Goal: Complete application form: Complete application form

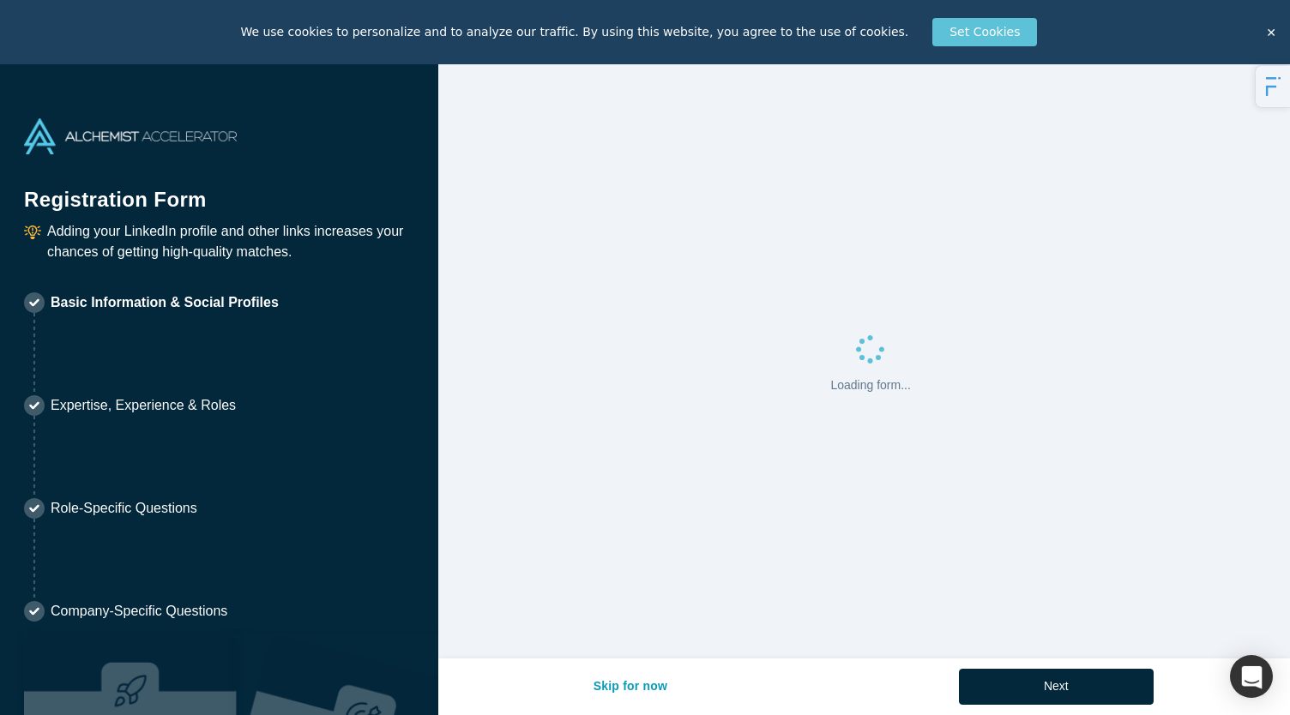
select select "US"
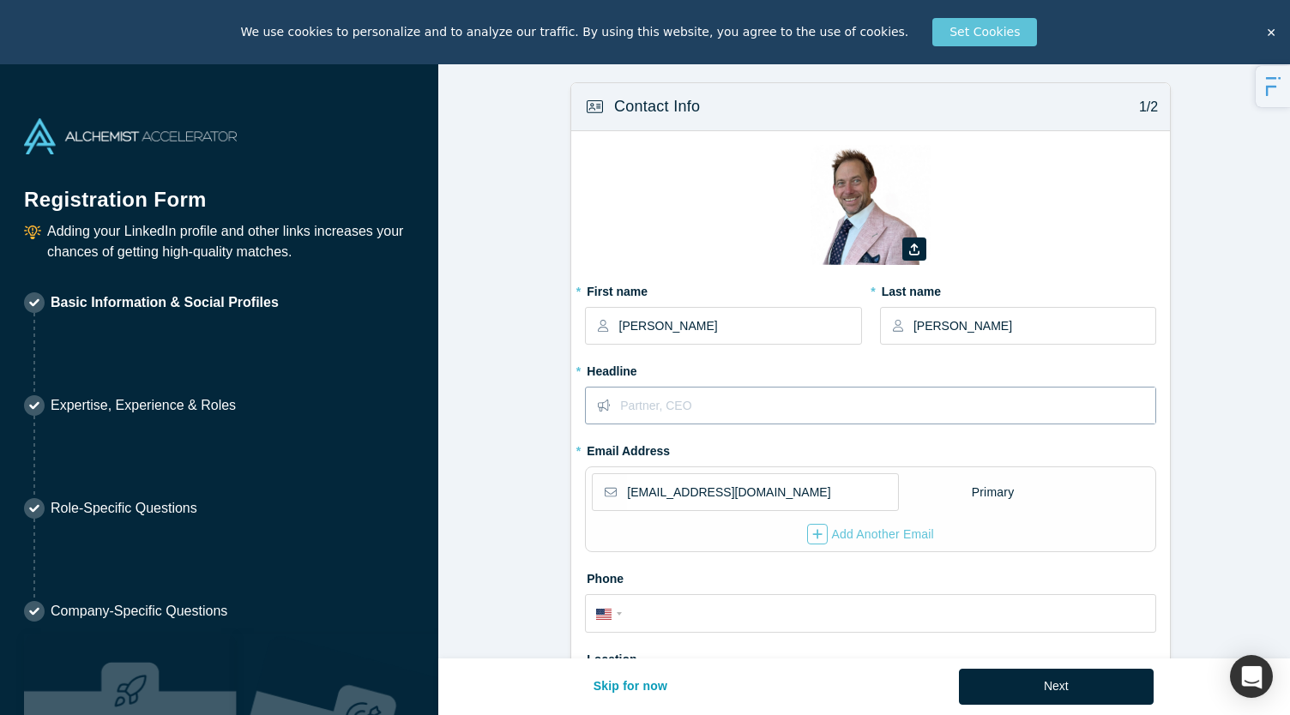
click at [727, 392] on input "text" at bounding box center [887, 406] width 535 height 36
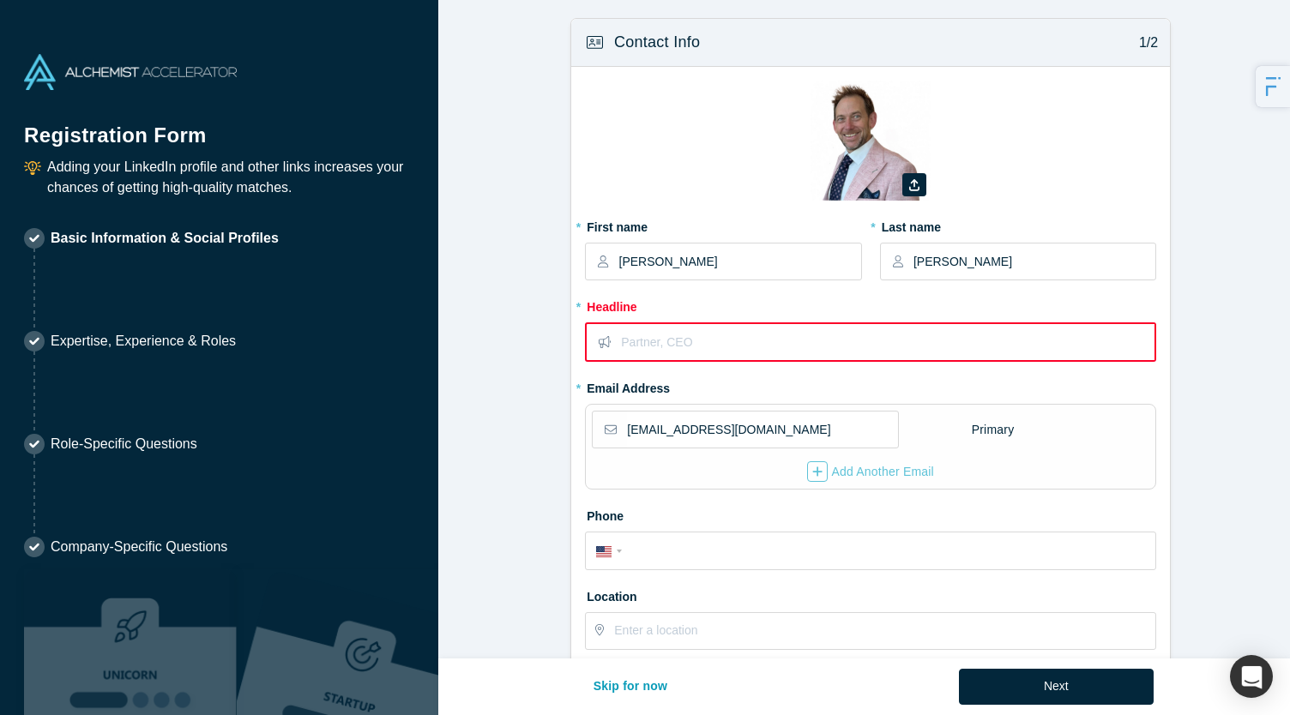
click at [727, 392] on fieldset "Zoom Save Remove Upload New * First name [PERSON_NAME] * Last name [PERSON_NAME…" at bounding box center [870, 371] width 571 height 581
click at [724, 344] on input "text" at bounding box center [887, 342] width 533 height 36
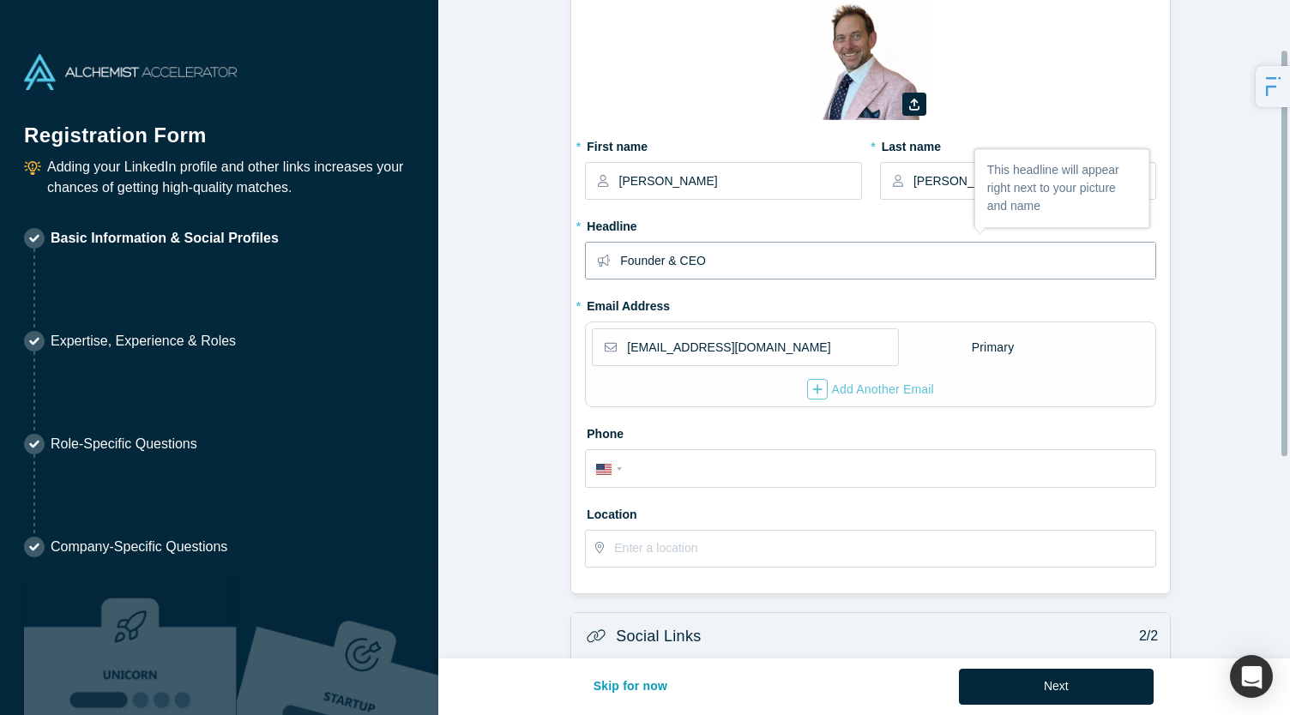
scroll to position [81, 0]
type input "Founder & CEO"
drag, startPoint x: 744, startPoint y: 344, endPoint x: 468, endPoint y: 320, distance: 277.2
click at [468, 320] on form "Contact Info 1/2 Zoom Save Remove Upload New * First name [PERSON_NAME] * Last …" at bounding box center [870, 451] width 864 height 1028
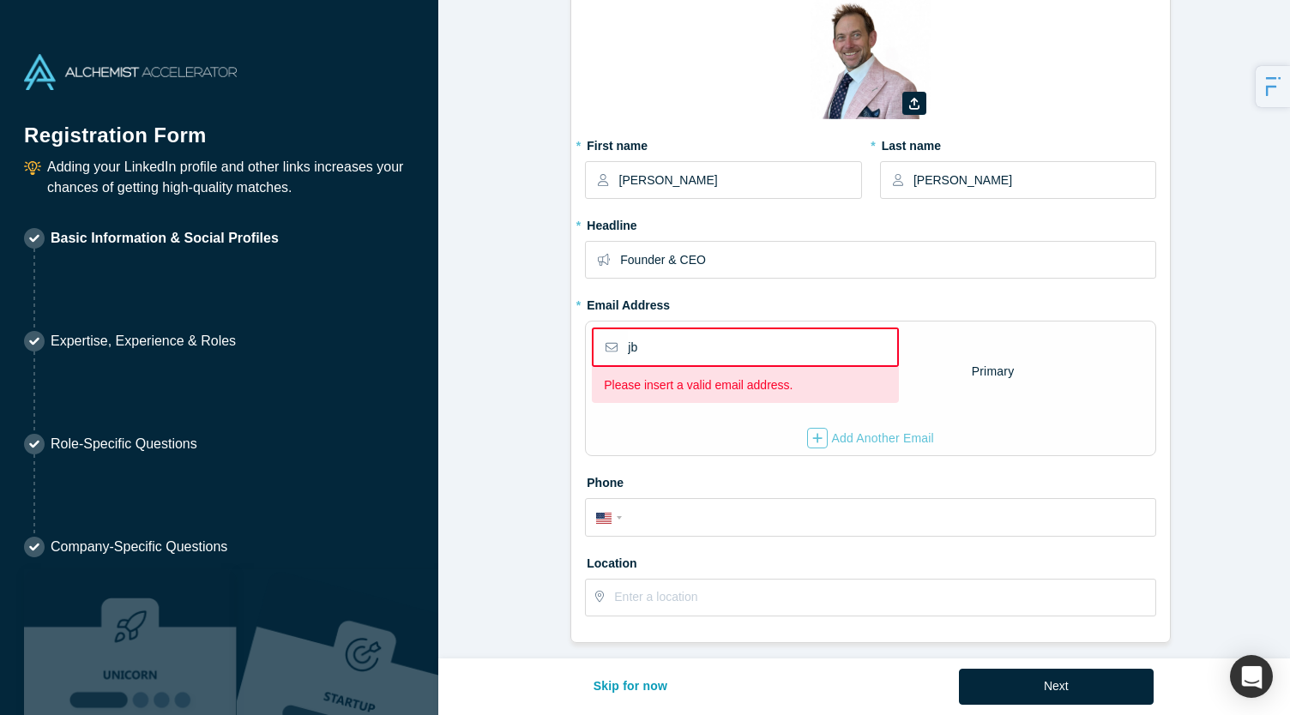
type input "j"
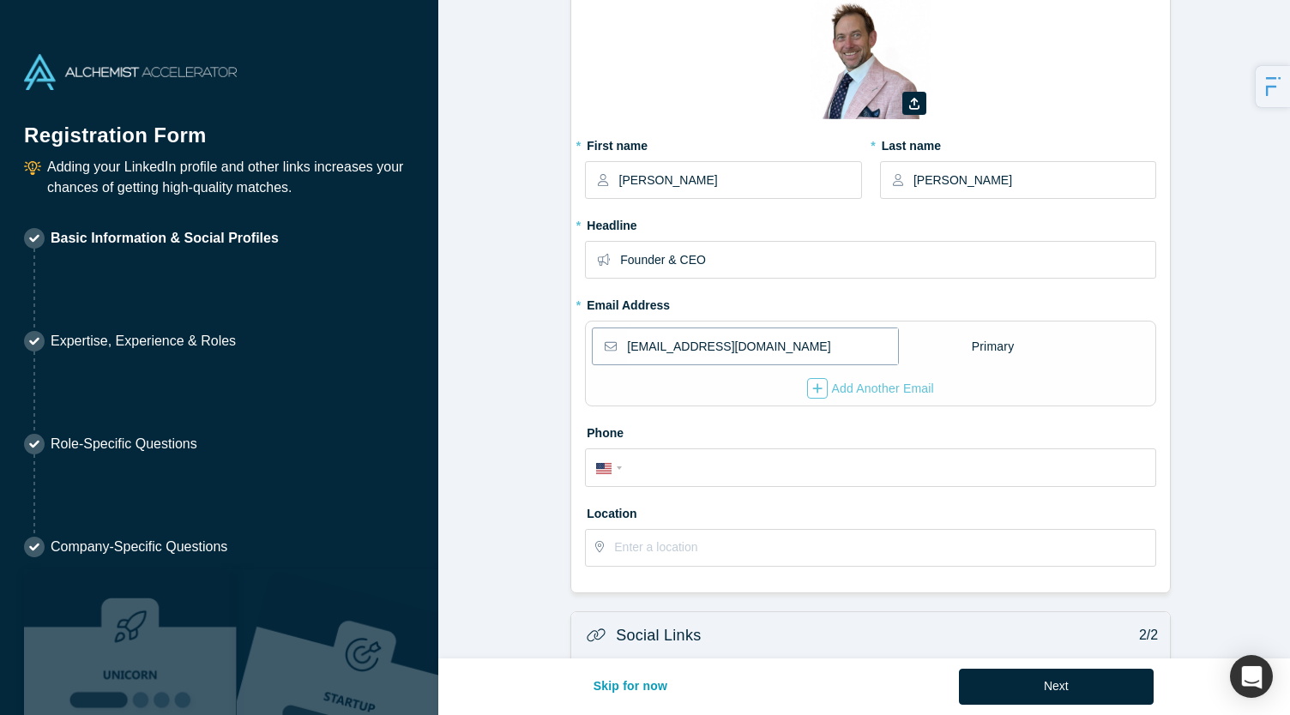
type input "[EMAIL_ADDRESS][DOMAIN_NAME]"
click at [812, 389] on icon "button" at bounding box center [817, 388] width 10 height 12
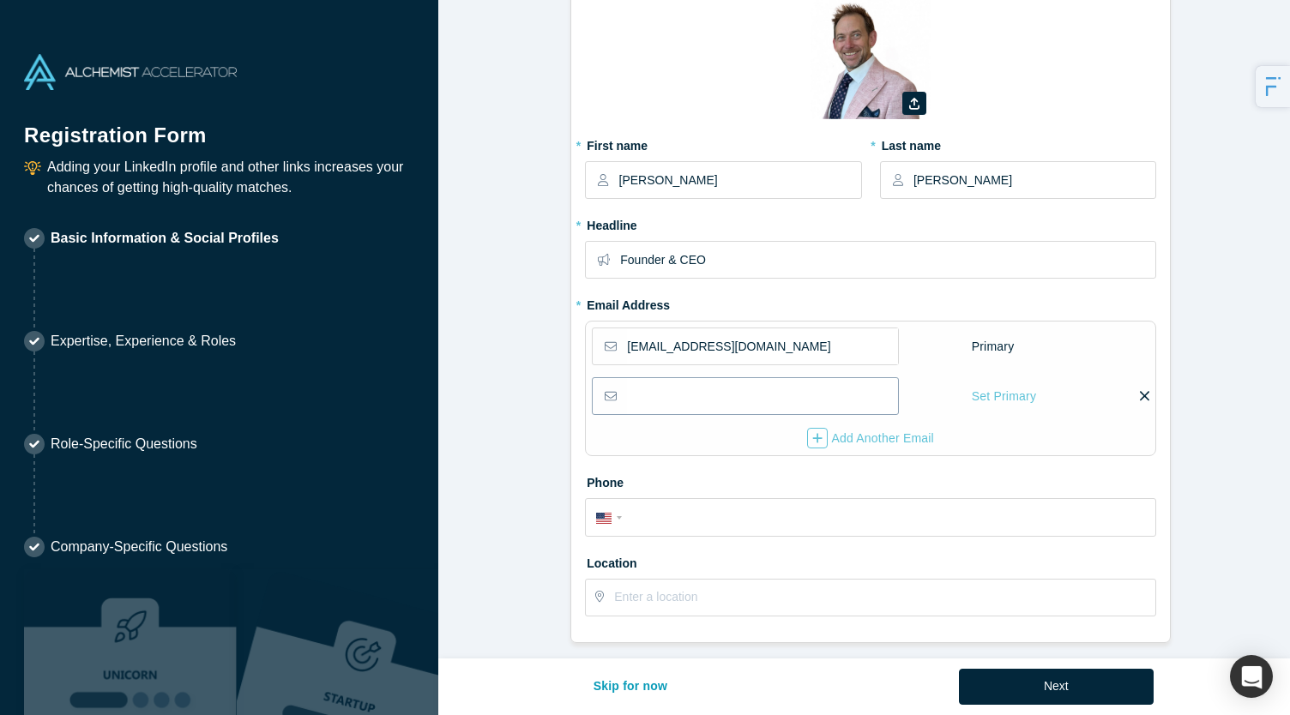
click at [722, 391] on input "email" at bounding box center [761, 396] width 269 height 36
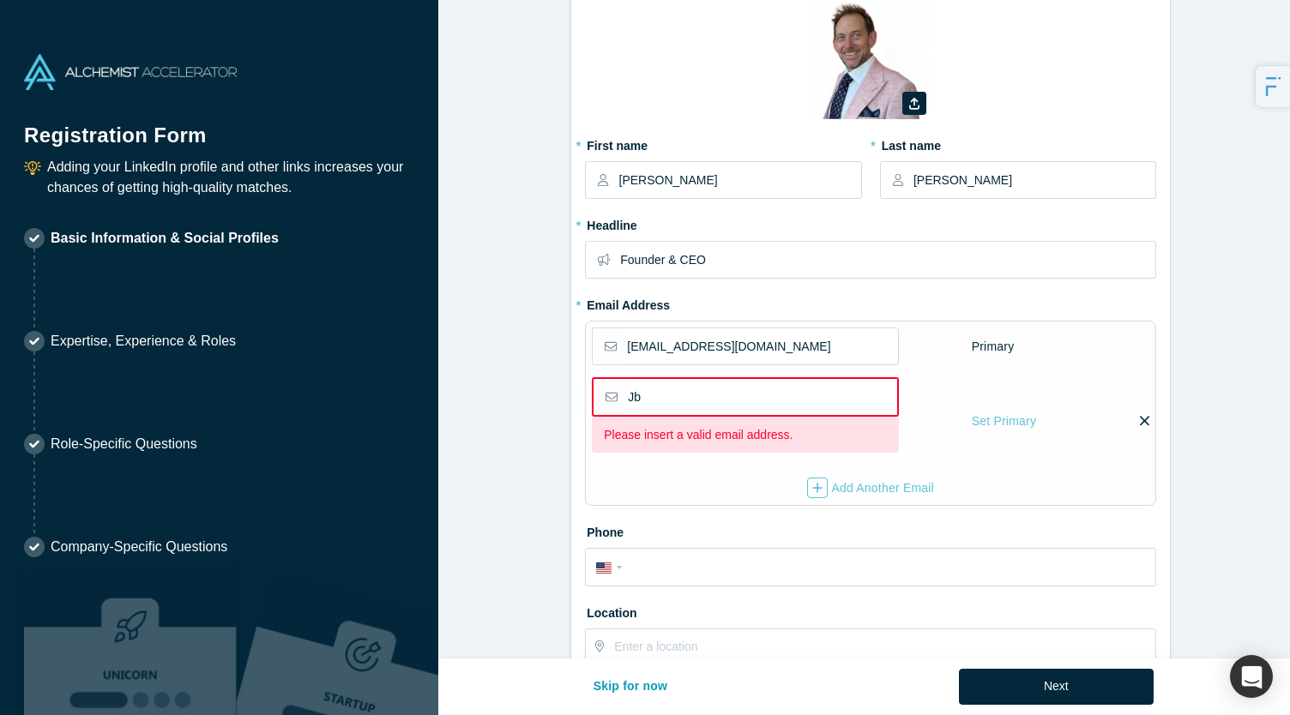
type input "J"
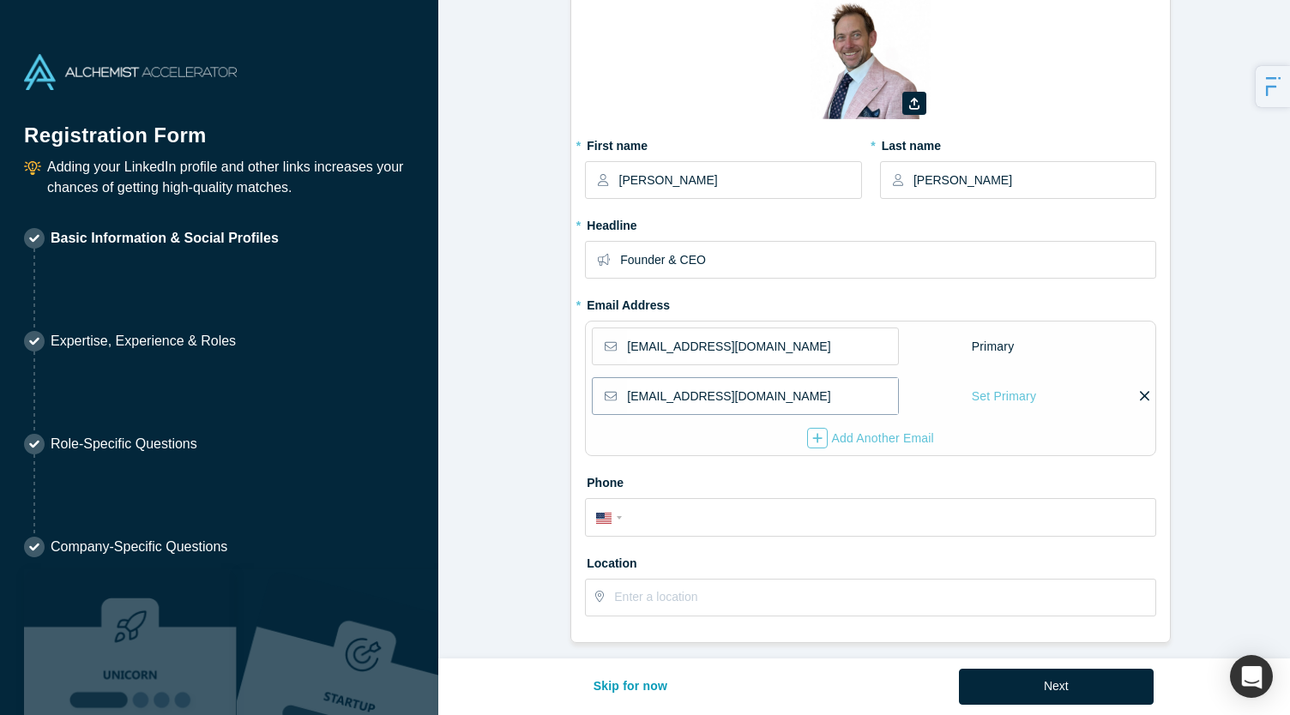
type input "[EMAIL_ADDRESS][DOMAIN_NAME]"
click at [983, 399] on div "Set Primary" at bounding box center [1004, 397] width 66 height 30
click at [0, 0] on input "Set Primary" at bounding box center [0, 0] width 0 height 0
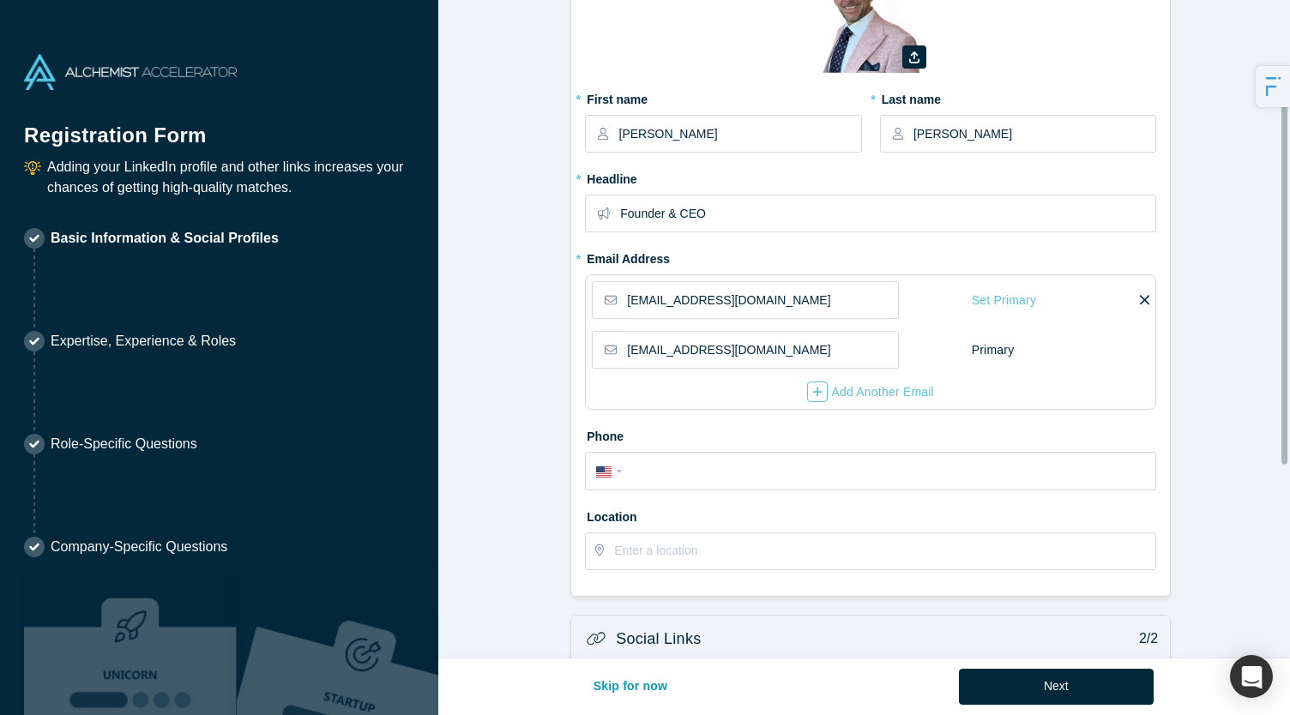
scroll to position [129, 0]
click at [672, 465] on input "tel" at bounding box center [886, 470] width 518 height 25
type input "310-383"
select select "CA"
type input "(310) 383-400"
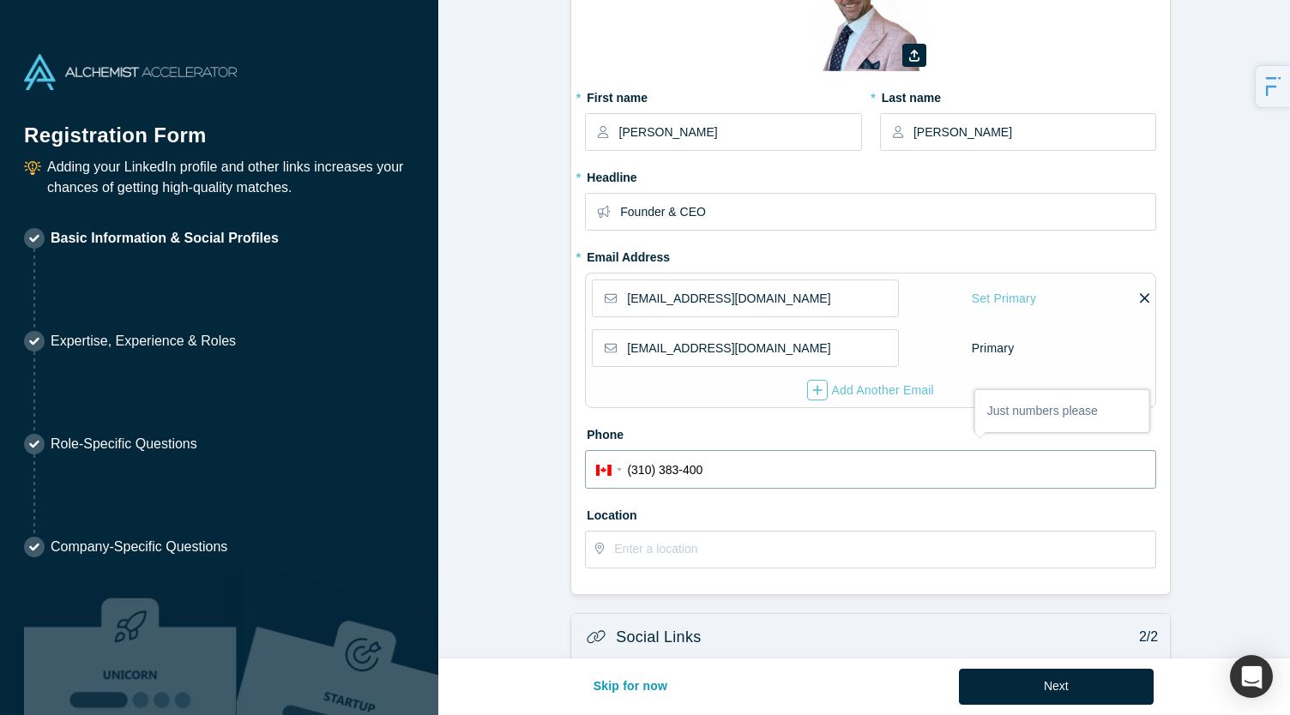
select select "US"
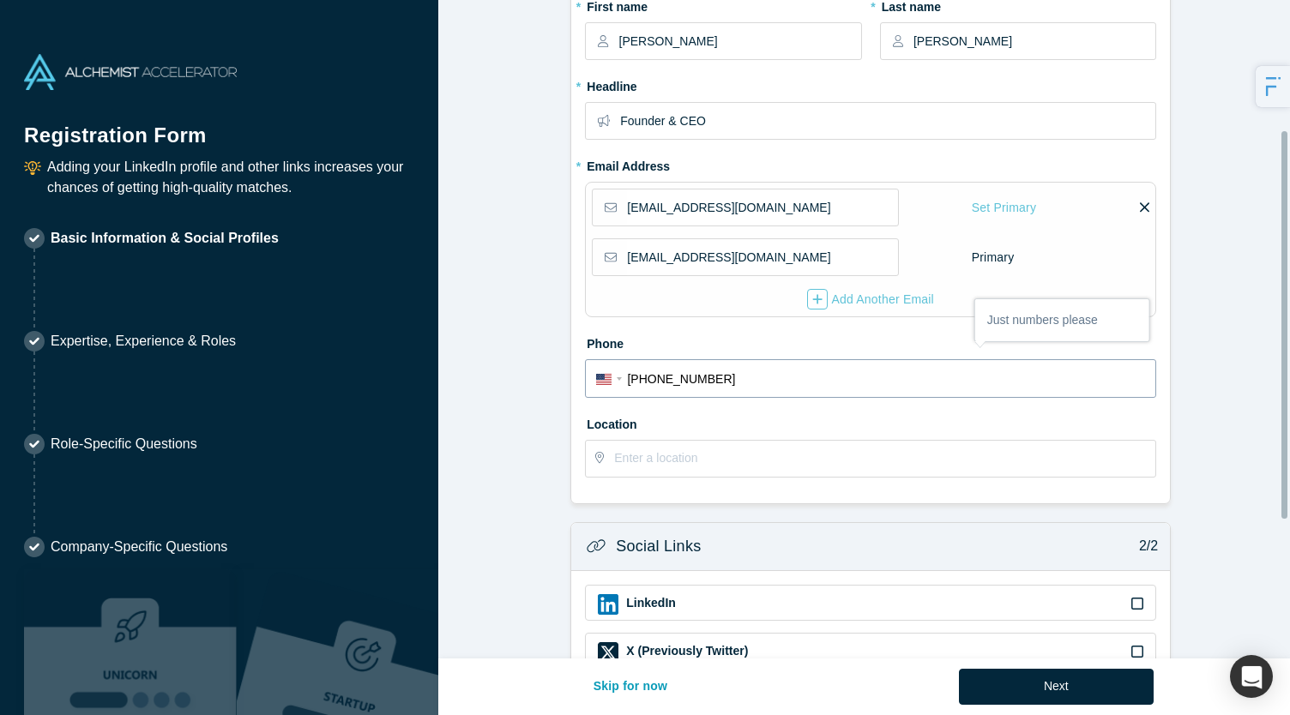
type input "[PHONE_NUMBER]"
click at [672, 465] on input "text" at bounding box center [884, 459] width 540 height 36
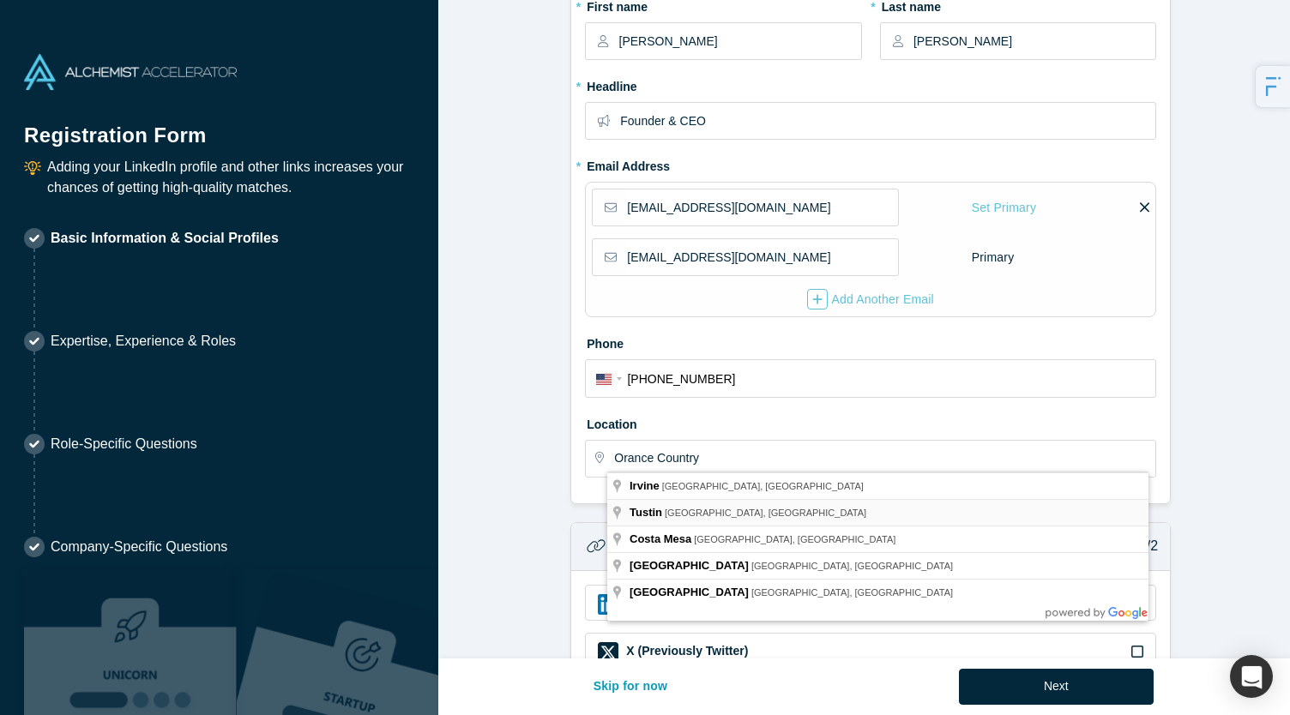
type input "[GEOGRAPHIC_DATA], [GEOGRAPHIC_DATA], [GEOGRAPHIC_DATA]"
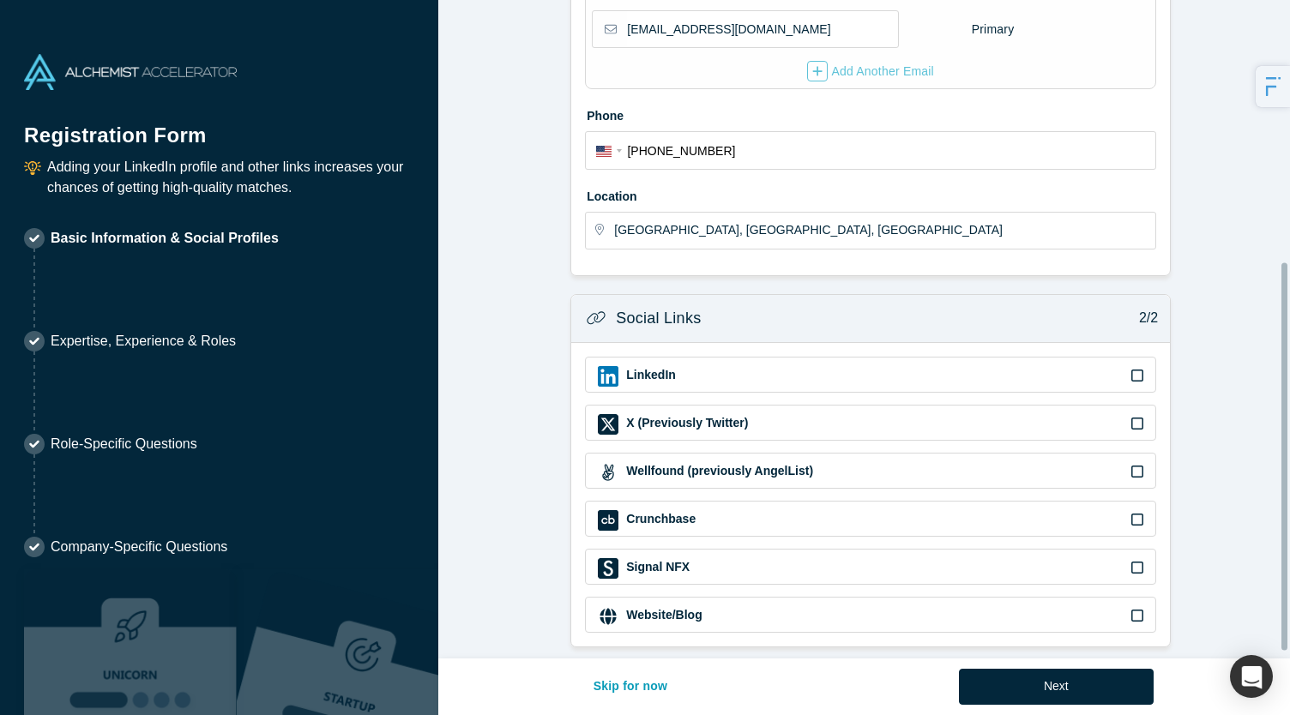
scroll to position [454, 0]
click at [1135, 370] on icon at bounding box center [1137, 376] width 12 height 12
click at [0, 0] on input "checkbox" at bounding box center [0, 0] width 0 height 0
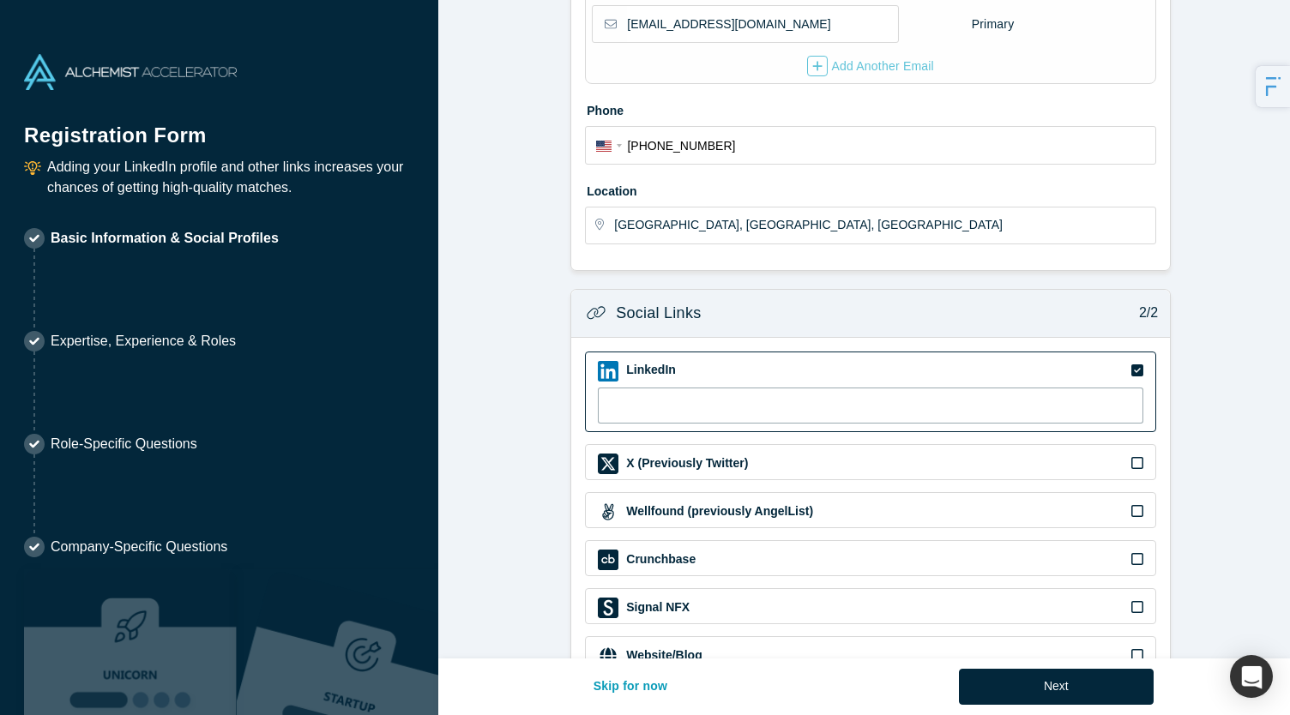
click at [647, 388] on input at bounding box center [870, 406] width 545 height 36
paste input "[URL][DOMAIN_NAME]"
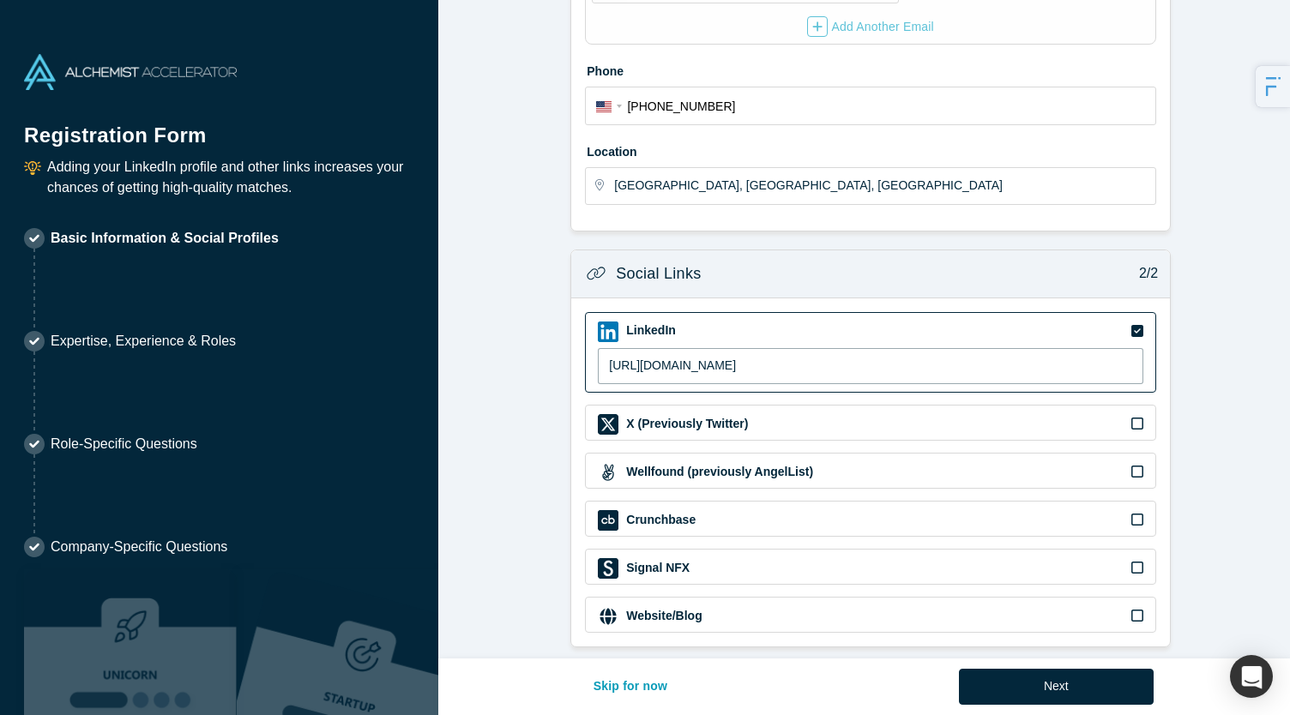
type input "[URL][DOMAIN_NAME]"
click at [640, 607] on label "Website/Blog" at bounding box center [662, 616] width 77 height 18
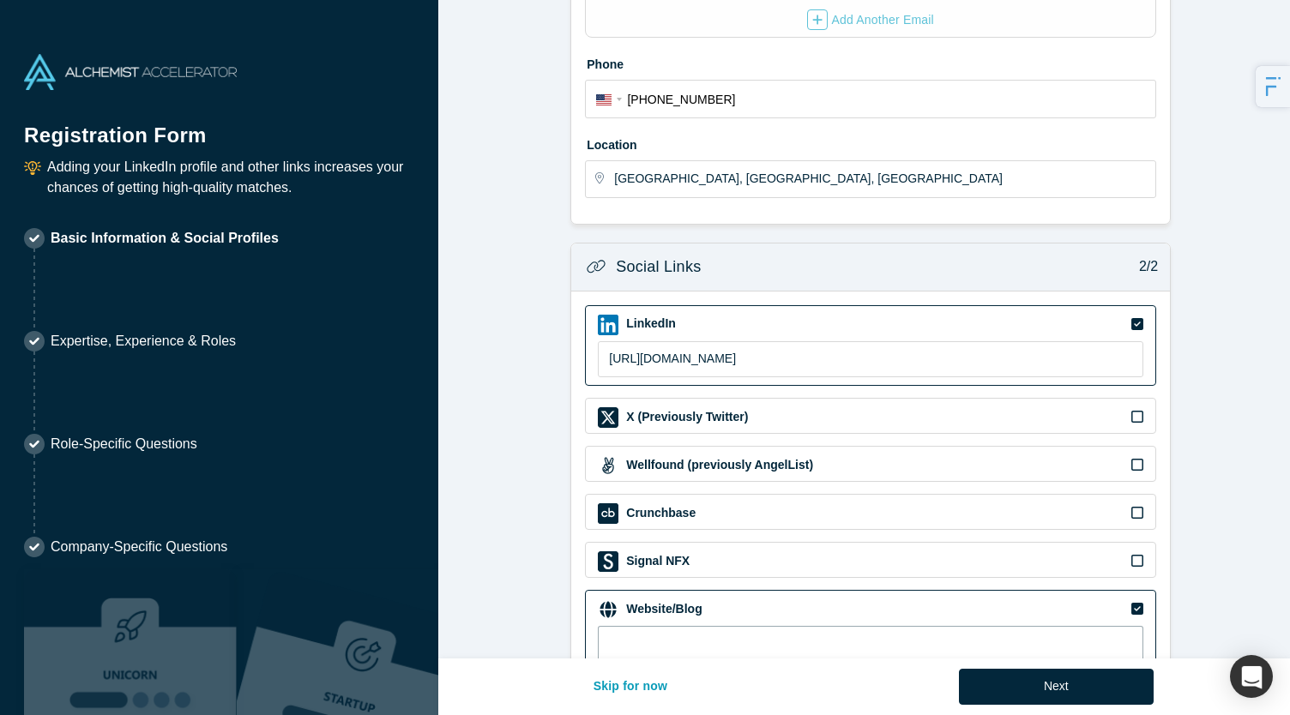
click at [640, 637] on input at bounding box center [870, 644] width 545 height 36
type input "[DOMAIN_NAME]"
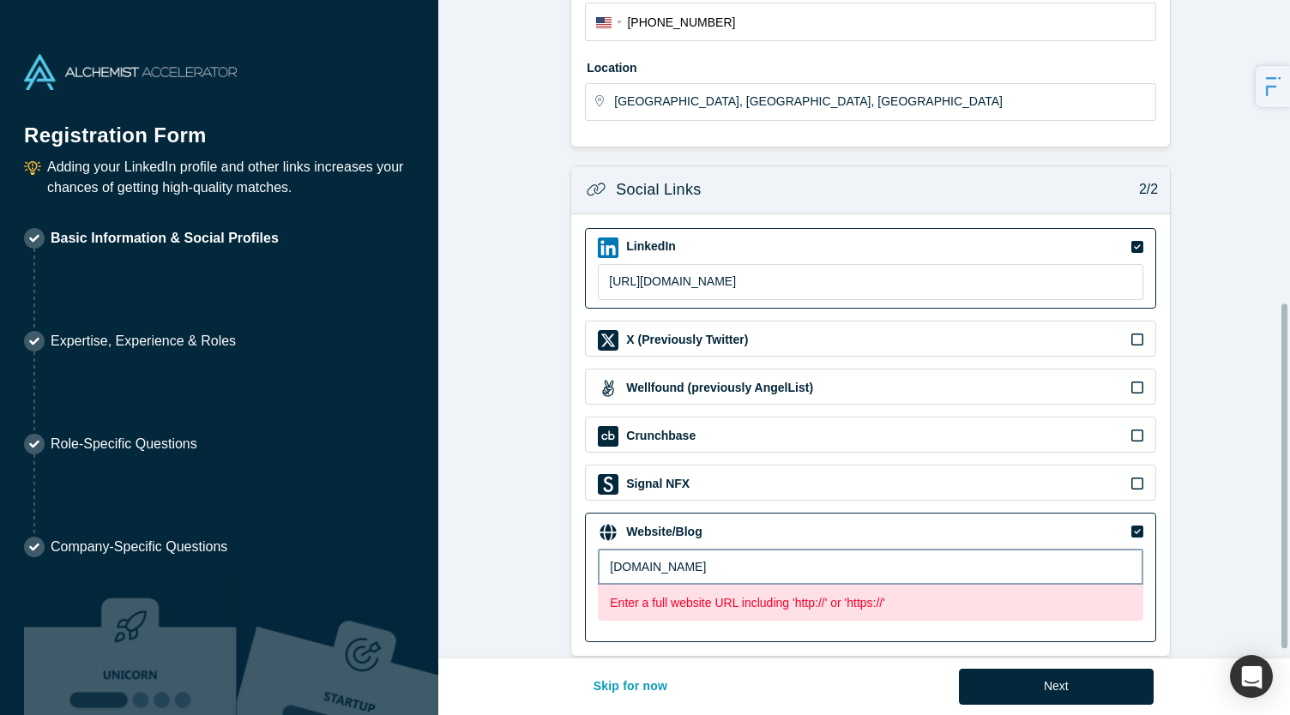
scroll to position [593, 0]
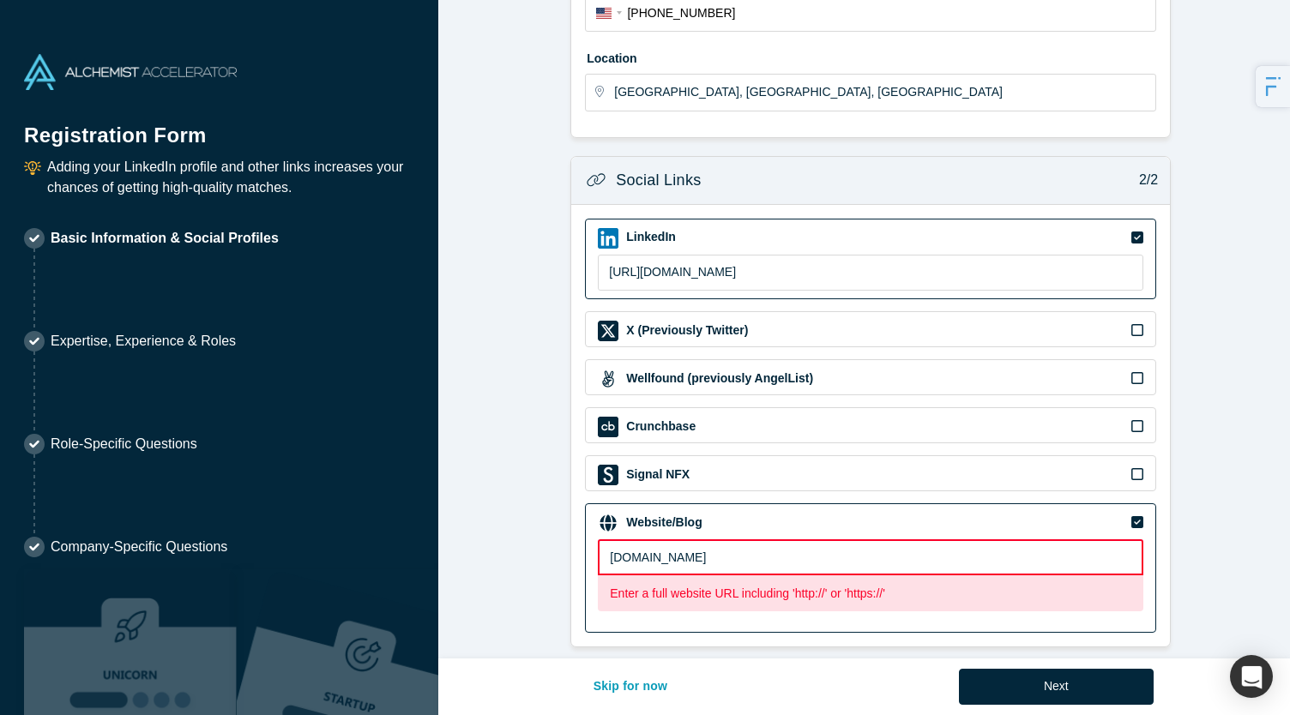
click at [606, 548] on input "[DOMAIN_NAME]" at bounding box center [870, 557] width 545 height 36
click at [681, 539] on input "[DOMAIN_NAME]" at bounding box center [870, 557] width 545 height 36
paste input "[URL][DOMAIN_NAME]"
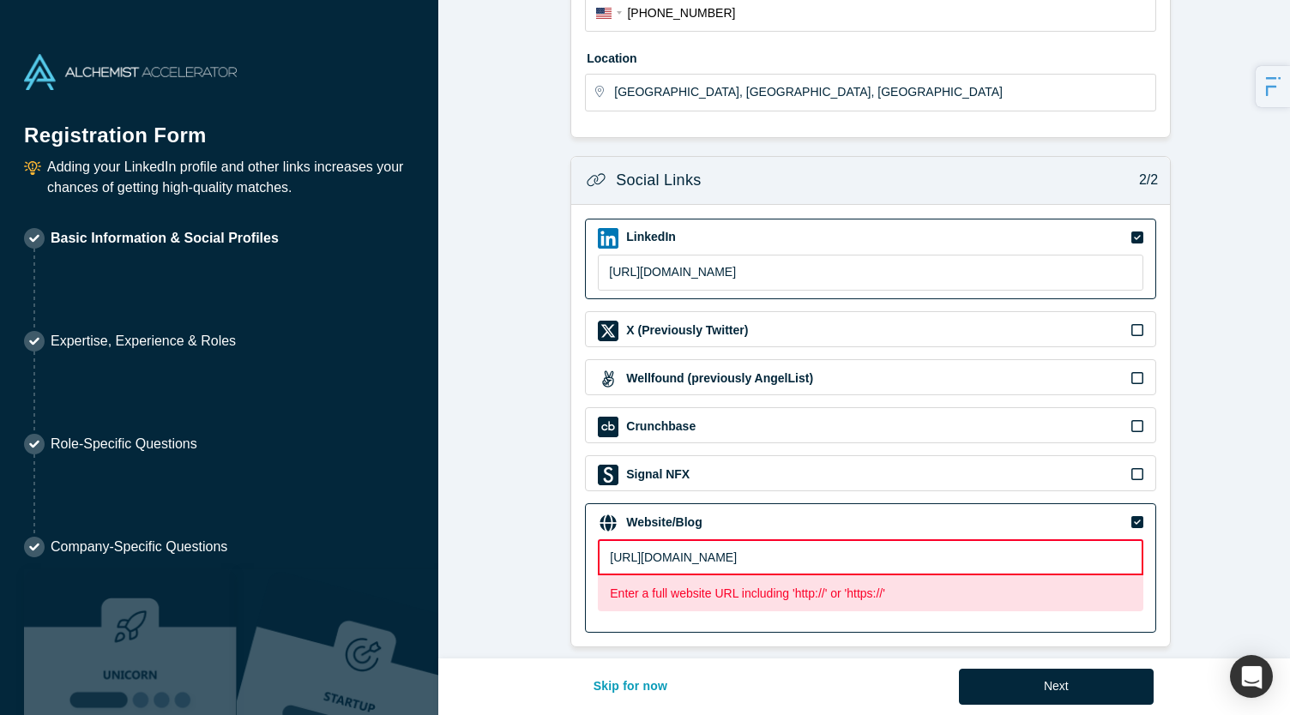
scroll to position [545, 0]
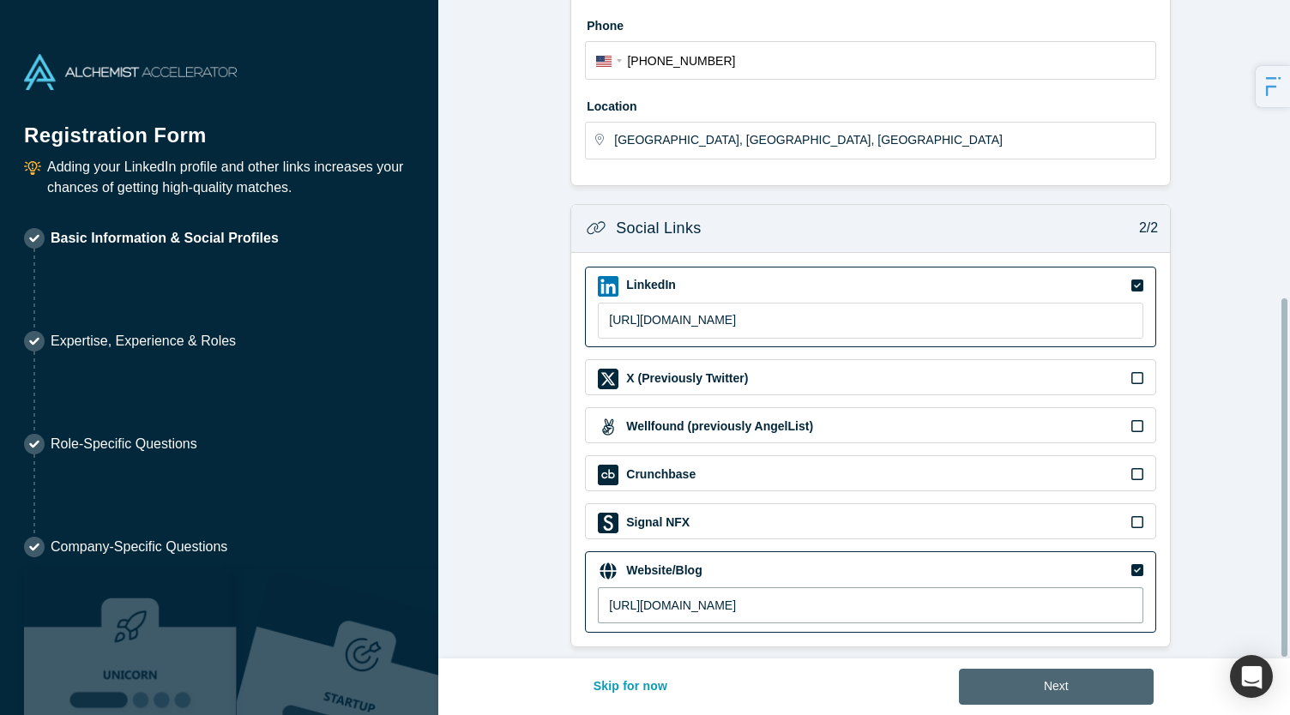
type input "[URL][DOMAIN_NAME]"
click at [1034, 684] on button "Next" at bounding box center [1056, 687] width 195 height 36
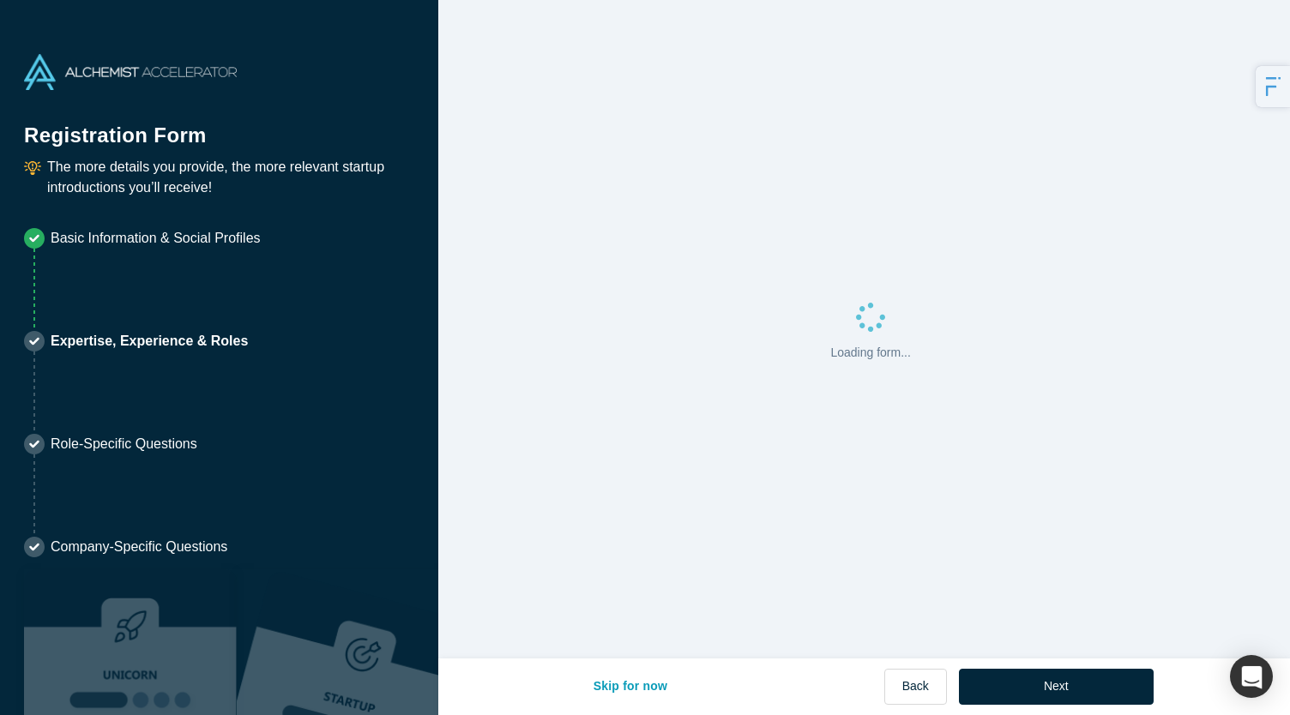
scroll to position [0, 0]
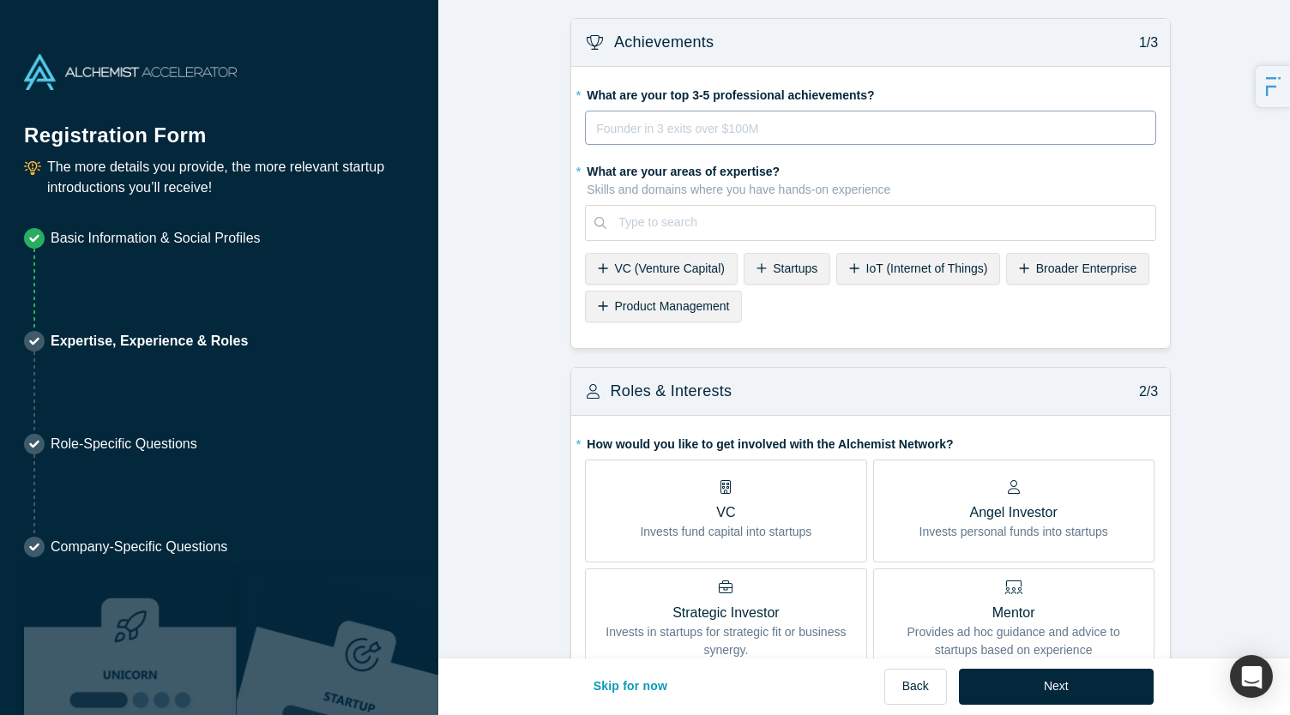
click at [695, 116] on div "Founder in 3 exits over $100M Ex-Googler on the Maps product Ultramarathoner fo…" at bounding box center [870, 128] width 571 height 34
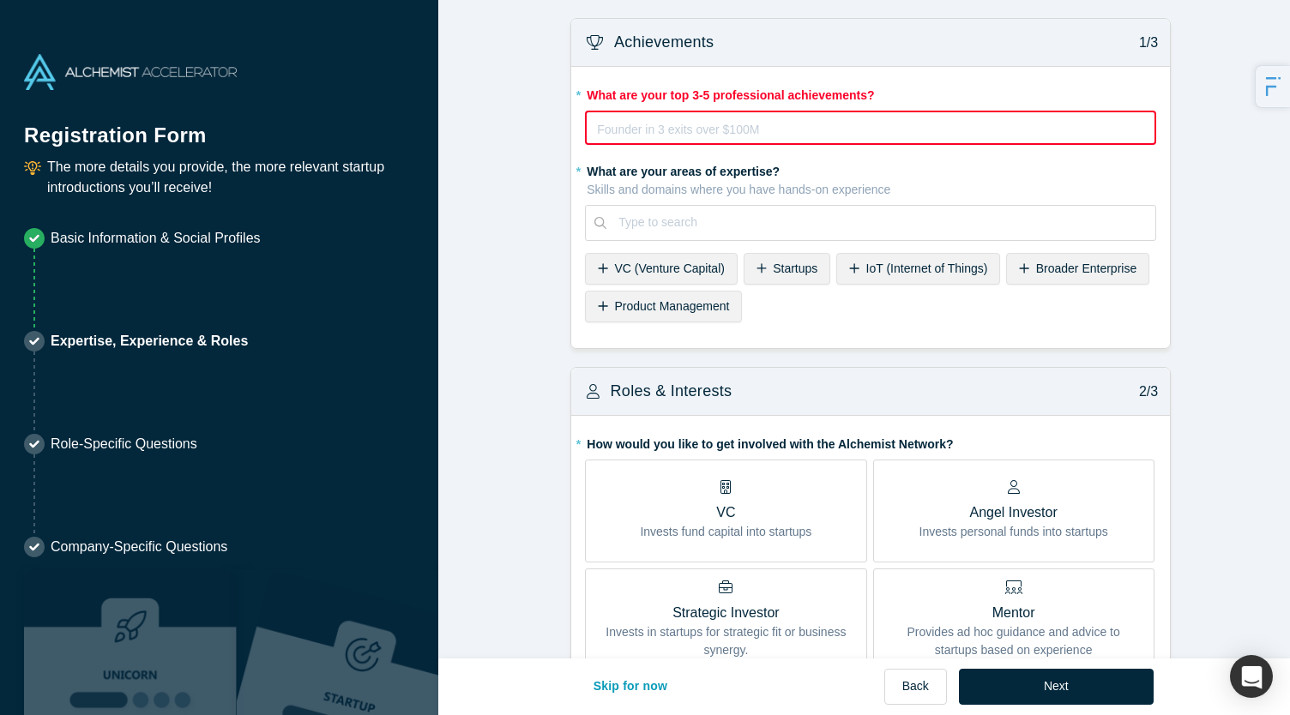
click at [691, 128] on div "rdw-editor" at bounding box center [871, 129] width 546 height 21
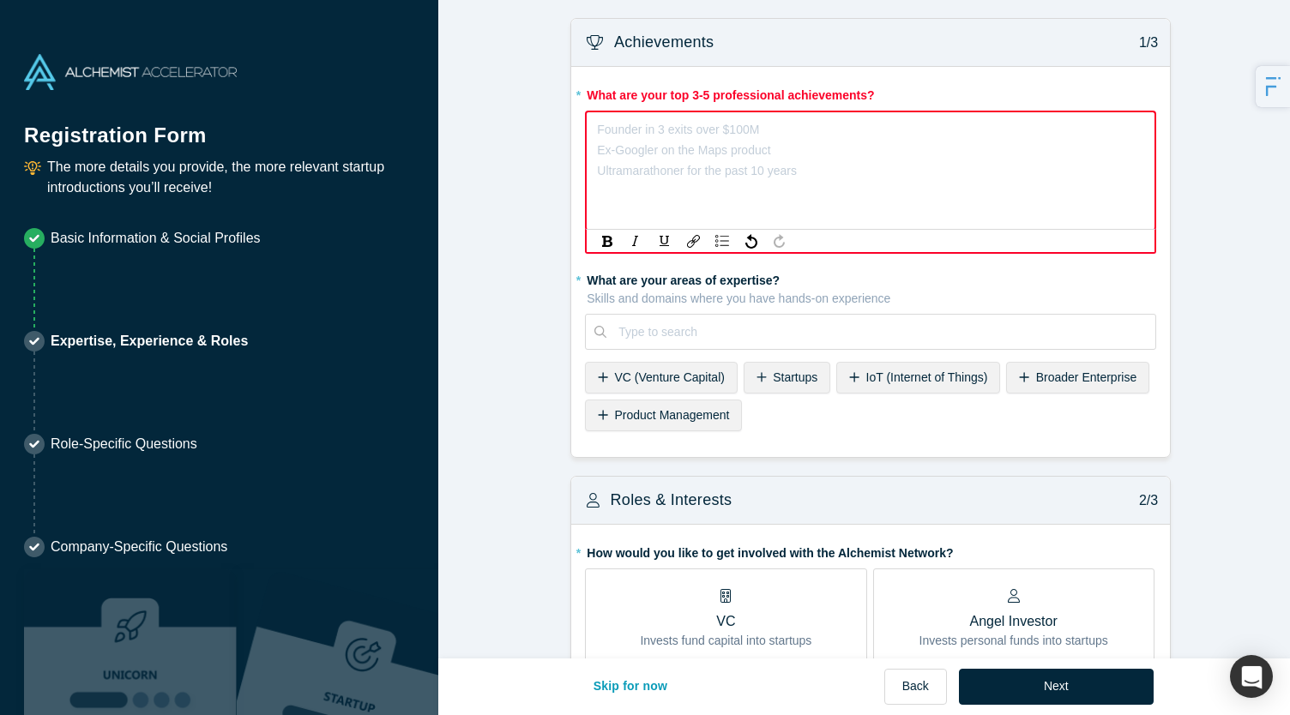
click at [598, 132] on div "rdw-editor" at bounding box center [871, 129] width 546 height 21
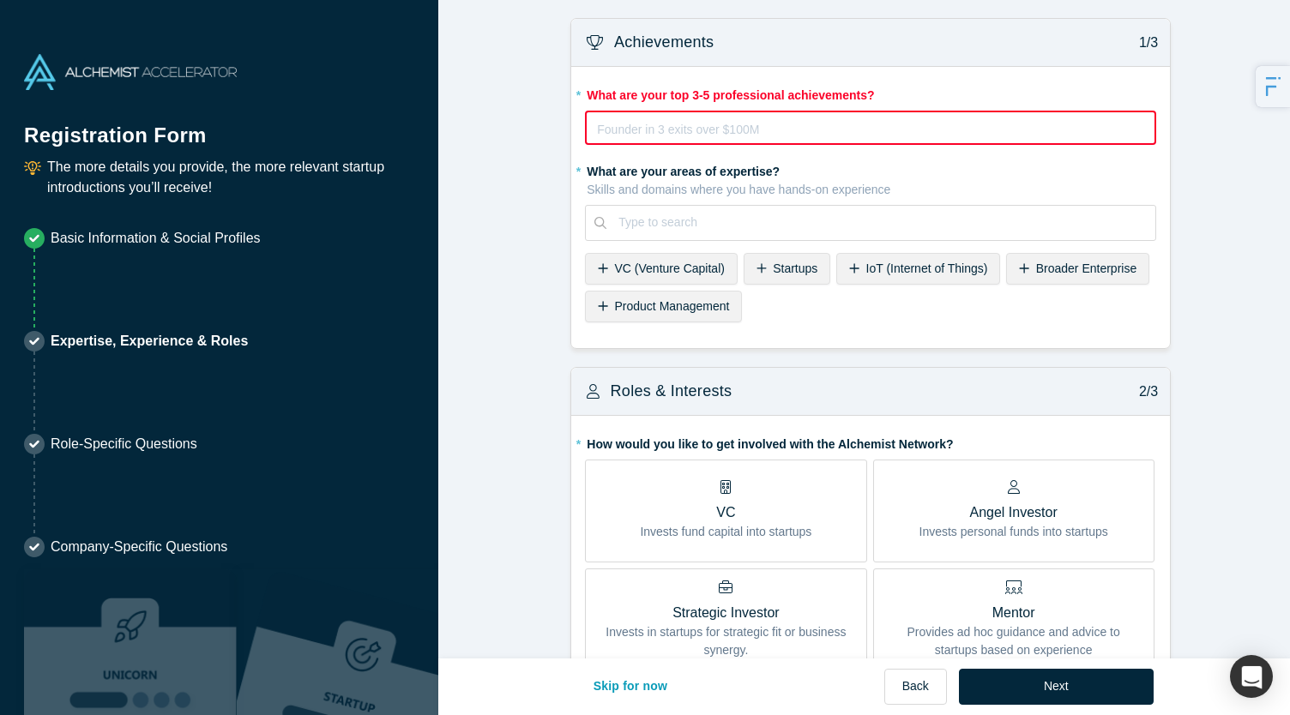
click at [713, 135] on div "rdw-editor" at bounding box center [871, 129] width 546 height 21
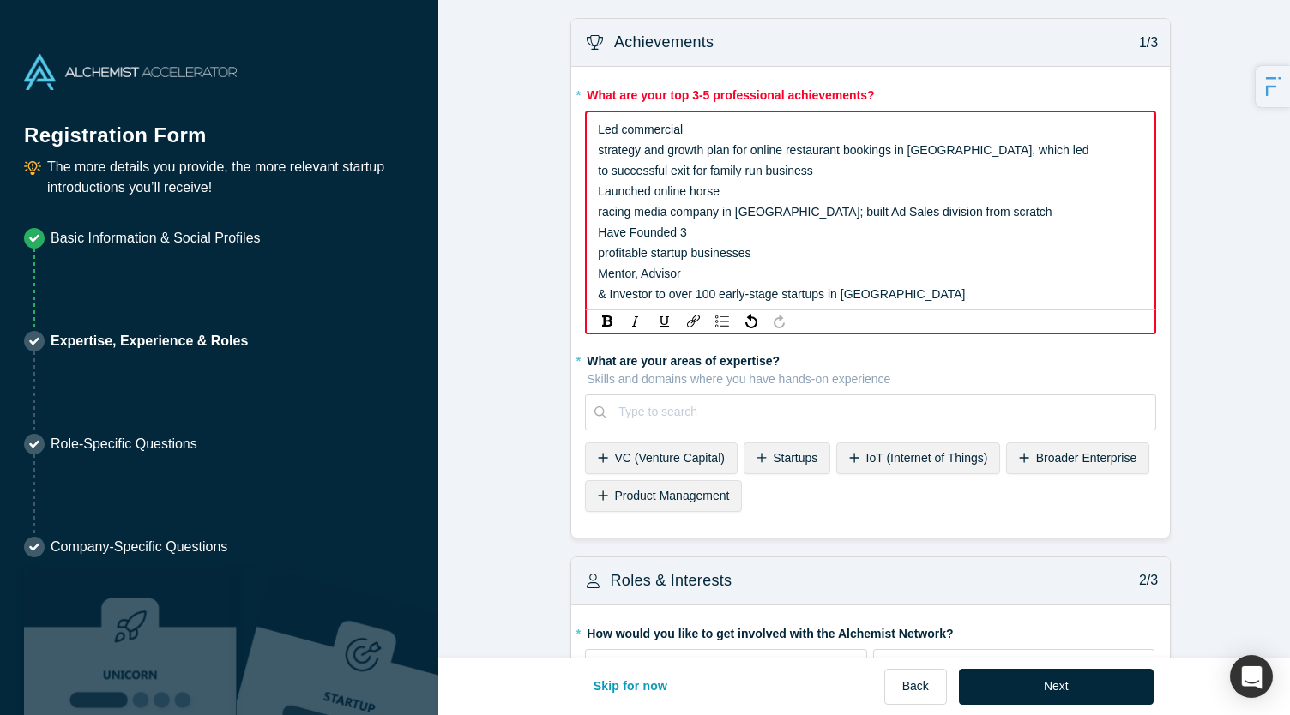
click at [713, 135] on div "Led commercial" at bounding box center [871, 129] width 546 height 21
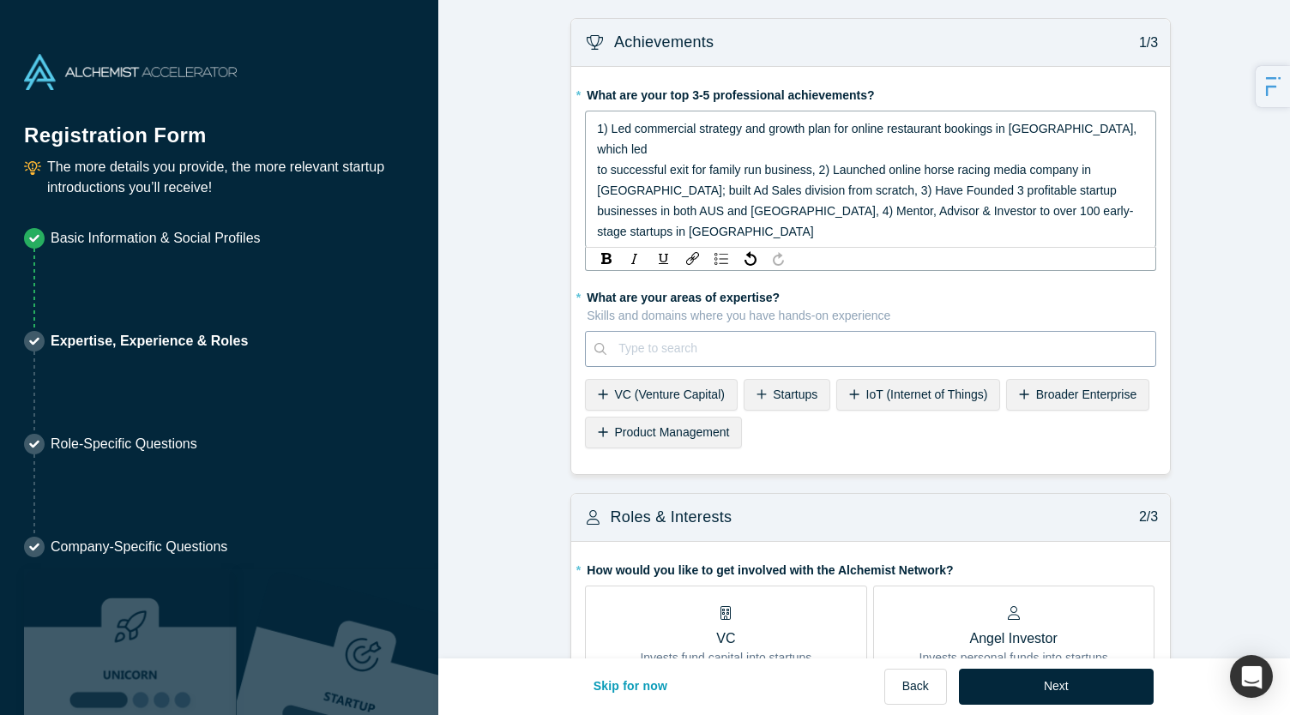
click at [630, 325] on div "* What are your areas of expertise? Skills and domains where you have hands-on …" at bounding box center [870, 369] width 571 height 172
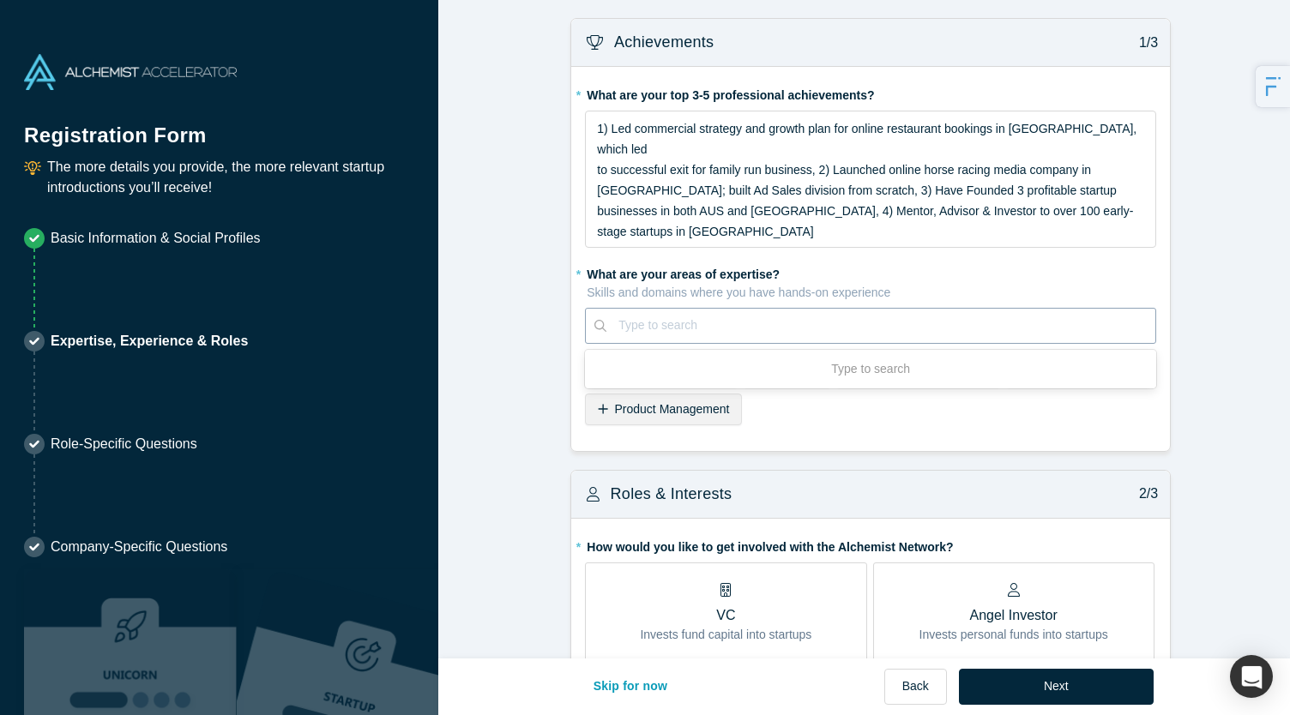
click at [737, 315] on div at bounding box center [880, 325] width 525 height 21
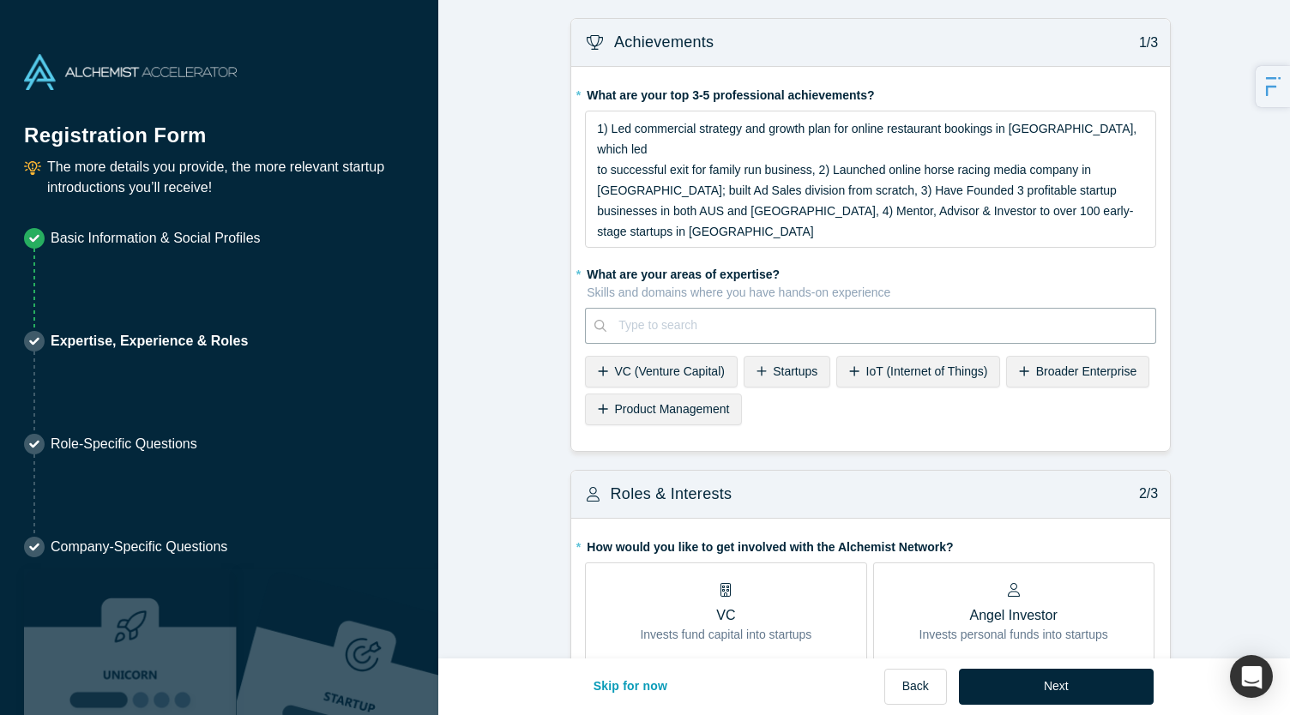
click at [771, 329] on div "* What are your areas of expertise? Skills and domains where you have hands-on …" at bounding box center [870, 346] width 571 height 172
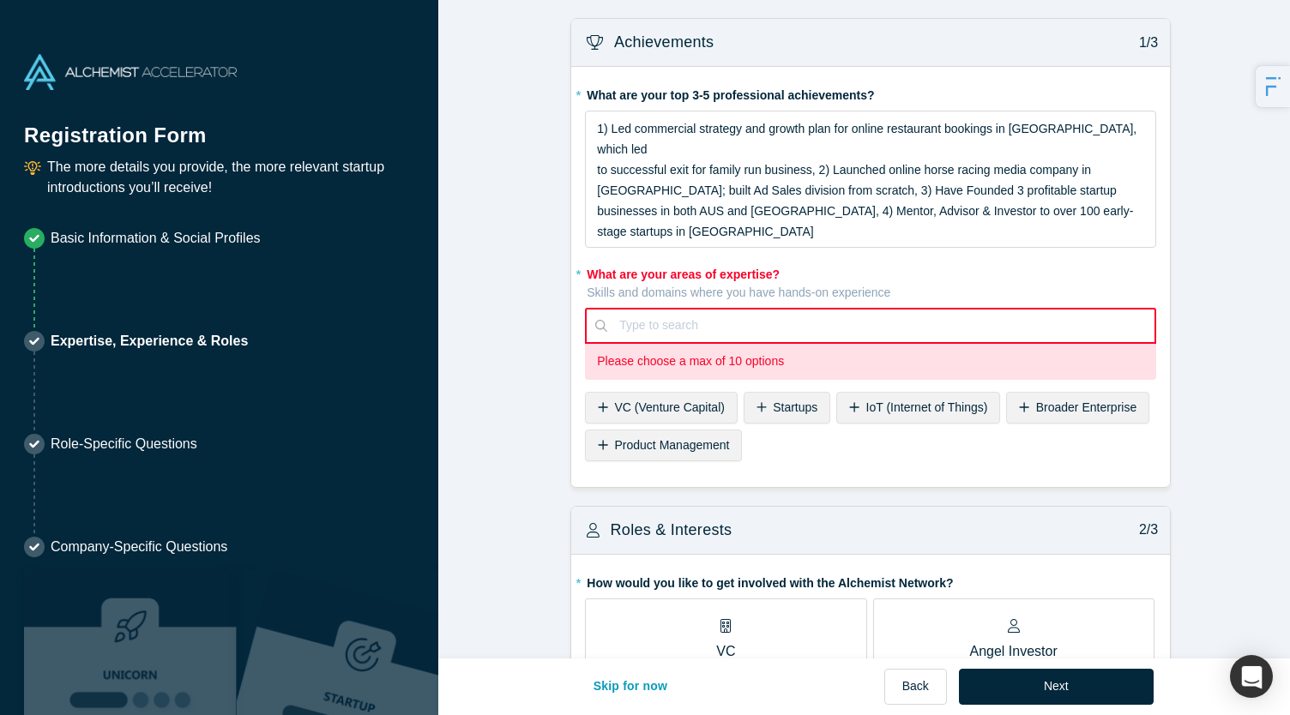
click at [743, 392] on div "Startups" at bounding box center [786, 408] width 87 height 32
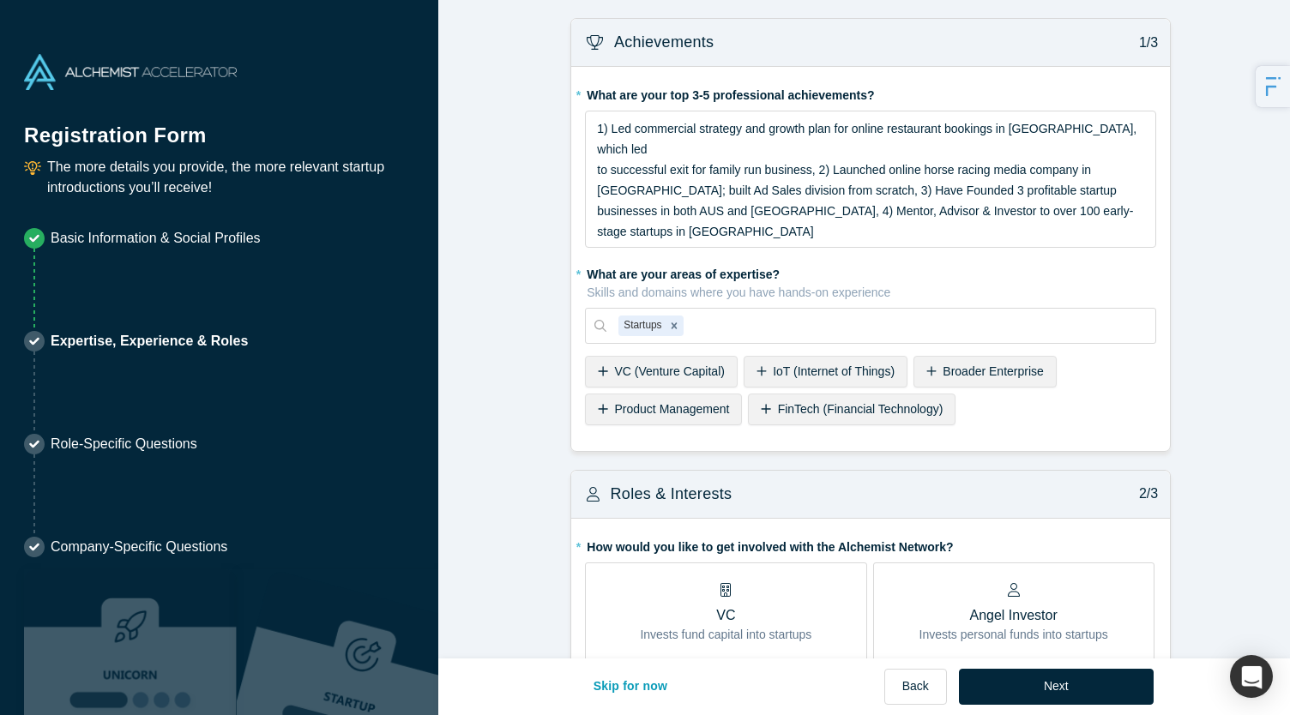
click at [927, 366] on icon at bounding box center [931, 370] width 9 height 9
click at [838, 315] on div at bounding box center [972, 325] width 341 height 21
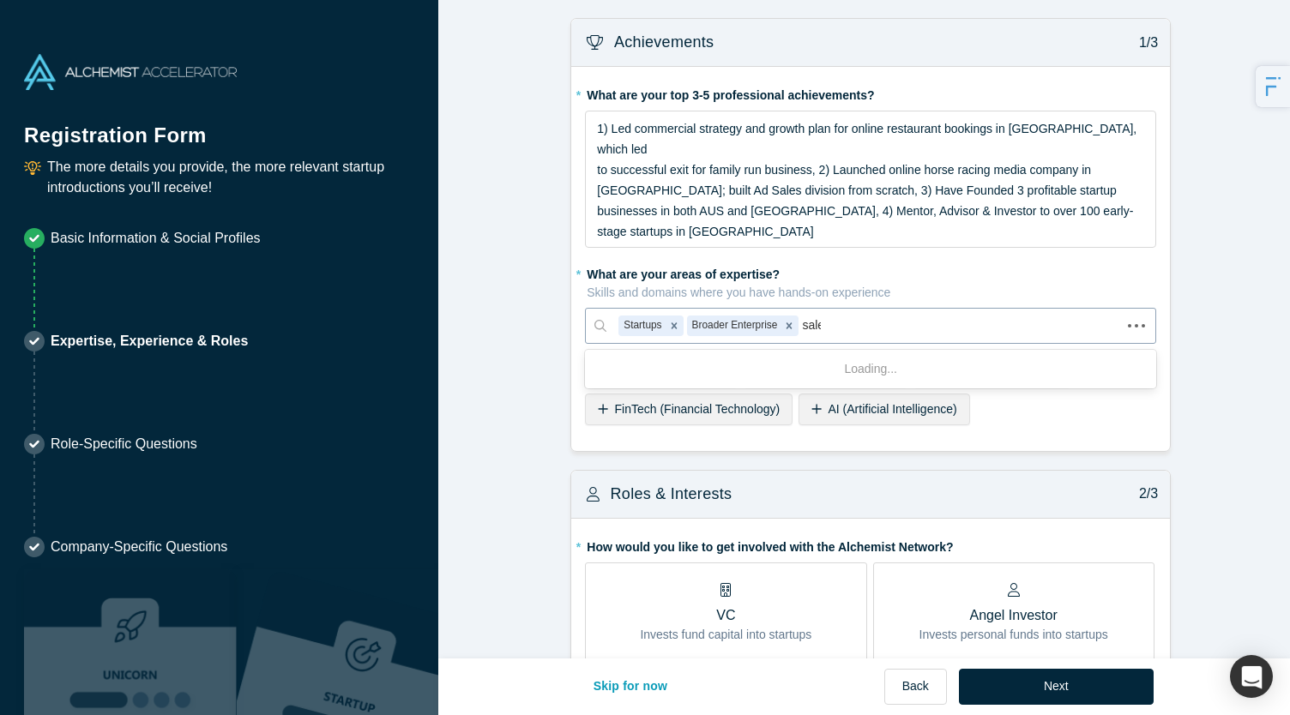
type input "sales"
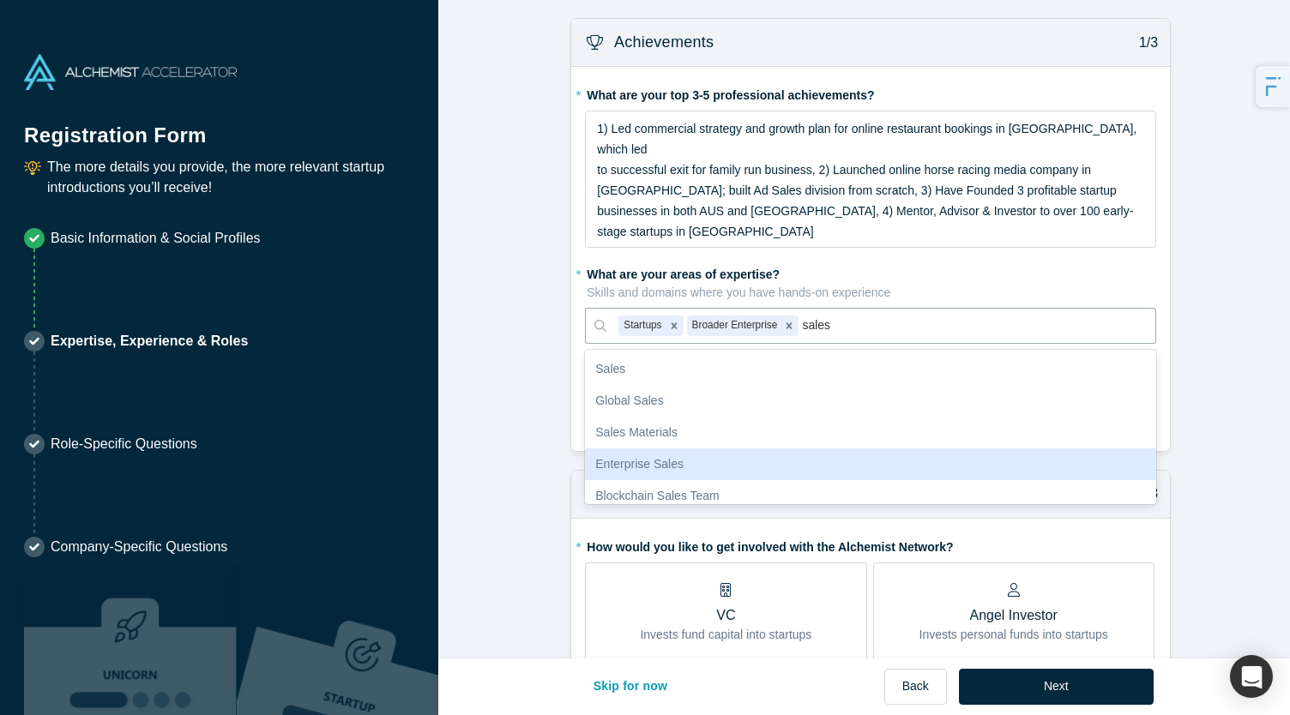
click at [662, 448] on div "Enterprise Sales" at bounding box center [870, 464] width 571 height 32
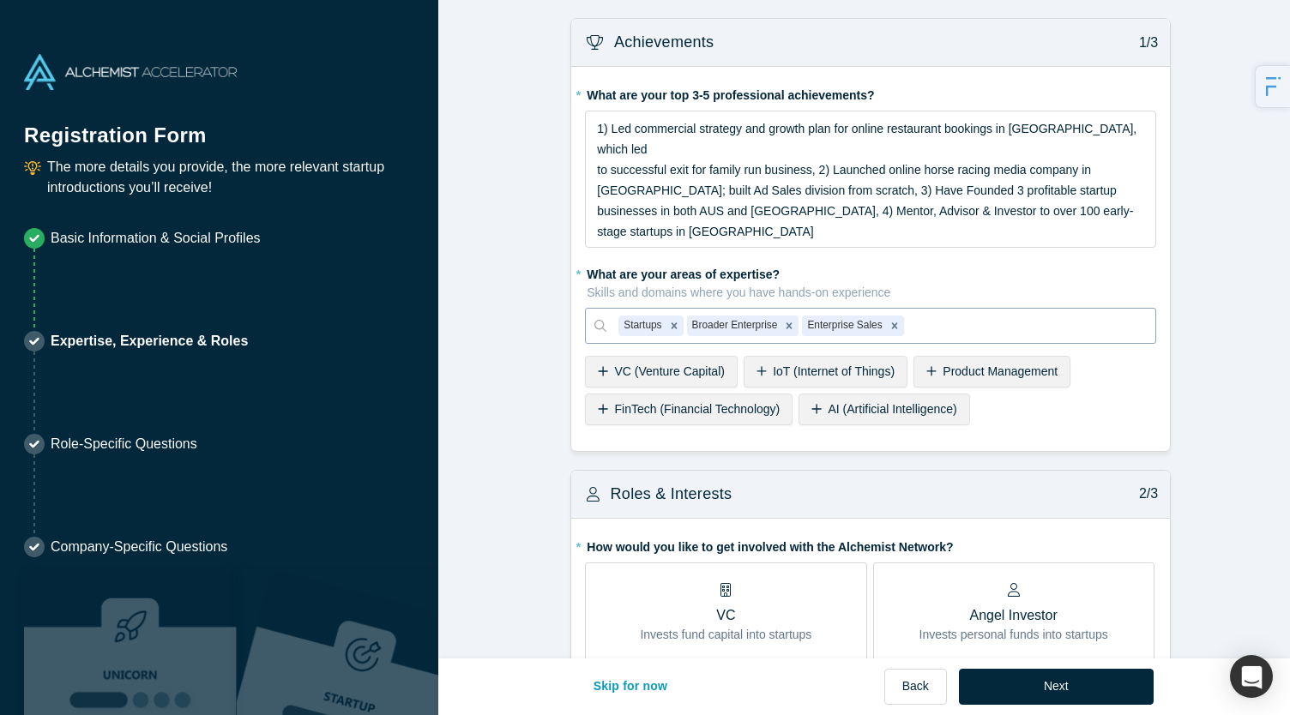
click at [944, 315] on div at bounding box center [1025, 325] width 236 height 21
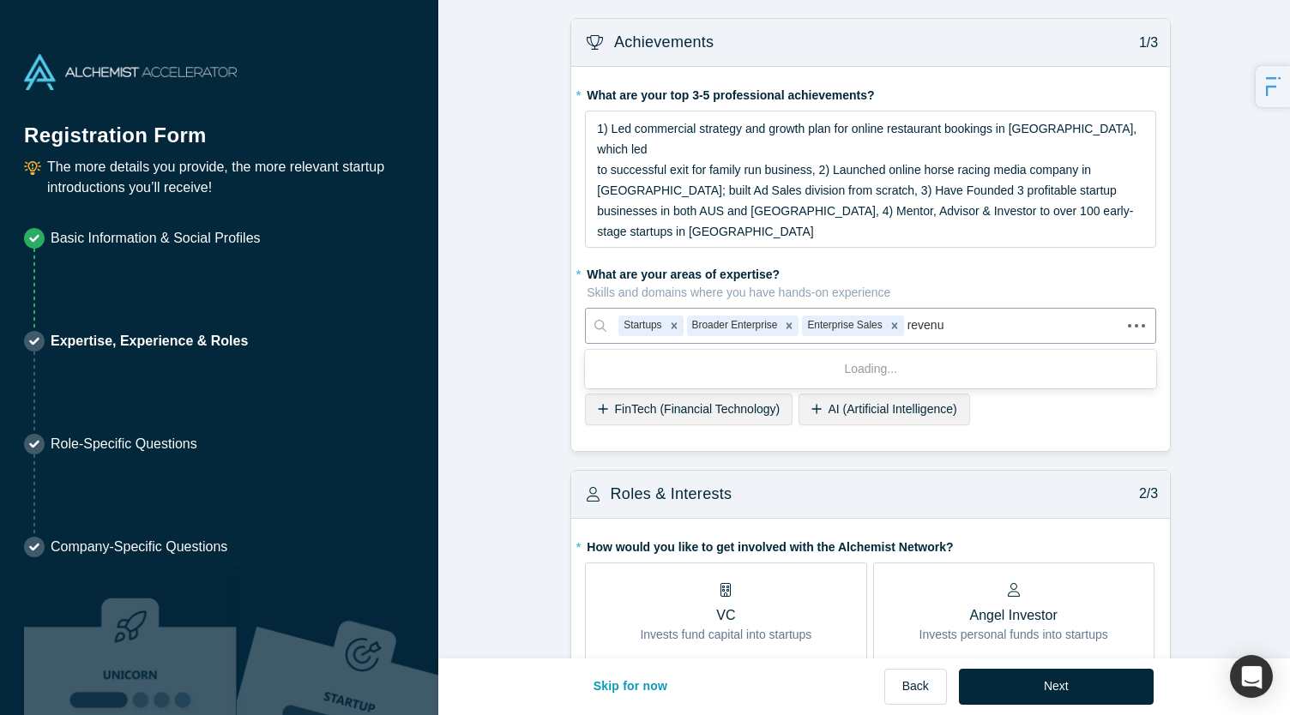
type input "revenue"
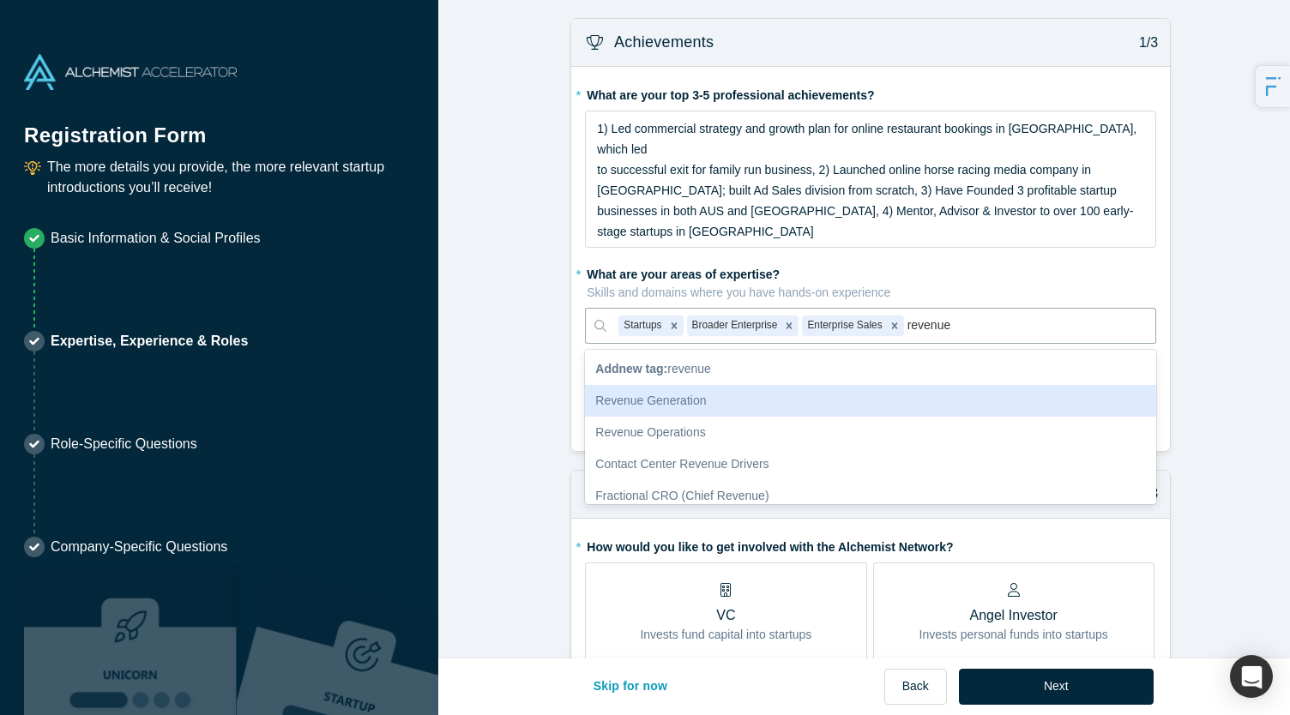
click at [661, 385] on div "Revenue Generation" at bounding box center [870, 401] width 571 height 32
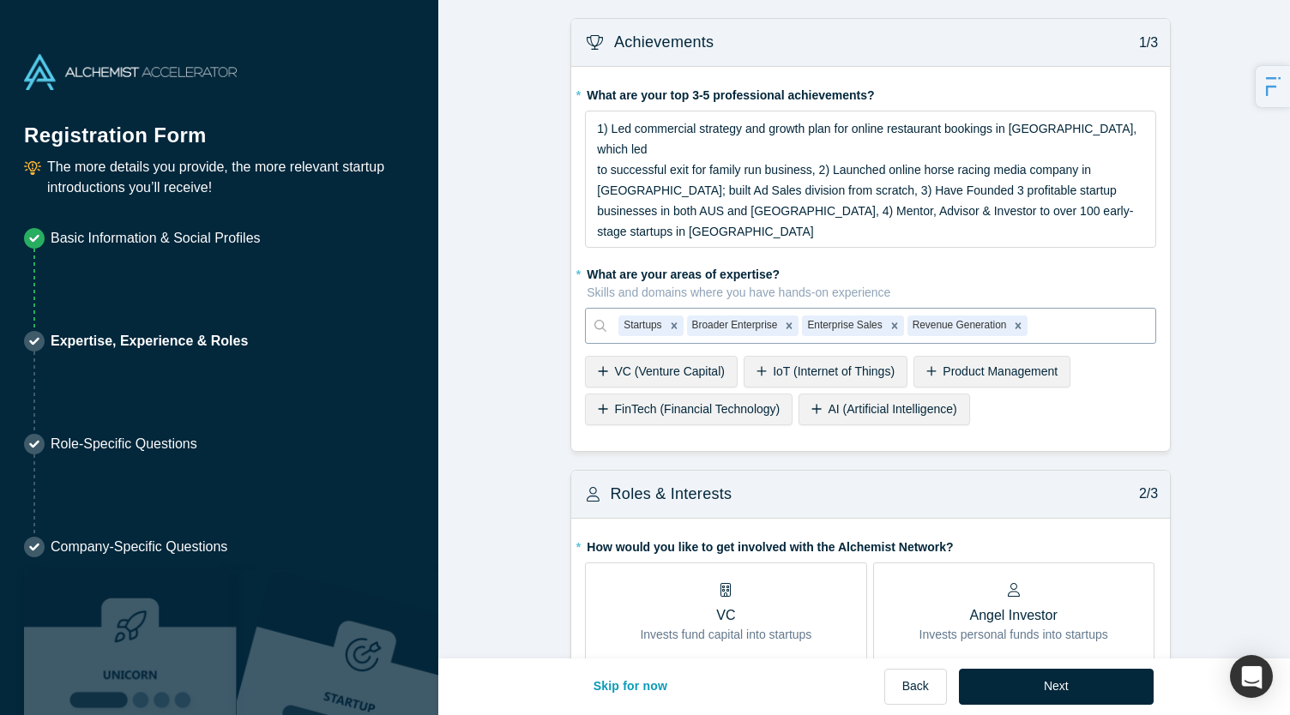
click at [1079, 315] on div at bounding box center [1087, 325] width 112 height 21
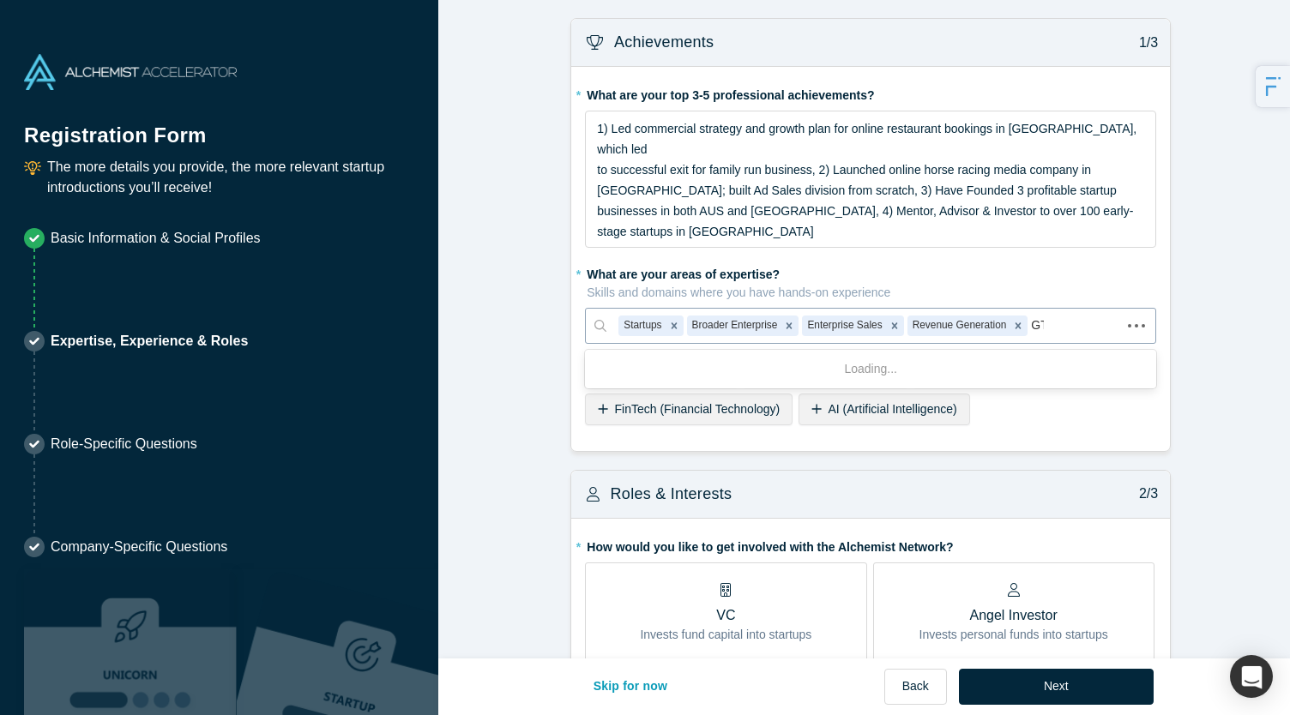
type input "GTM"
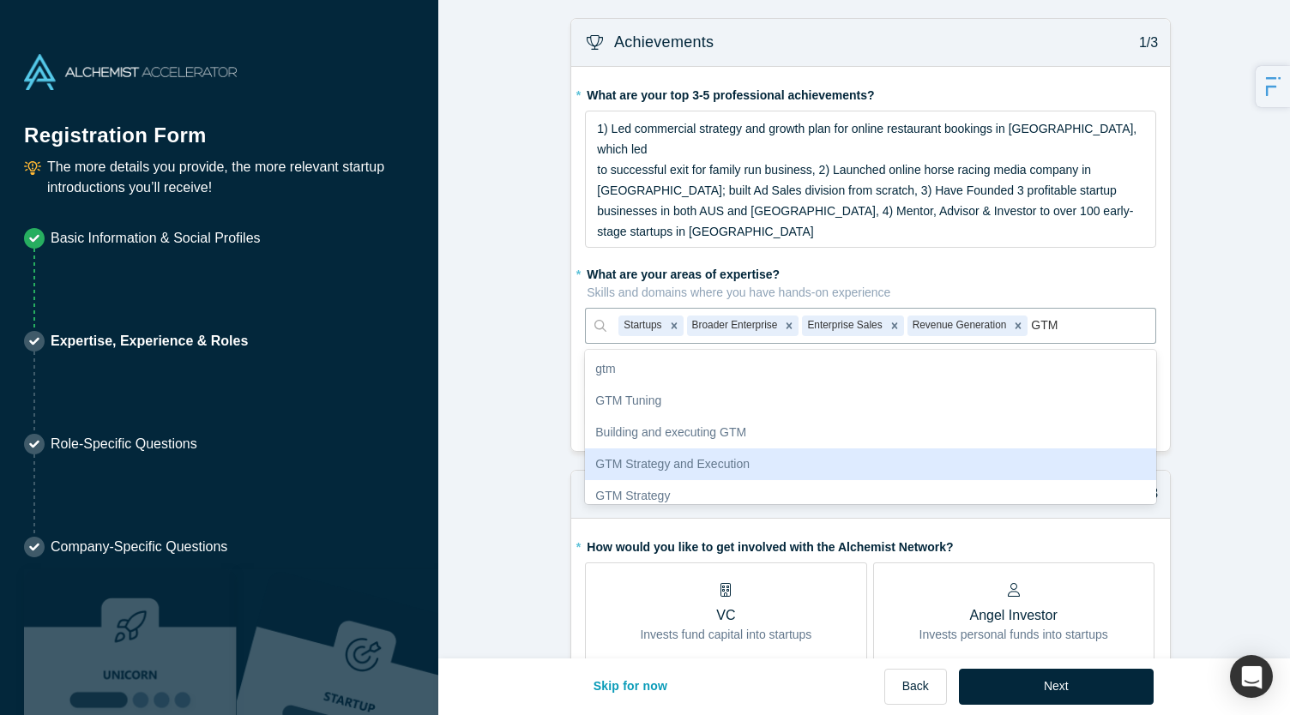
click at [695, 448] on div "GTM Strategy and Execution" at bounding box center [870, 464] width 571 height 32
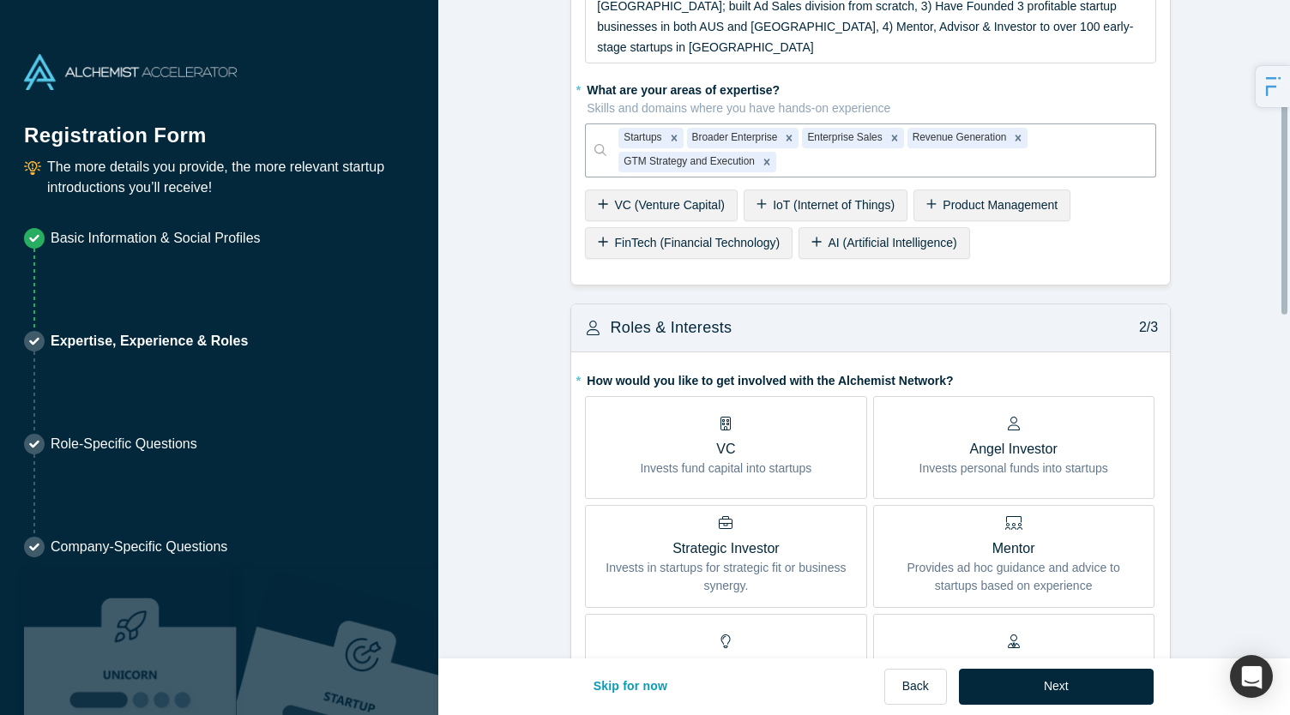
scroll to position [187, 0]
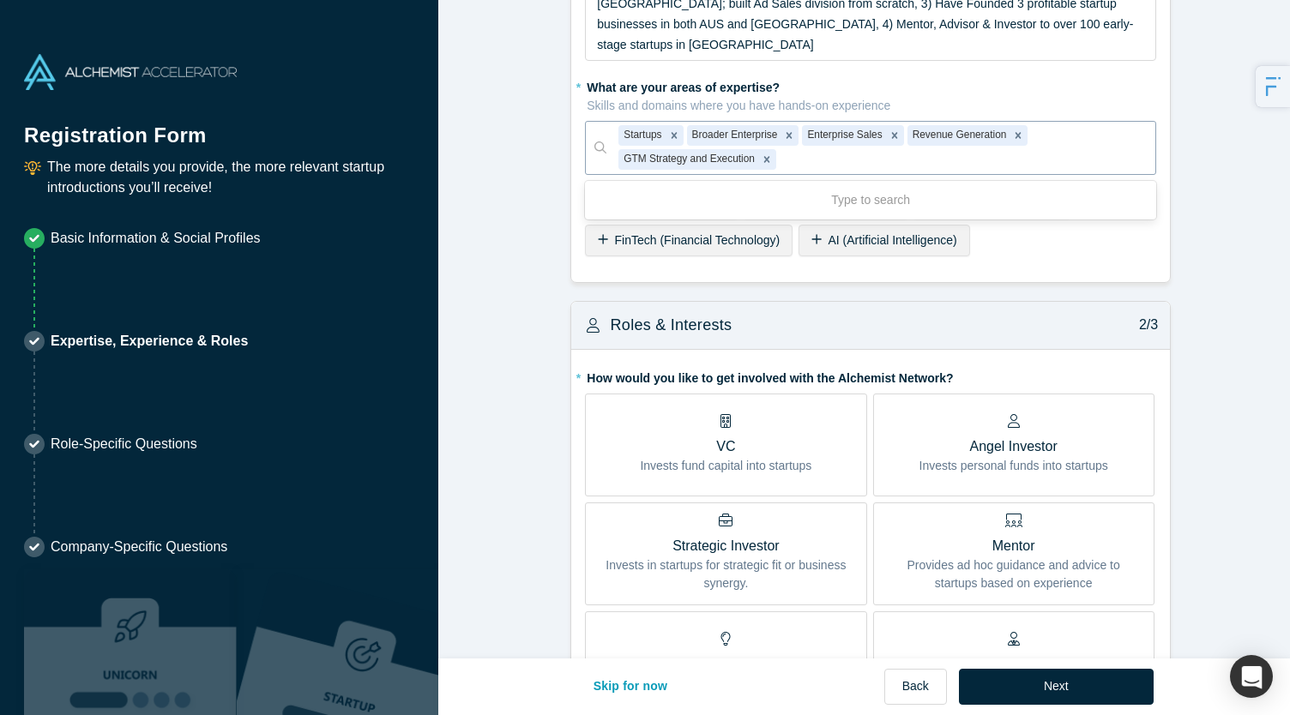
click at [912, 149] on div at bounding box center [962, 159] width 364 height 21
click at [829, 184] on div "Type to search" at bounding box center [870, 200] width 571 height 32
click at [876, 149] on div at bounding box center [962, 159] width 364 height 21
type input "mentor"
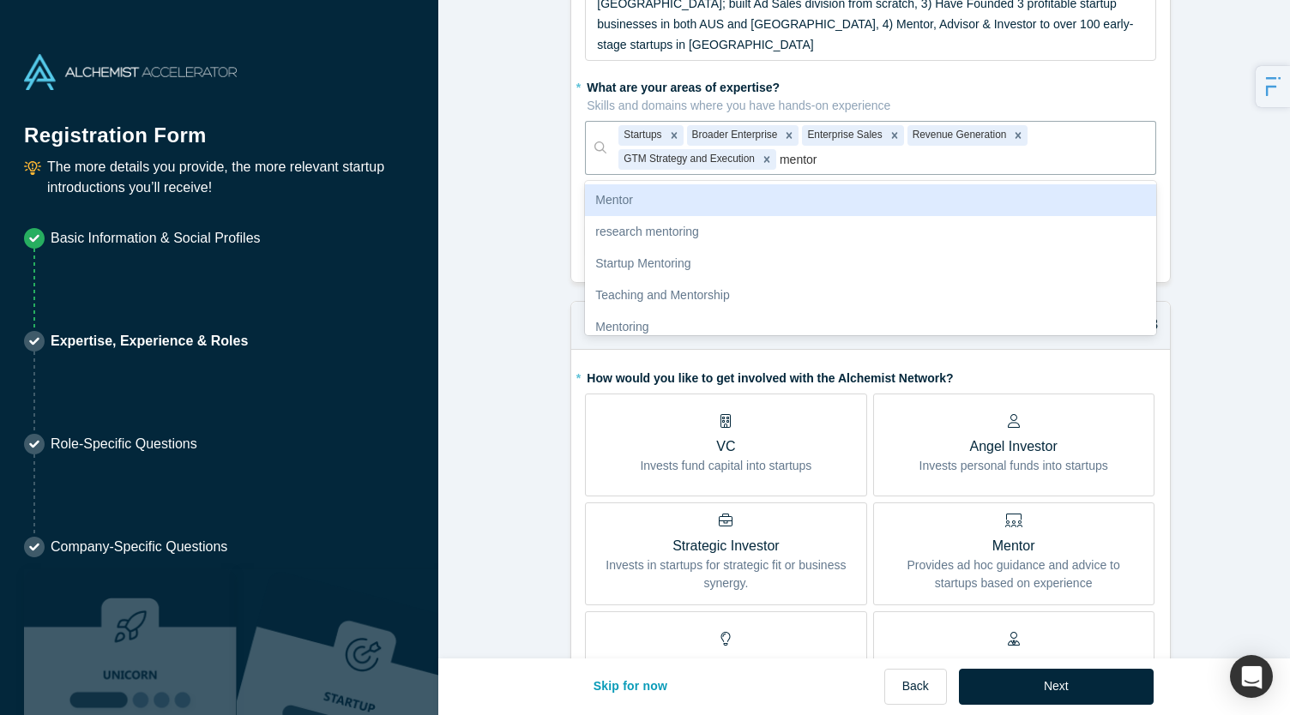
click at [725, 184] on div "Mentor" at bounding box center [870, 200] width 571 height 32
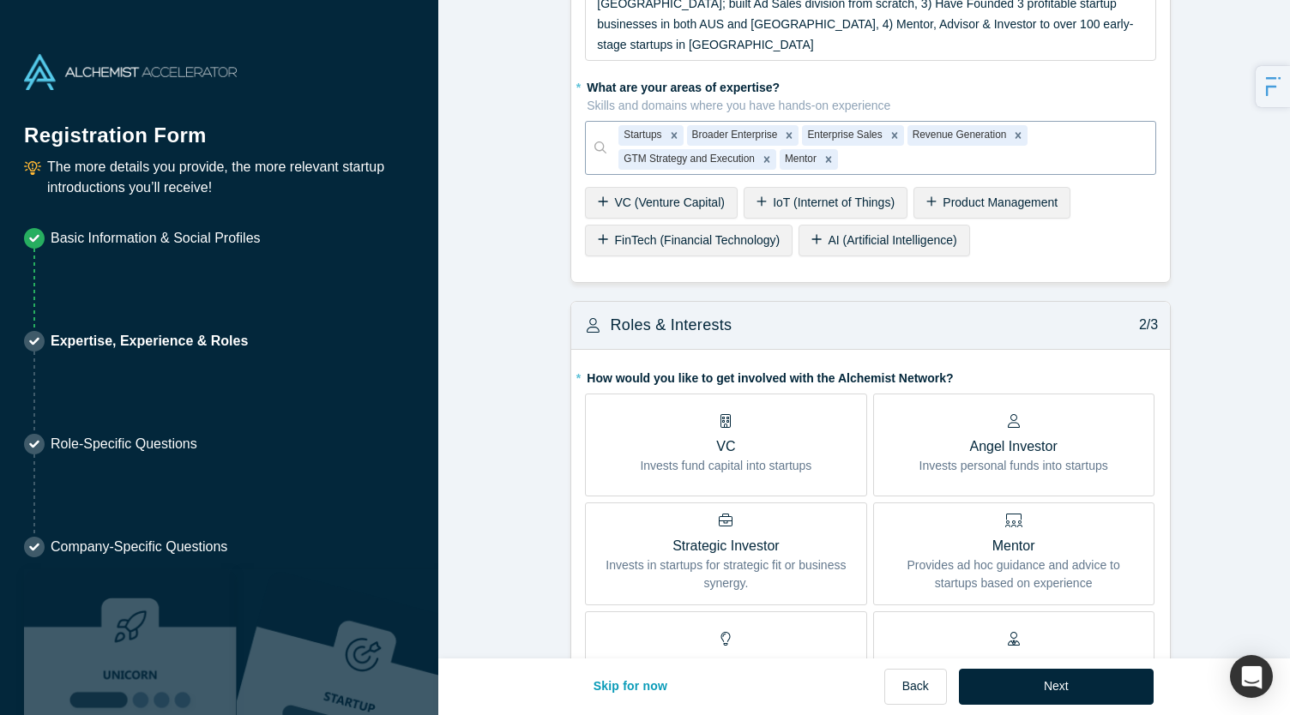
click at [880, 149] on div at bounding box center [992, 159] width 302 height 21
type input "coach"
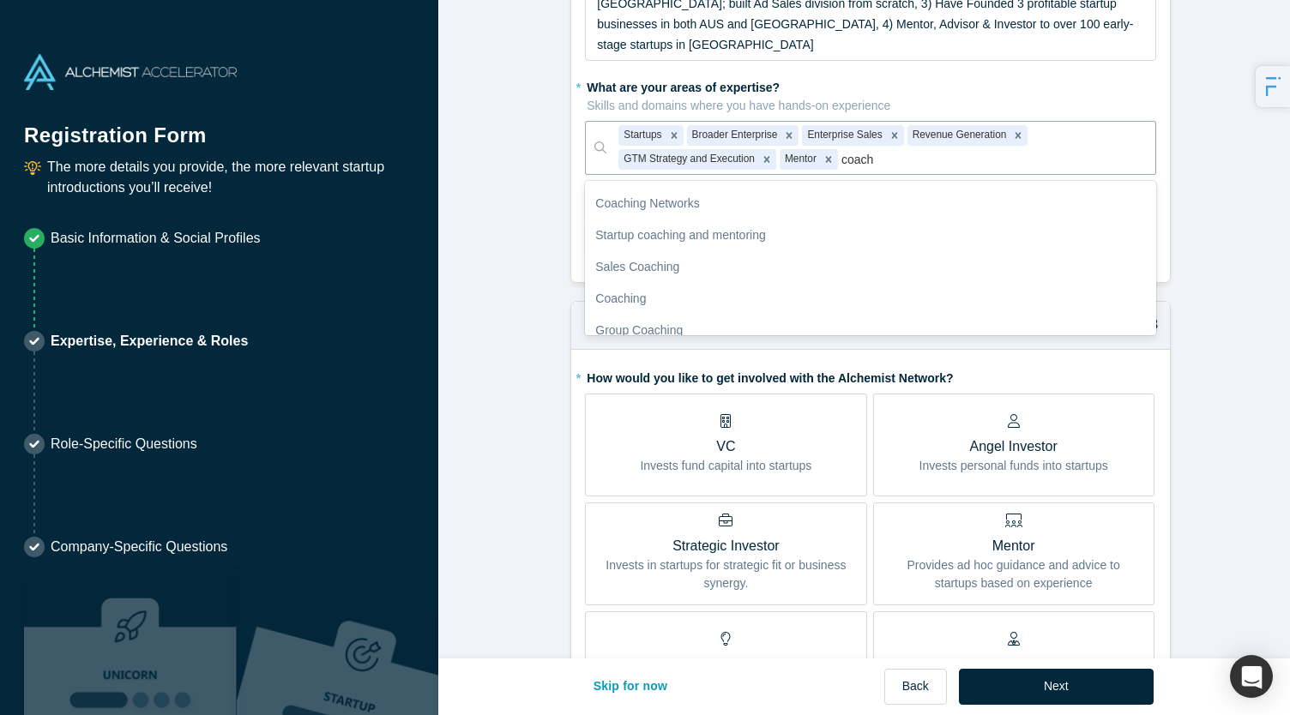
scroll to position [128, 0]
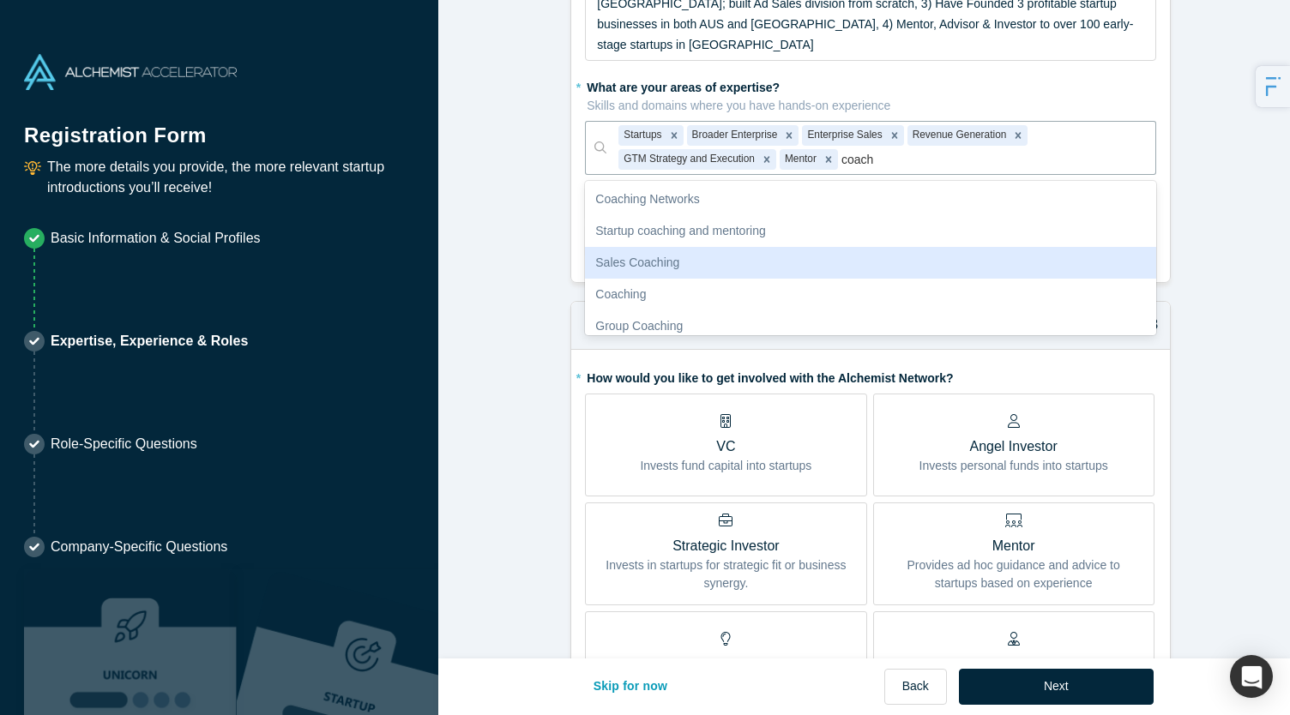
click at [693, 247] on div "Sales Coaching" at bounding box center [870, 263] width 571 height 32
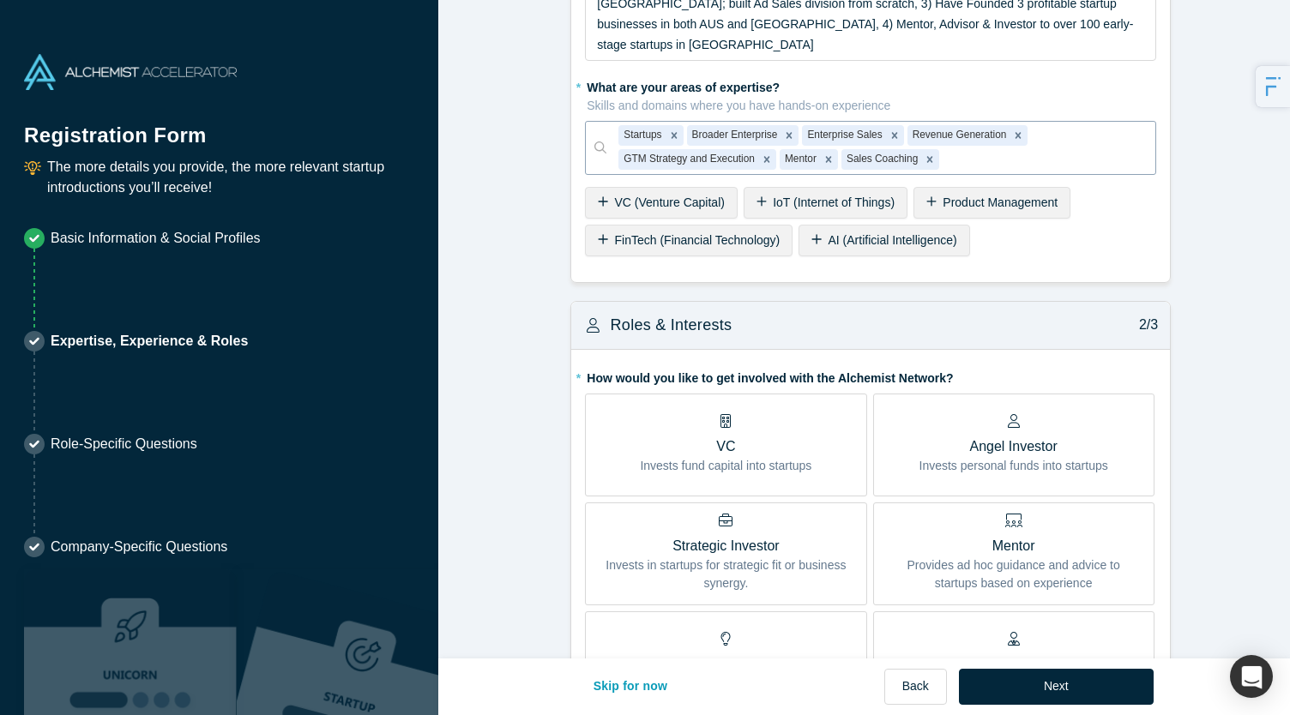
click at [1000, 149] on div at bounding box center [1042, 159] width 201 height 21
type input "sales"
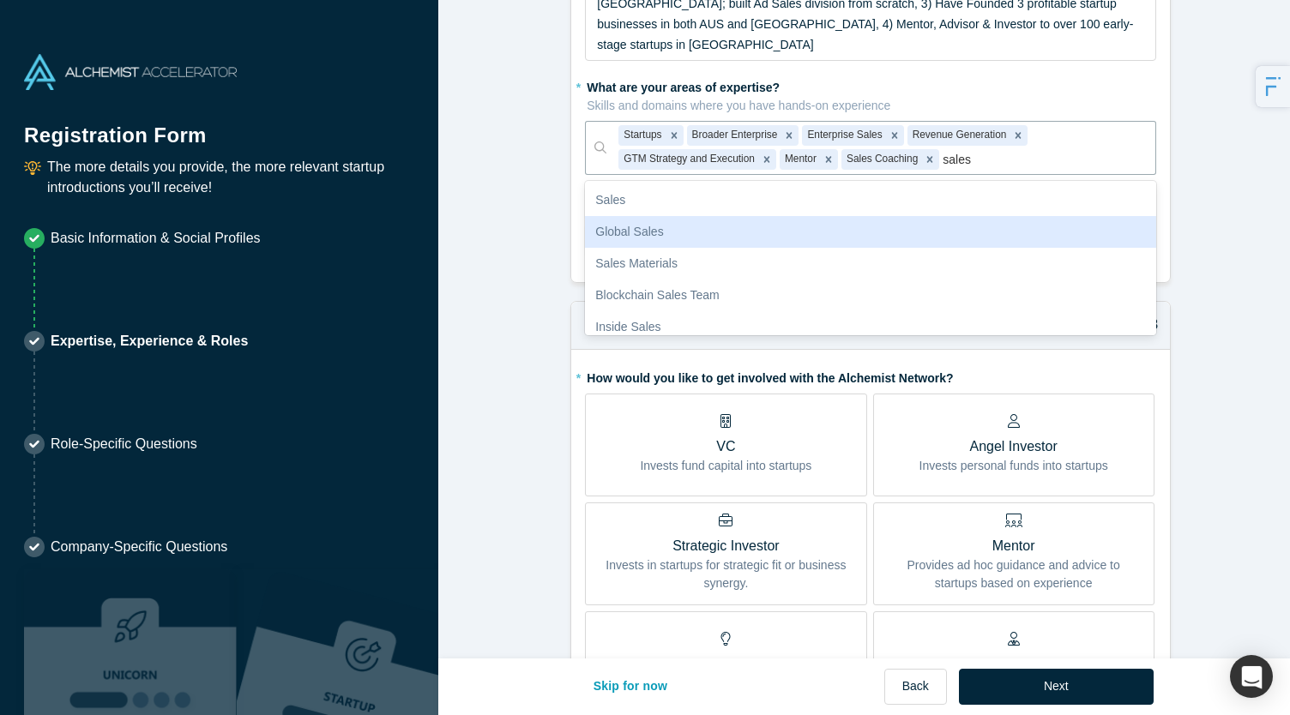
click at [798, 216] on div "Global Sales" at bounding box center [870, 232] width 571 height 32
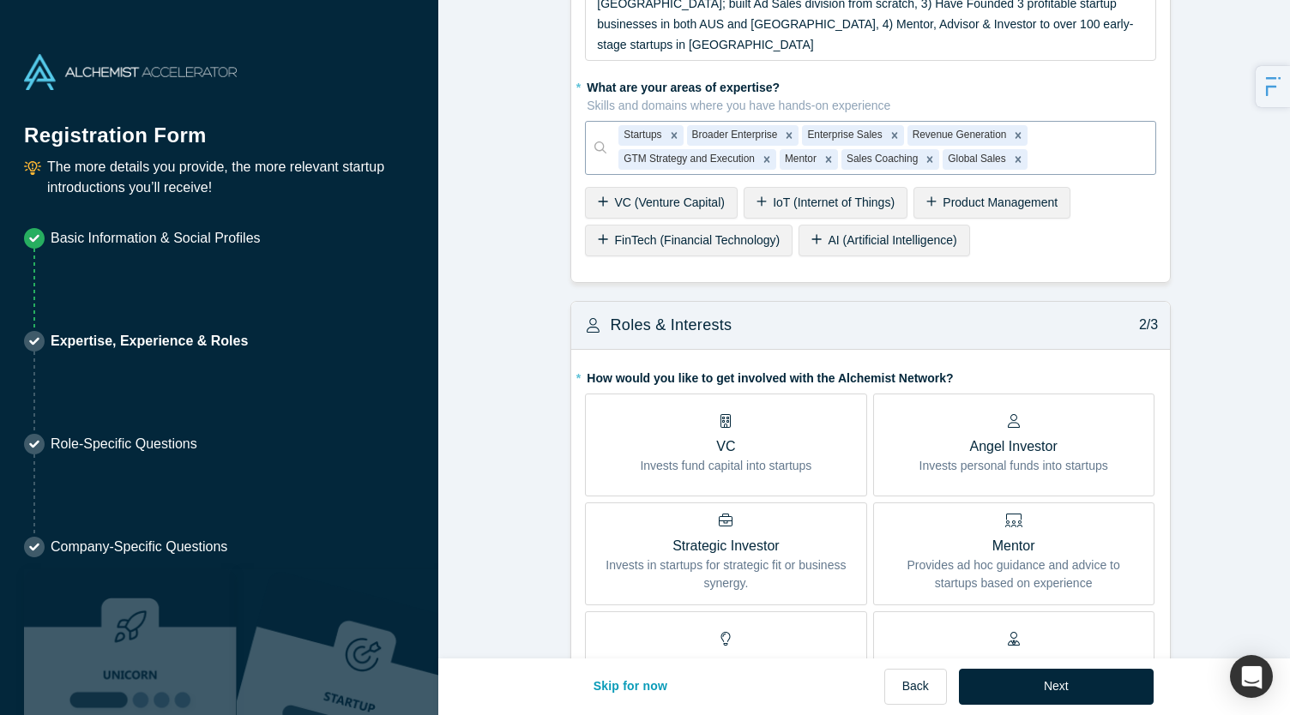
click at [1062, 149] on div at bounding box center [1087, 159] width 112 height 21
type input "sales"
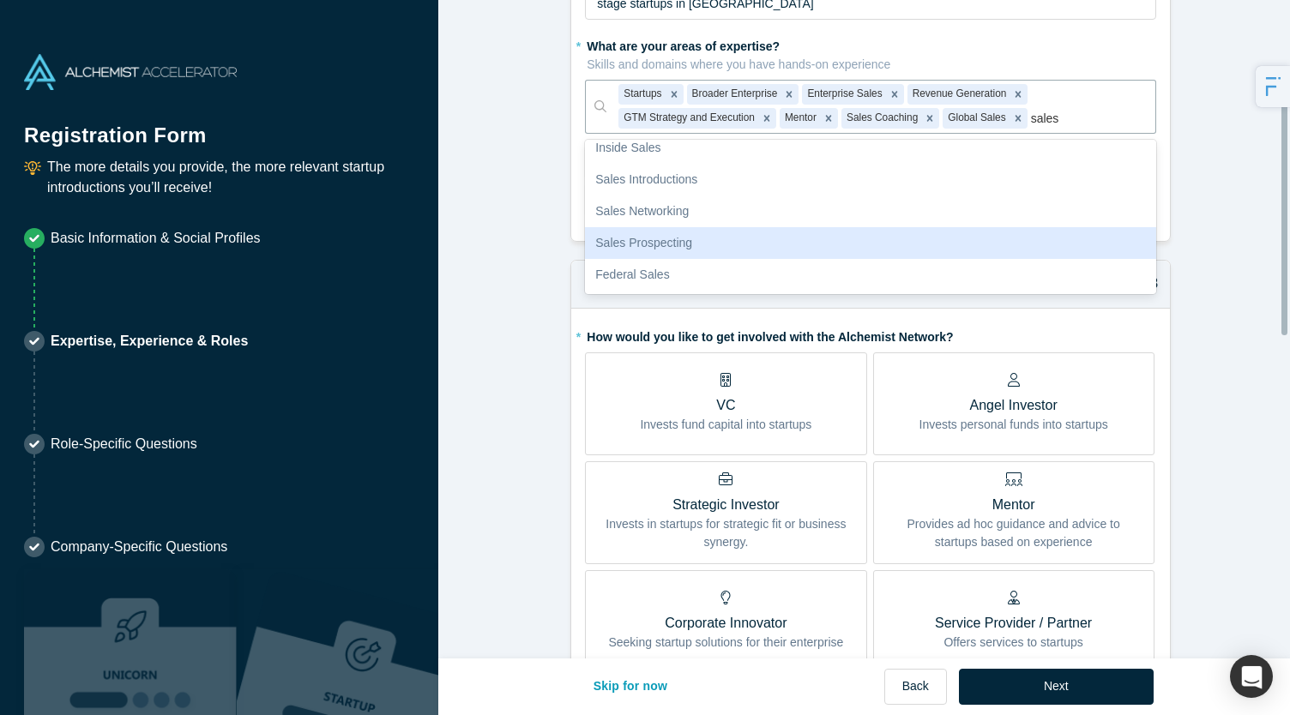
scroll to position [232, 0]
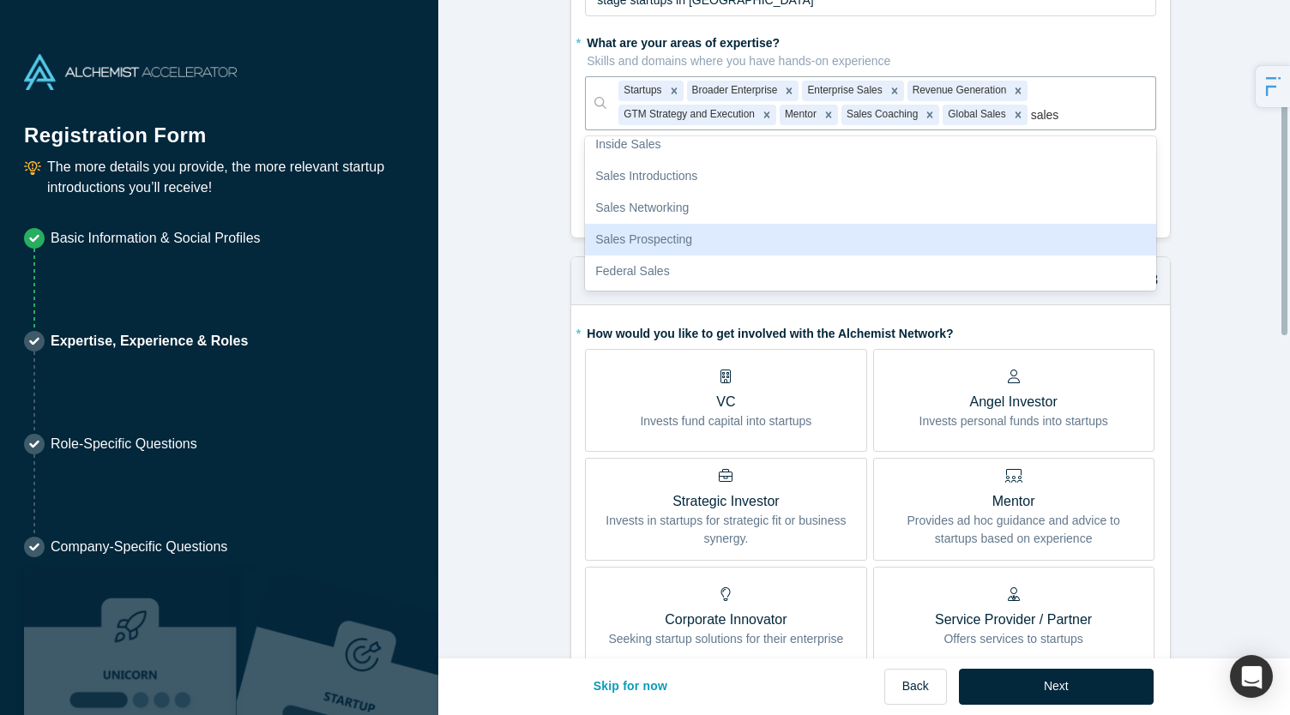
click at [866, 224] on div "Sales Prospecting" at bounding box center [870, 240] width 571 height 32
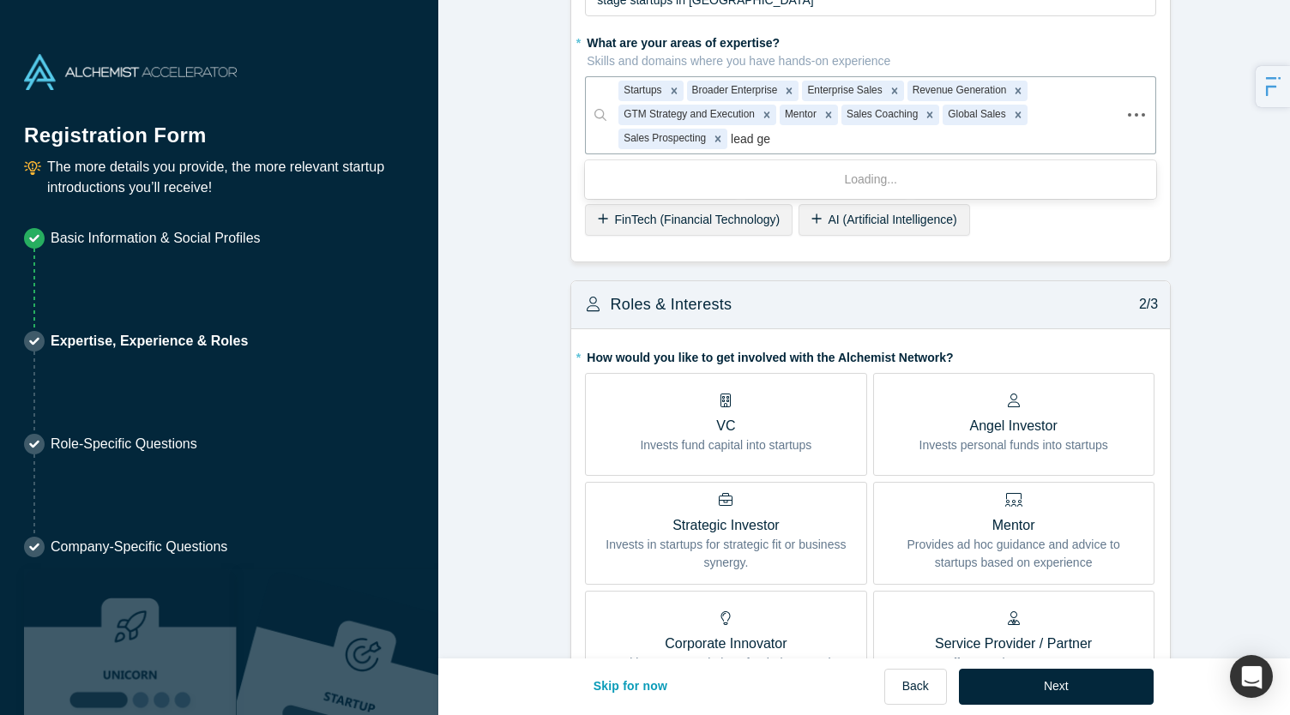
type input "lead gen"
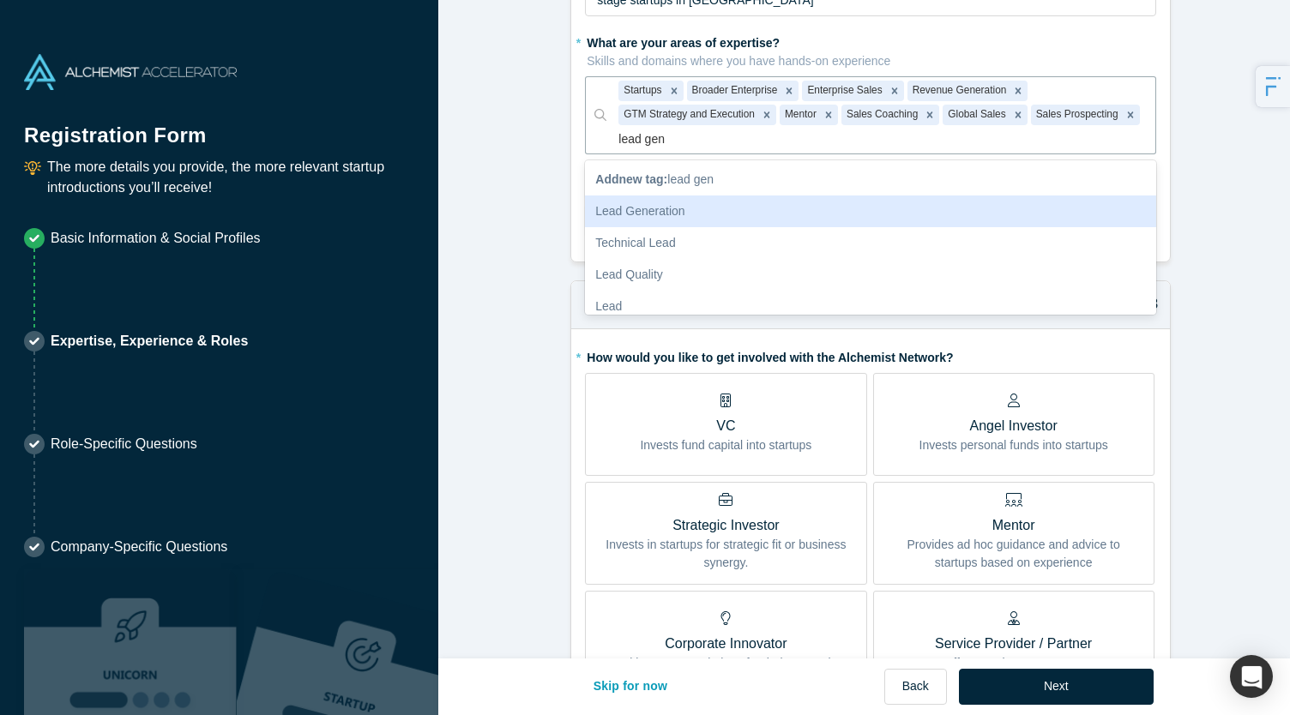
click at [722, 196] on div "Lead Generation" at bounding box center [870, 212] width 571 height 32
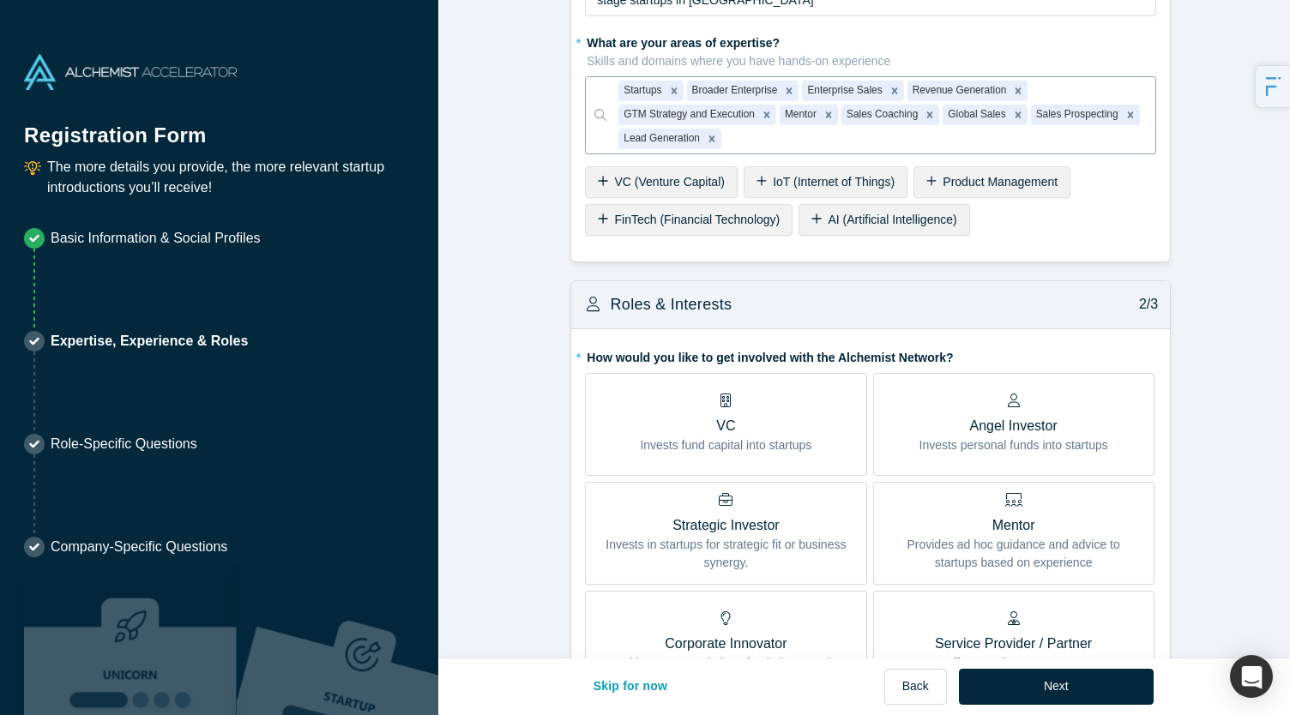
click at [866, 129] on div at bounding box center [934, 139] width 418 height 21
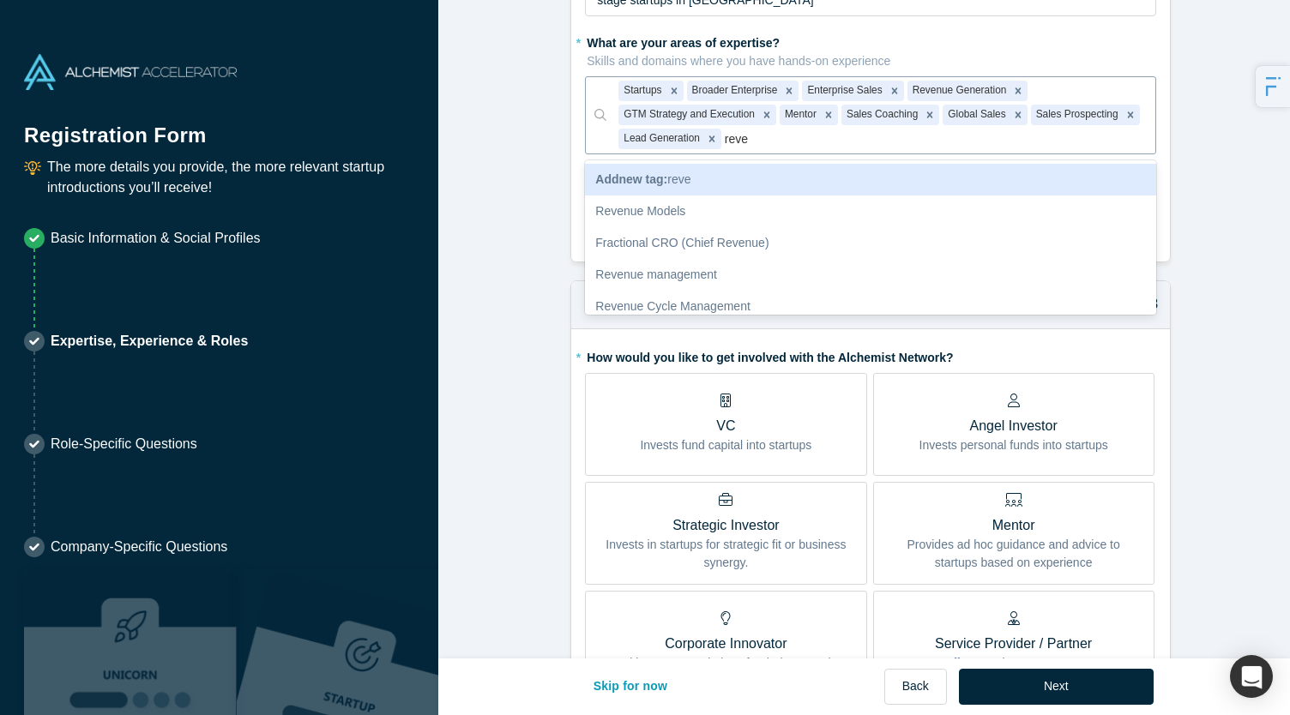
type input "rev"
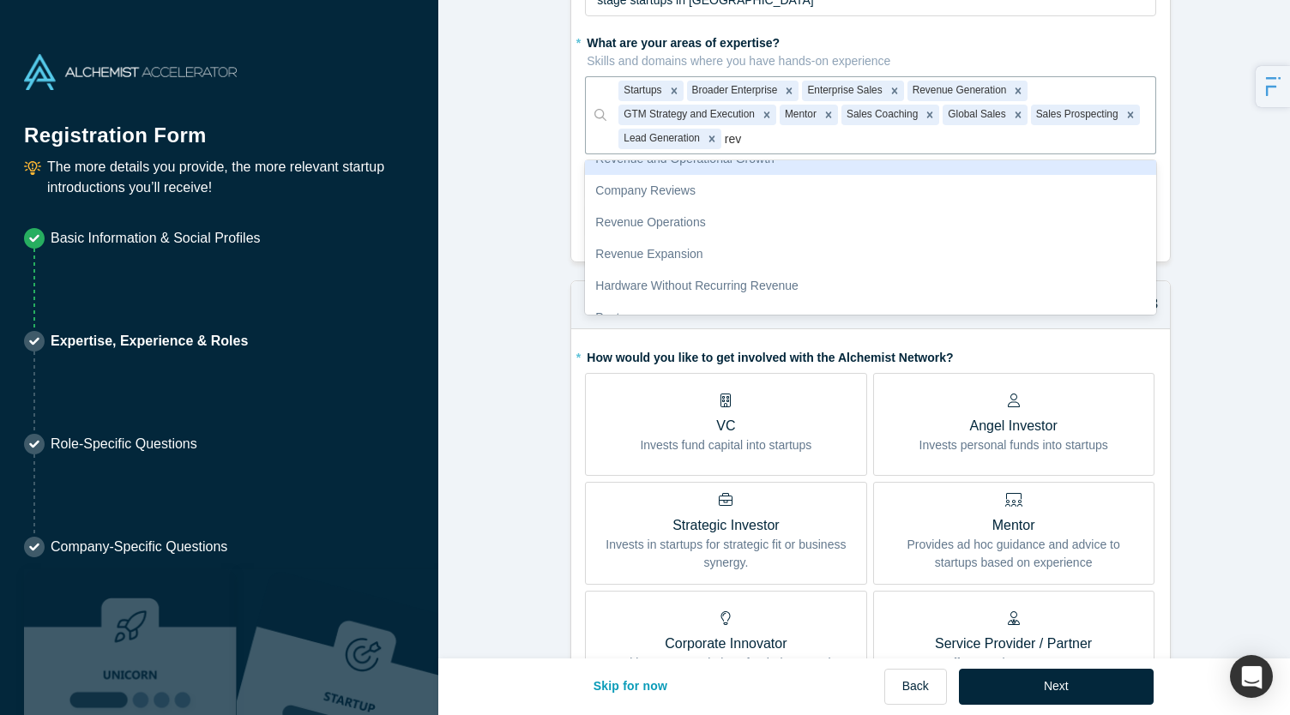
scroll to position [316, 0]
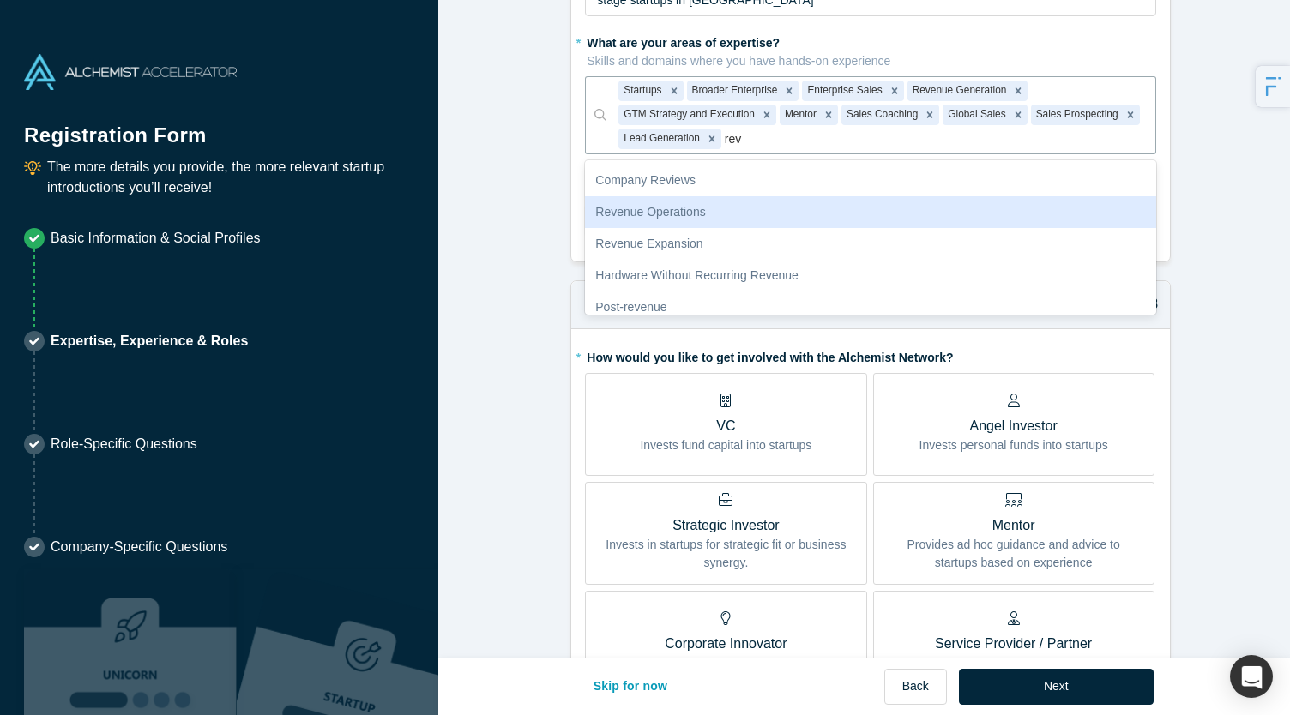
click at [763, 196] on div "Revenue Operations" at bounding box center [870, 212] width 571 height 32
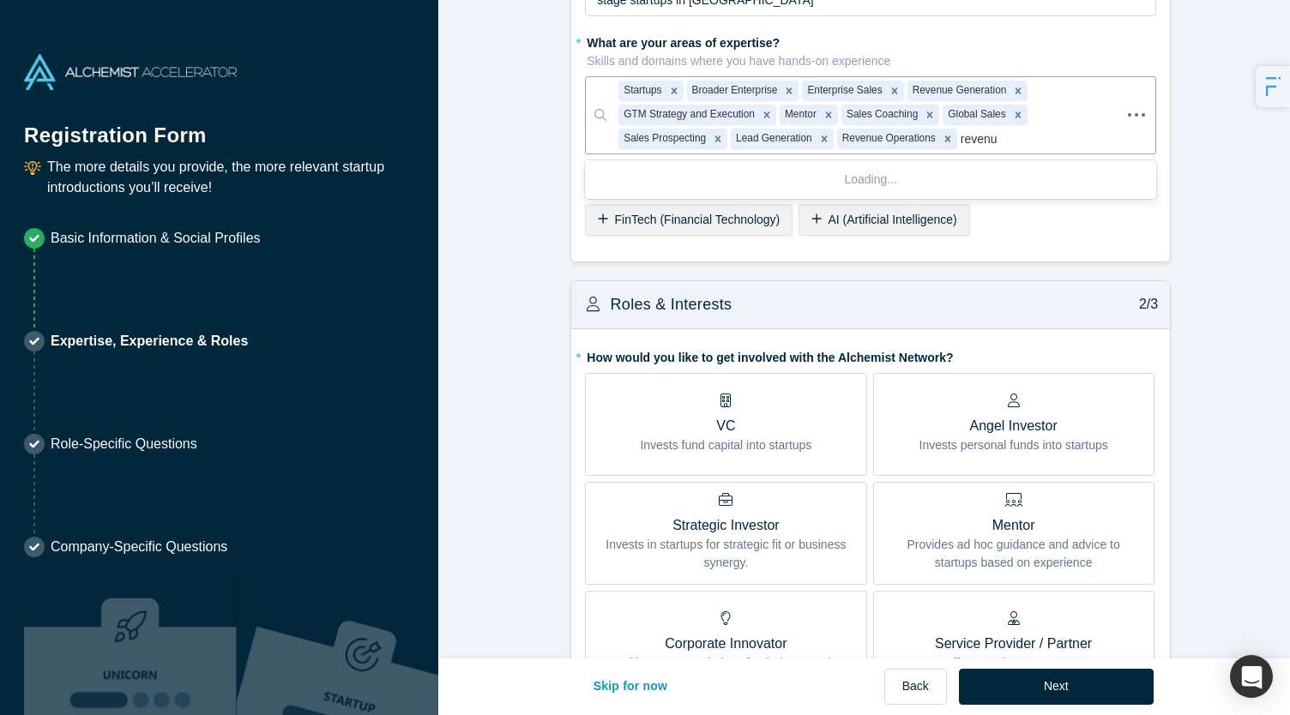
type input "revenue"
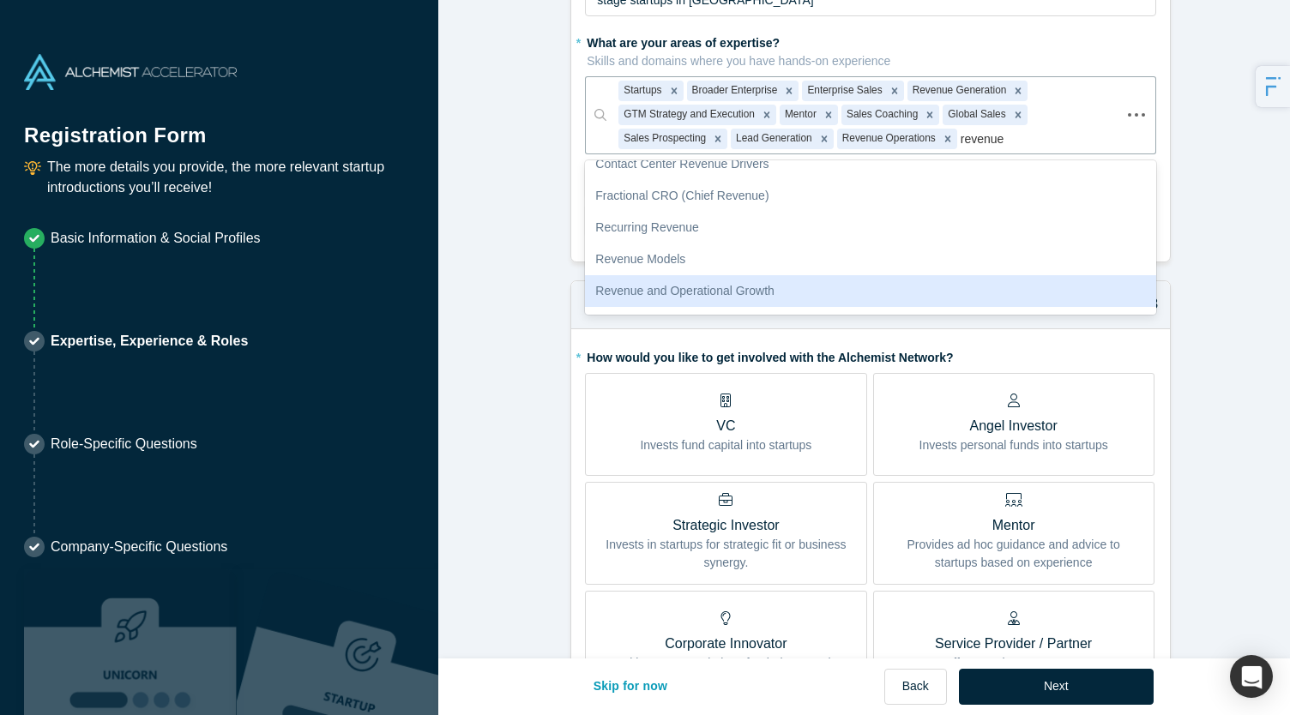
scroll to position [46, 0]
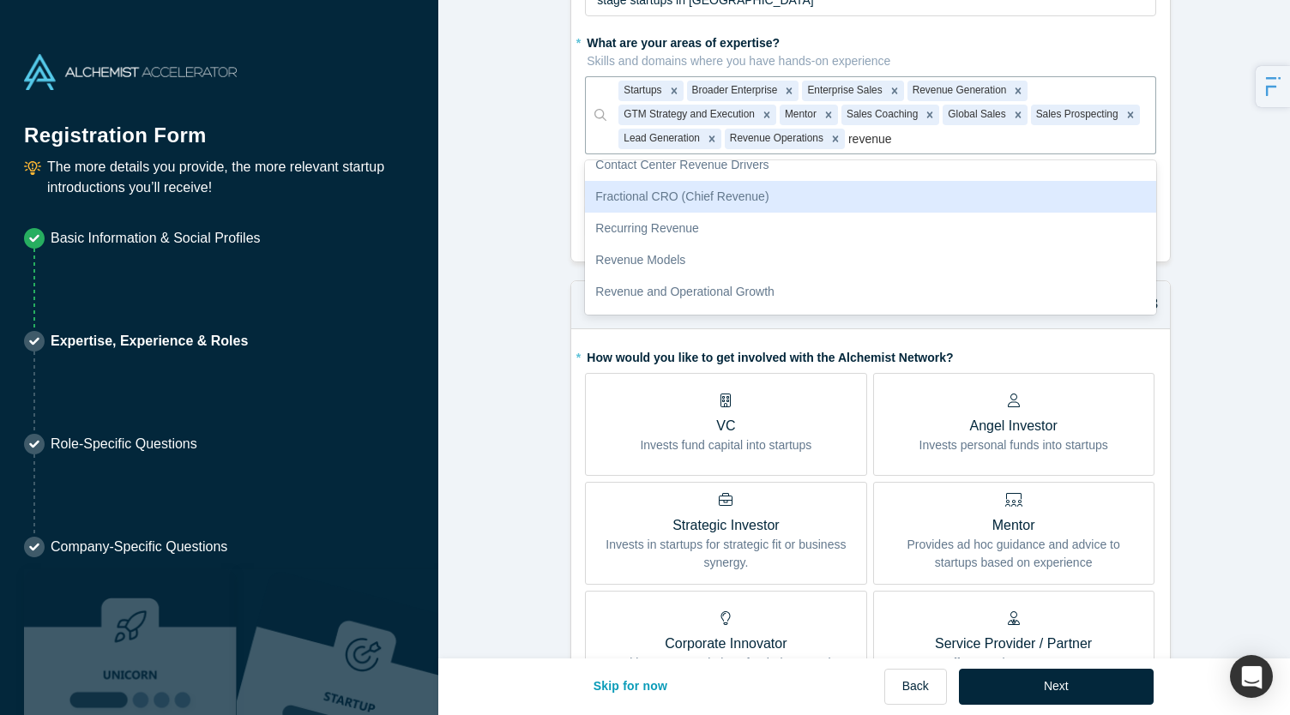
click at [751, 181] on div "Fractional CRO (Chief Revenue)" at bounding box center [870, 197] width 571 height 32
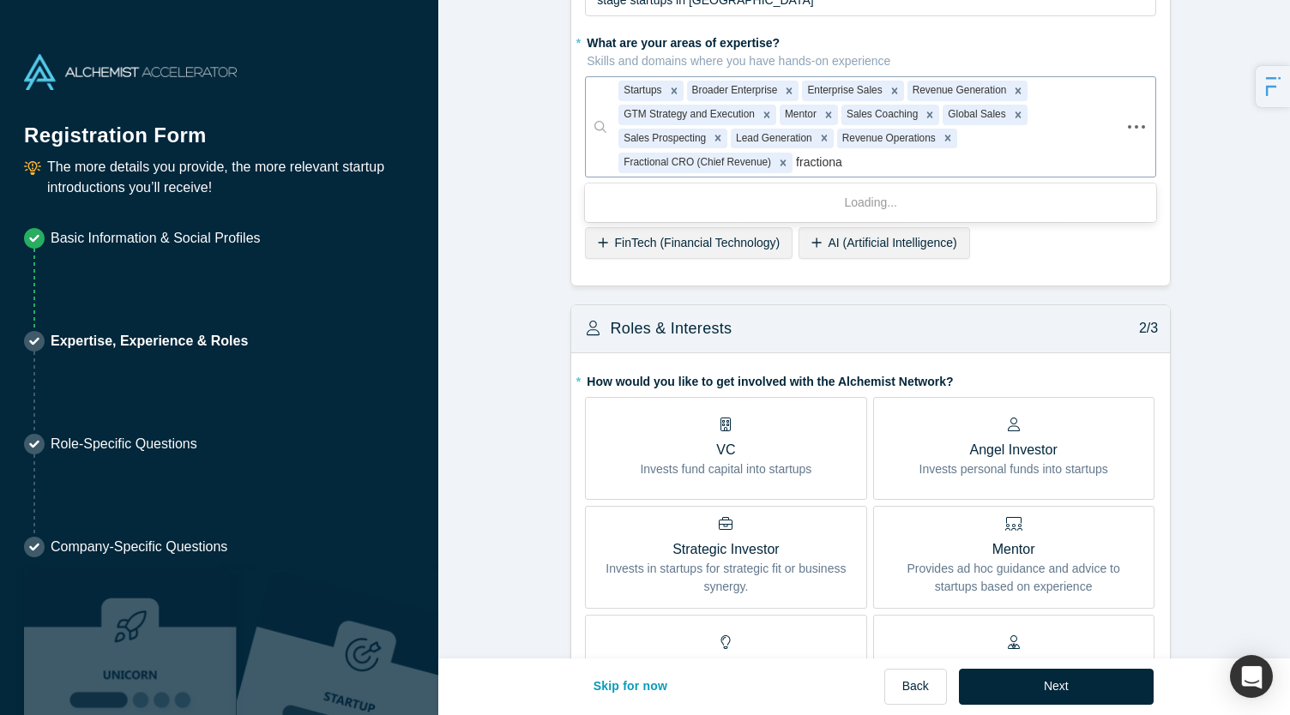
type input "fractional"
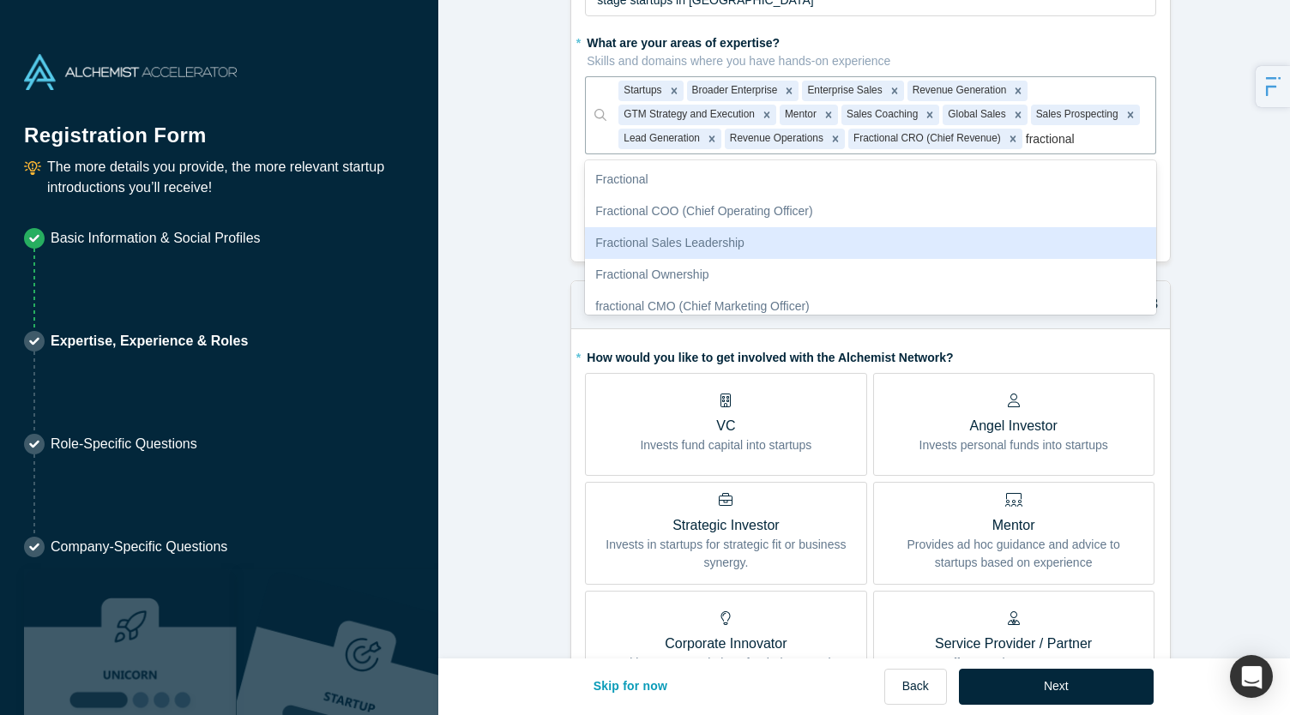
click at [816, 227] on div "Fractional Sales Leadership" at bounding box center [870, 243] width 571 height 32
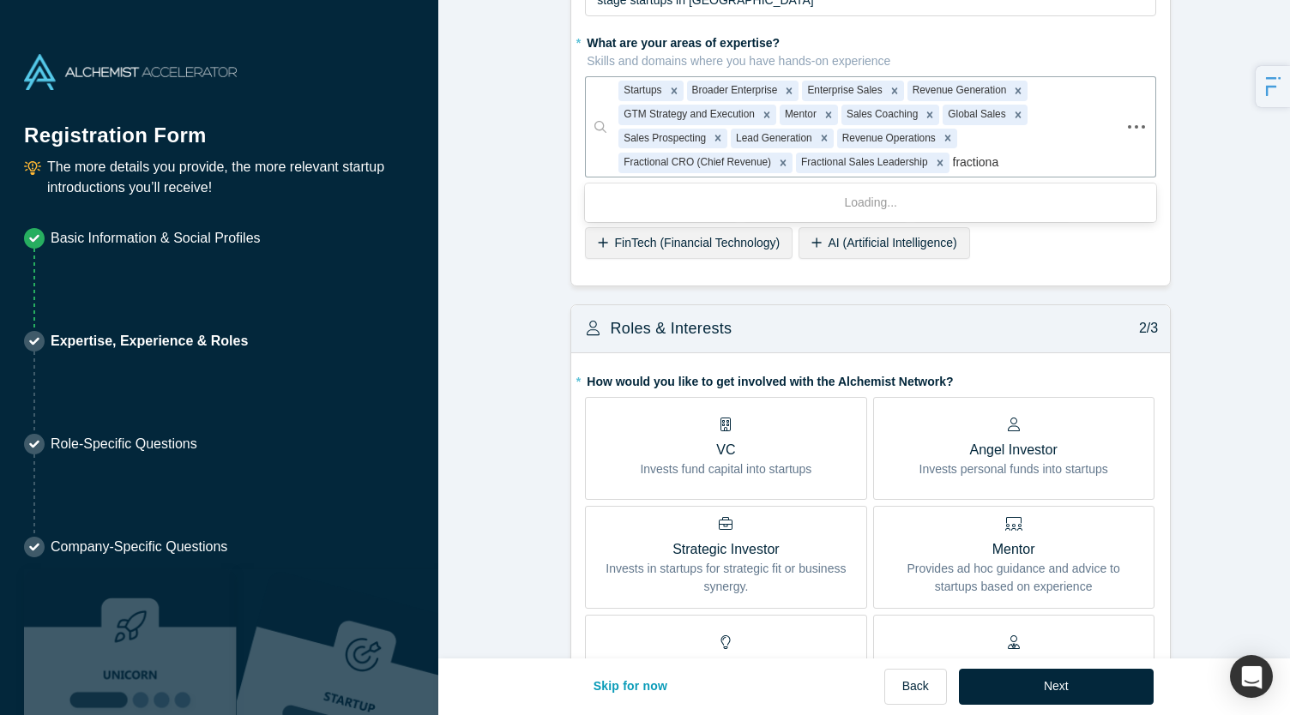
scroll to position [0, 0]
type input "f"
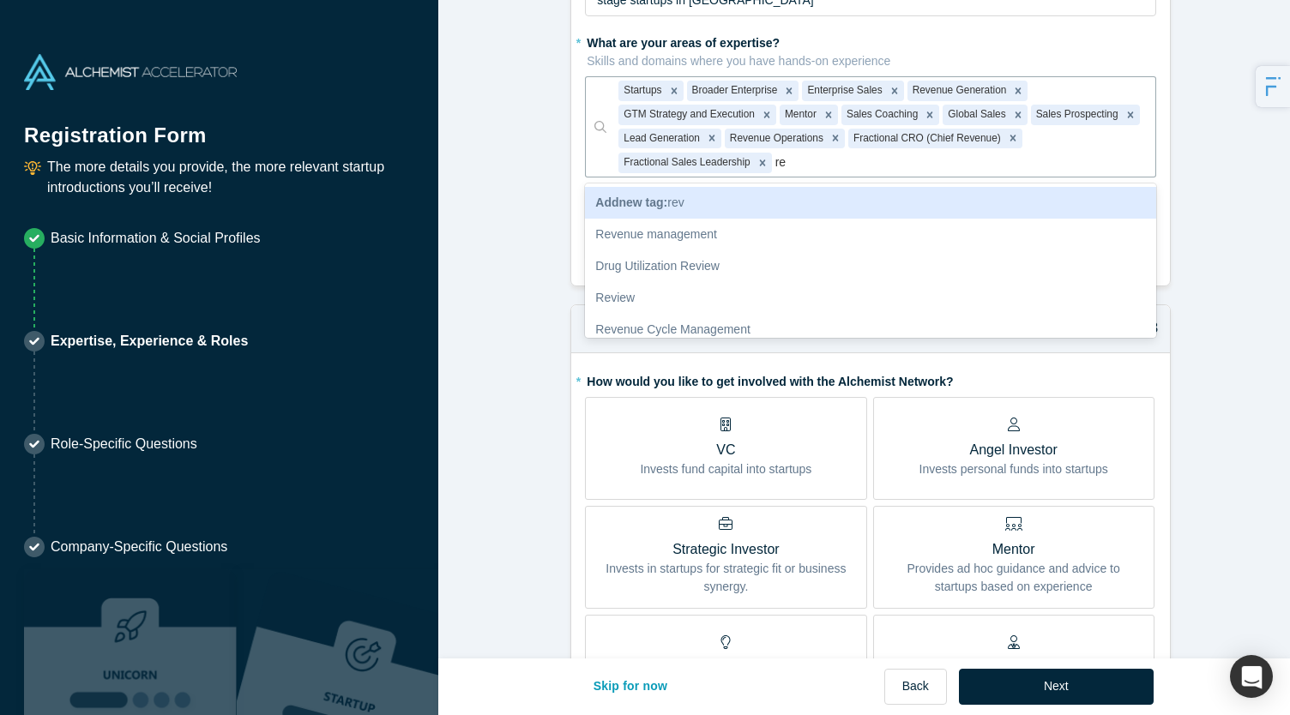
type input "r"
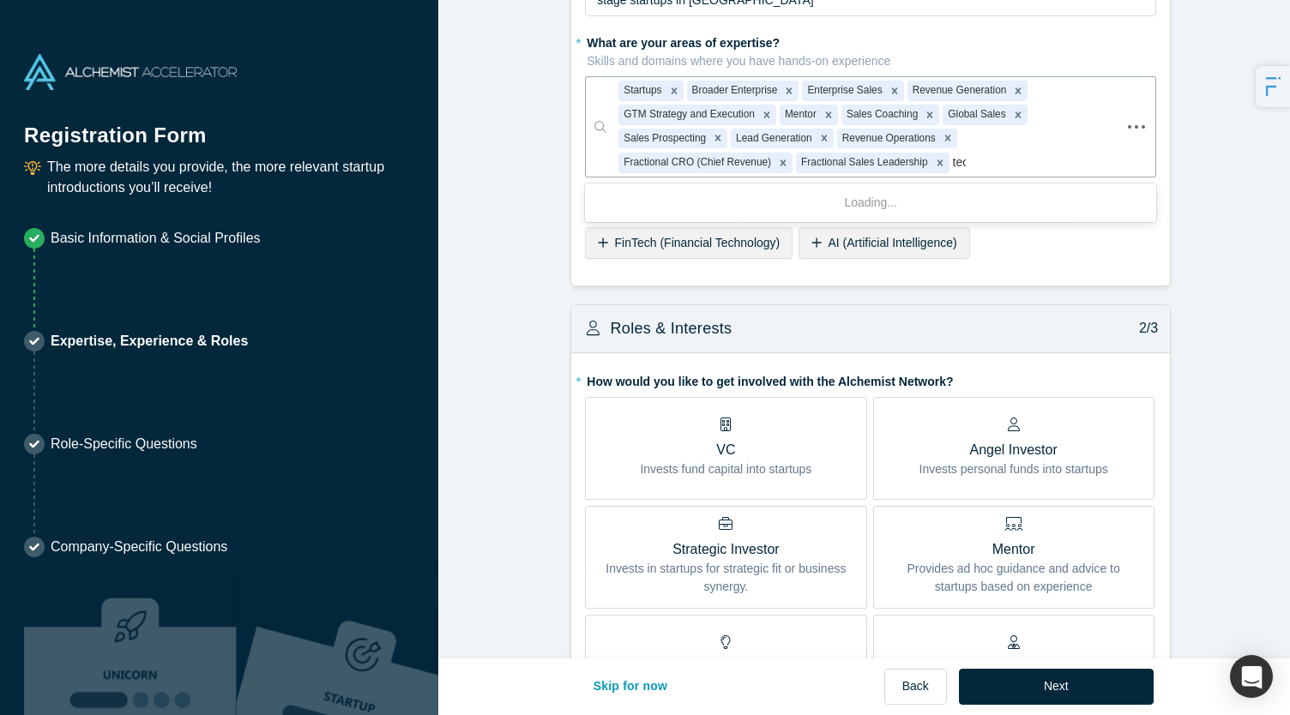
type input "tech"
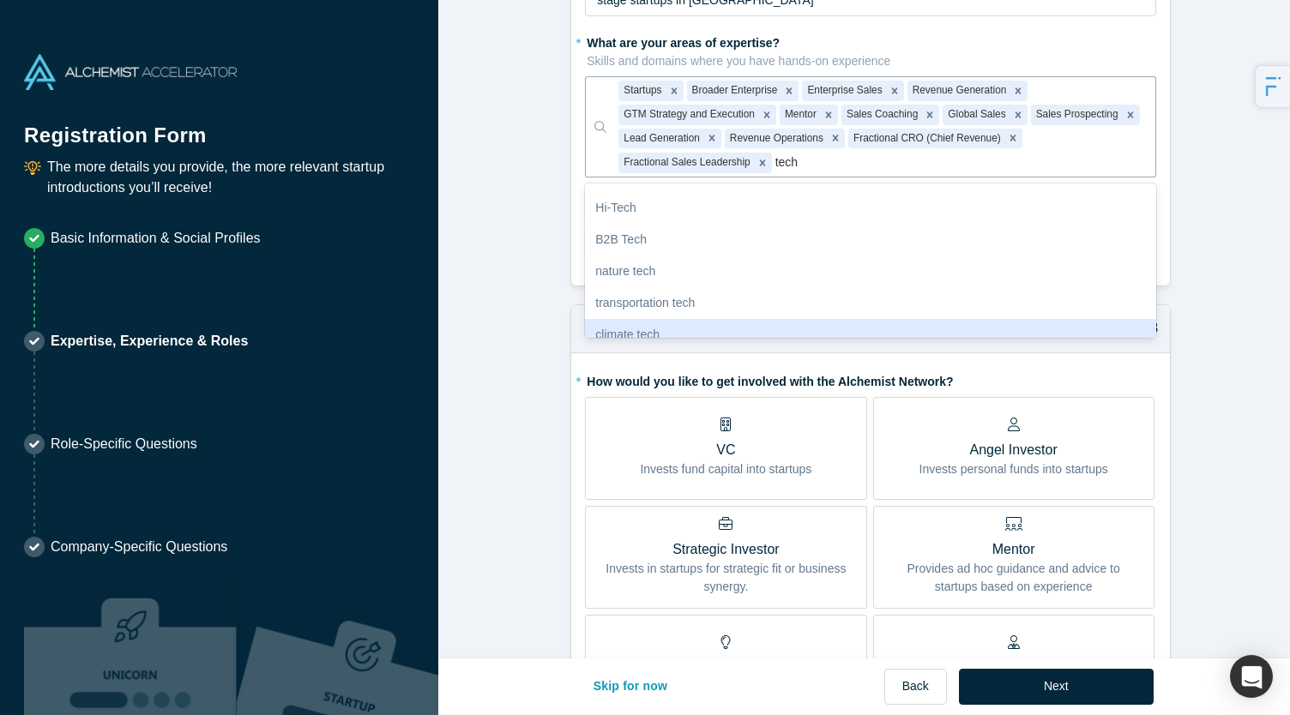
scroll to position [89, 0]
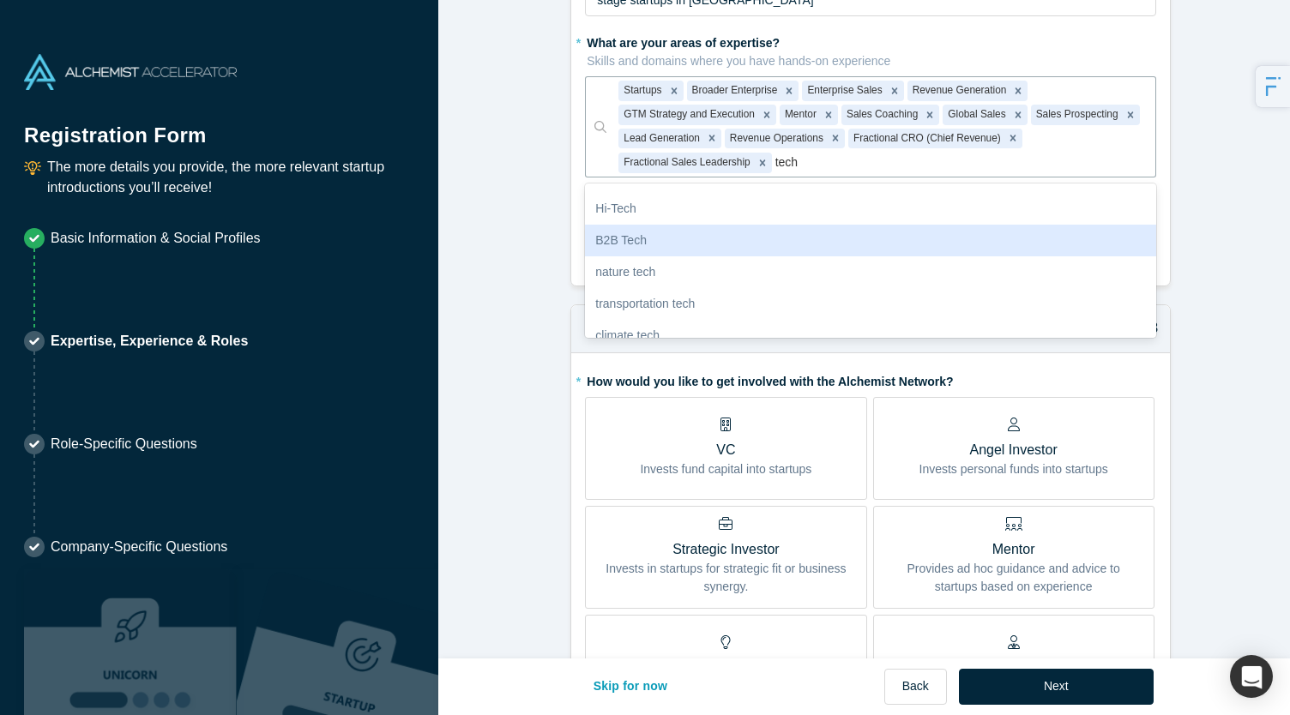
click at [744, 225] on div "B2B Tech" at bounding box center [870, 241] width 571 height 32
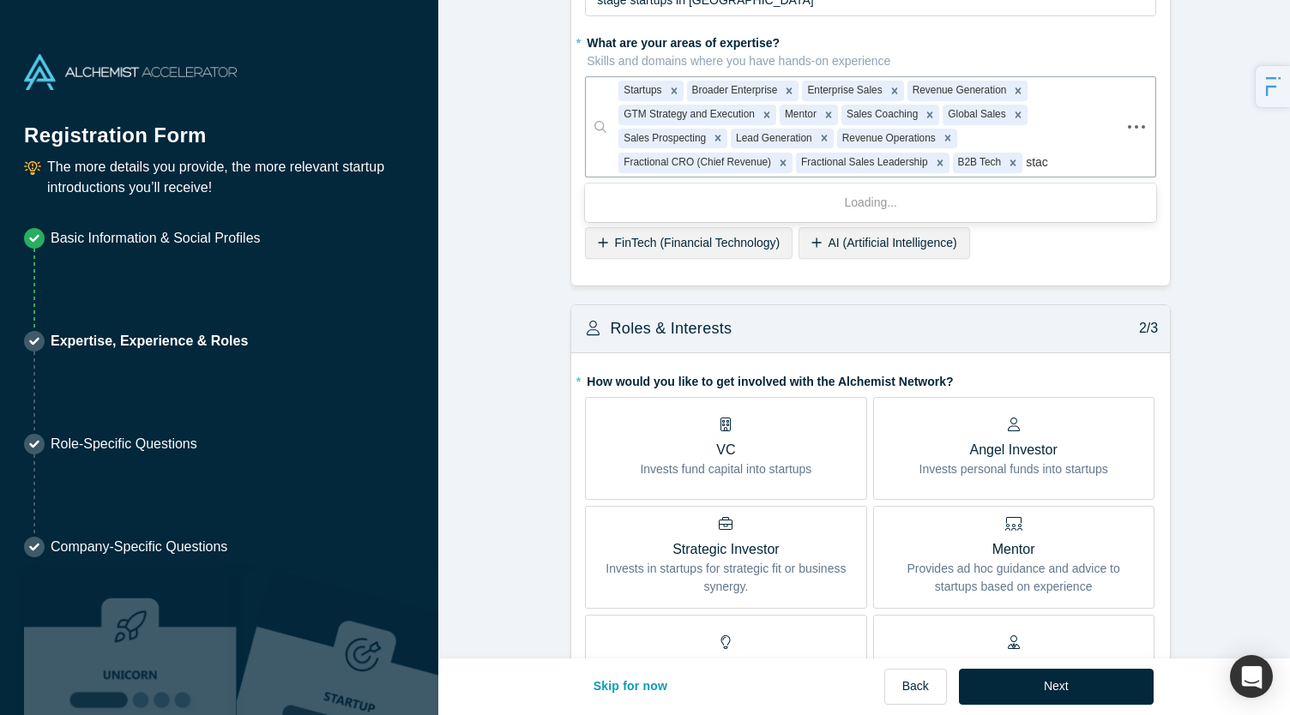
type input "stack"
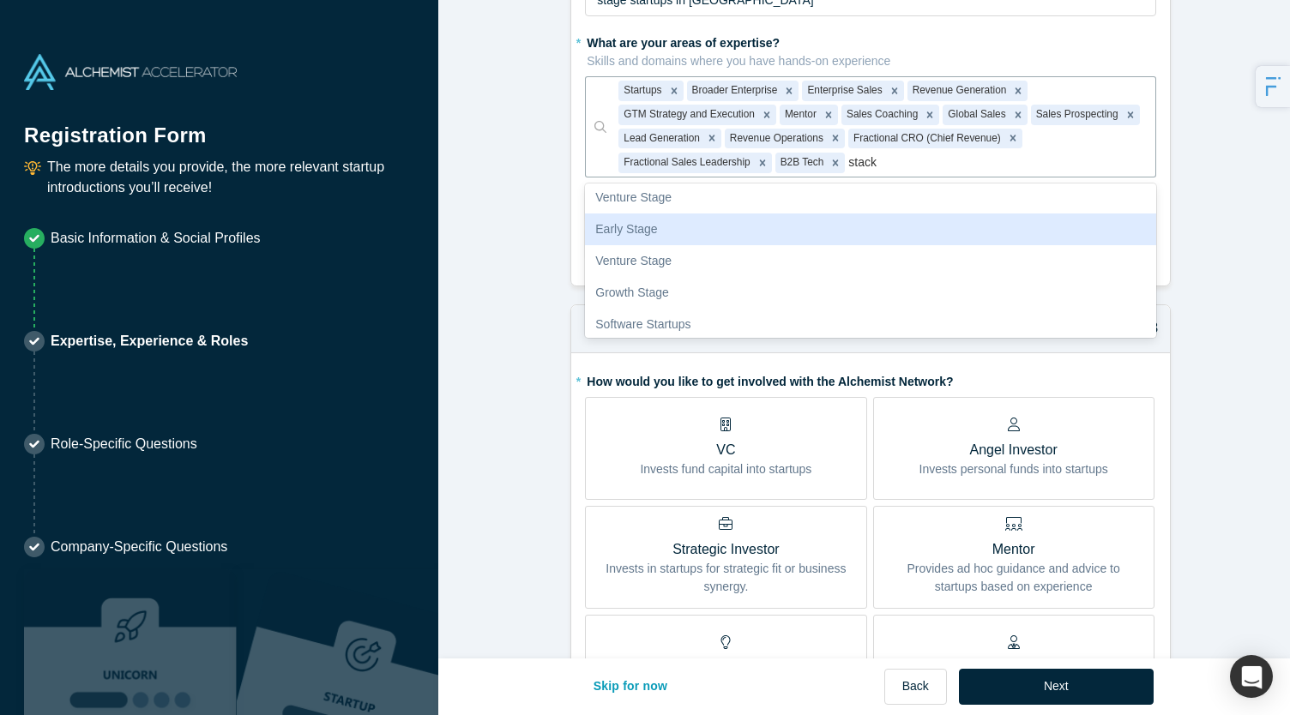
scroll to position [1252, 0]
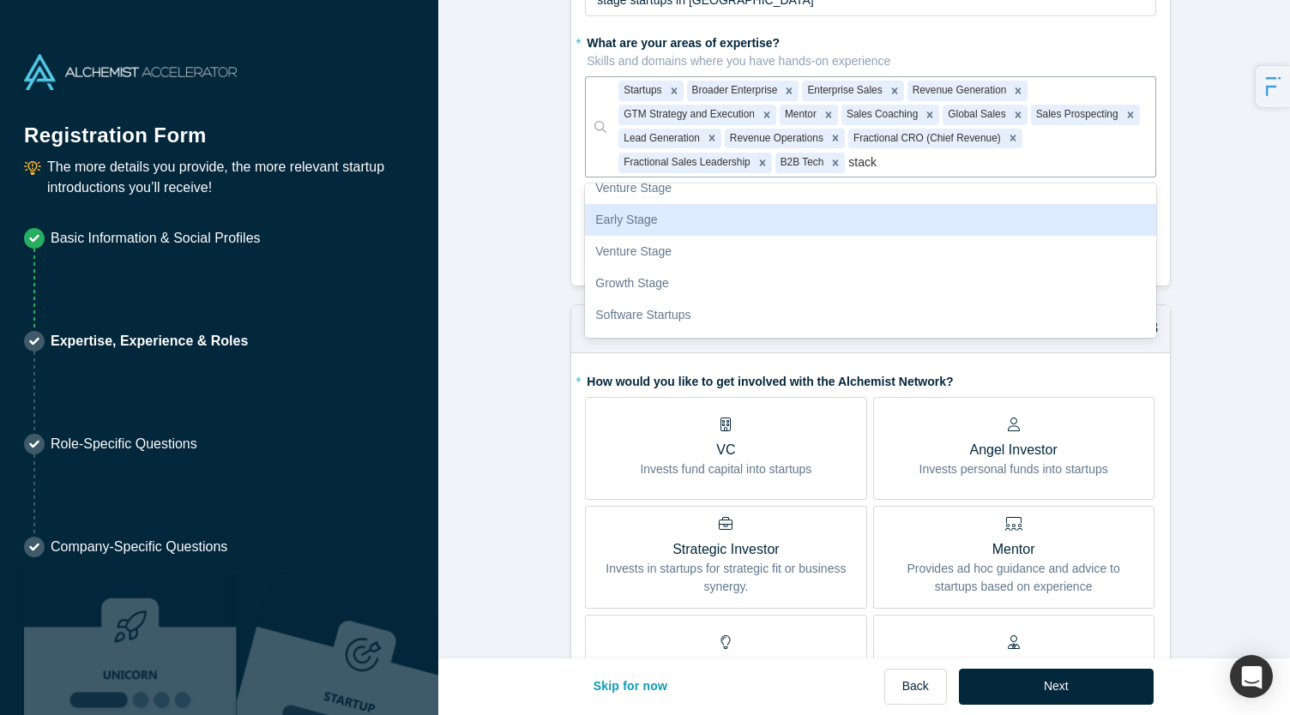
click at [677, 204] on div "Early Stage" at bounding box center [870, 220] width 571 height 32
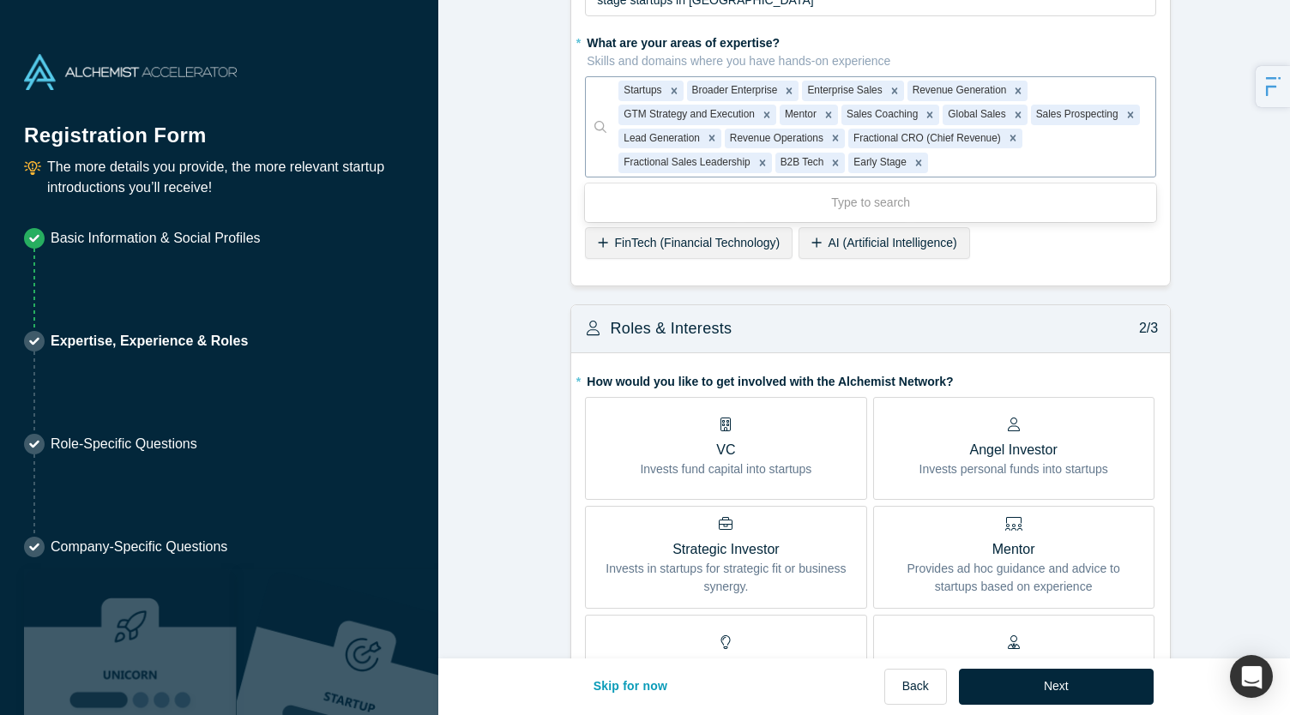
click at [962, 152] on div at bounding box center [1037, 162] width 212 height 21
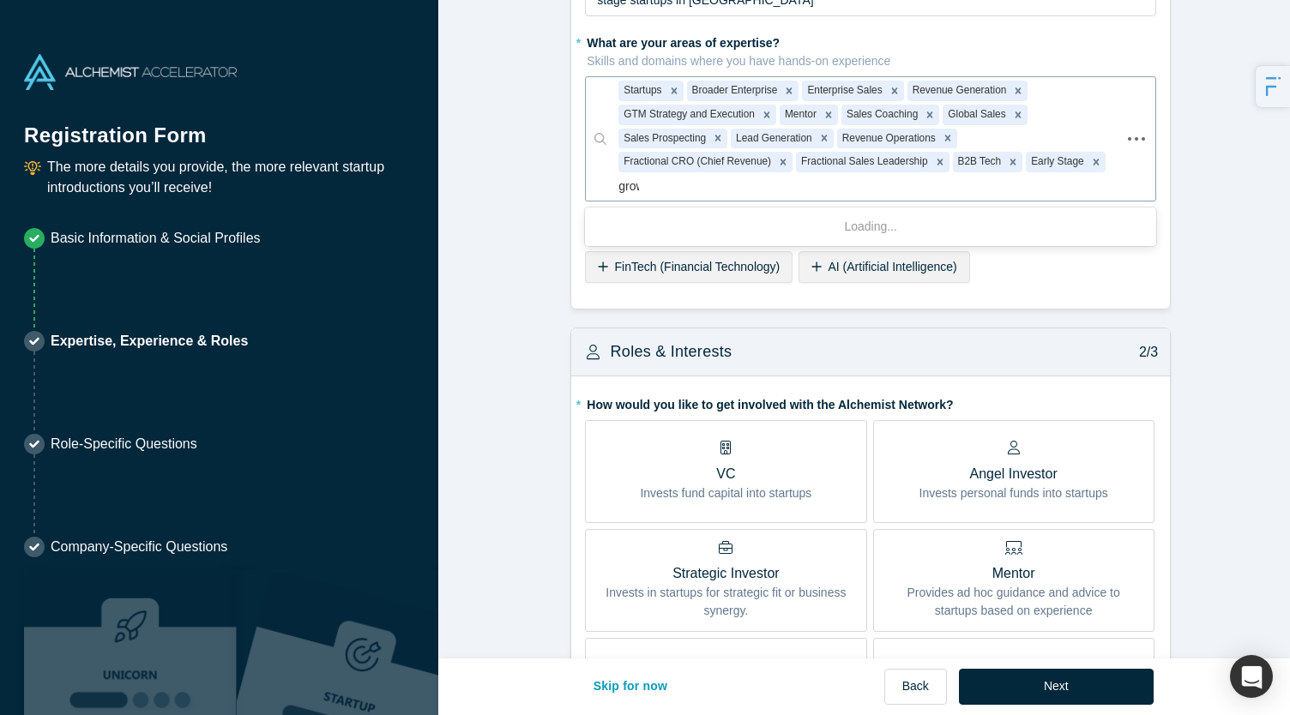
type input "growth"
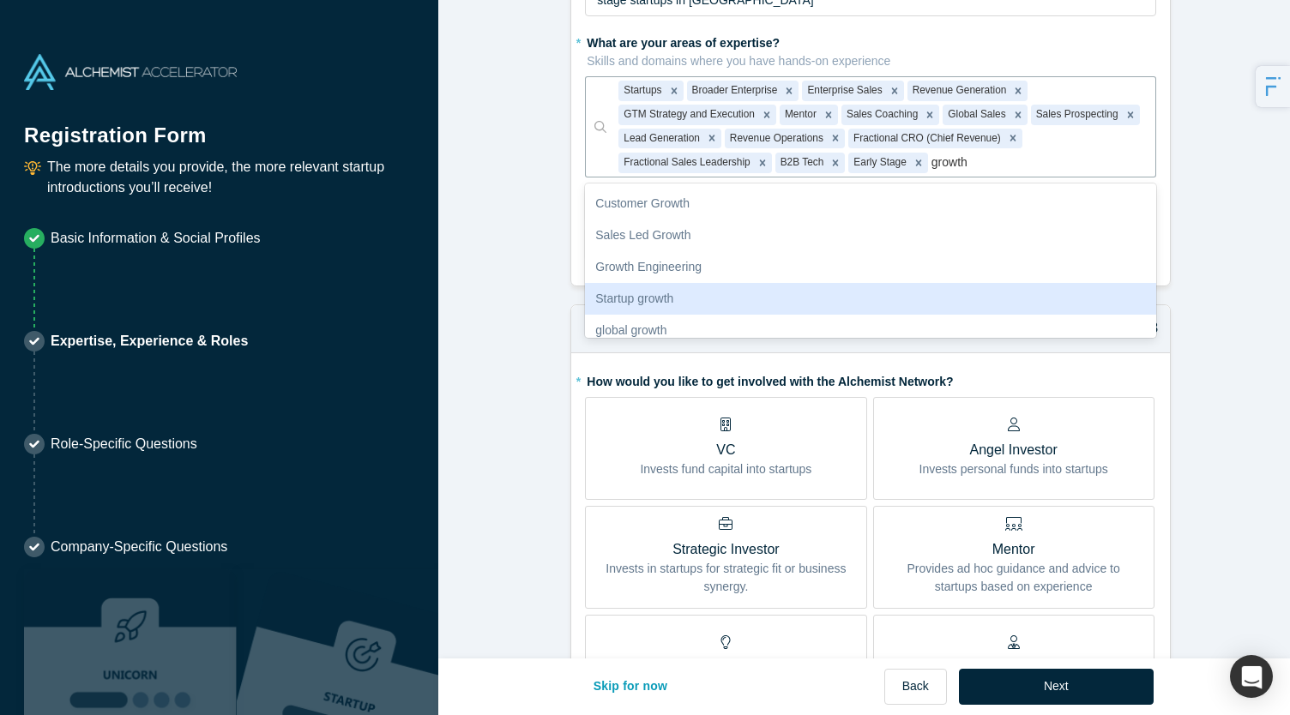
scroll to position [595, 0]
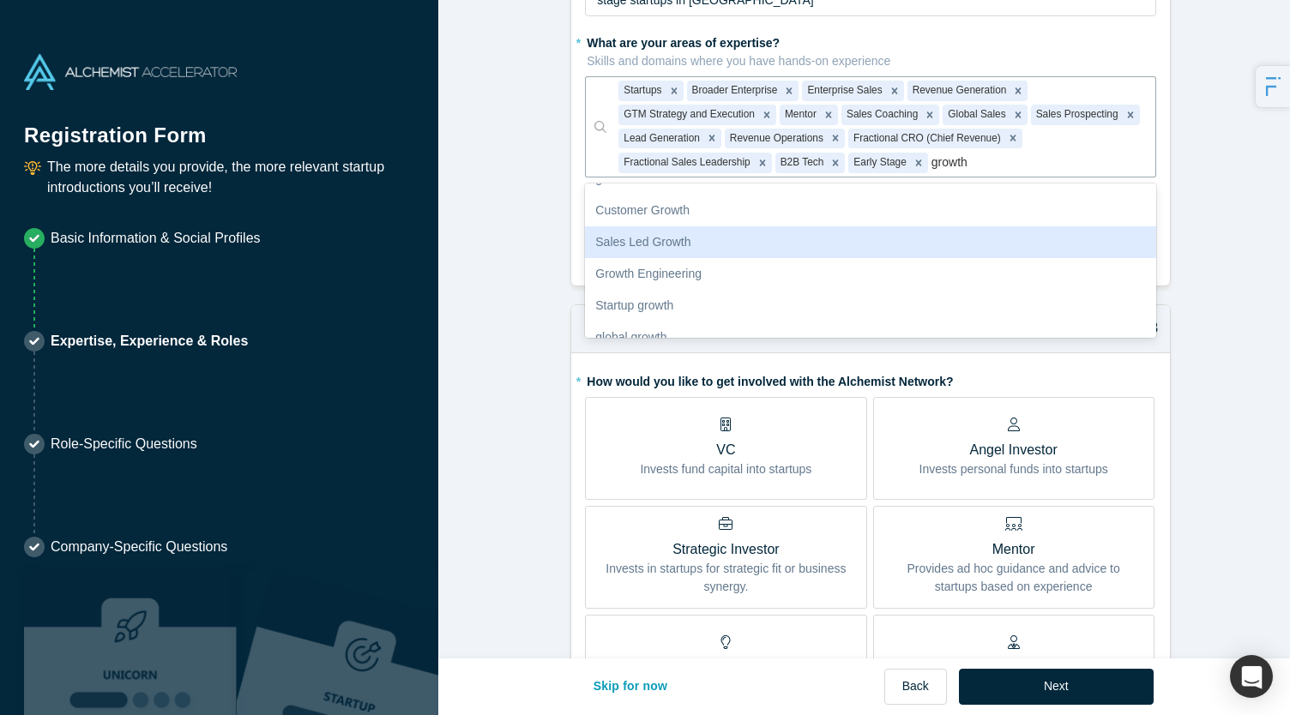
click at [705, 226] on div "Sales Led Growth" at bounding box center [870, 242] width 571 height 32
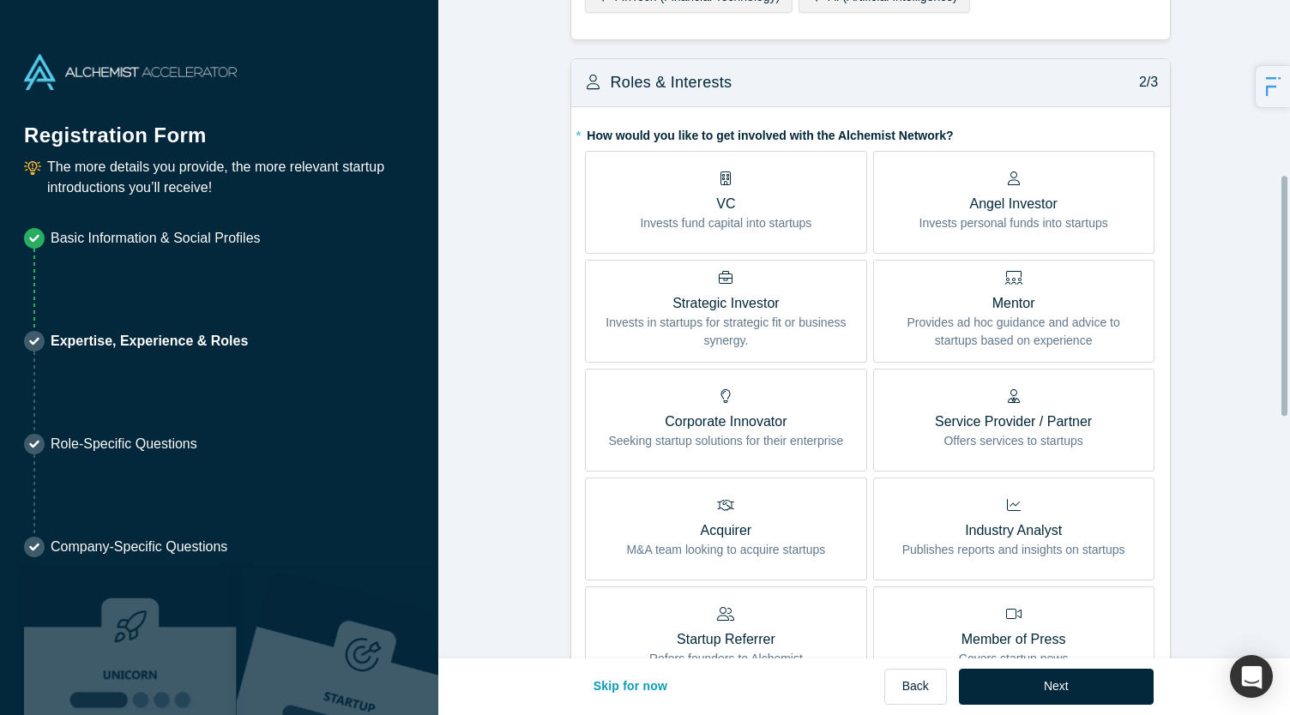
scroll to position [479, 0]
click at [990, 214] on p "Invests personal funds into startups" at bounding box center [1013, 223] width 189 height 18
click at [0, 0] on input "Angel Investor Invests personal funds into startups" at bounding box center [0, 0] width 0 height 0
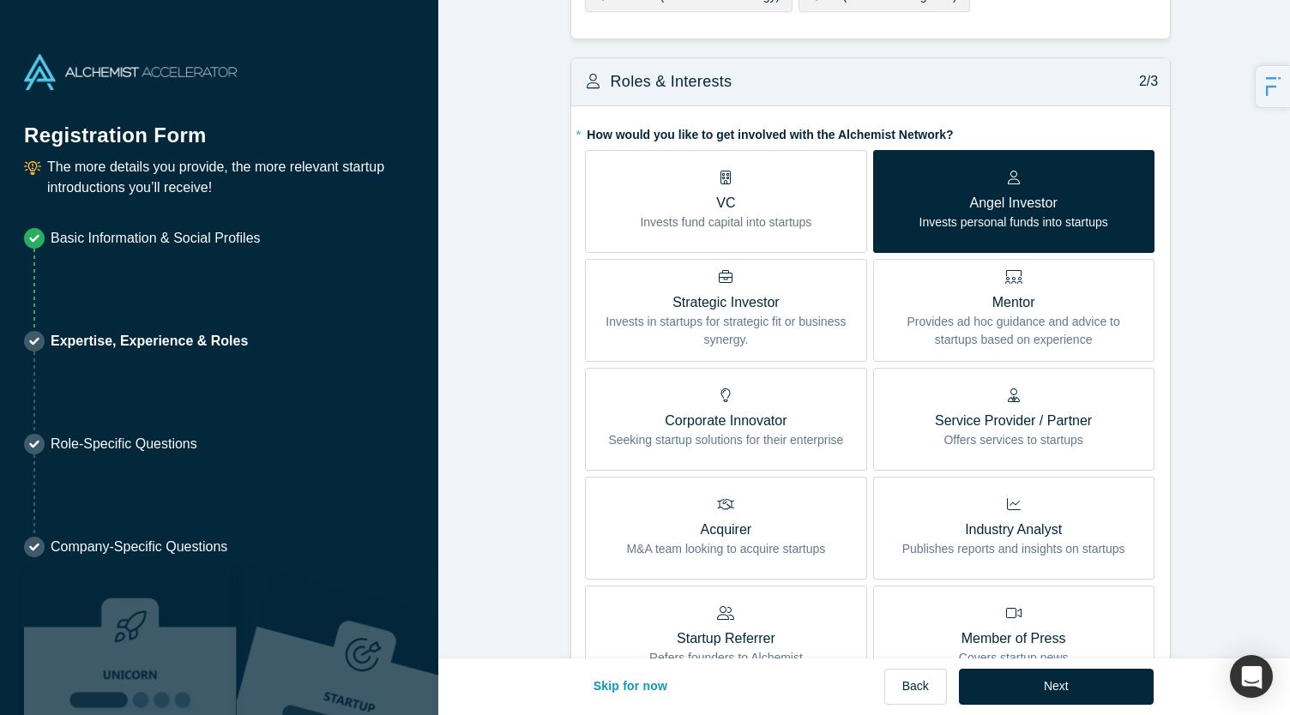
click at [1002, 292] on p "Mentor" at bounding box center [1014, 302] width 256 height 21
click at [0, 0] on input "Mentor Provides ad hoc guidance and advice to startups based on experience" at bounding box center [0, 0] width 0 height 0
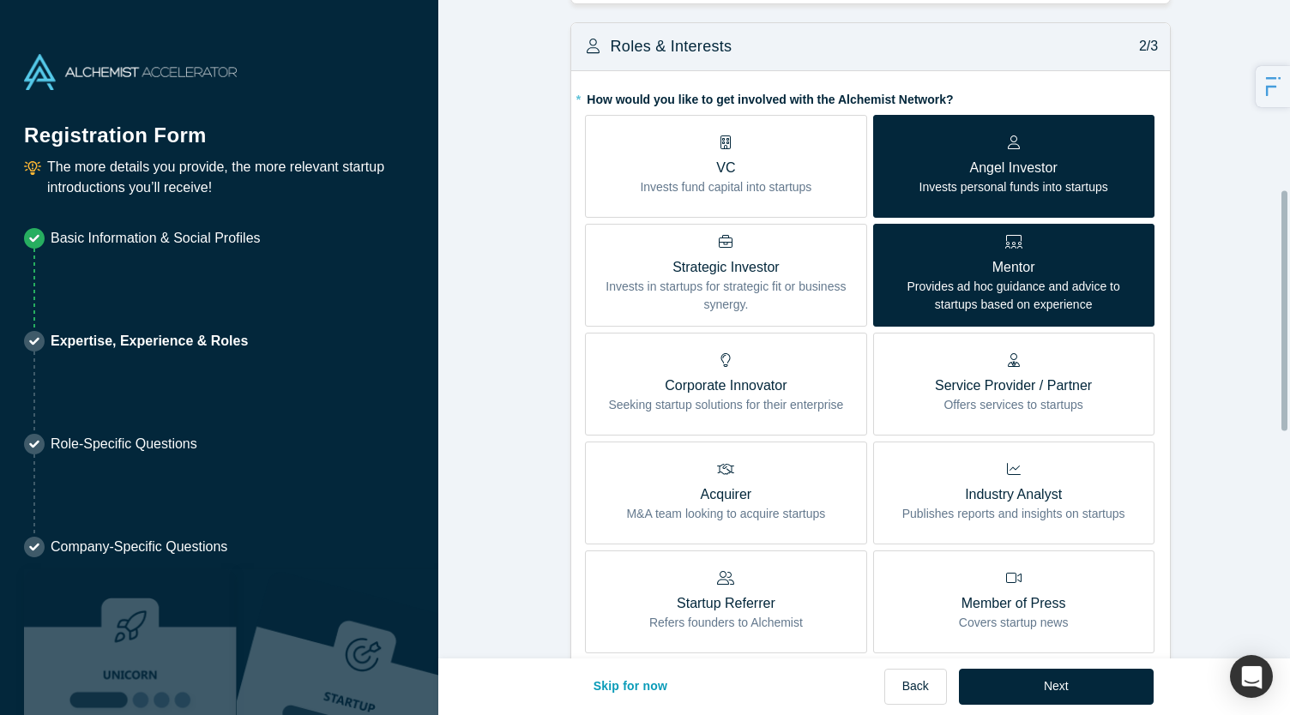
scroll to position [520, 0]
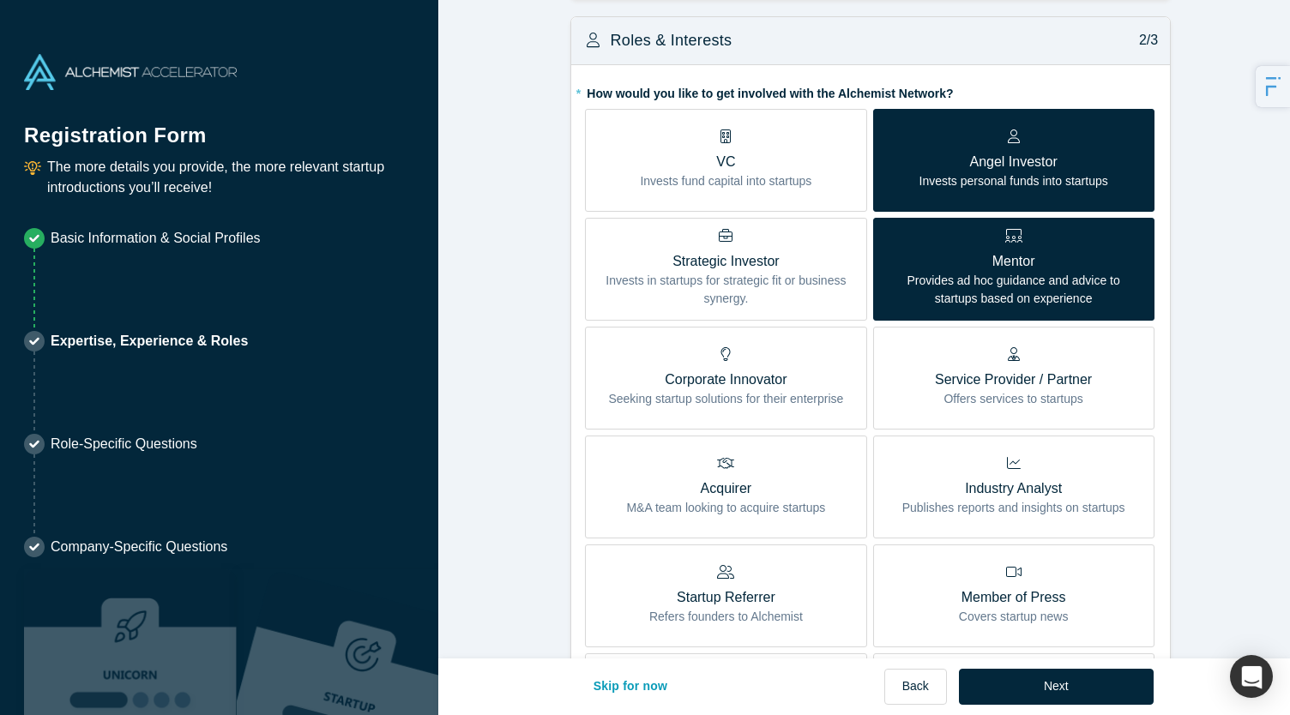
click at [992, 129] on div "Angel Investor Invests personal funds into startups" at bounding box center [1013, 159] width 189 height 61
click at [0, 0] on input "Angel Investor Invests personal funds into startups" at bounding box center [0, 0] width 0 height 0
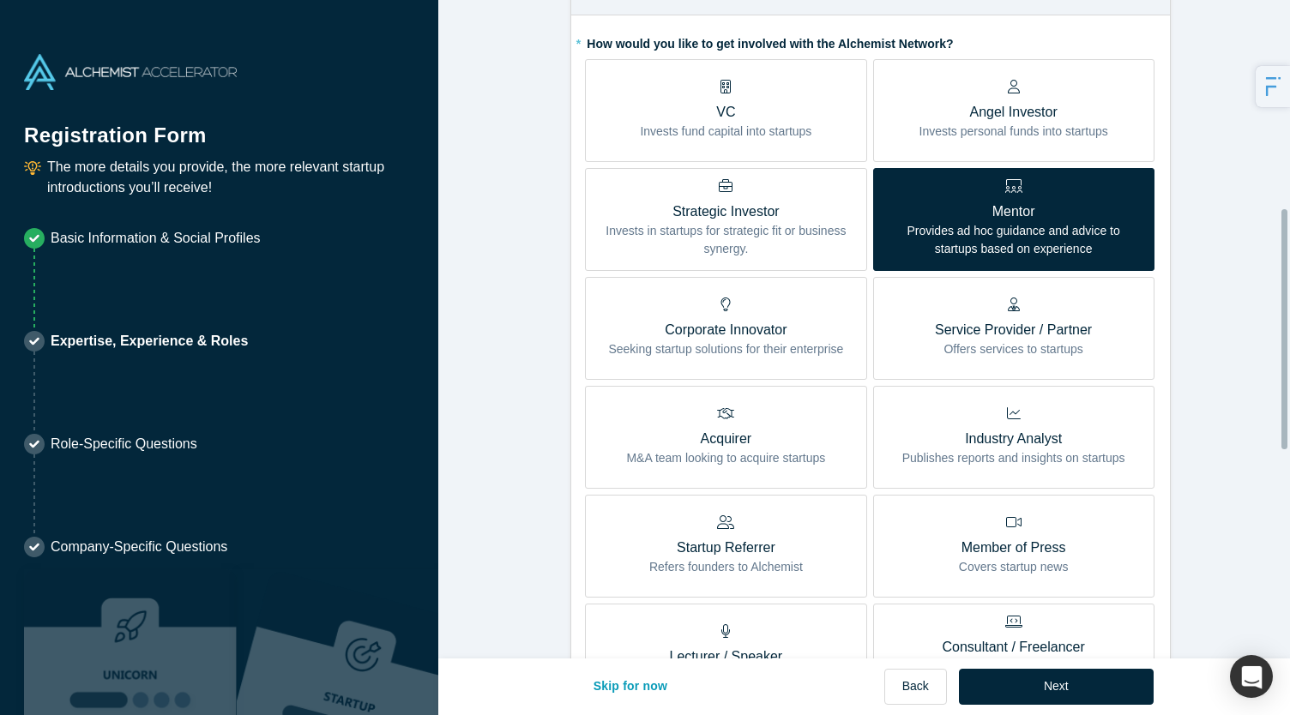
scroll to position [576, 0]
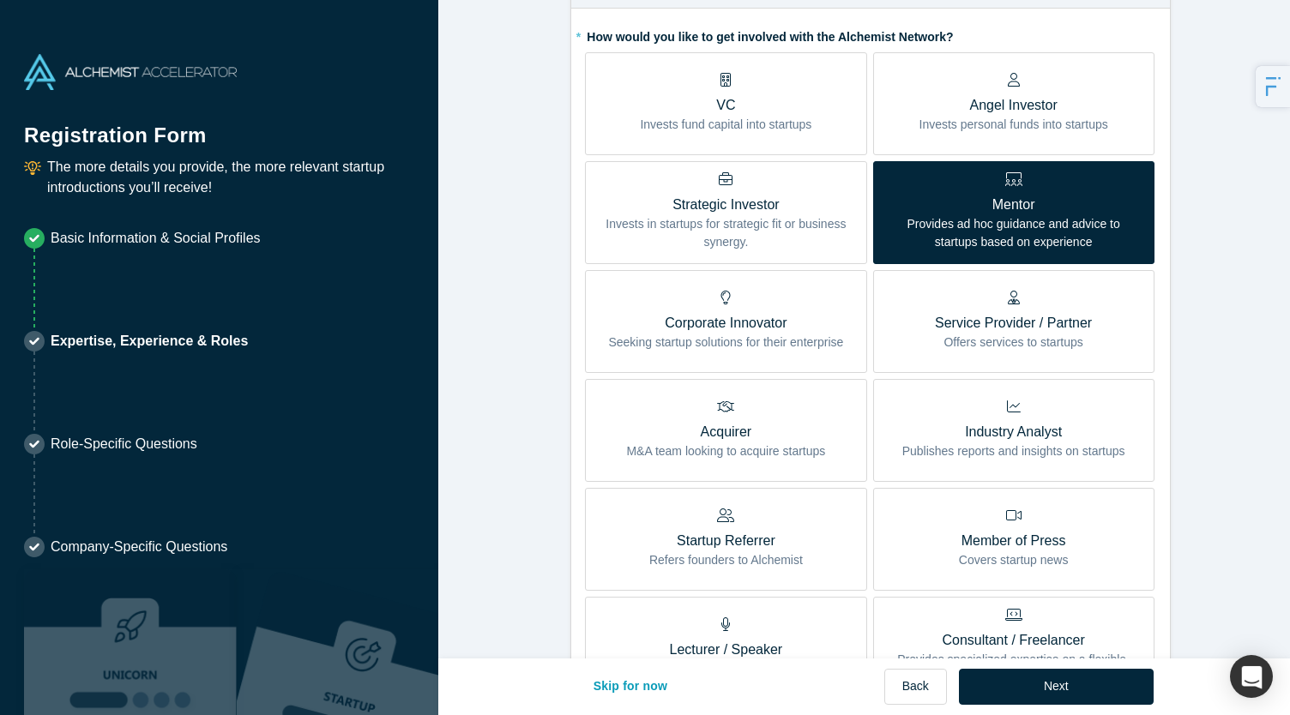
click at [1019, 116] on p "Invests personal funds into startups" at bounding box center [1013, 125] width 189 height 18
click at [0, 0] on input "Angel Investor Invests personal funds into startups" at bounding box center [0, 0] width 0 height 0
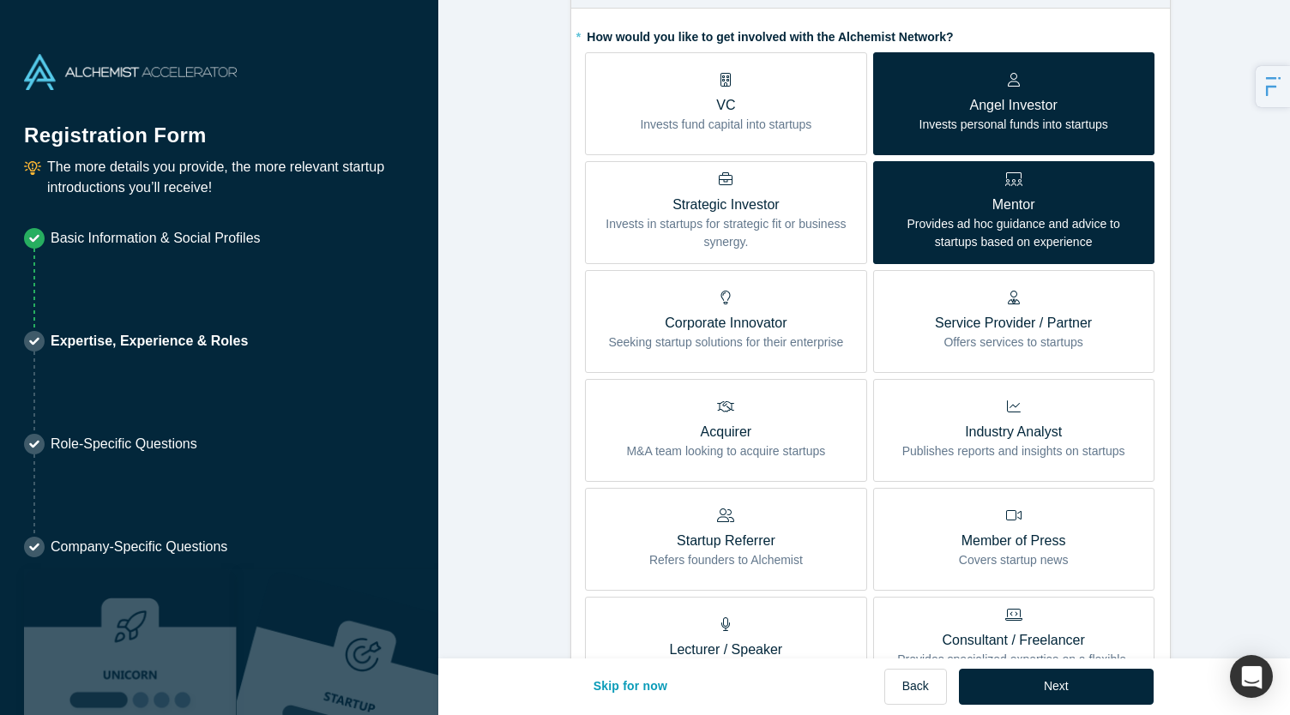
click at [998, 313] on p "Service Provider / Partner" at bounding box center [1013, 323] width 157 height 21
click at [0, 0] on input "Service Provider / Partner Offers services to startups" at bounding box center [0, 0] width 0 height 0
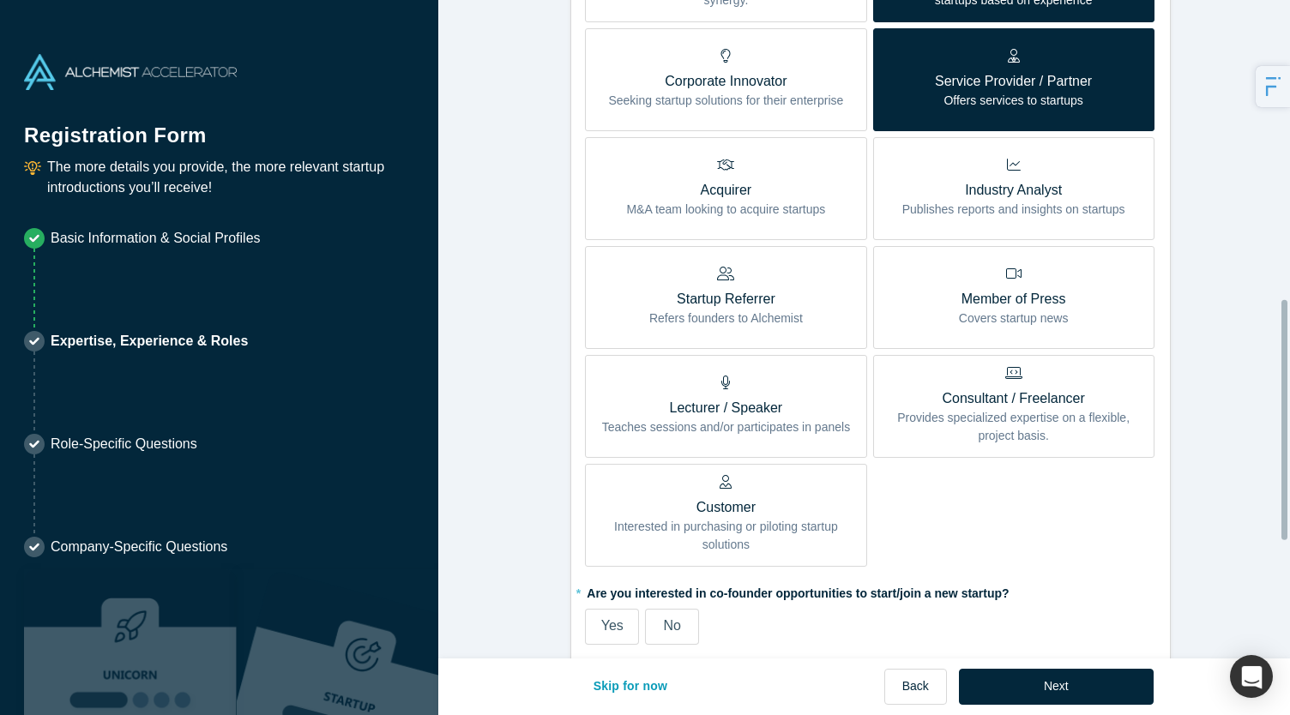
scroll to position [819, 0]
click at [727, 309] on p "Refers founders to Alchemist" at bounding box center [726, 318] width 154 height 18
click at [0, 0] on input "Startup Referrer Refers founders to Alchemist" at bounding box center [0, 0] width 0 height 0
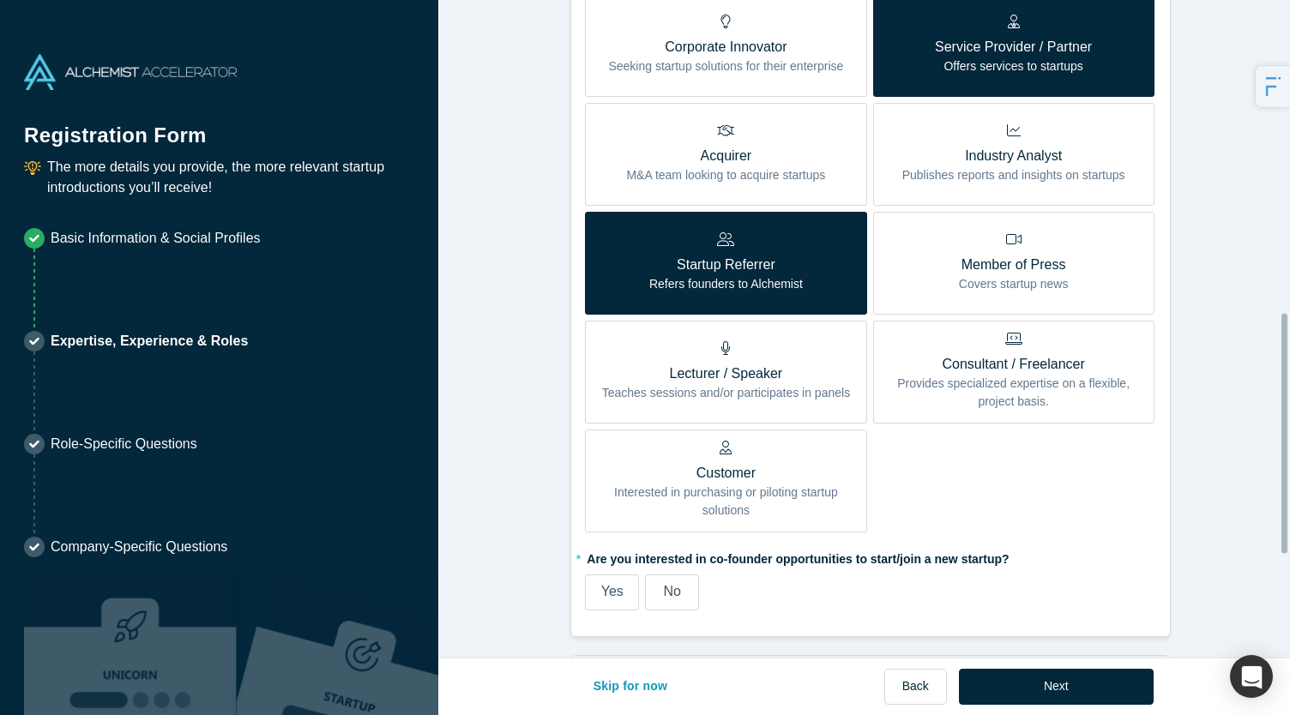
scroll to position [855, 0]
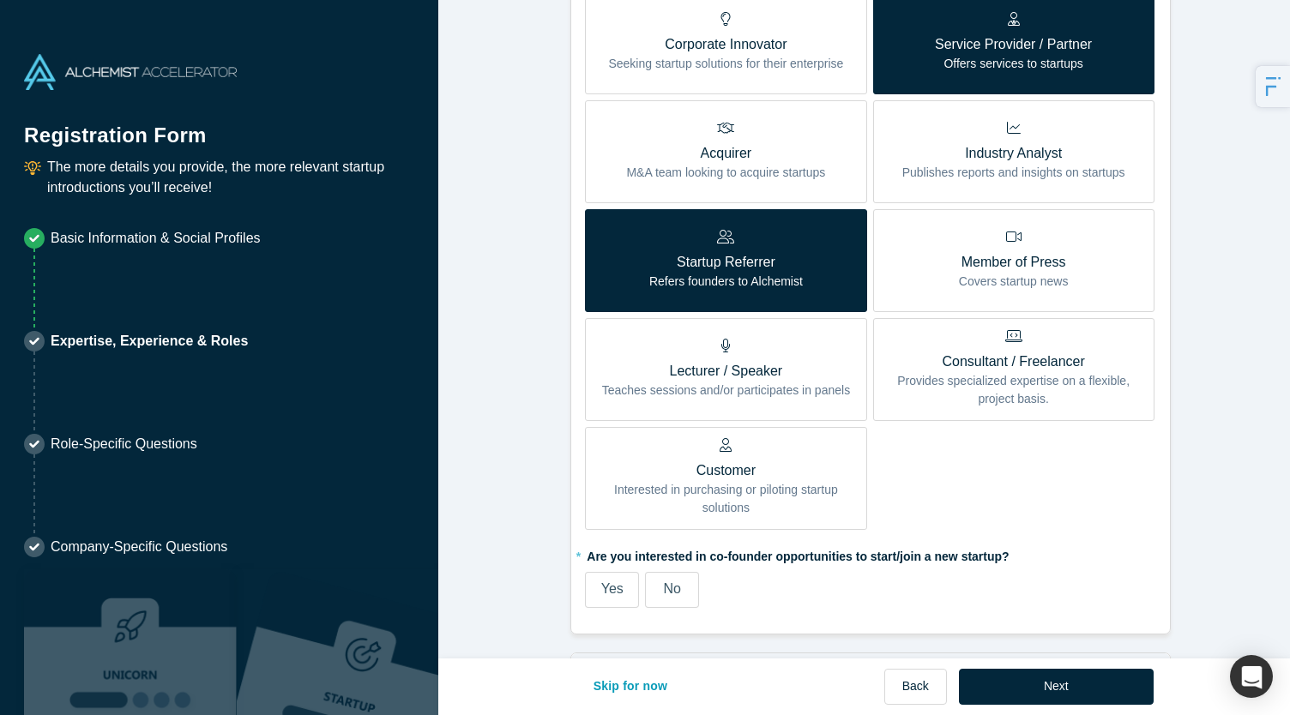
click at [1005, 372] on p "Provides specialized expertise on a flexible, project basis." at bounding box center [1014, 390] width 256 height 36
click at [0, 0] on input "Consultant / Freelancer Provides specialized expertise on a flexible, project b…" at bounding box center [0, 0] width 0 height 0
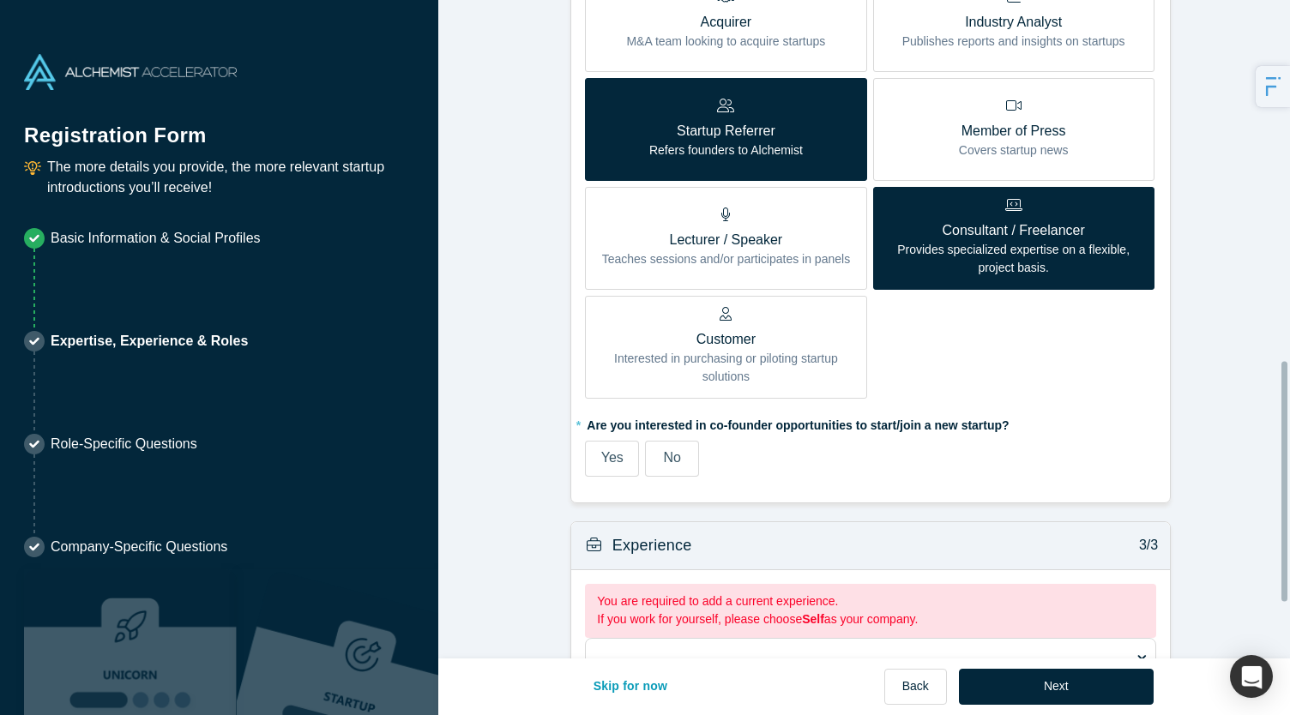
scroll to position [990, 0]
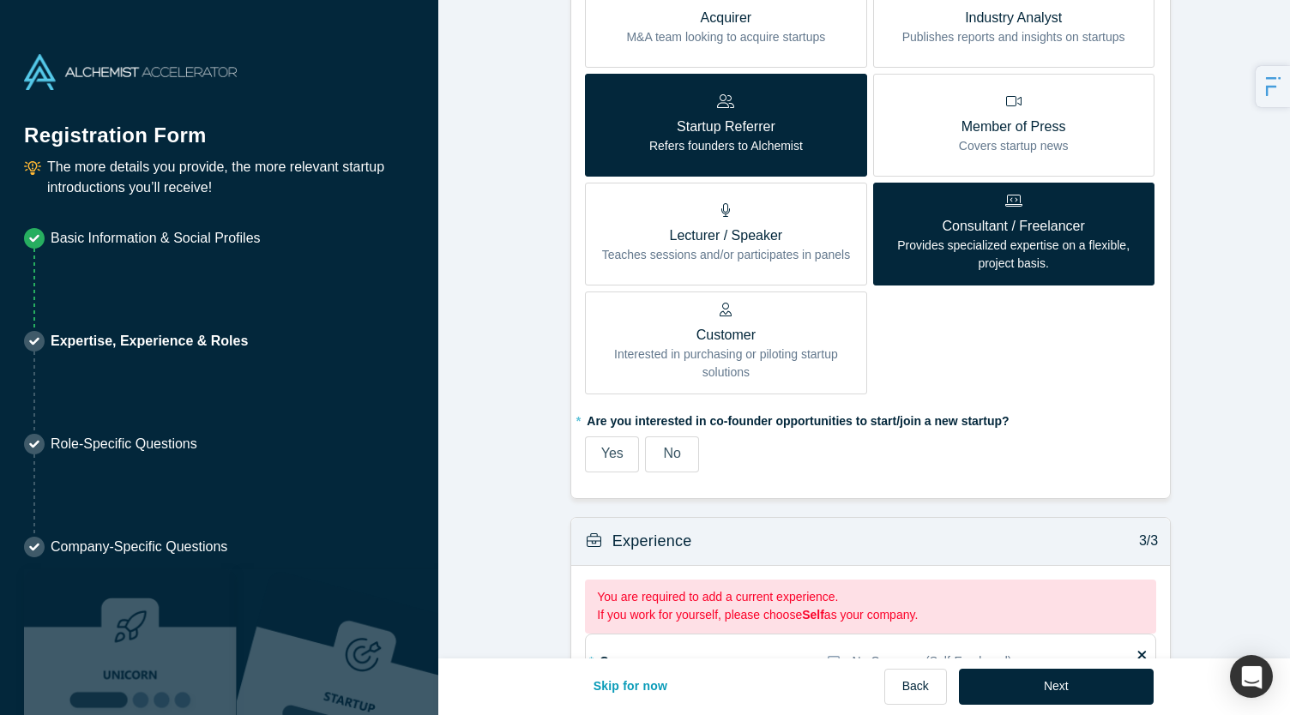
click at [664, 446] on span "No" at bounding box center [672, 453] width 17 height 15
click at [0, 0] on input "No" at bounding box center [0, 0] width 0 height 0
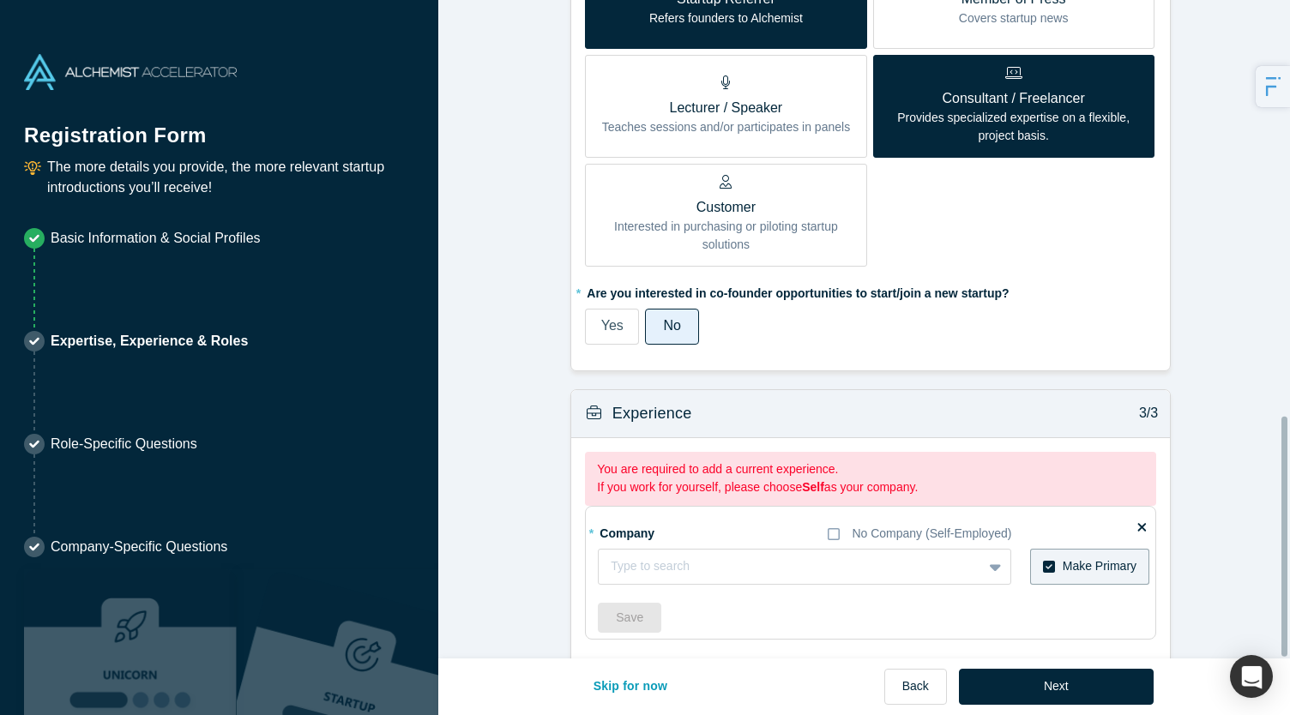
scroll to position [1138, 0]
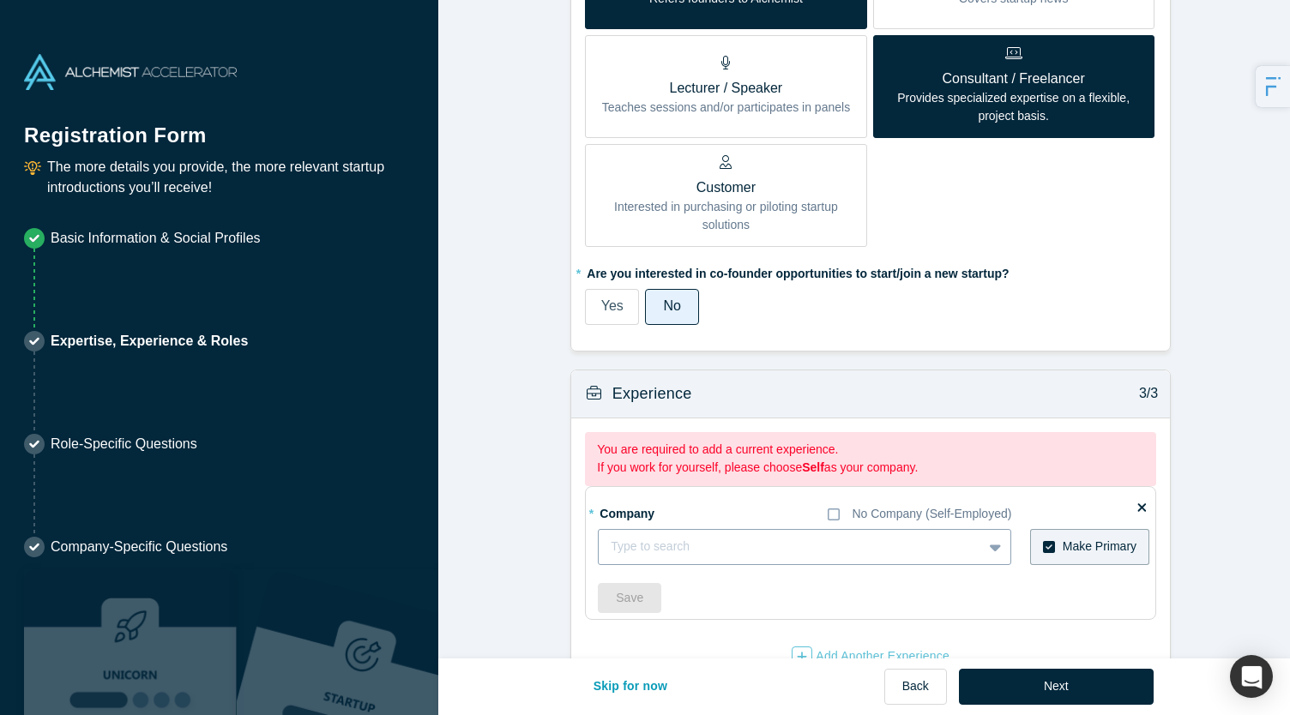
click at [763, 533] on div "Type to search" at bounding box center [790, 547] width 383 height 28
type input "The Startup Advisory"
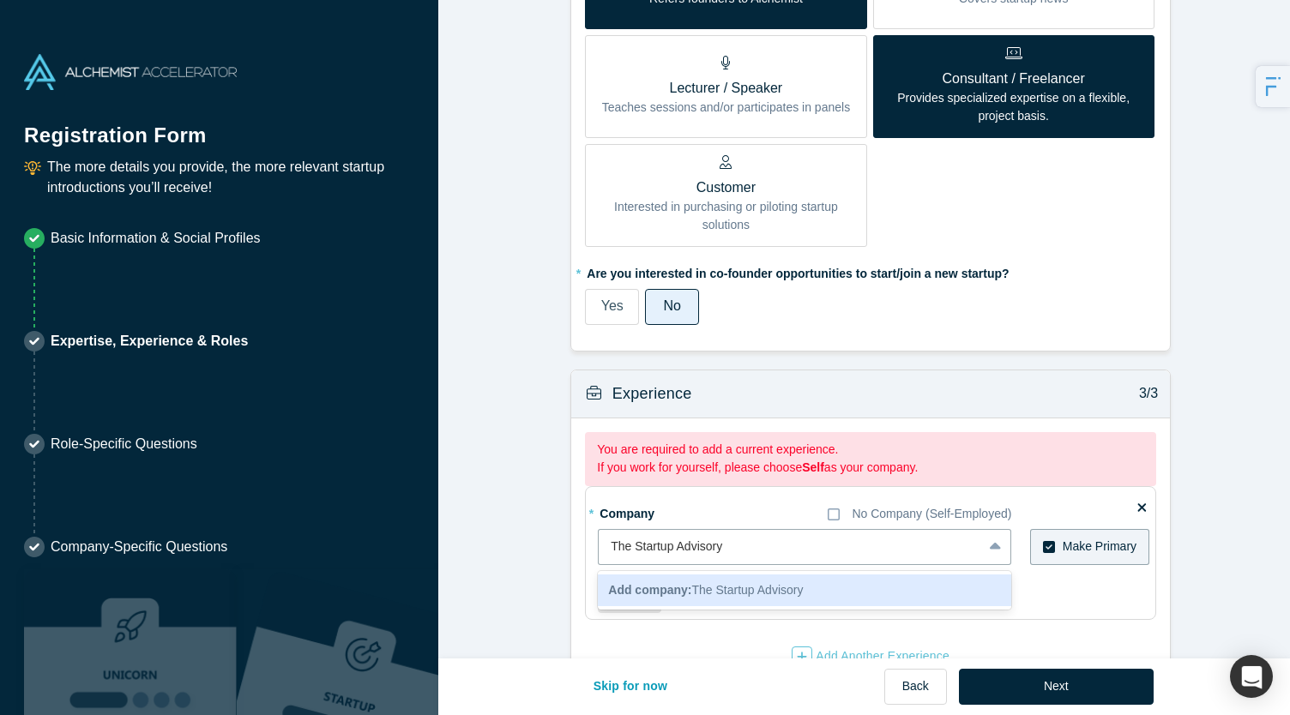
click at [748, 583] on span "Add company: The Startup Advisory" at bounding box center [705, 590] width 195 height 14
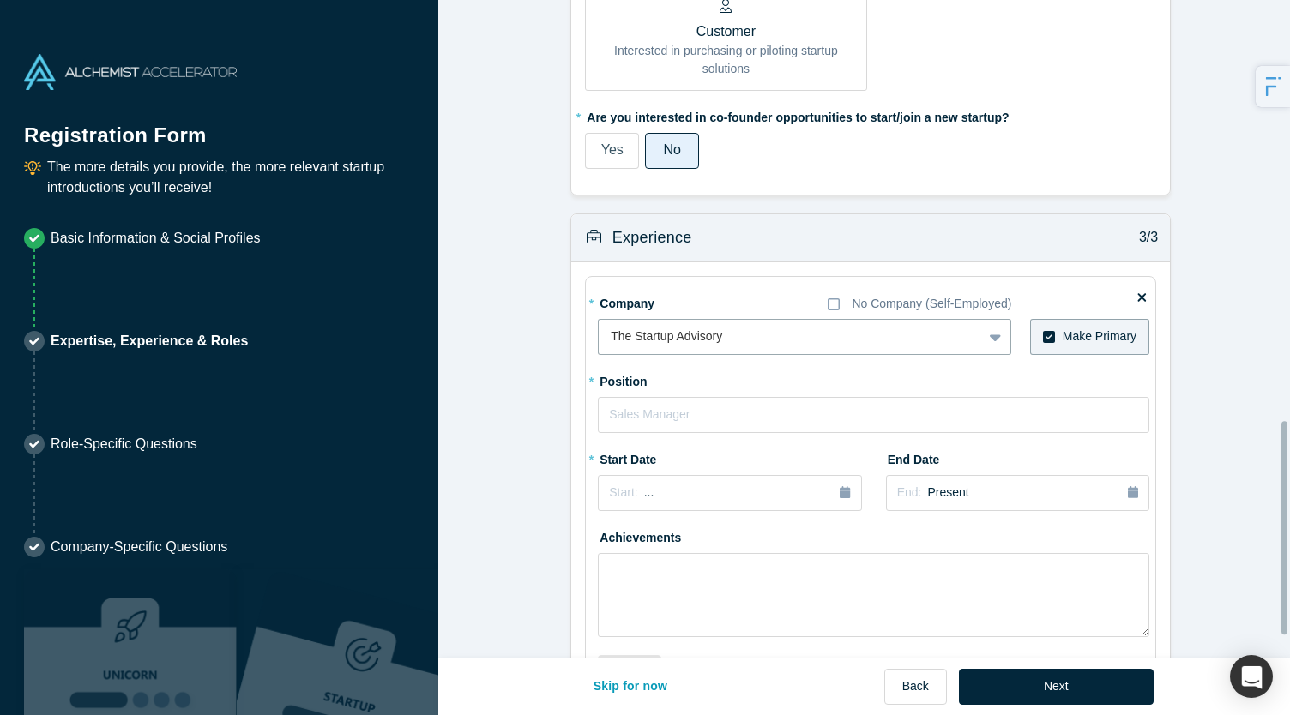
scroll to position [1299, 0]
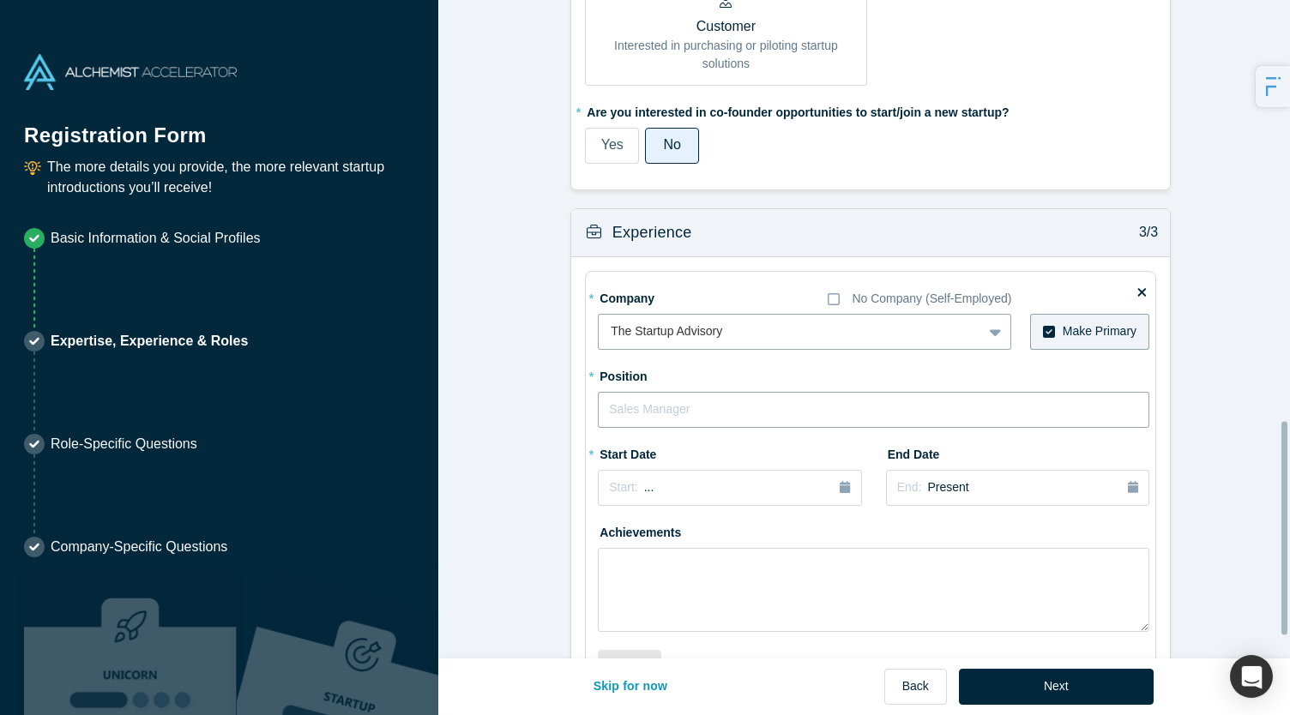
click at [719, 392] on input "text" at bounding box center [873, 410] width 551 height 36
type input "Founder & CEO"
click at [722, 479] on div "Start: ..." at bounding box center [729, 488] width 241 height 19
click at [604, 527] on button "Previous Year" at bounding box center [604, 535] width 17 height 17
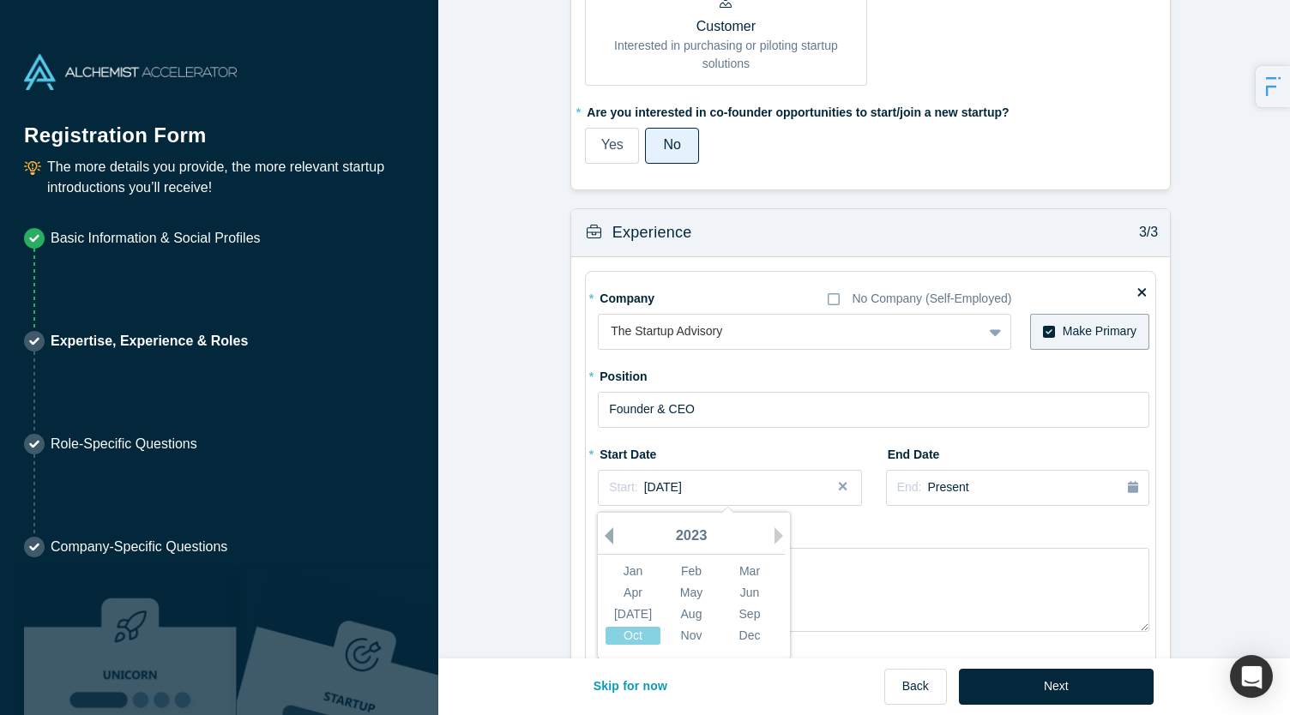
click at [604, 527] on button "Previous Year" at bounding box center [604, 535] width 17 height 17
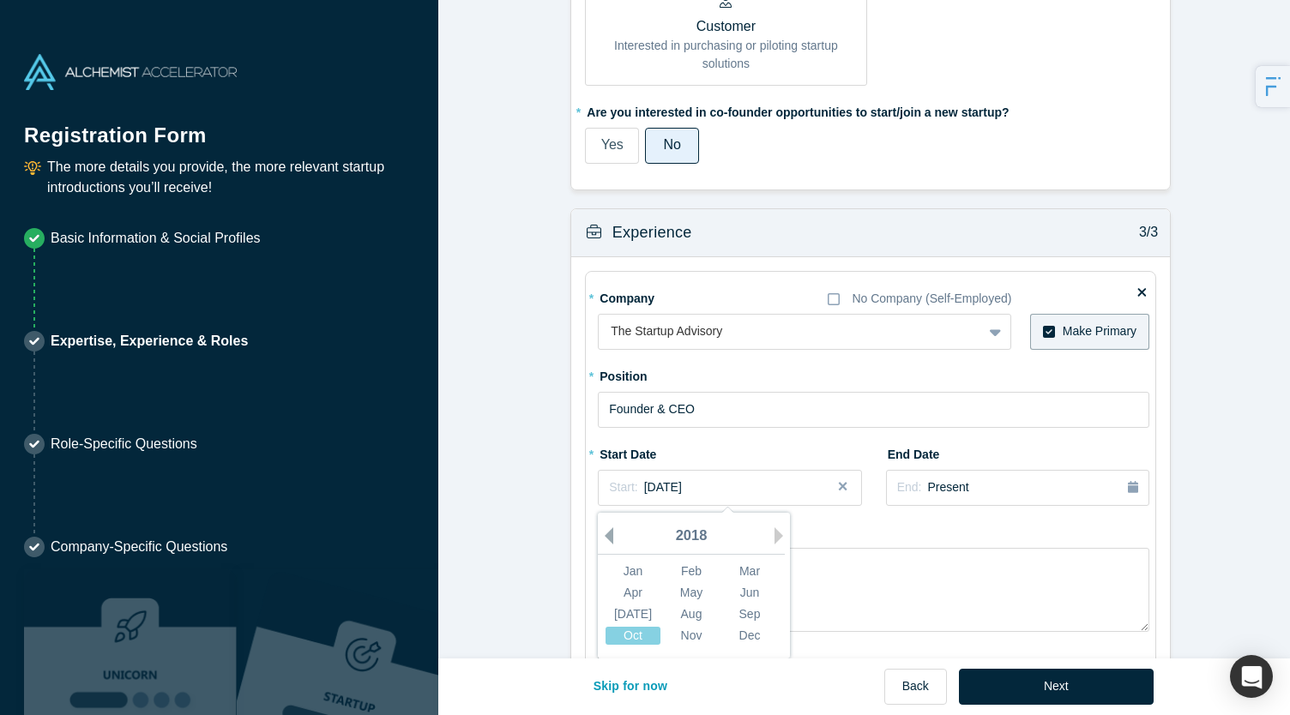
click at [604, 527] on button "Previous Year" at bounding box center [604, 535] width 17 height 17
click at [766, 519] on div "2016" at bounding box center [691, 537] width 187 height 36
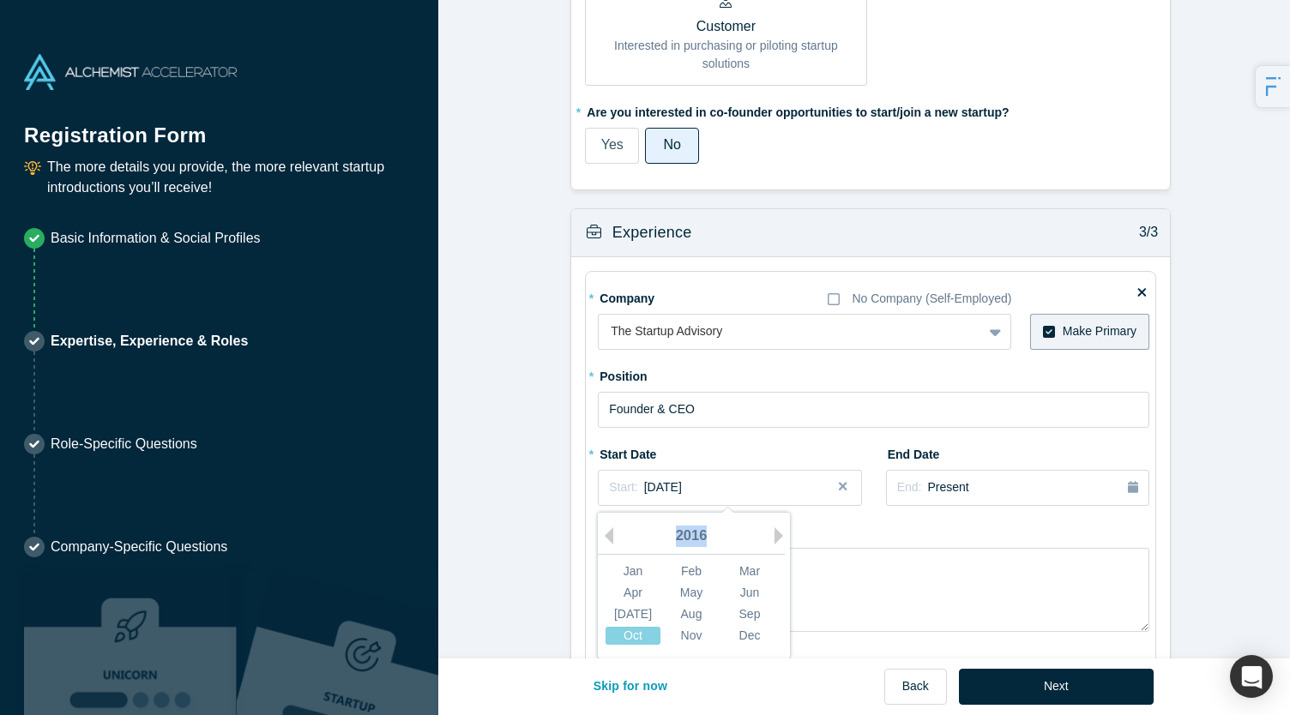
click at [766, 519] on div "2016" at bounding box center [691, 537] width 187 height 36
click at [774, 527] on button "Next Year" at bounding box center [782, 535] width 17 height 17
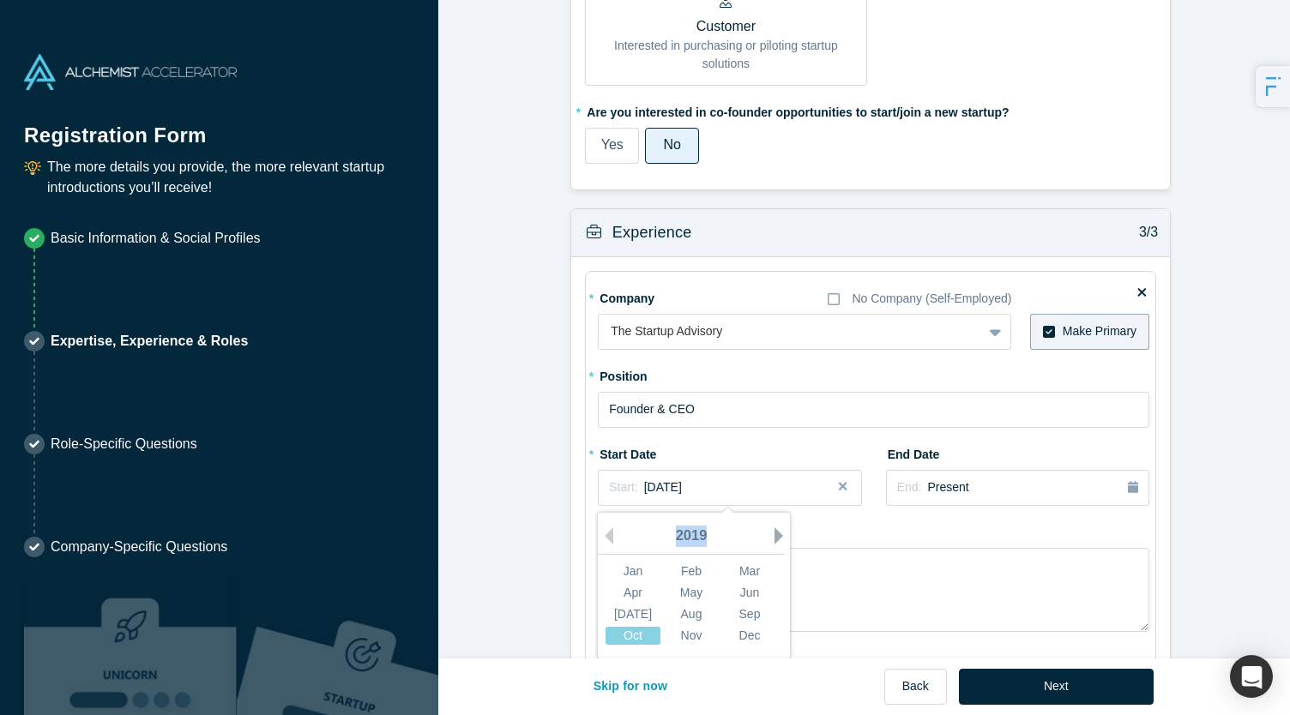
click at [774, 527] on button "Next Year" at bounding box center [782, 535] width 17 height 17
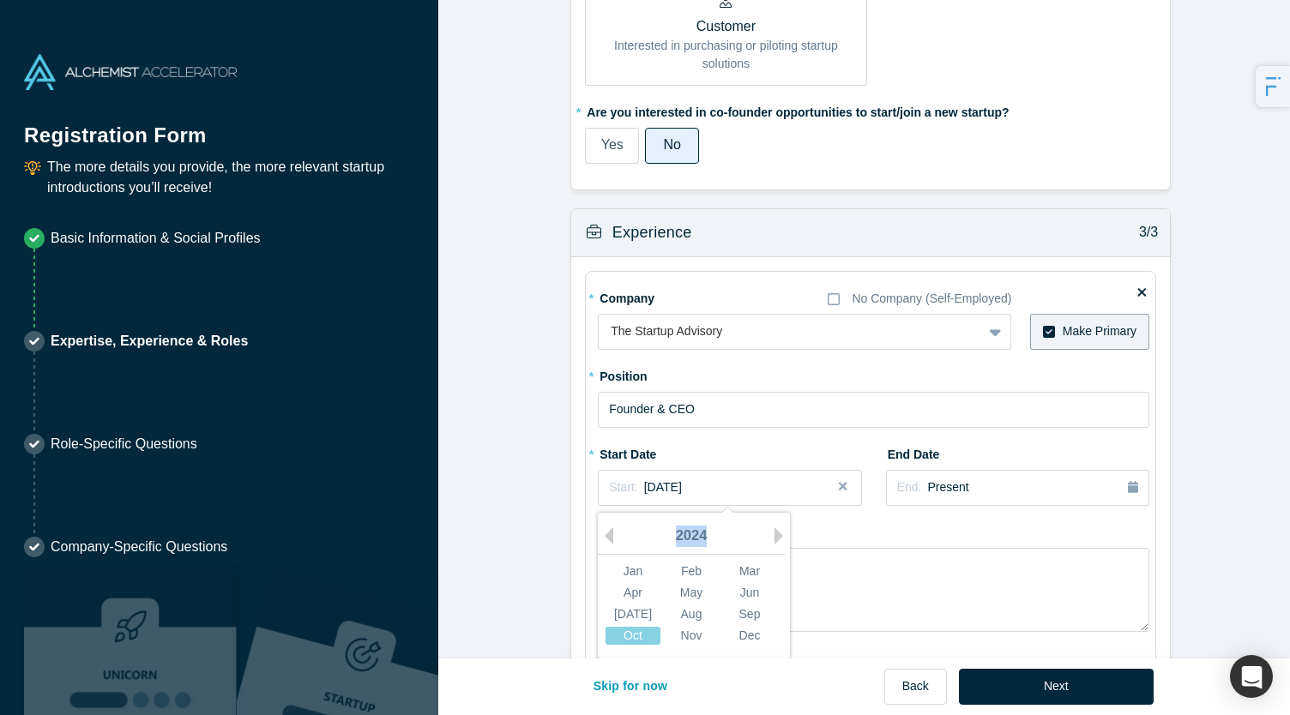
click at [609, 519] on div "2024" at bounding box center [691, 537] width 187 height 36
click at [679, 627] on div "Nov" at bounding box center [691, 636] width 55 height 18
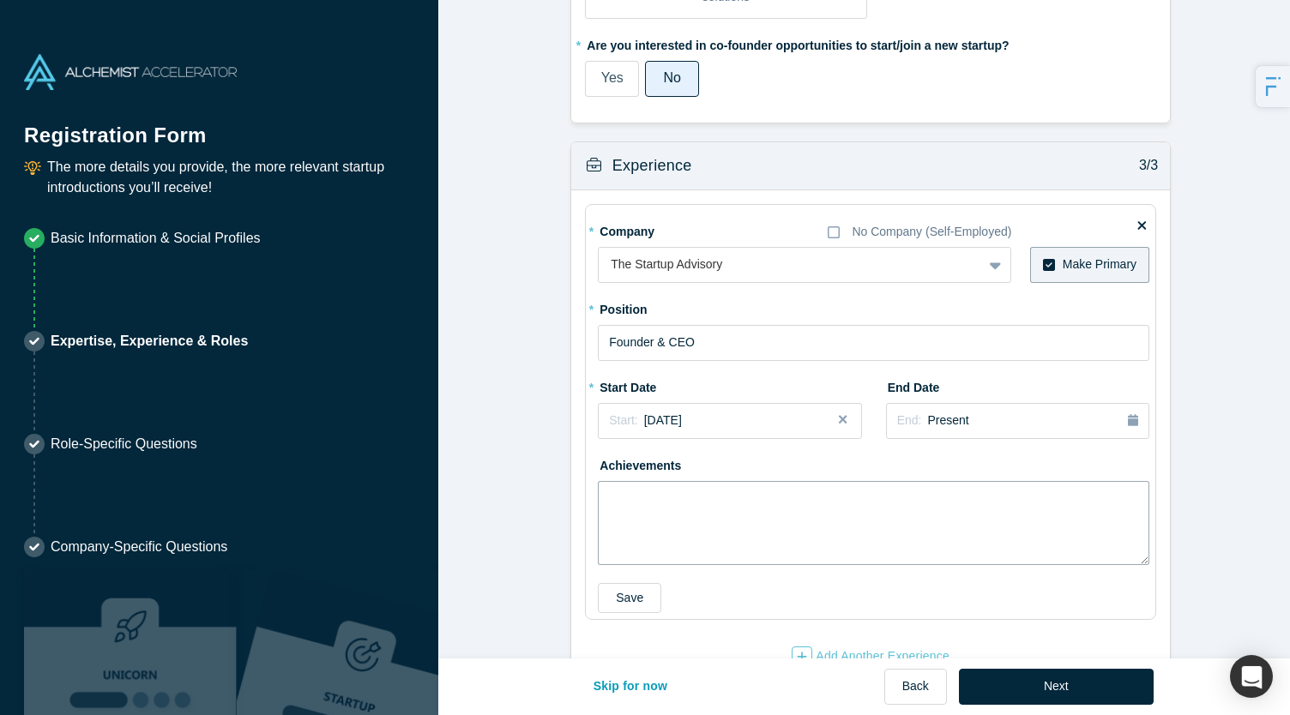
click at [610, 481] on textarea at bounding box center [873, 523] width 551 height 84
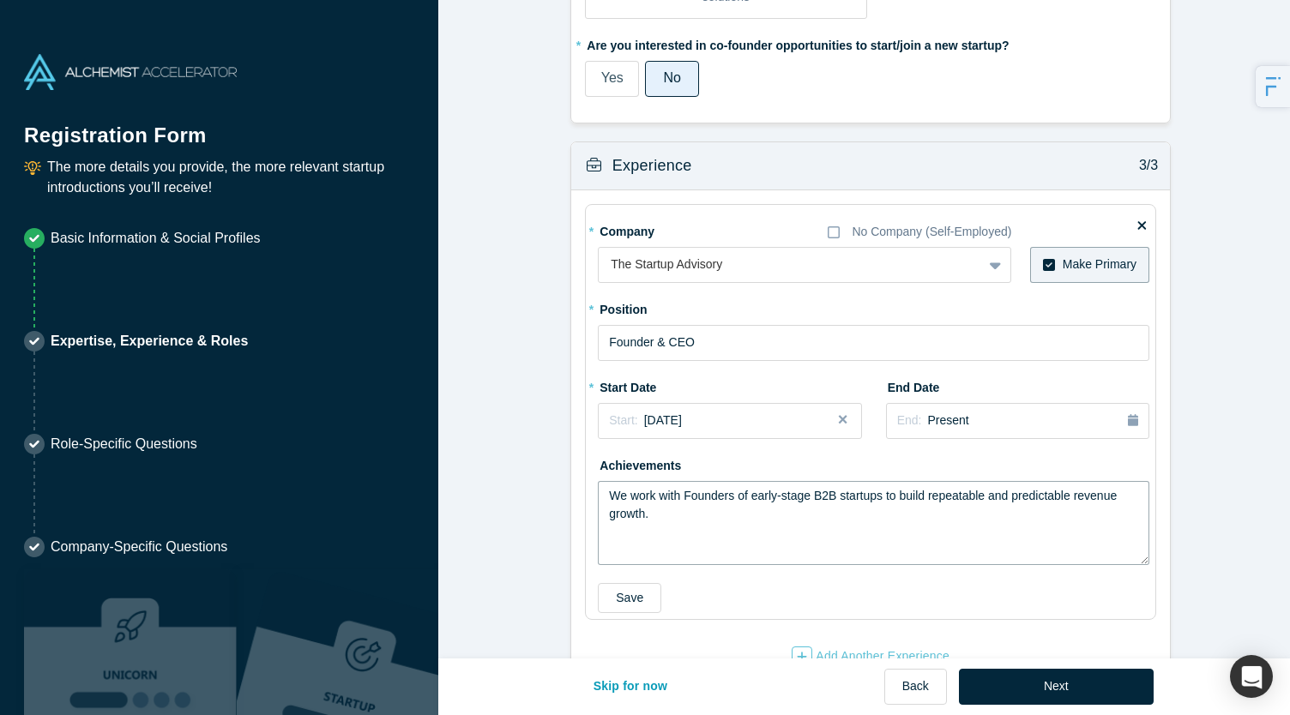
type textarea "We work with Founders of early-stage B2B startups to build repeatable and predi…"
click at [731, 534] on div "* Company No Company (Self-Employed) The Startup Advisory To pick up a draggabl…" at bounding box center [873, 415] width 551 height 396
click at [625, 583] on button "Save" at bounding box center [629, 598] width 63 height 30
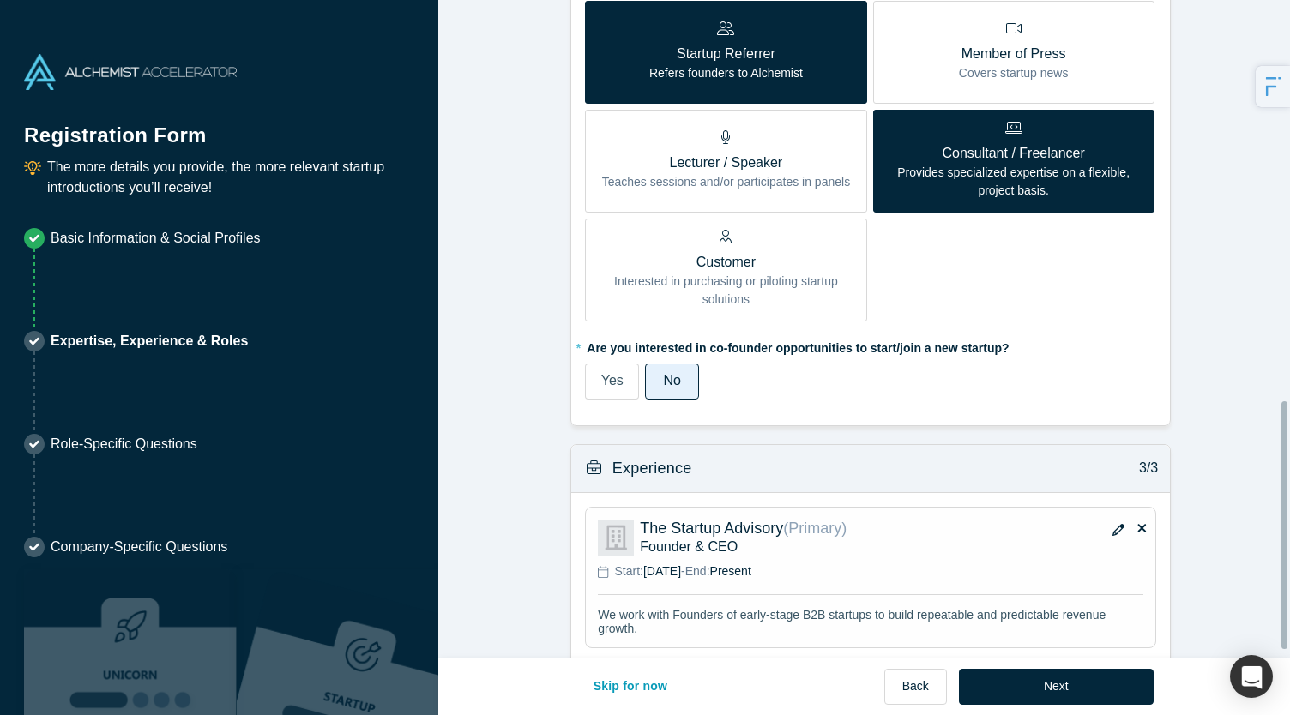
scroll to position [1084, 0]
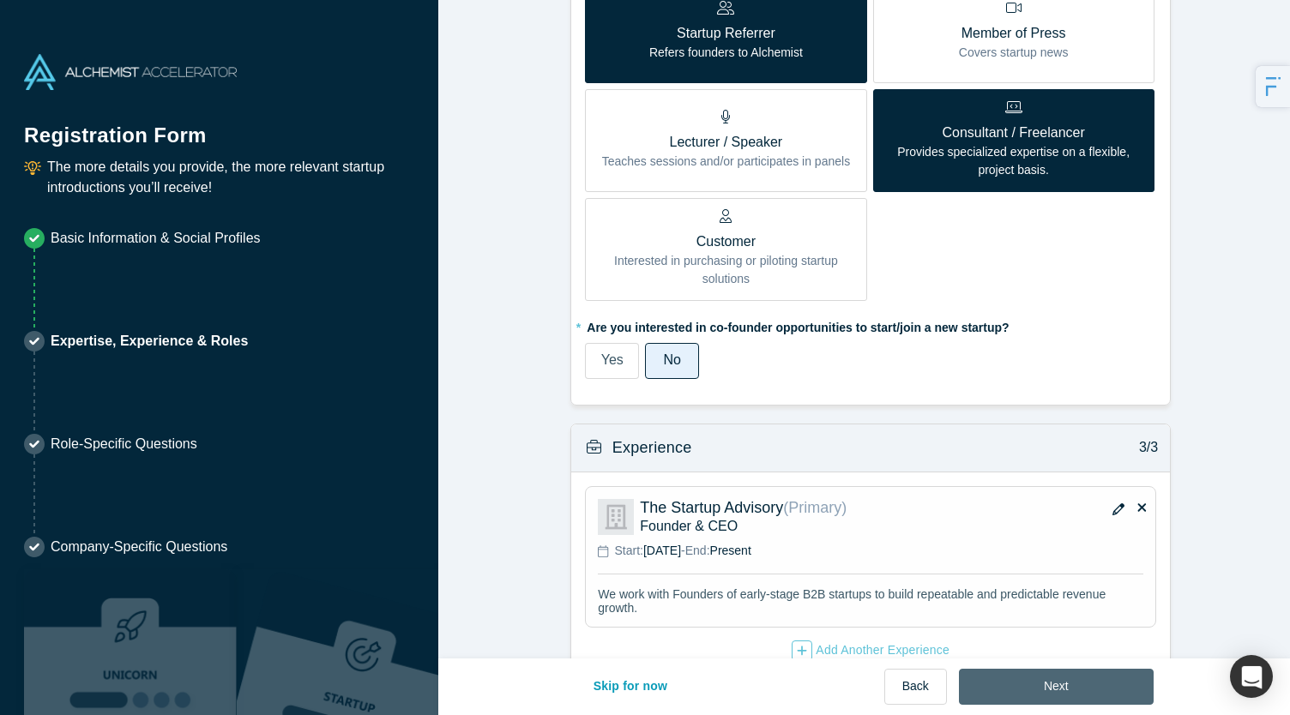
click at [1039, 677] on button "Next" at bounding box center [1056, 687] width 195 height 36
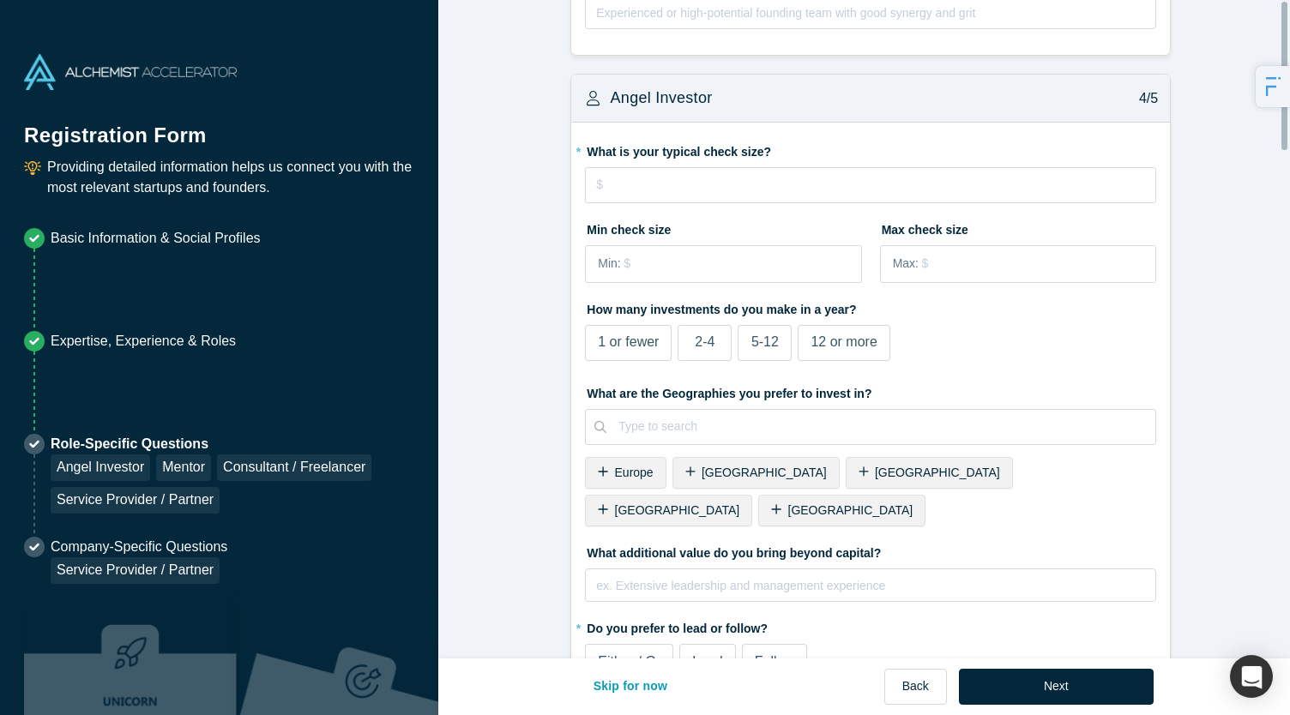
scroll to position [0, 0]
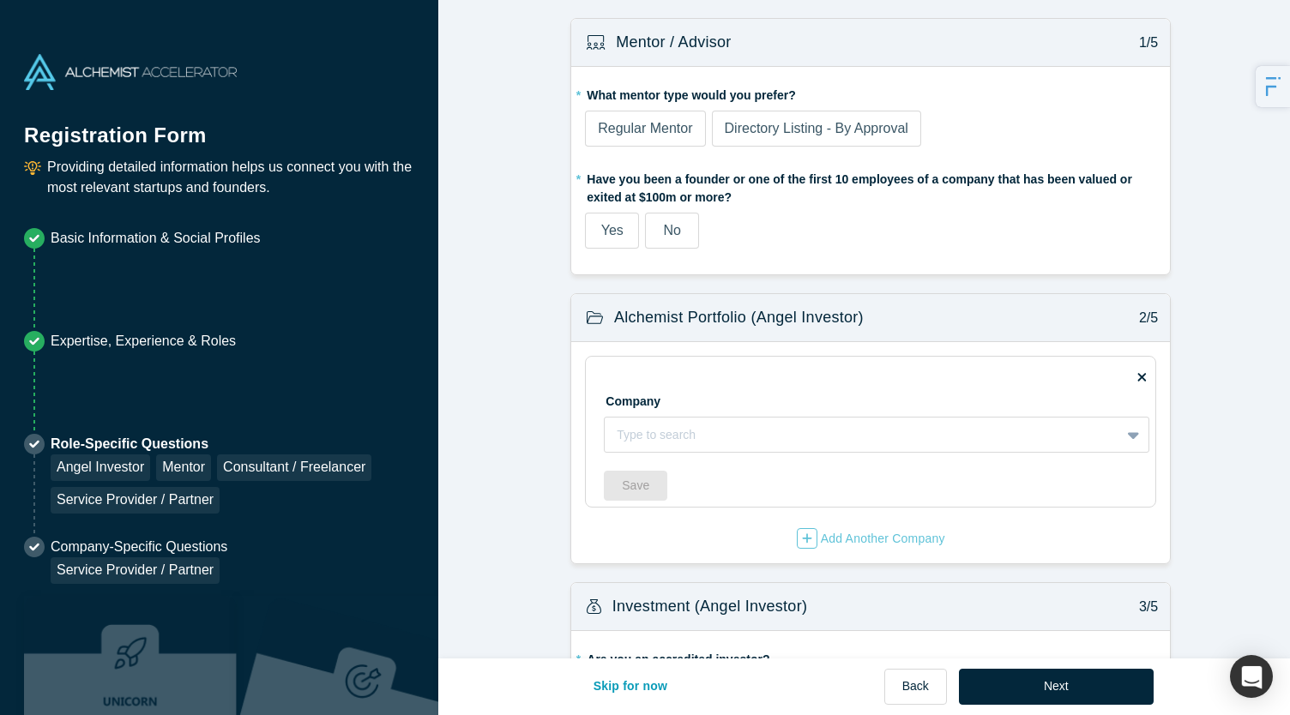
click at [776, 137] on div "Directory Listing - By Approval" at bounding box center [817, 128] width 184 height 21
click at [0, 0] on input "Directory Listing - By Approval" at bounding box center [0, 0] width 0 height 0
click at [659, 129] on span "Regular Mentor" at bounding box center [645, 128] width 94 height 15
click at [0, 0] on input "Regular Mentor" at bounding box center [0, 0] width 0 height 0
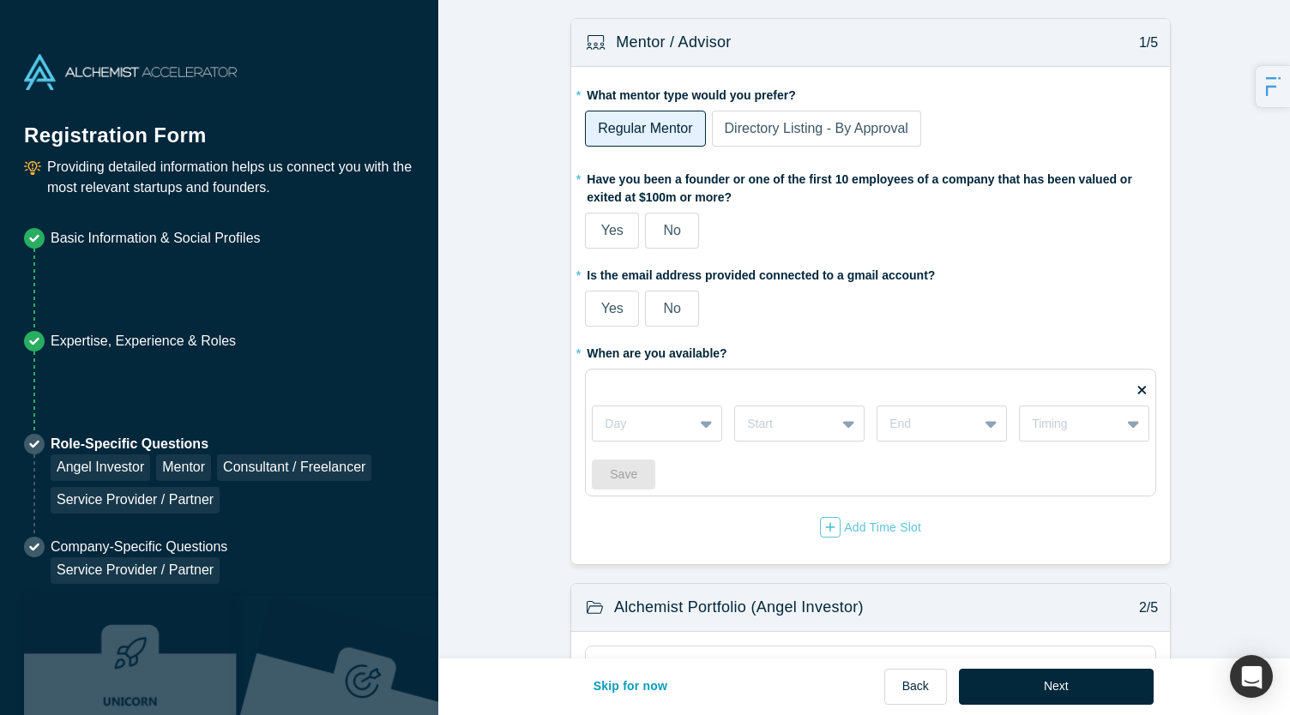
click at [775, 121] on span "Directory Listing - By Approval" at bounding box center [817, 128] width 184 height 15
click at [0, 0] on input "Directory Listing - By Approval" at bounding box center [0, 0] width 0 height 0
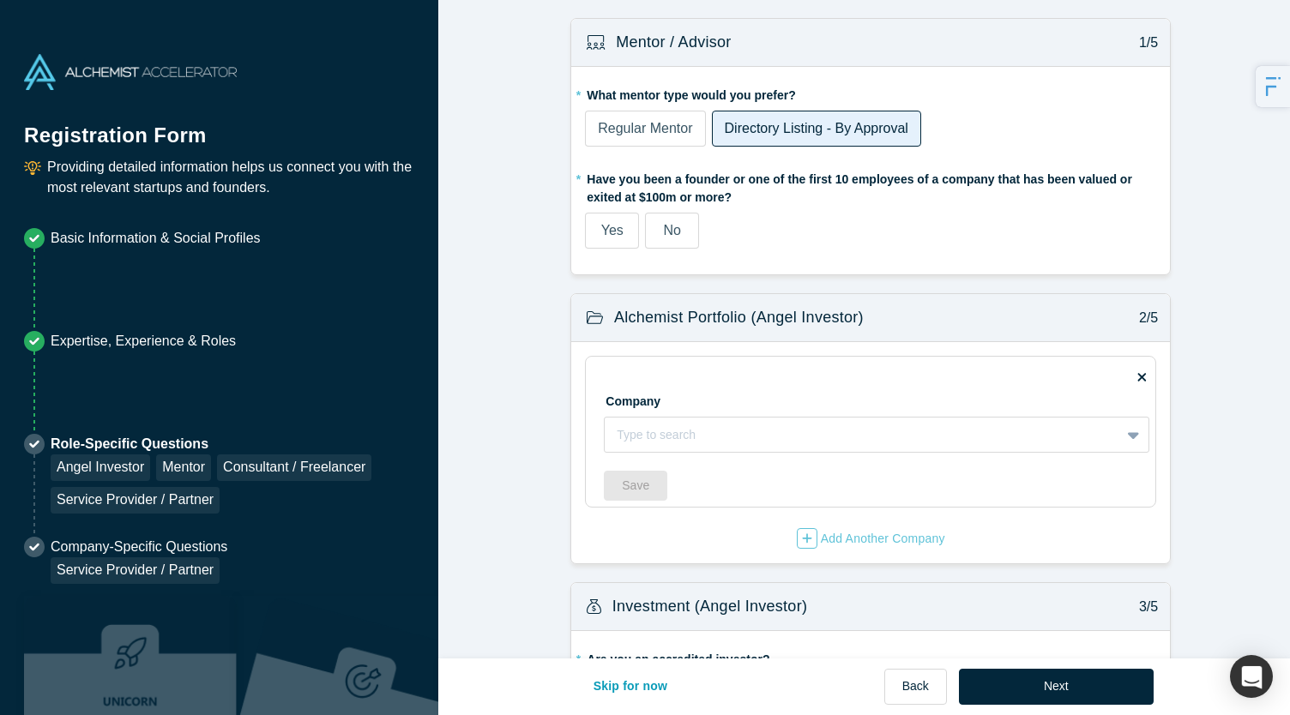
click at [646, 136] on div "Regular Mentor" at bounding box center [645, 128] width 94 height 21
click at [0, 0] on input "Regular Mentor" at bounding box center [0, 0] width 0 height 0
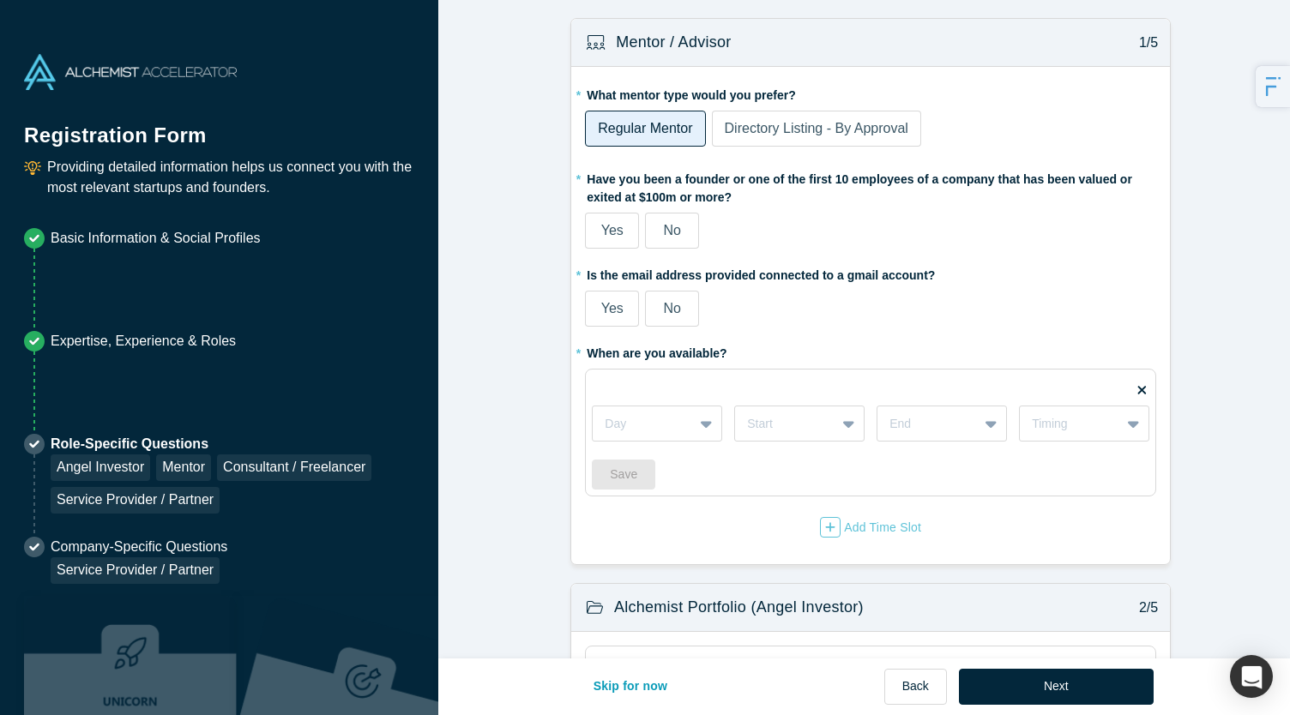
click at [668, 232] on span "No" at bounding box center [672, 230] width 17 height 15
click at [0, 0] on input "No" at bounding box center [0, 0] width 0 height 0
click at [617, 228] on label "Yes" at bounding box center [612, 231] width 54 height 36
click at [0, 0] on input "Yes" at bounding box center [0, 0] width 0 height 0
click at [665, 308] on span "No" at bounding box center [672, 308] width 17 height 15
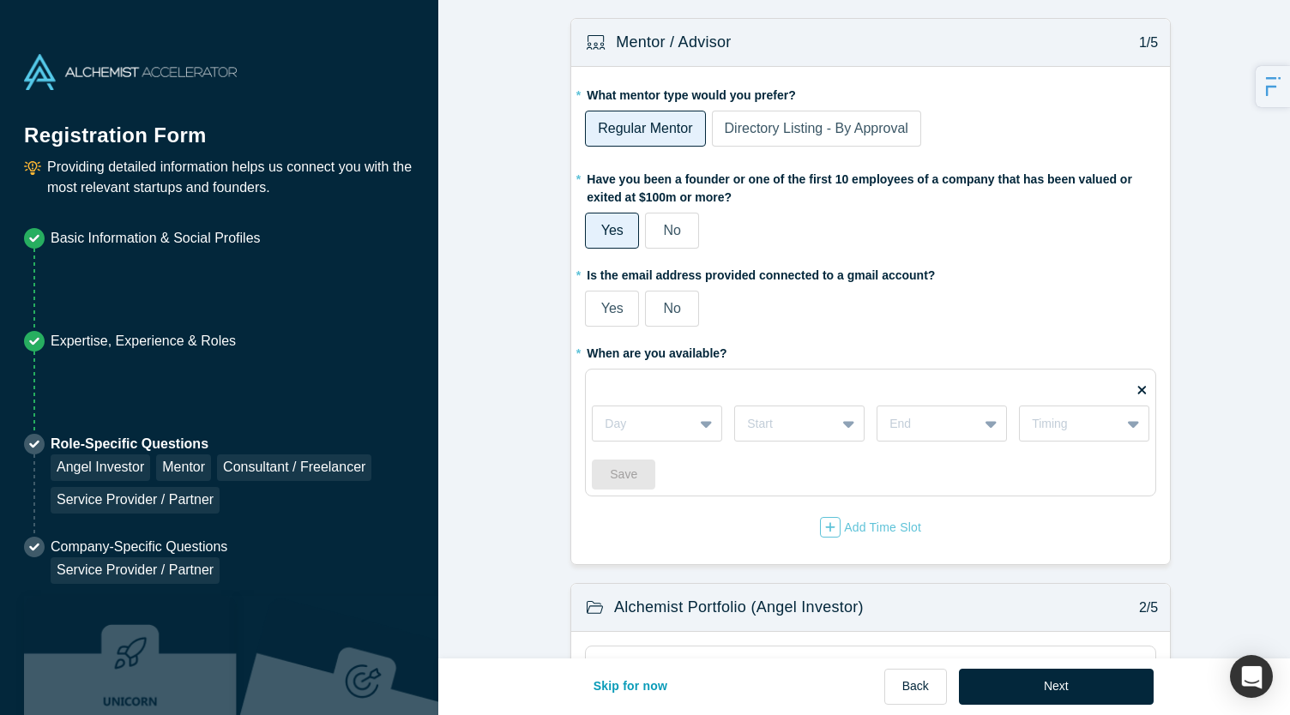
click at [0, 0] on input "No" at bounding box center [0, 0] width 0 height 0
click at [664, 225] on span "No" at bounding box center [672, 230] width 17 height 15
click at [0, 0] on input "No" at bounding box center [0, 0] width 0 height 0
click at [610, 223] on span "Yes" at bounding box center [612, 230] width 22 height 15
click at [0, 0] on input "Yes" at bounding box center [0, 0] width 0 height 0
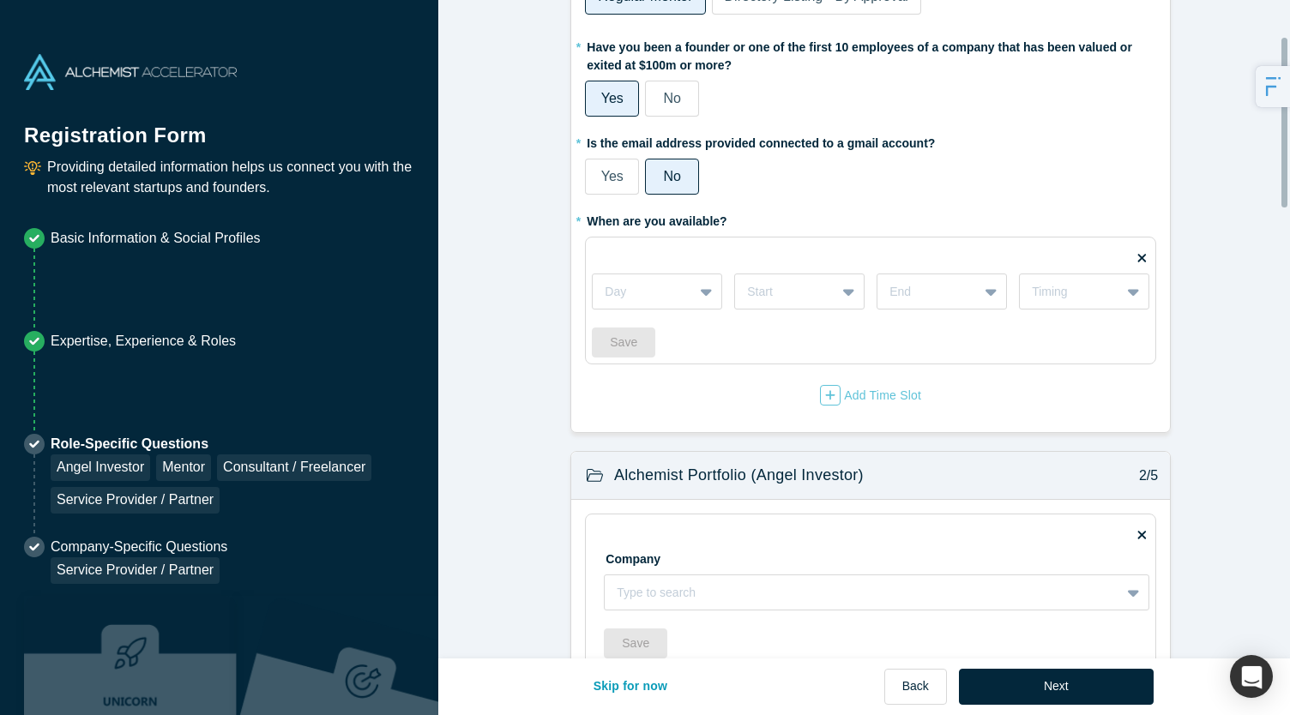
scroll to position [141, 0]
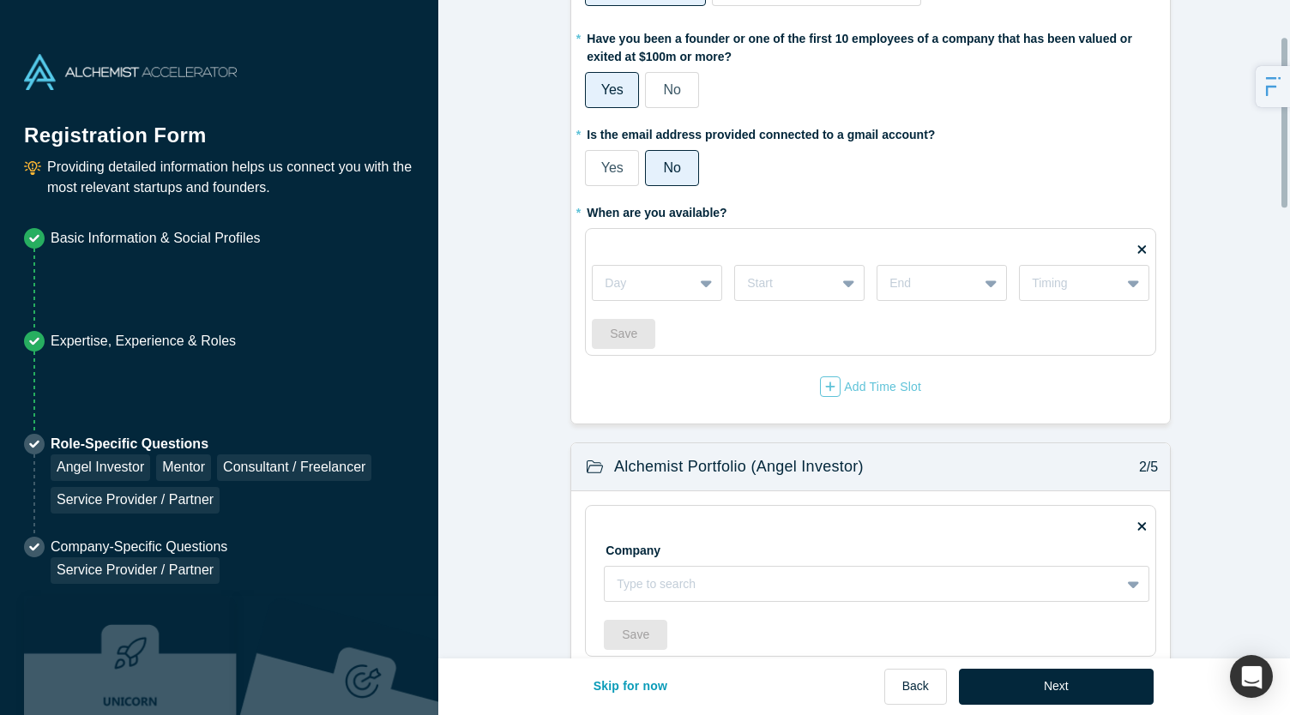
click at [749, 245] on fieldset "Day Start End Timing Save" at bounding box center [870, 292] width 571 height 128
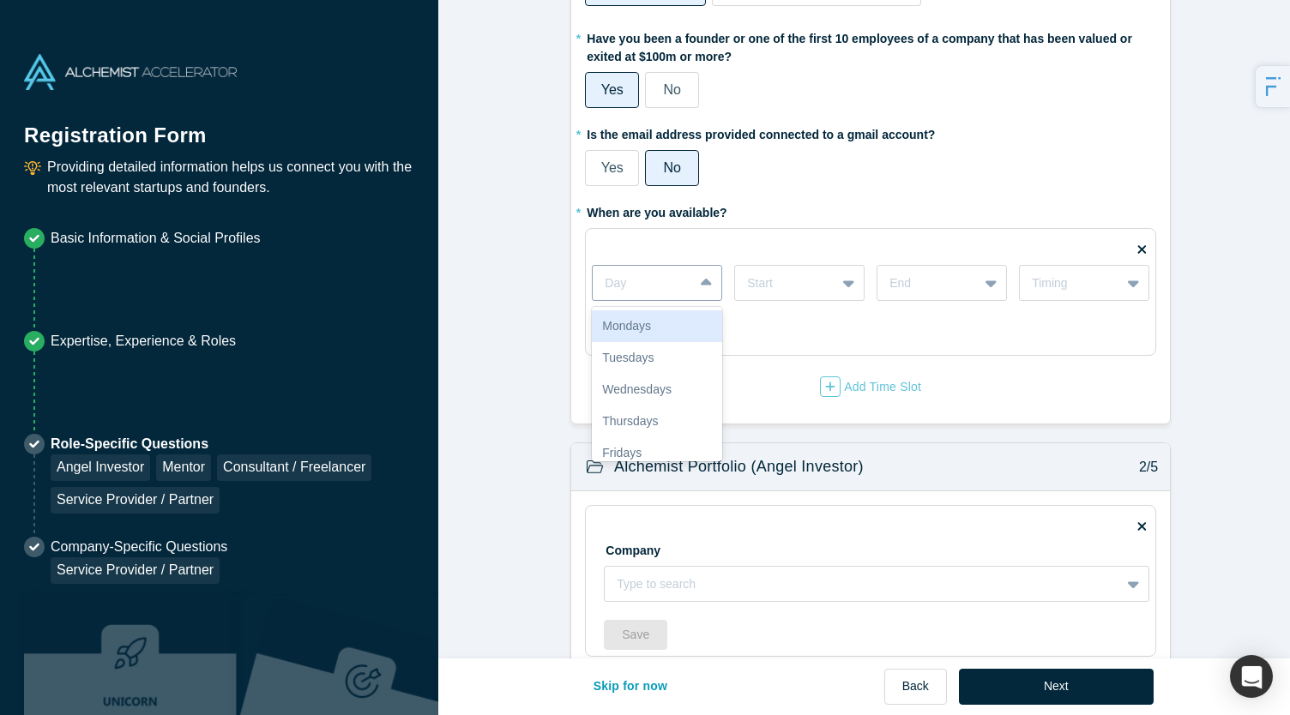
click at [673, 283] on div at bounding box center [643, 283] width 76 height 21
click at [652, 332] on div "Mondays" at bounding box center [657, 326] width 130 height 32
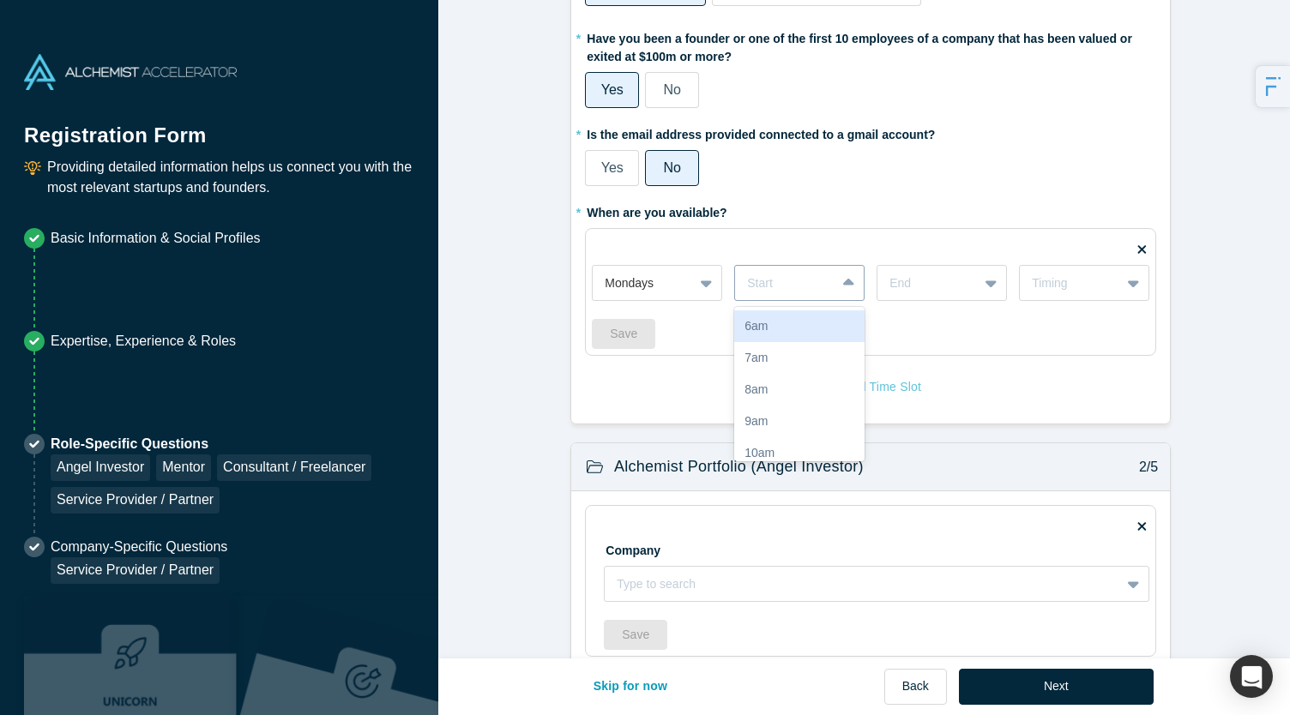
click at [769, 286] on div at bounding box center [785, 283] width 76 height 21
click at [770, 354] on div "7am" at bounding box center [799, 358] width 130 height 32
click at [836, 288] on div at bounding box center [849, 283] width 27 height 31
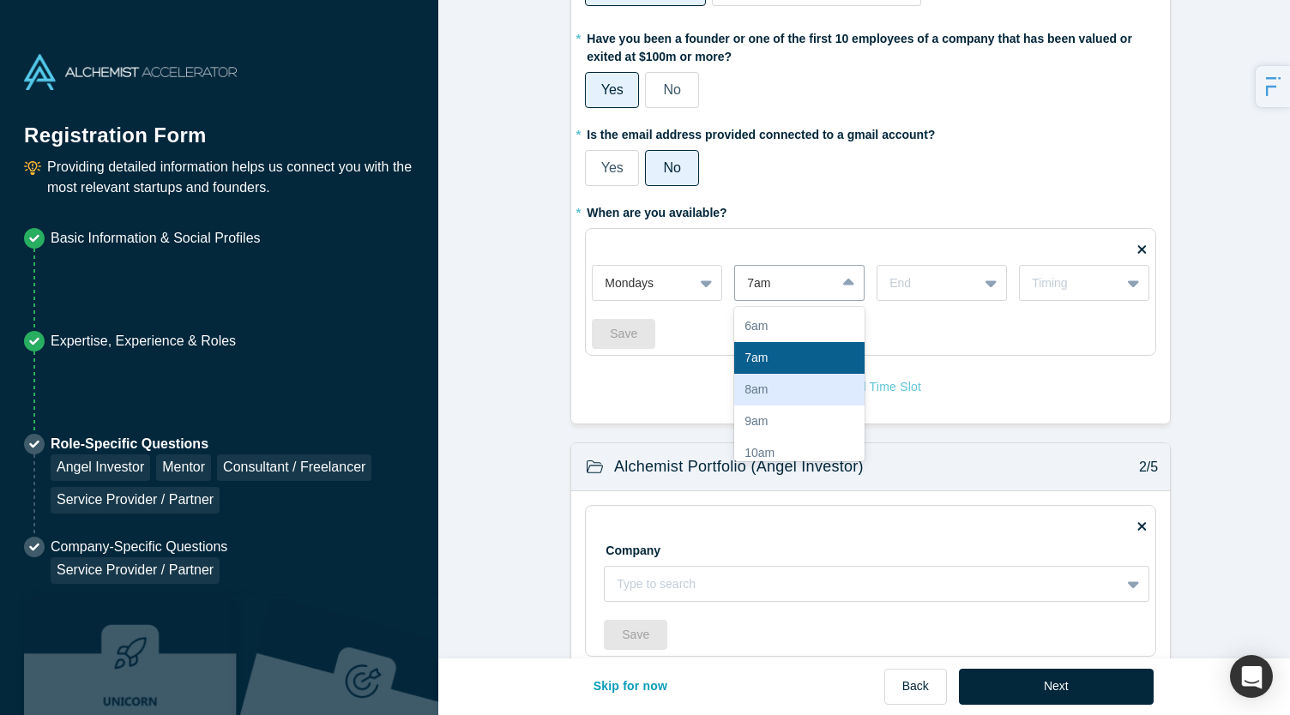
click at [770, 379] on div "8am" at bounding box center [799, 390] width 130 height 32
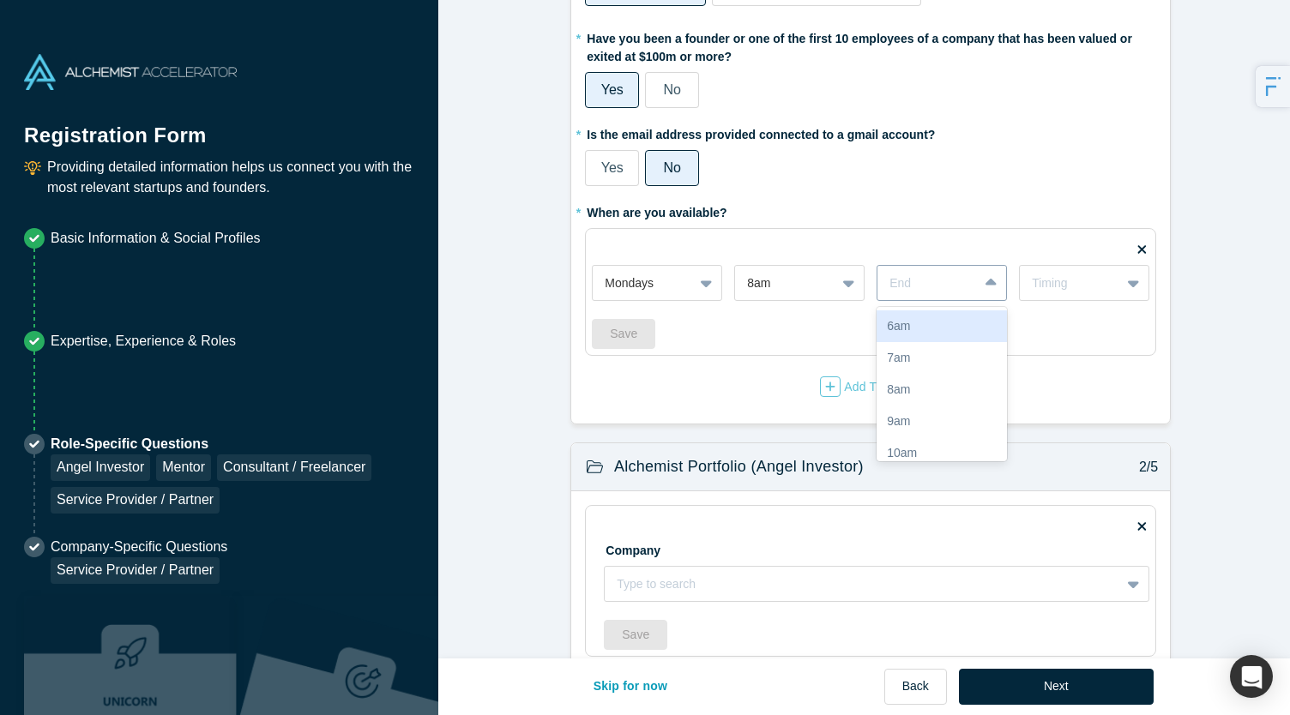
click at [934, 291] on div at bounding box center [927, 283] width 76 height 21
click at [912, 336] on div "7pm" at bounding box center [941, 347] width 130 height 32
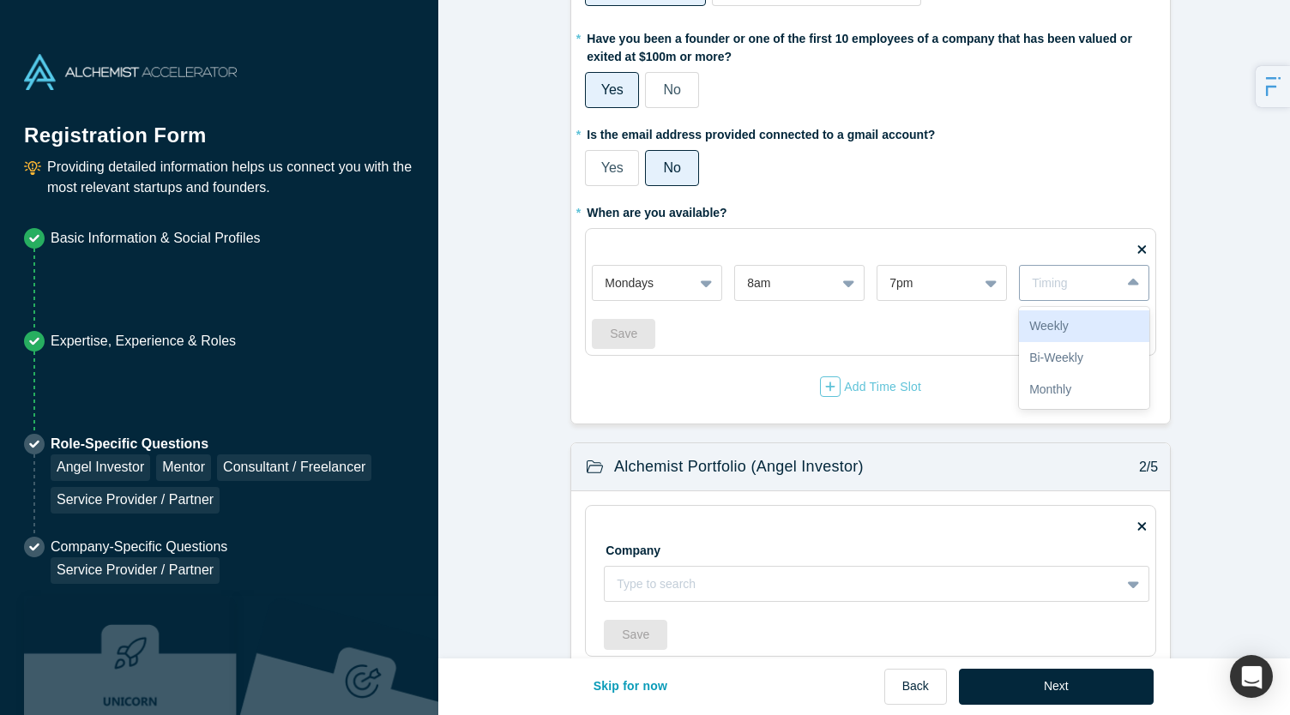
click at [1048, 291] on div "Timing" at bounding box center [1070, 283] width 76 height 18
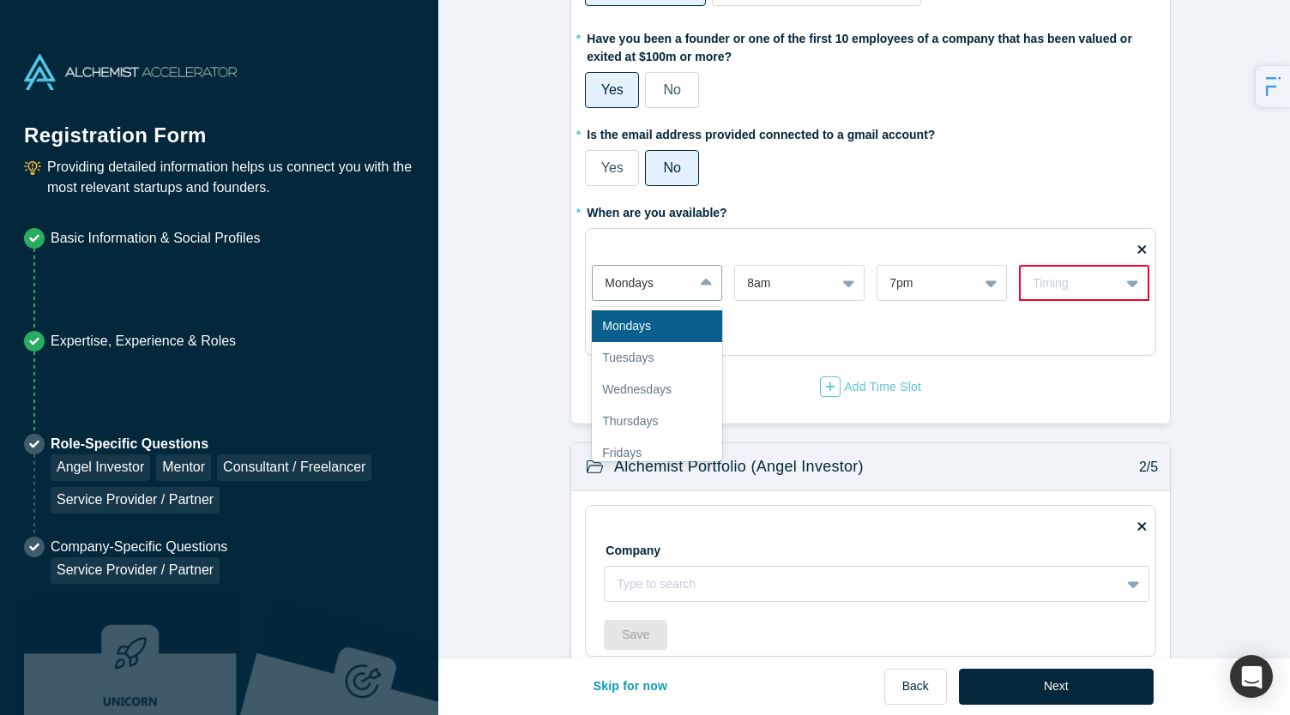
click at [683, 271] on div "Mondays" at bounding box center [643, 283] width 100 height 28
click at [684, 323] on div "Mondays" at bounding box center [657, 326] width 130 height 32
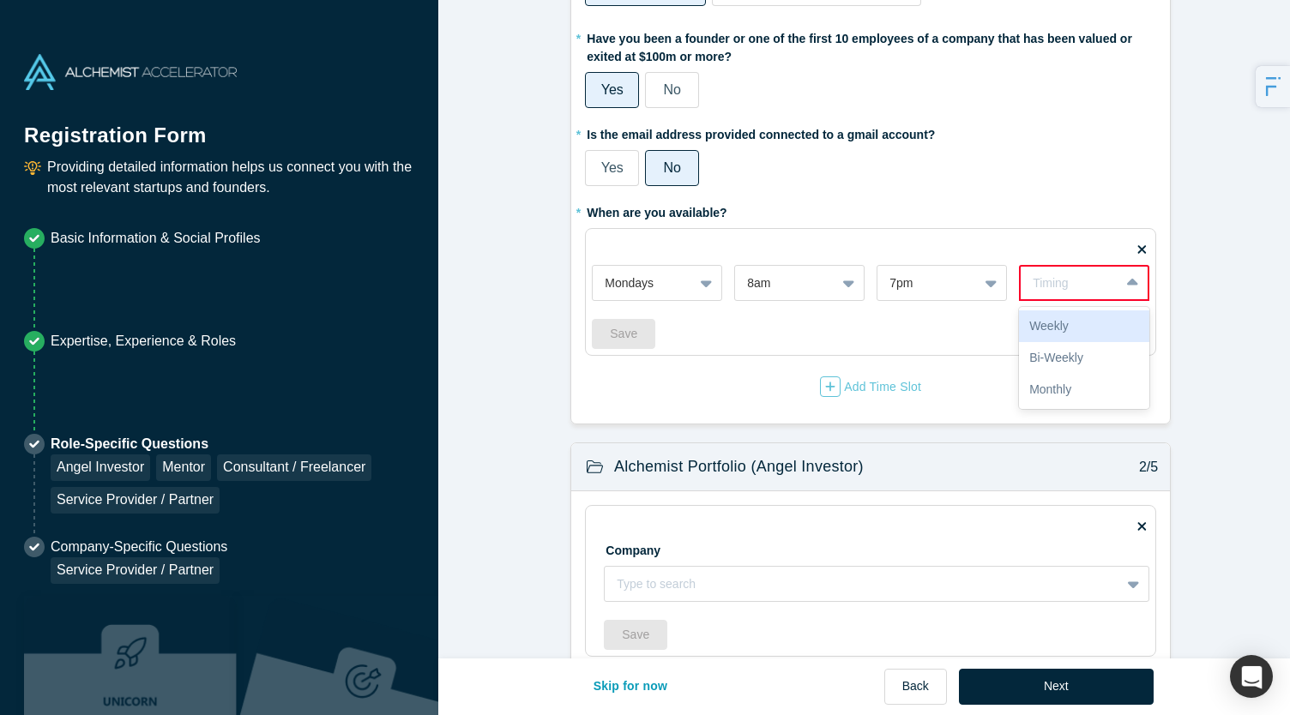
click at [1096, 287] on div "Timing" at bounding box center [1069, 283] width 75 height 18
click at [1076, 322] on div "Weekly" at bounding box center [1084, 326] width 130 height 32
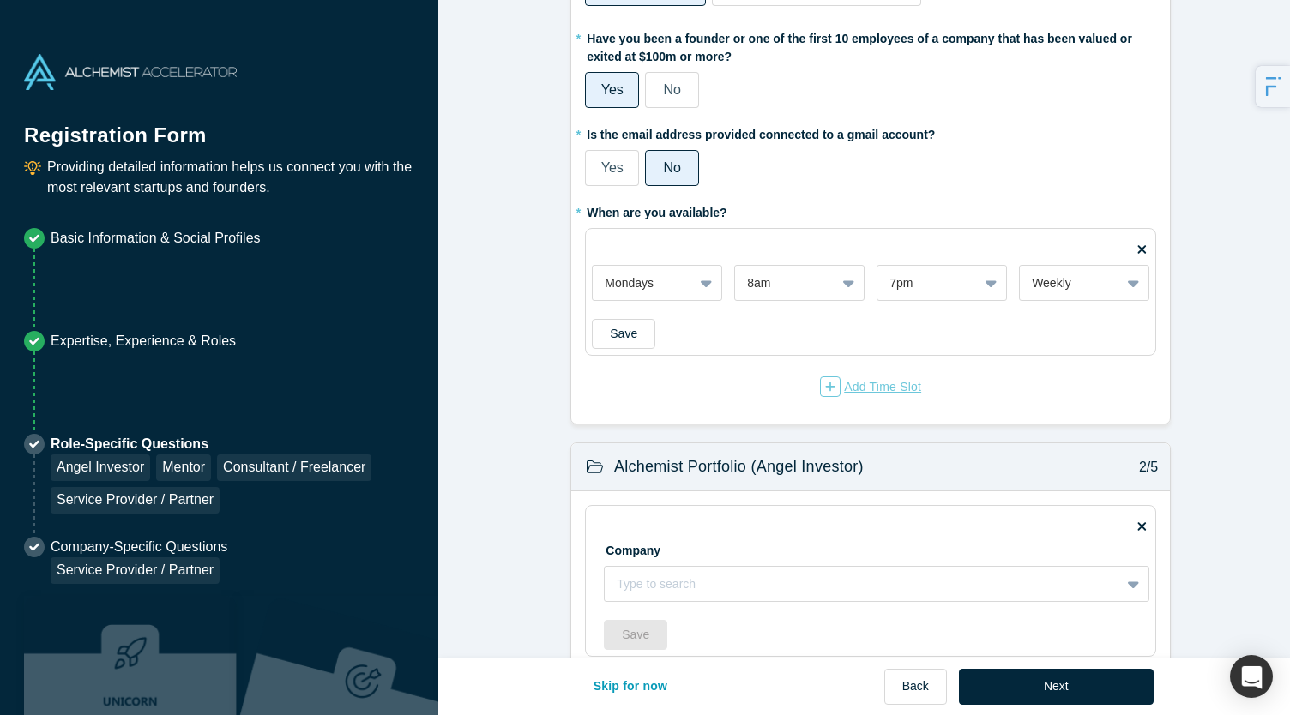
click at [876, 380] on div "Add Time Slot" at bounding box center [870, 386] width 101 height 21
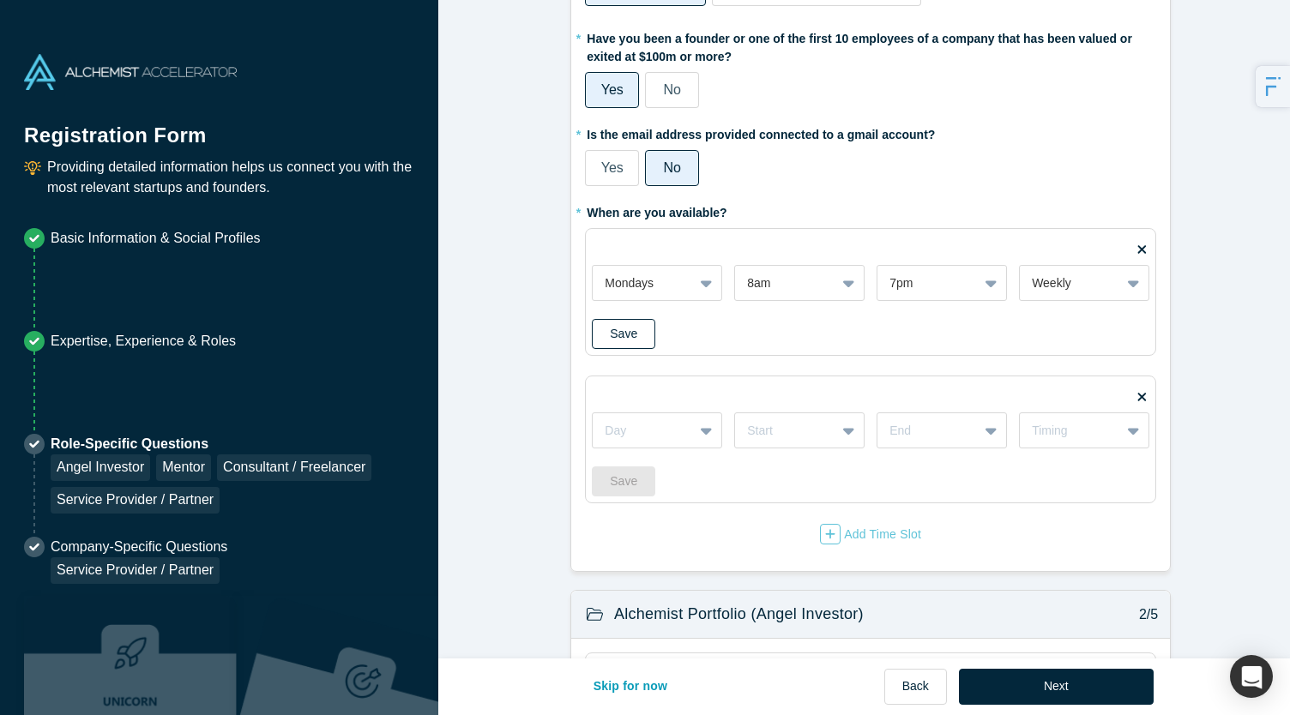
click at [628, 337] on button "Save" at bounding box center [623, 334] width 63 height 30
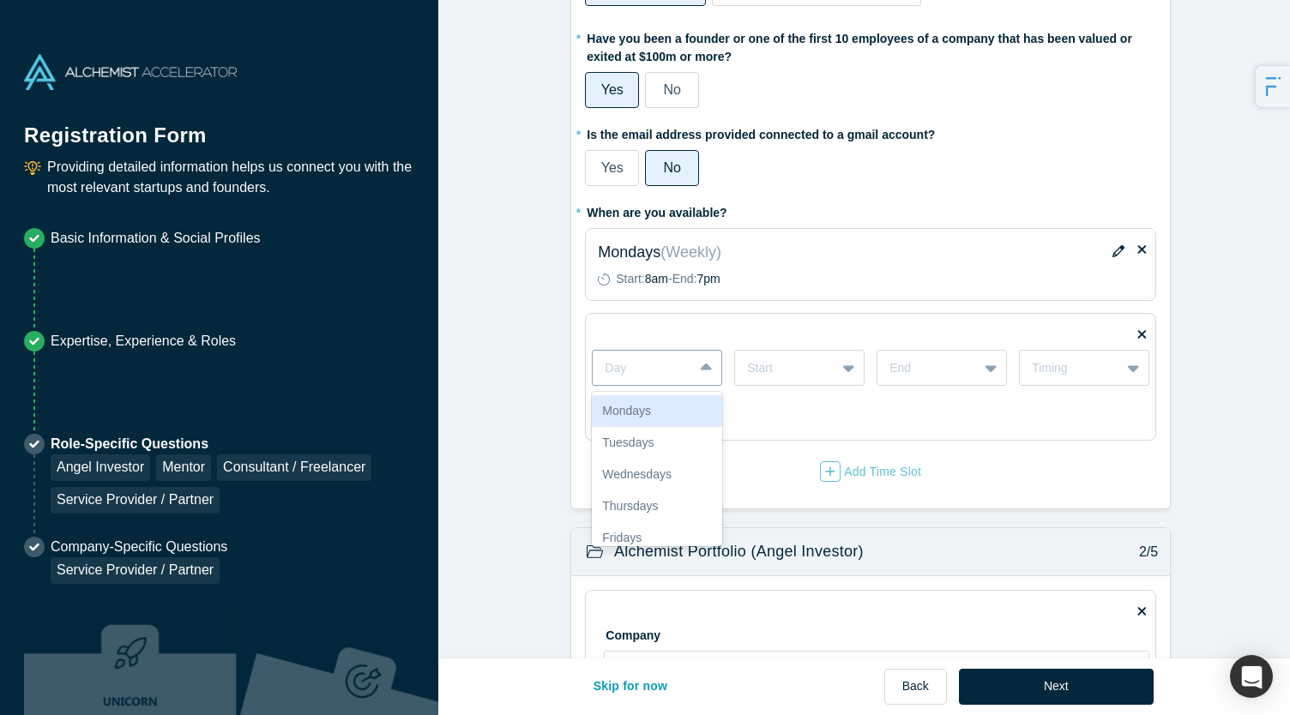
click at [678, 377] on div "Day" at bounding box center [643, 368] width 100 height 28
click at [653, 442] on div "Tuesdays" at bounding box center [657, 443] width 130 height 32
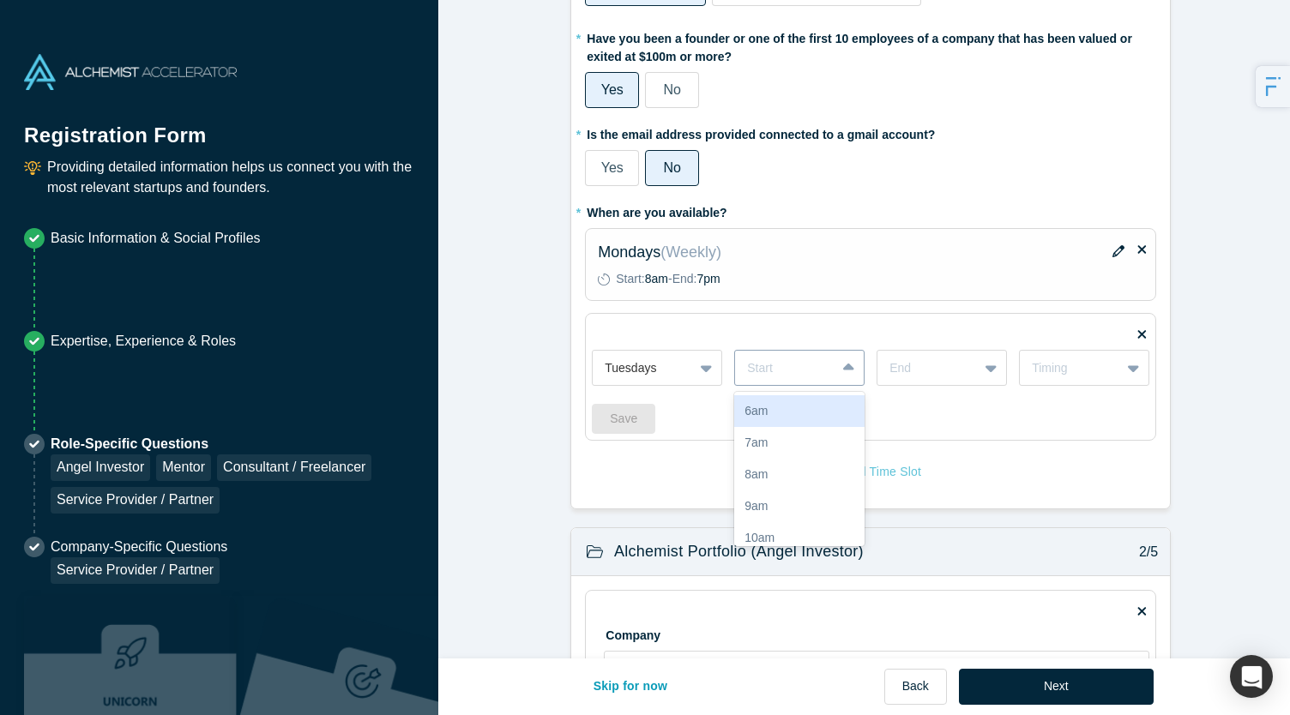
click at [796, 378] on div "Start" at bounding box center [785, 368] width 100 height 28
click at [773, 466] on div "8am" at bounding box center [799, 475] width 130 height 32
click at [916, 372] on div at bounding box center [927, 368] width 76 height 21
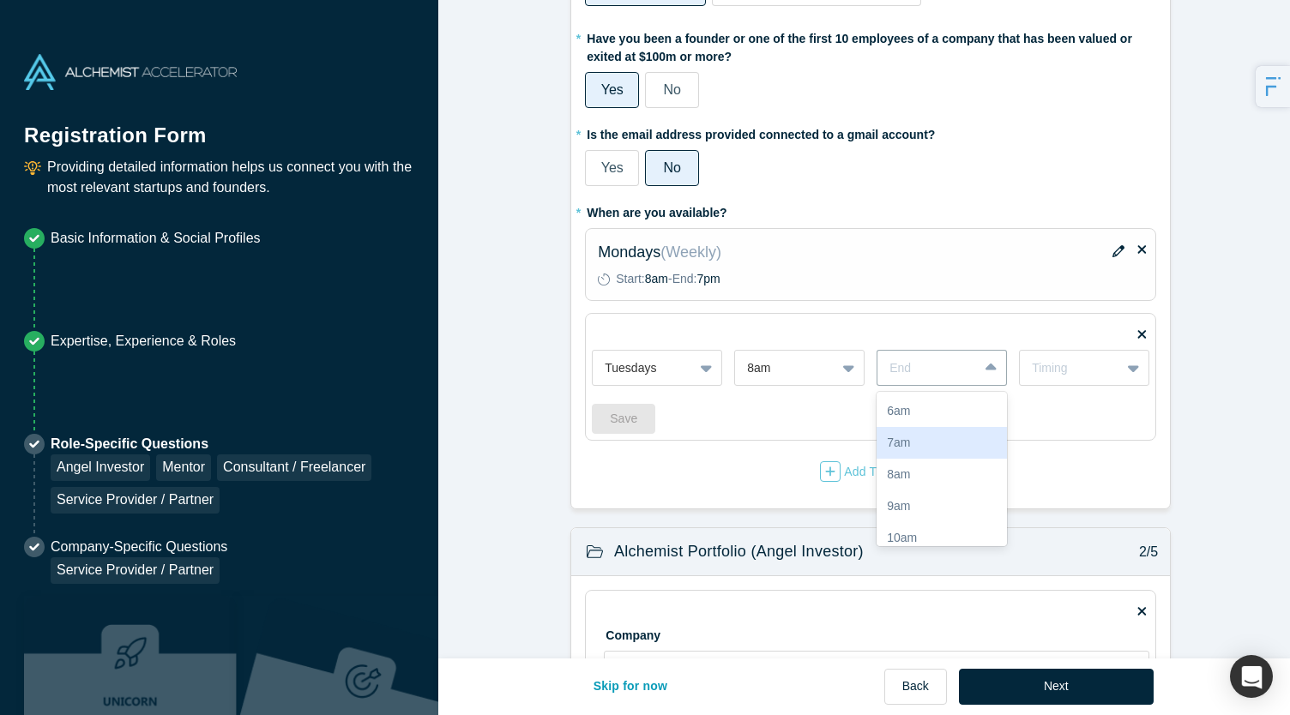
scroll to position [392, 0]
click at [909, 426] on div "7pm" at bounding box center [941, 432] width 130 height 32
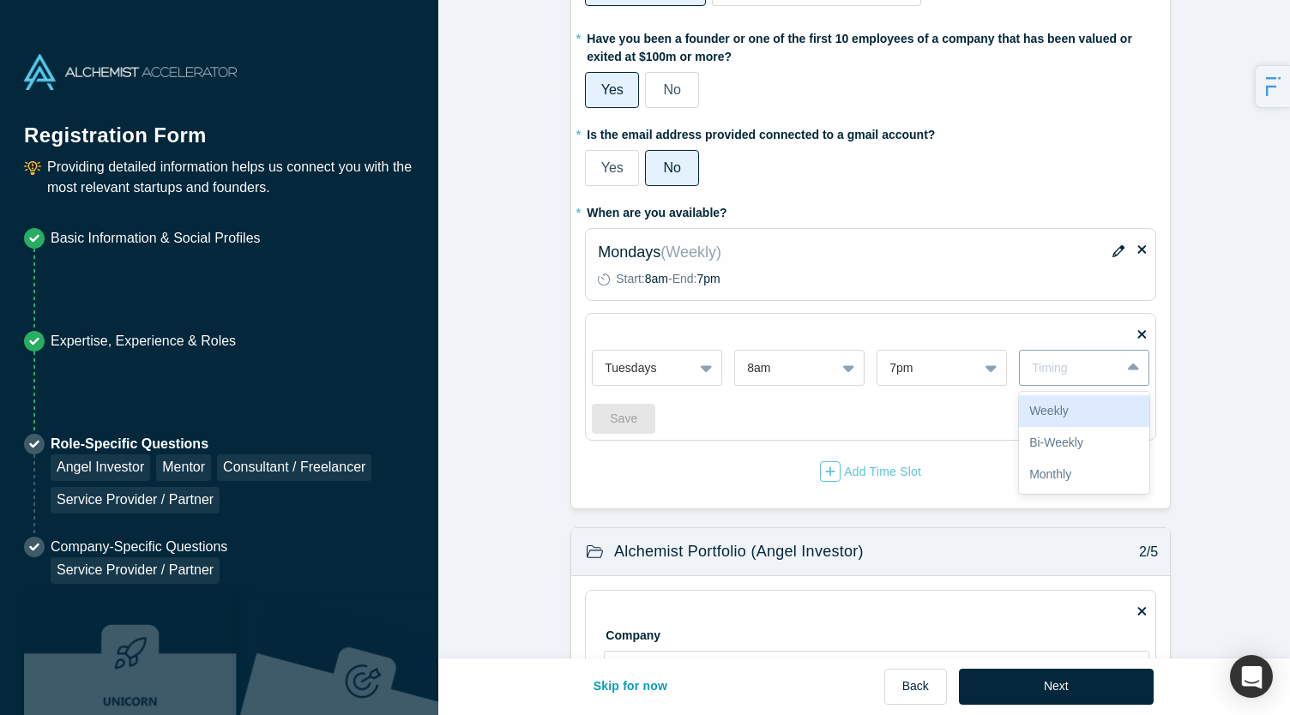
click at [1044, 370] on div "Timing" at bounding box center [1070, 368] width 76 height 18
click at [1049, 418] on div "Weekly" at bounding box center [1084, 411] width 130 height 32
click at [885, 462] on div "Add Time Slot" at bounding box center [870, 471] width 101 height 21
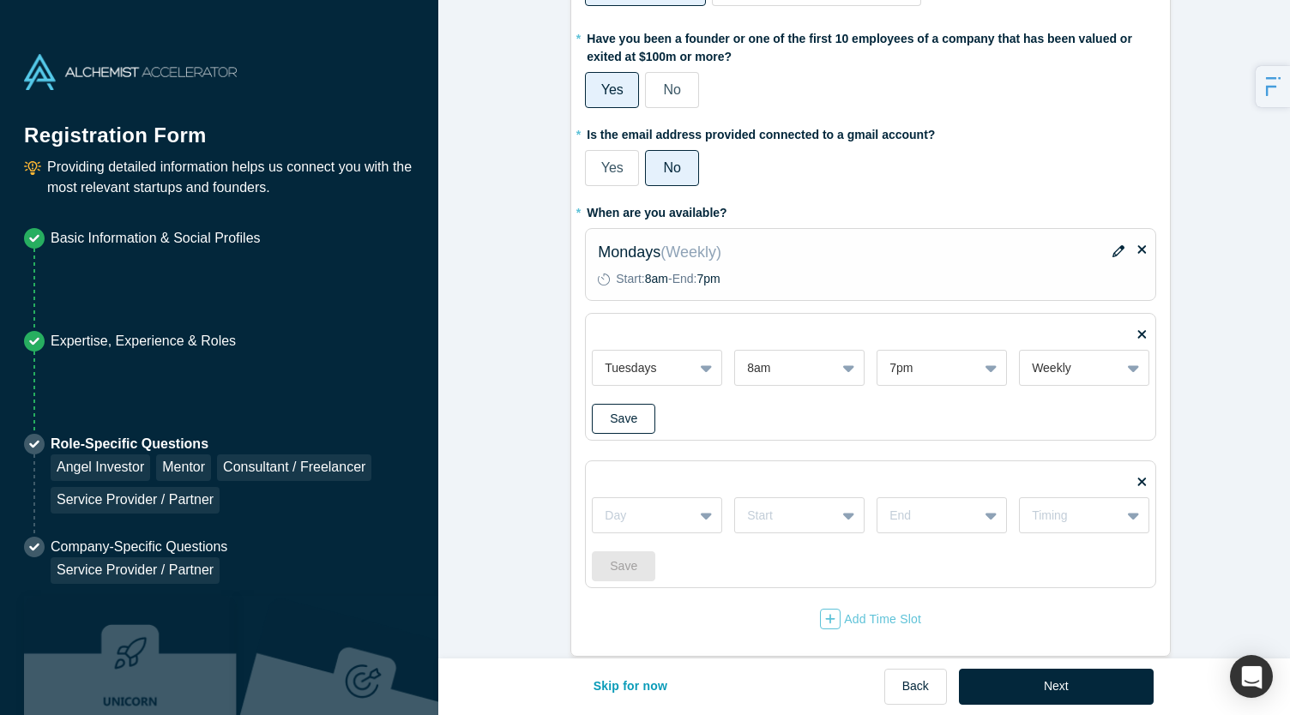
click at [621, 412] on button "Save" at bounding box center [623, 419] width 63 height 30
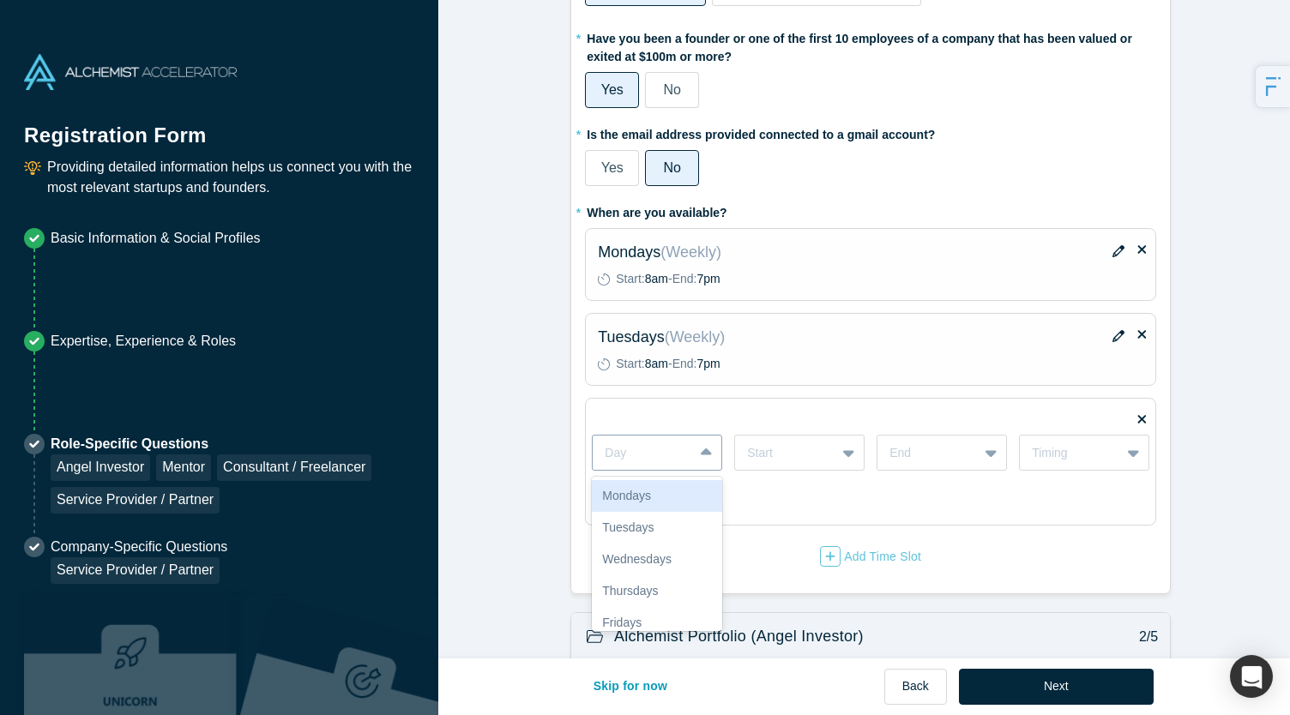
click at [624, 448] on div at bounding box center [643, 452] width 76 height 21
click at [629, 546] on div "Wednesdays" at bounding box center [657, 560] width 130 height 32
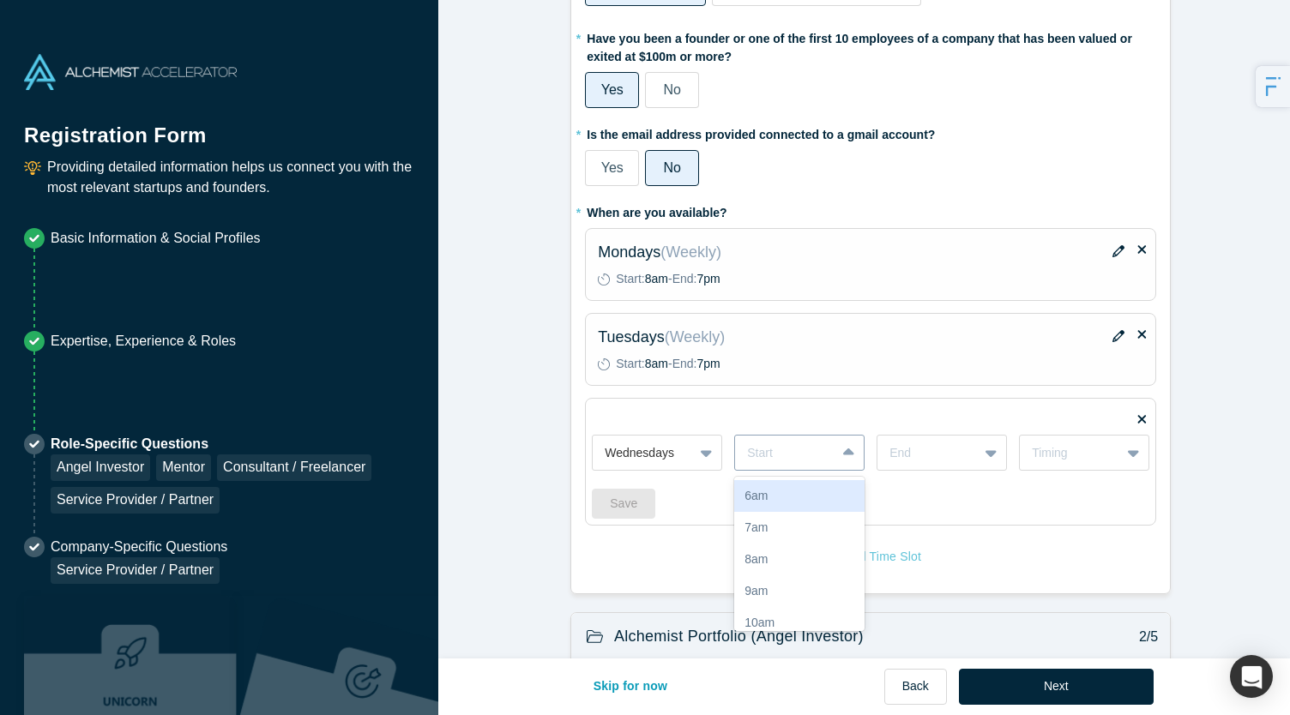
click at [787, 461] on div at bounding box center [785, 452] width 76 height 21
click at [758, 550] on div "8am" at bounding box center [799, 560] width 130 height 32
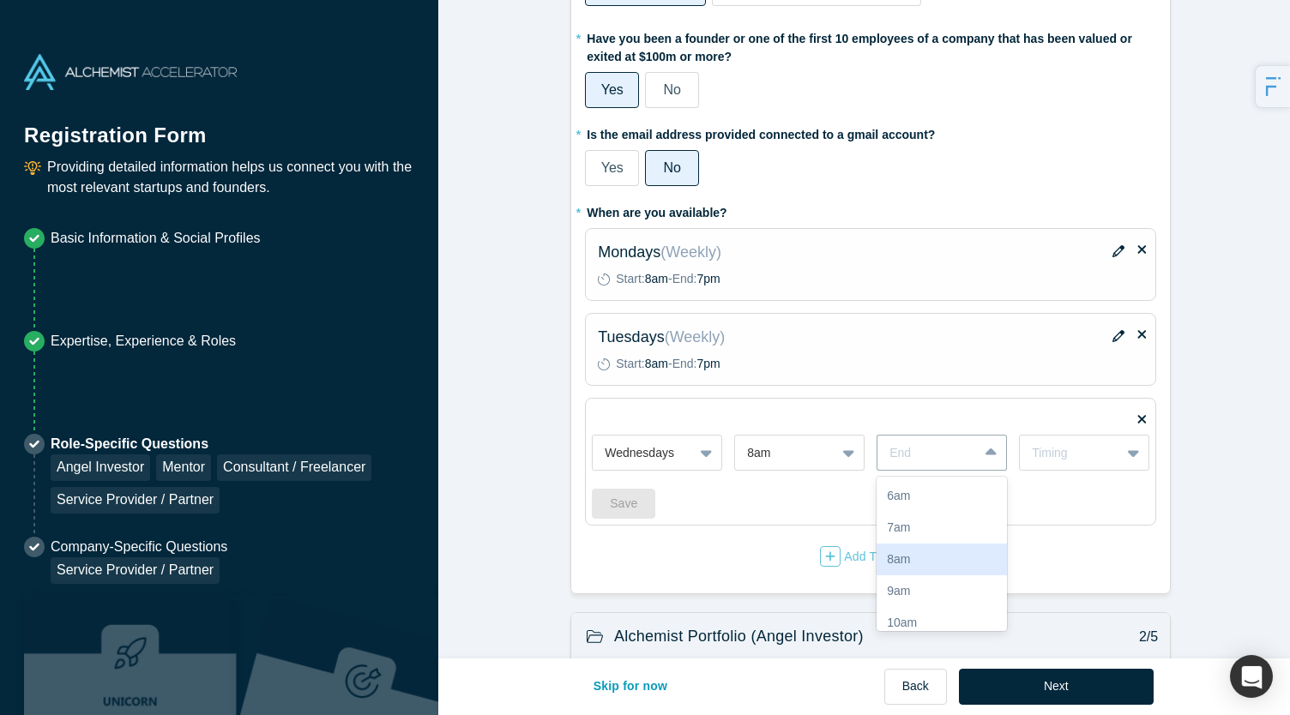
drag, startPoint x: 918, startPoint y: 462, endPoint x: 919, endPoint y: 575, distance: 112.4
click at [919, 471] on div "17 results available. Use Up and Down to choose options, press Enter to select …" at bounding box center [941, 453] width 130 height 36
drag, startPoint x: 946, startPoint y: 510, endPoint x: 1085, endPoint y: 448, distance: 152.4
click at [1085, 448] on div "Wednesdays 8am 17 results available. Use Up and Down to choose options, press E…" at bounding box center [870, 444] width 557 height 54
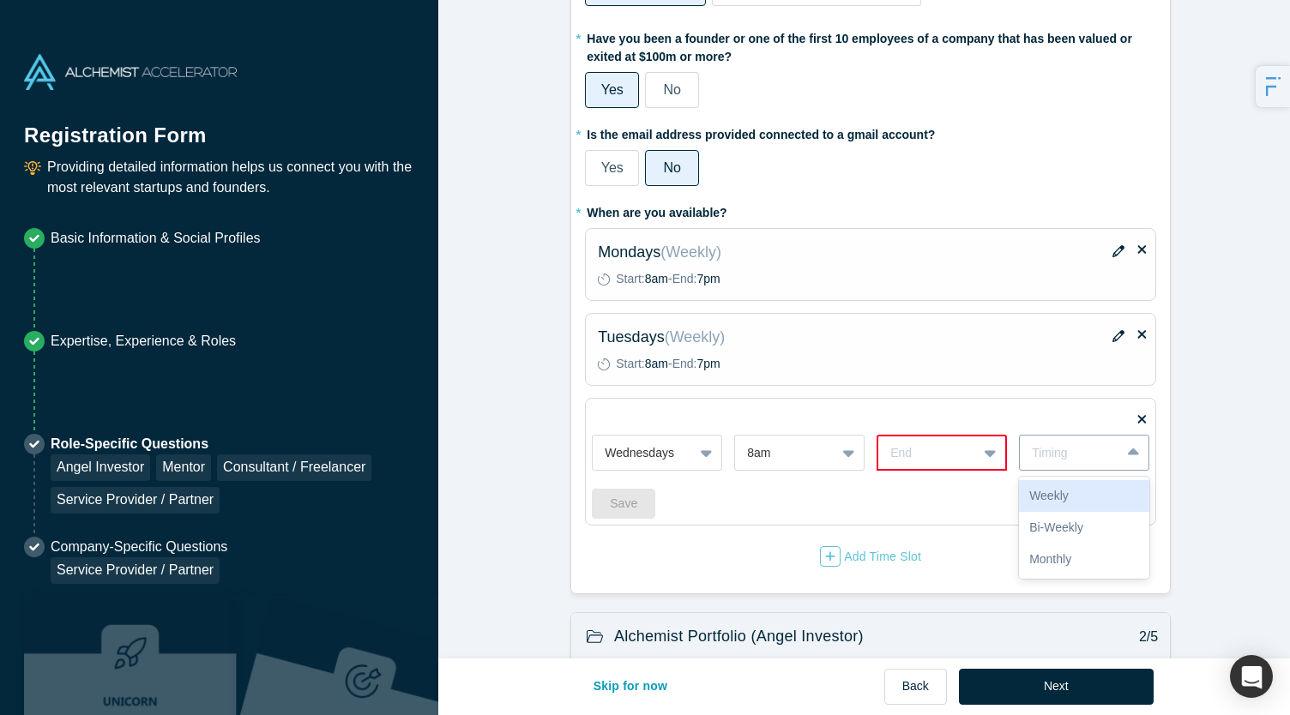
click at [1085, 448] on div "Timing" at bounding box center [1070, 453] width 76 height 18
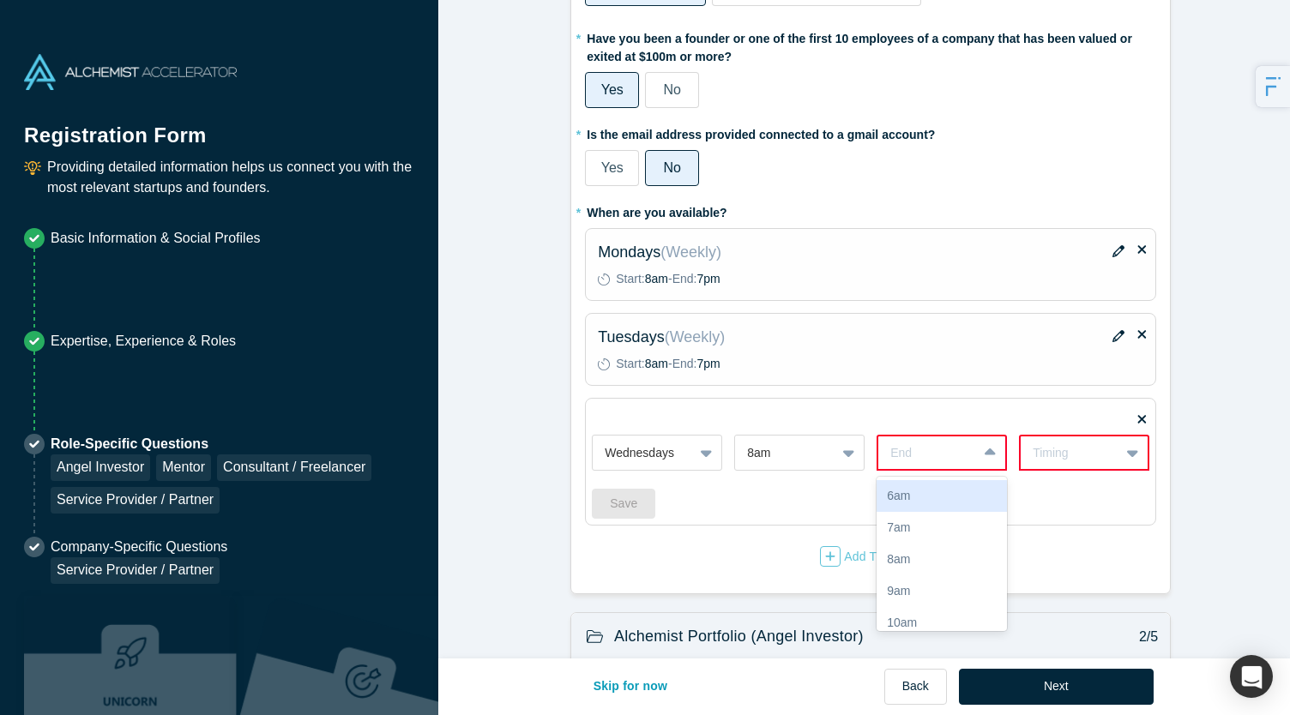
click at [964, 461] on div "End" at bounding box center [927, 453] width 99 height 28
click at [916, 521] on div "7pm" at bounding box center [941, 517] width 130 height 32
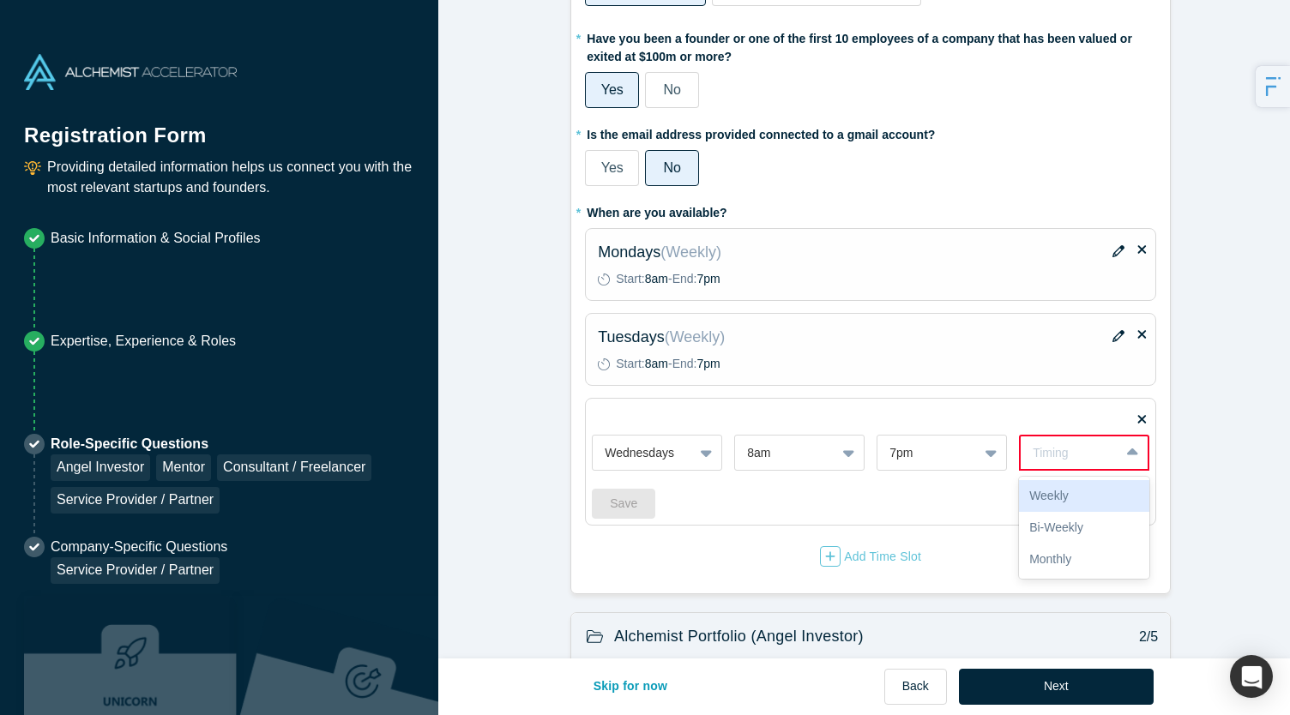
click at [1087, 447] on div "Timing" at bounding box center [1069, 453] width 75 height 18
click at [1062, 504] on div "Weekly" at bounding box center [1084, 496] width 130 height 32
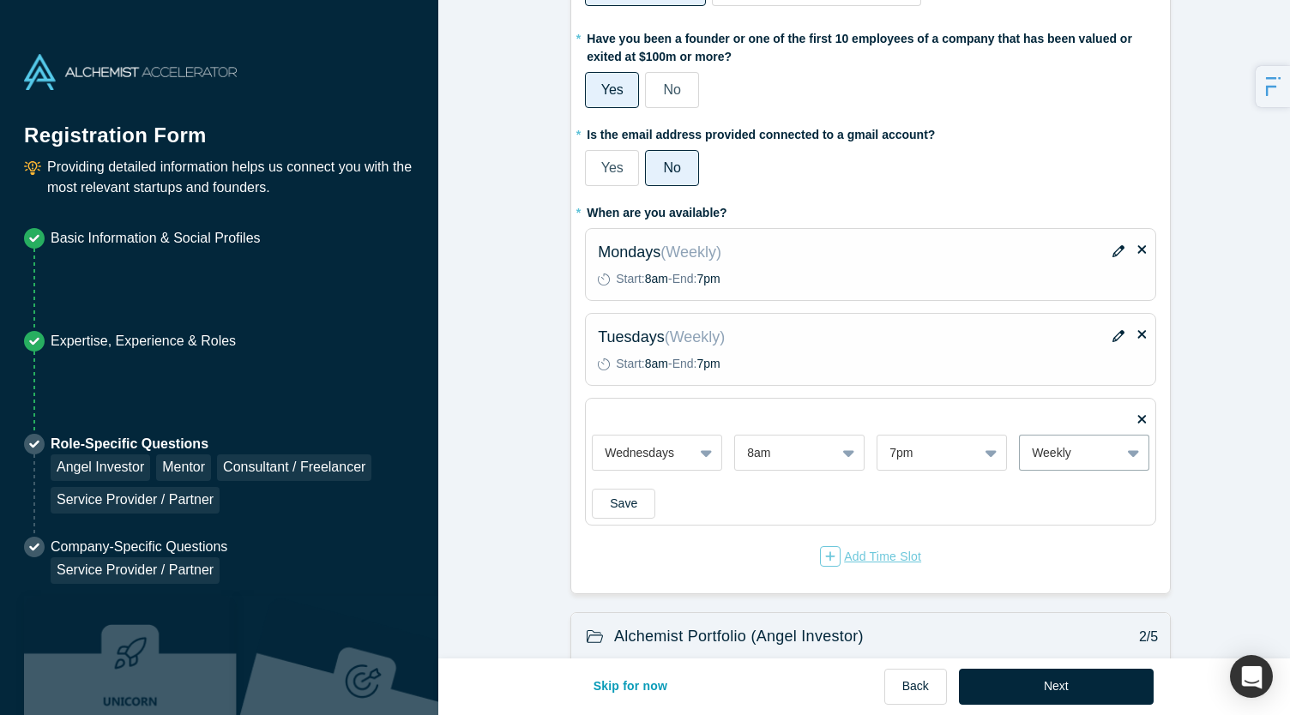
click at [864, 550] on div "Add Time Slot" at bounding box center [870, 556] width 101 height 21
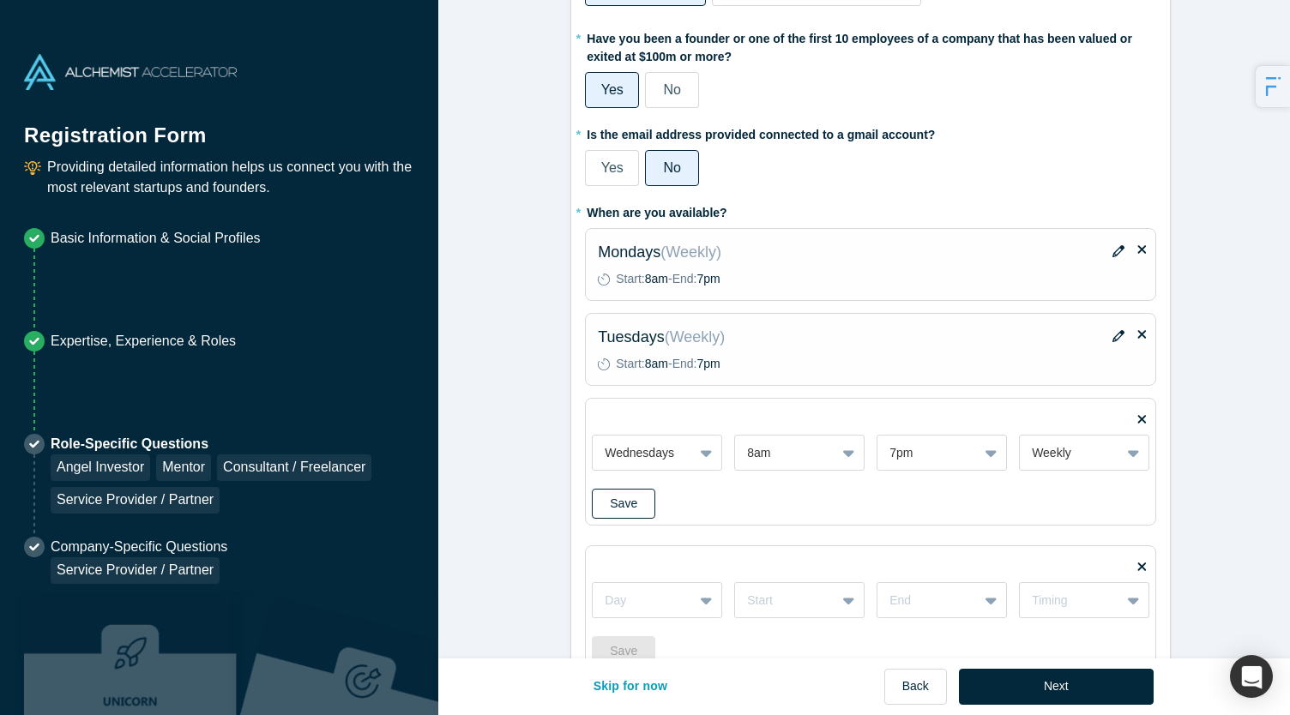
click at [605, 495] on button "Save" at bounding box center [623, 504] width 63 height 30
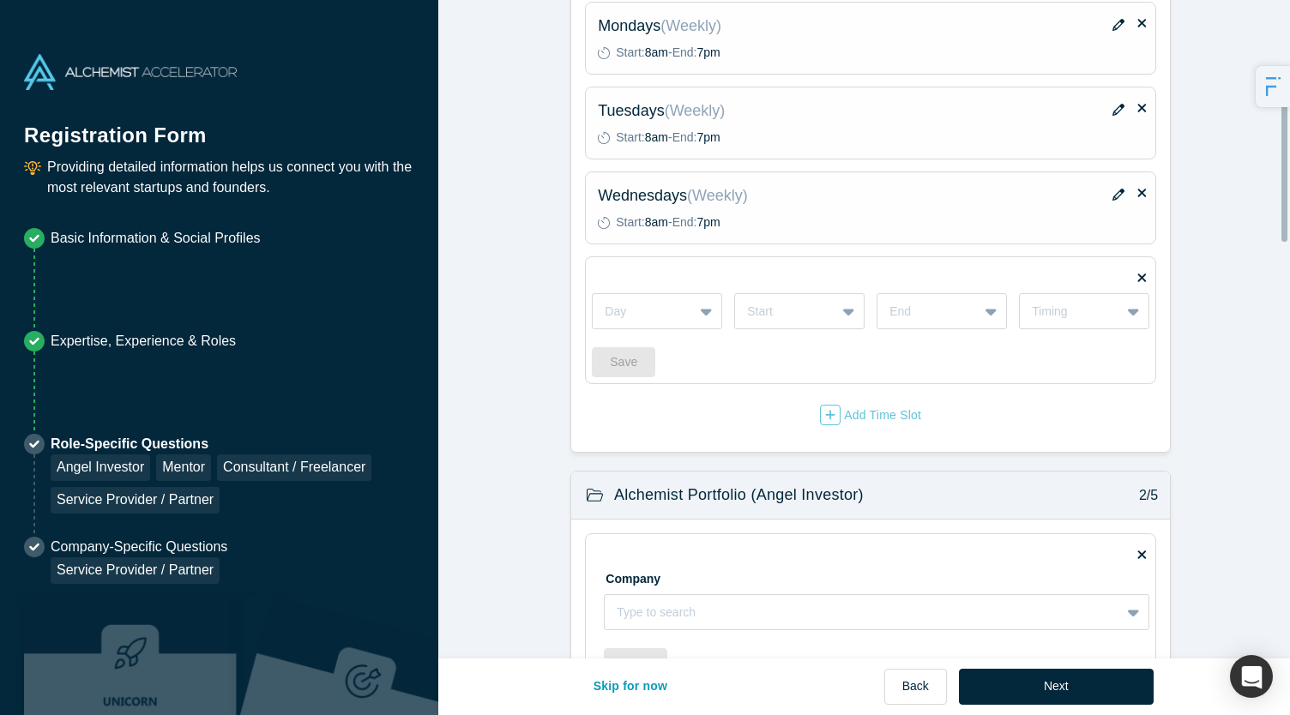
scroll to position [366, 0]
click at [649, 321] on div "Day" at bounding box center [643, 312] width 100 height 28
click at [648, 436] on div "Thursdays" at bounding box center [657, 451] width 130 height 32
click at [842, 322] on div at bounding box center [849, 312] width 27 height 31
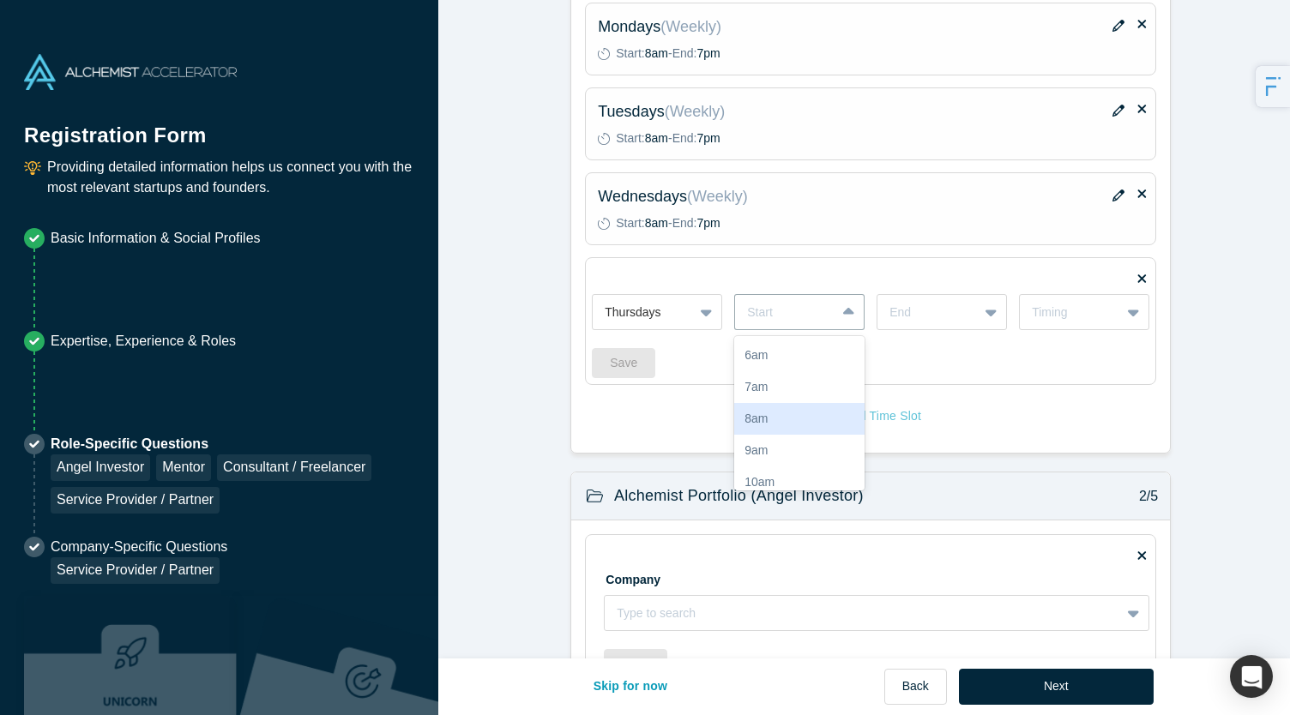
click at [773, 403] on div "8am" at bounding box center [799, 419] width 130 height 32
click at [930, 307] on div at bounding box center [927, 312] width 76 height 21
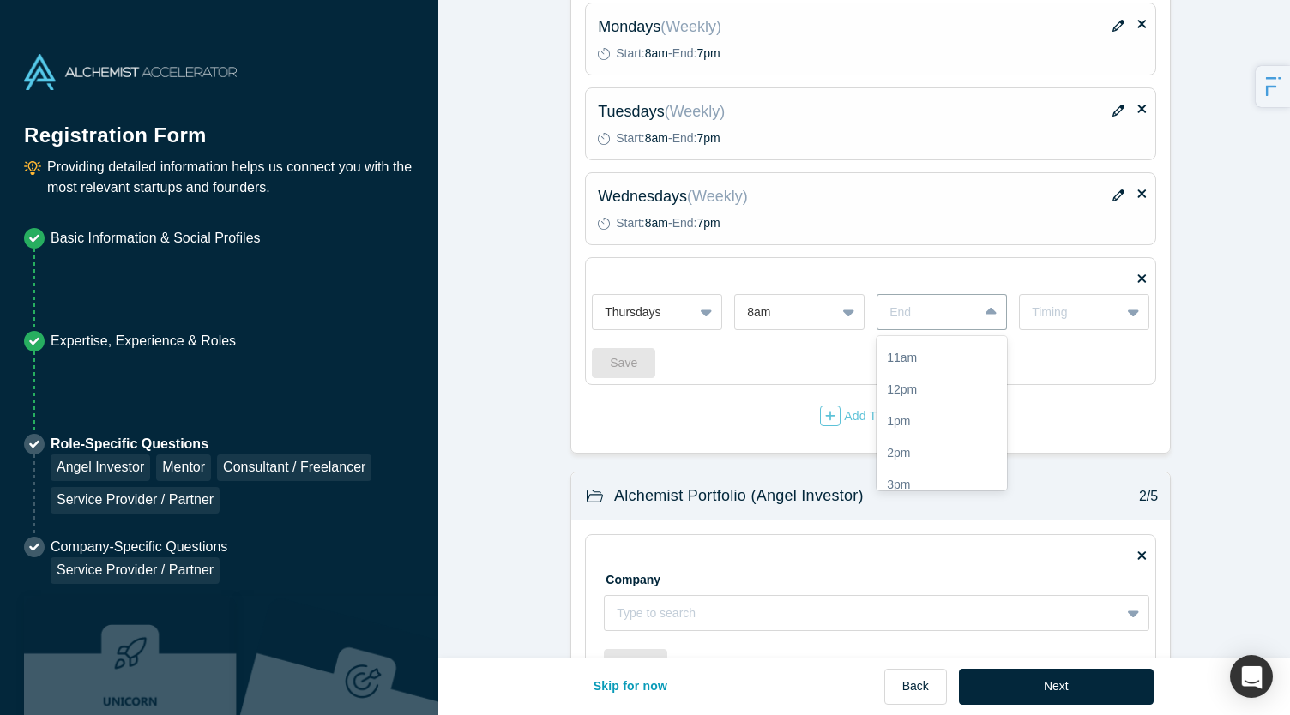
scroll to position [159, 0]
click at [931, 405] on div "1pm" at bounding box center [941, 419] width 130 height 32
click at [1079, 315] on div "Timing" at bounding box center [1070, 313] width 76 height 18
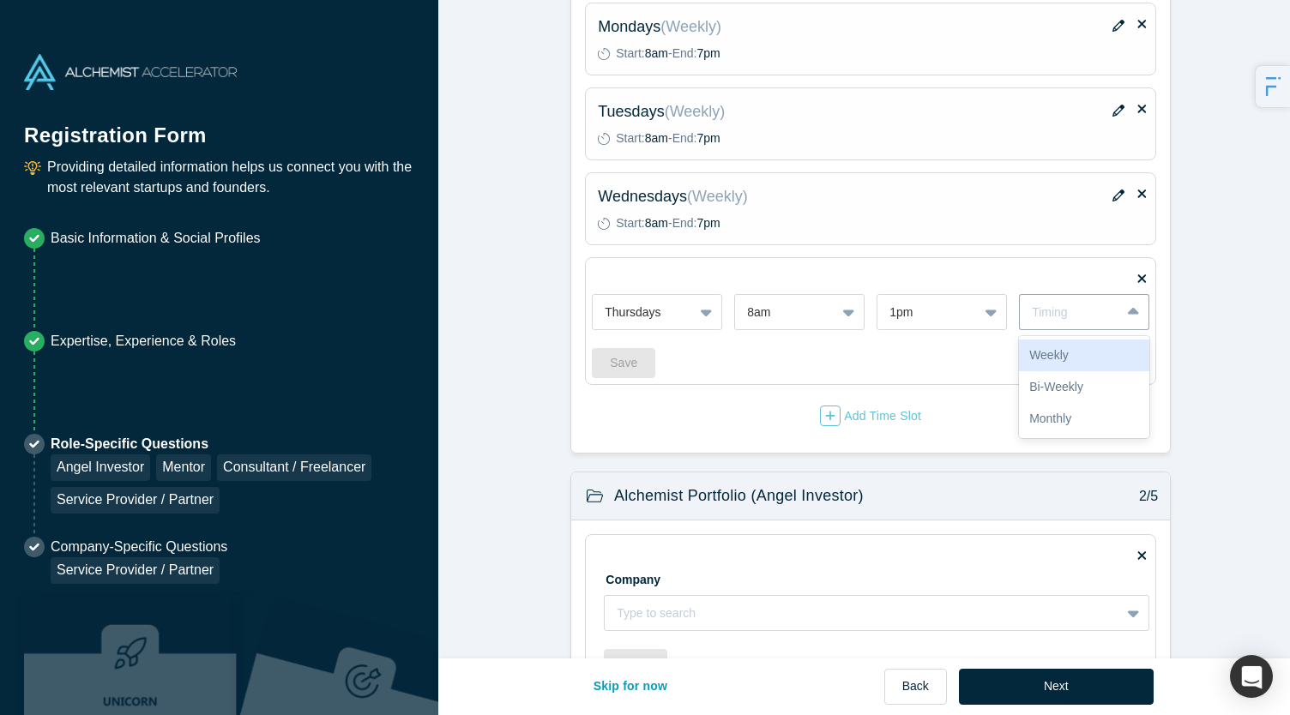
click at [1059, 346] on div "Weekly" at bounding box center [1084, 356] width 130 height 32
click at [623, 356] on button "Save" at bounding box center [623, 363] width 63 height 30
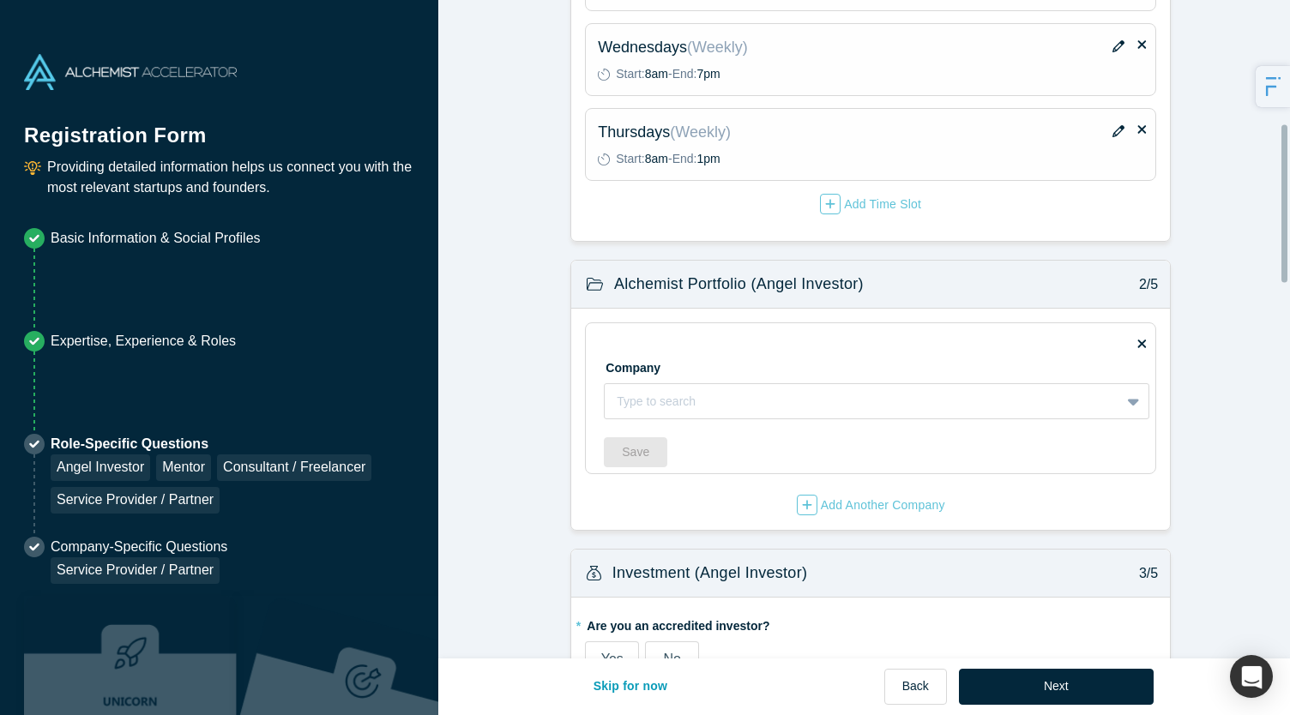
scroll to position [517, 0]
click at [725, 390] on div at bounding box center [862, 399] width 491 height 21
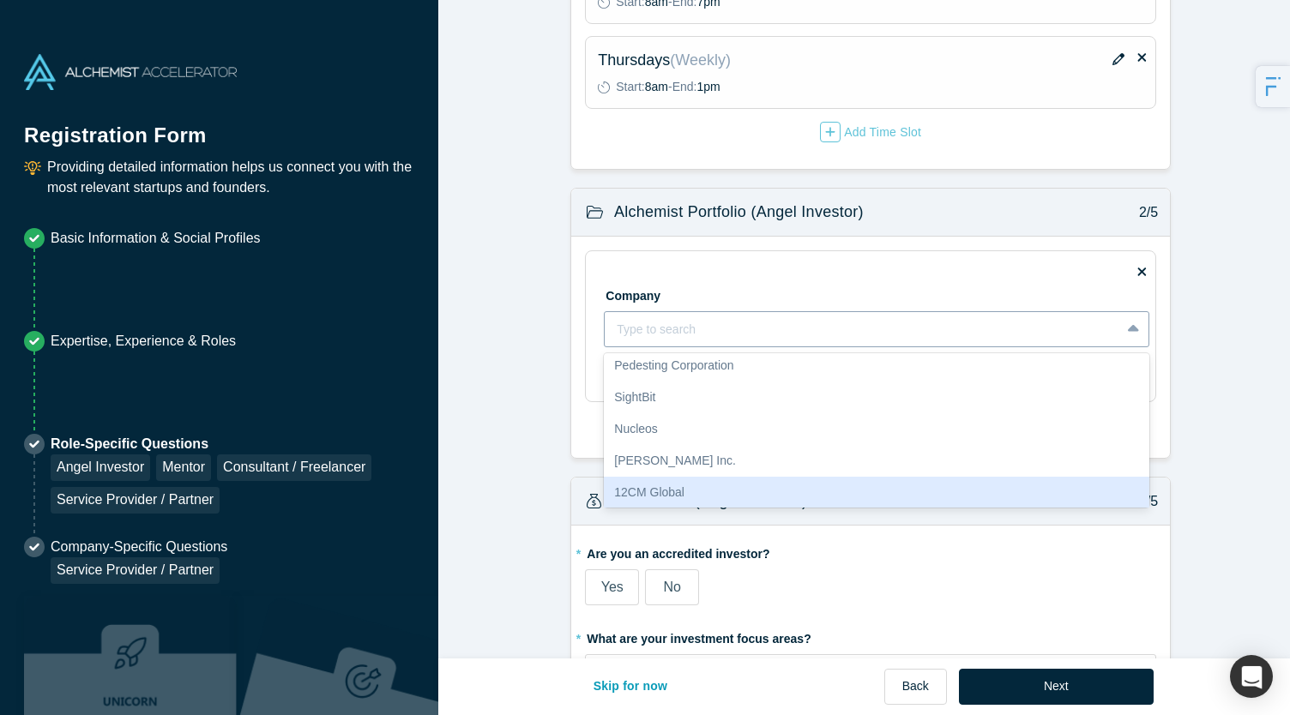
scroll to position [170, 0]
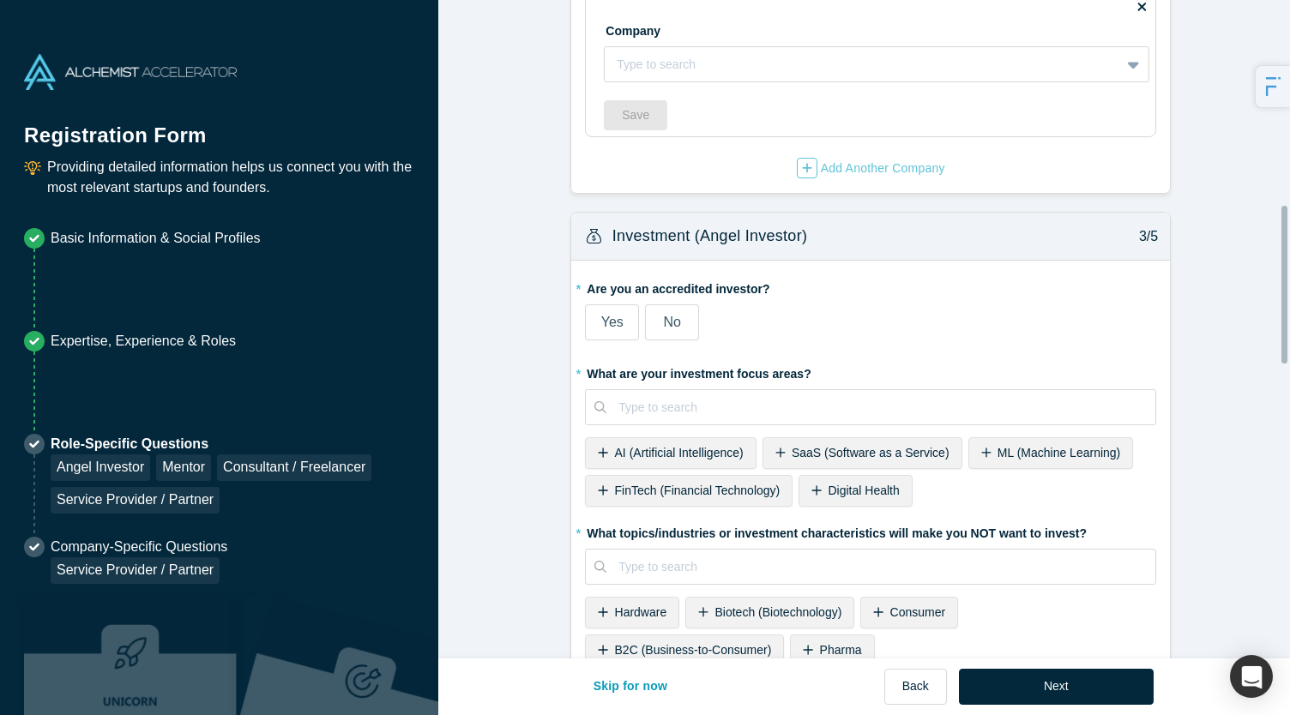
scroll to position [854, 0]
click at [609, 319] on span "Yes" at bounding box center [612, 320] width 22 height 15
click at [0, 0] on input "Yes" at bounding box center [0, 0] width 0 height 0
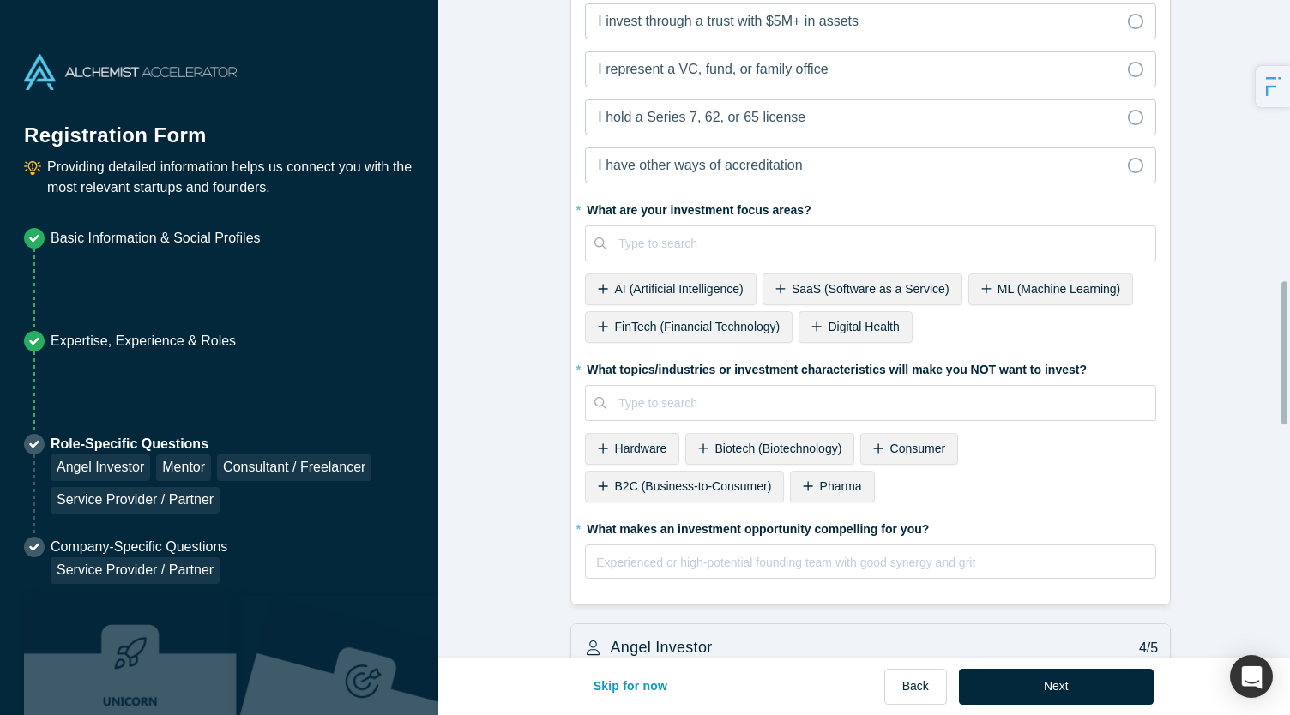
scroll to position [1310, 0]
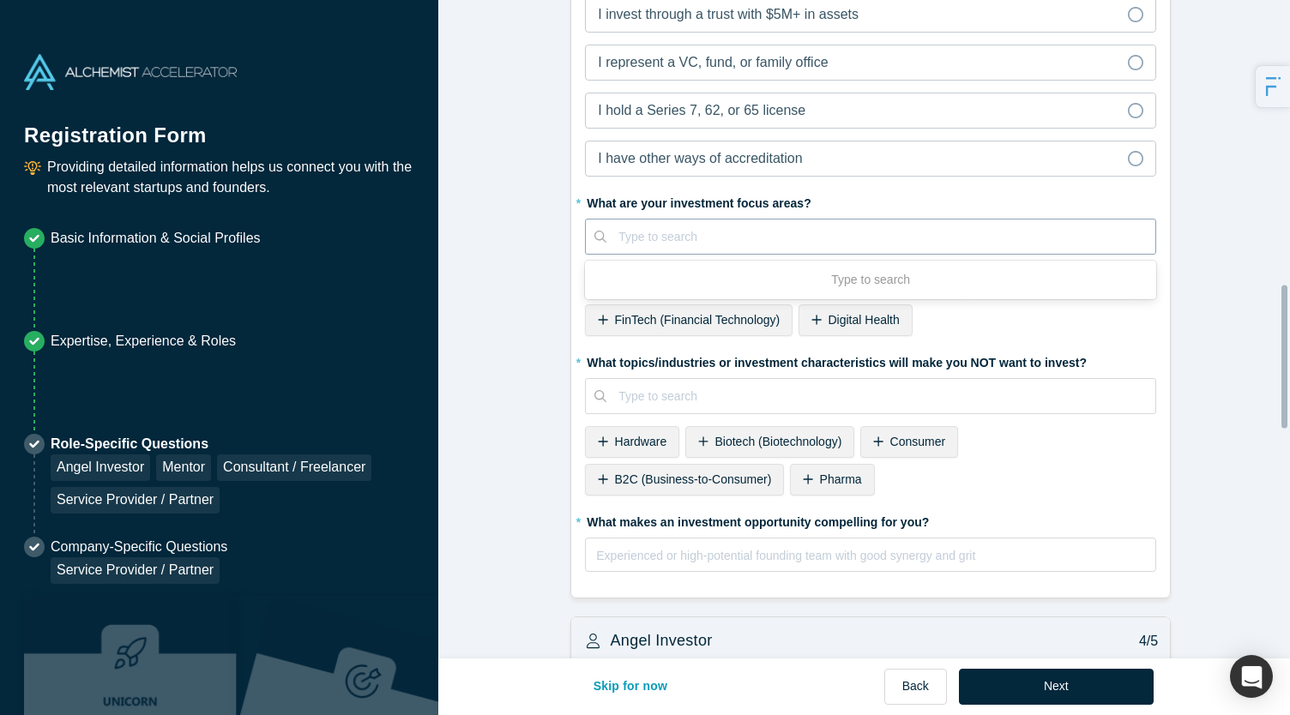
click at [718, 226] on div at bounding box center [880, 236] width 525 height 21
click at [537, 239] on form "Mentor / Advisor 1/5 * What mentor type would you prefer? Regular Mentor Direct…" at bounding box center [870, 226] width 864 height 3036
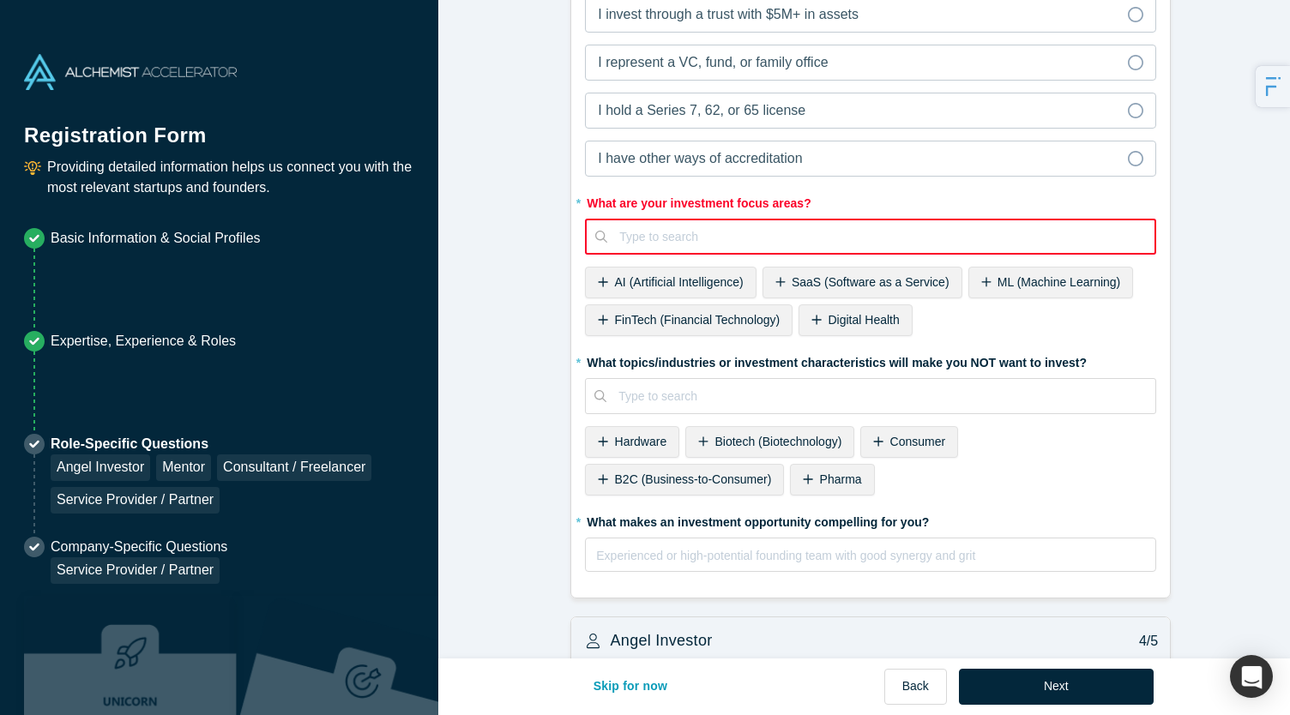
click at [813, 275] on span "SaaS (Software as a Service)" at bounding box center [871, 282] width 158 height 14
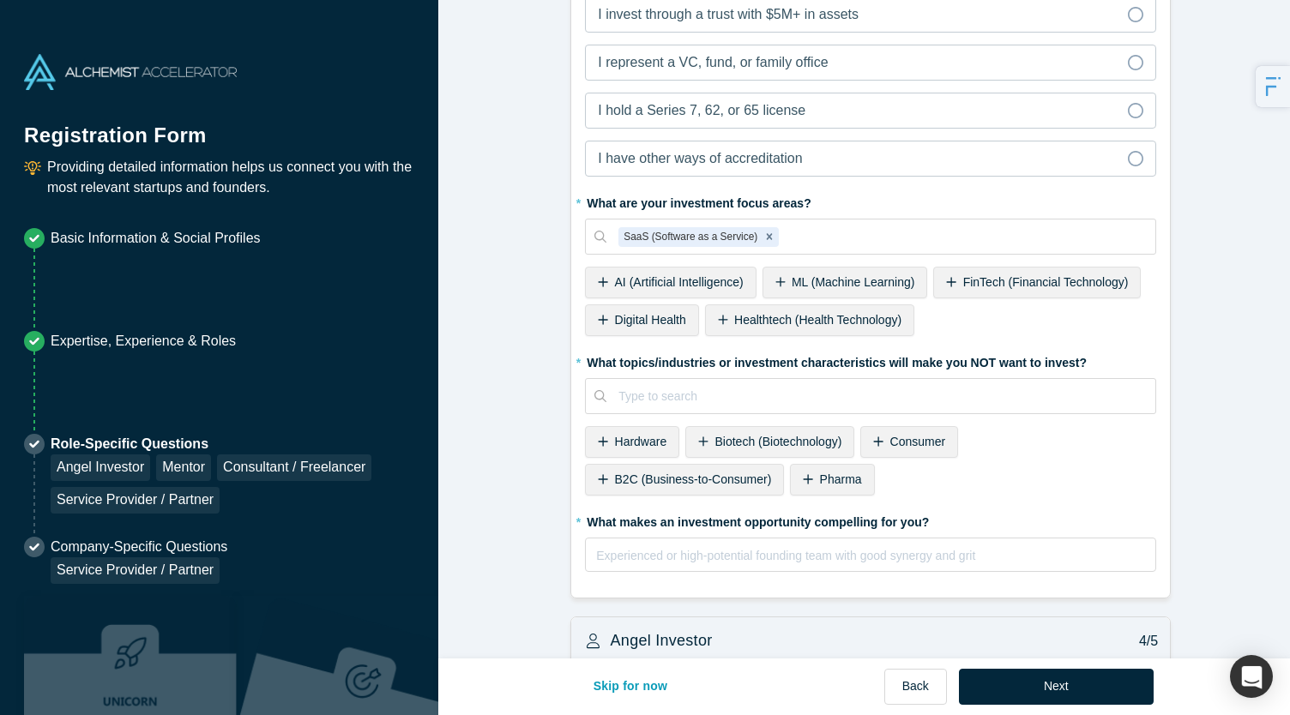
click at [619, 313] on span "Digital Health" at bounding box center [650, 320] width 71 height 14
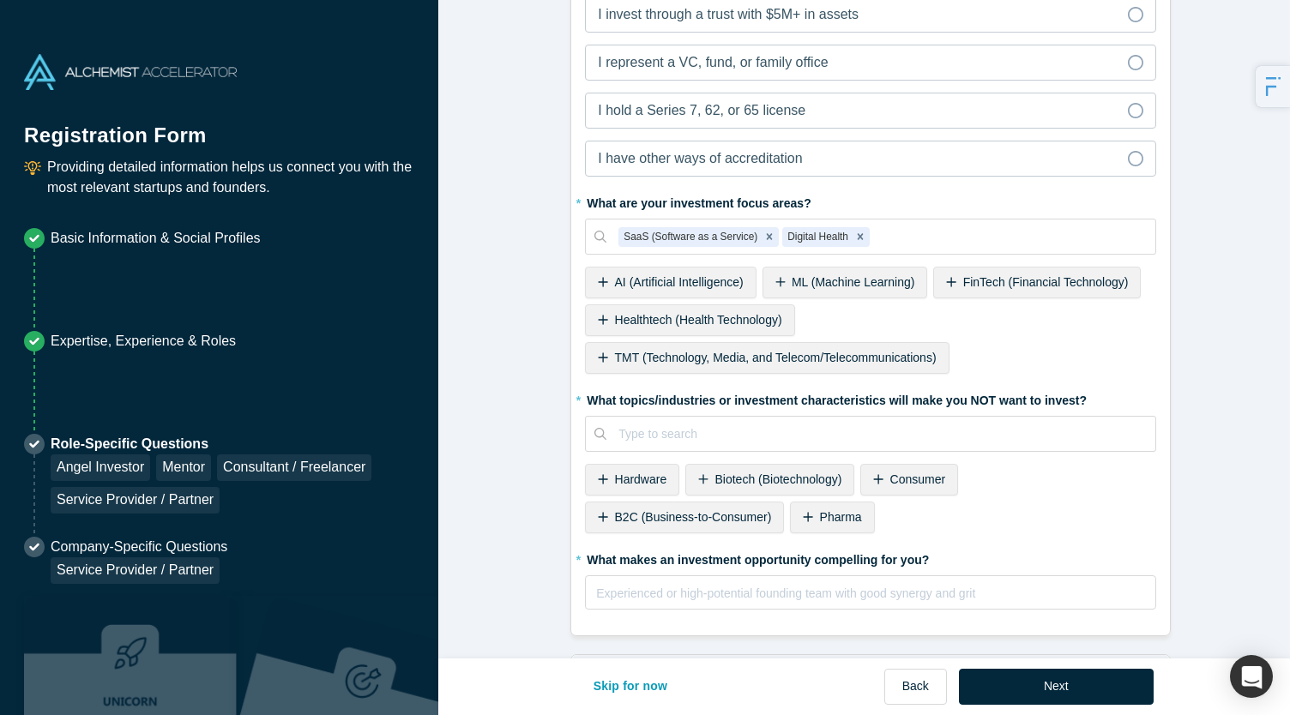
click at [659, 313] on span "Healthtech (Health Technology)" at bounding box center [698, 320] width 167 height 14
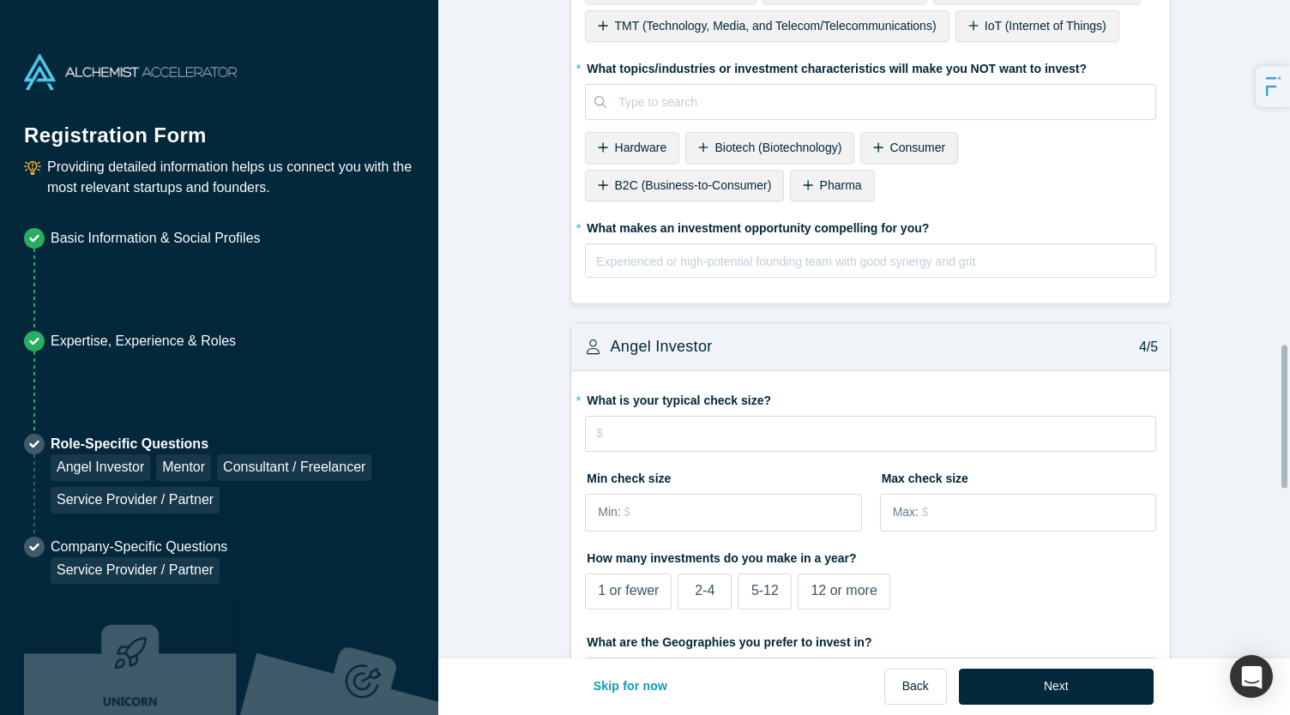
scroll to position [1605, 0]
click at [704, 250] on div "rdw-editor" at bounding box center [871, 260] width 548 height 21
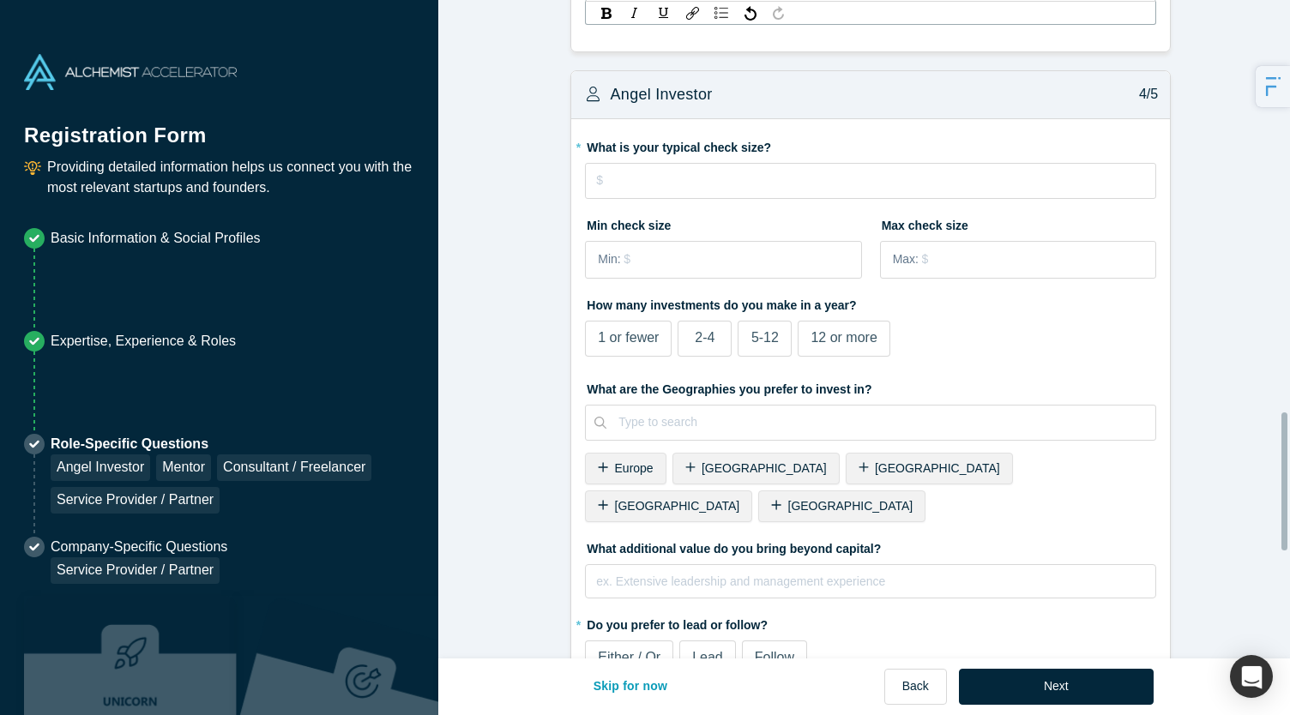
scroll to position [1967, 0]
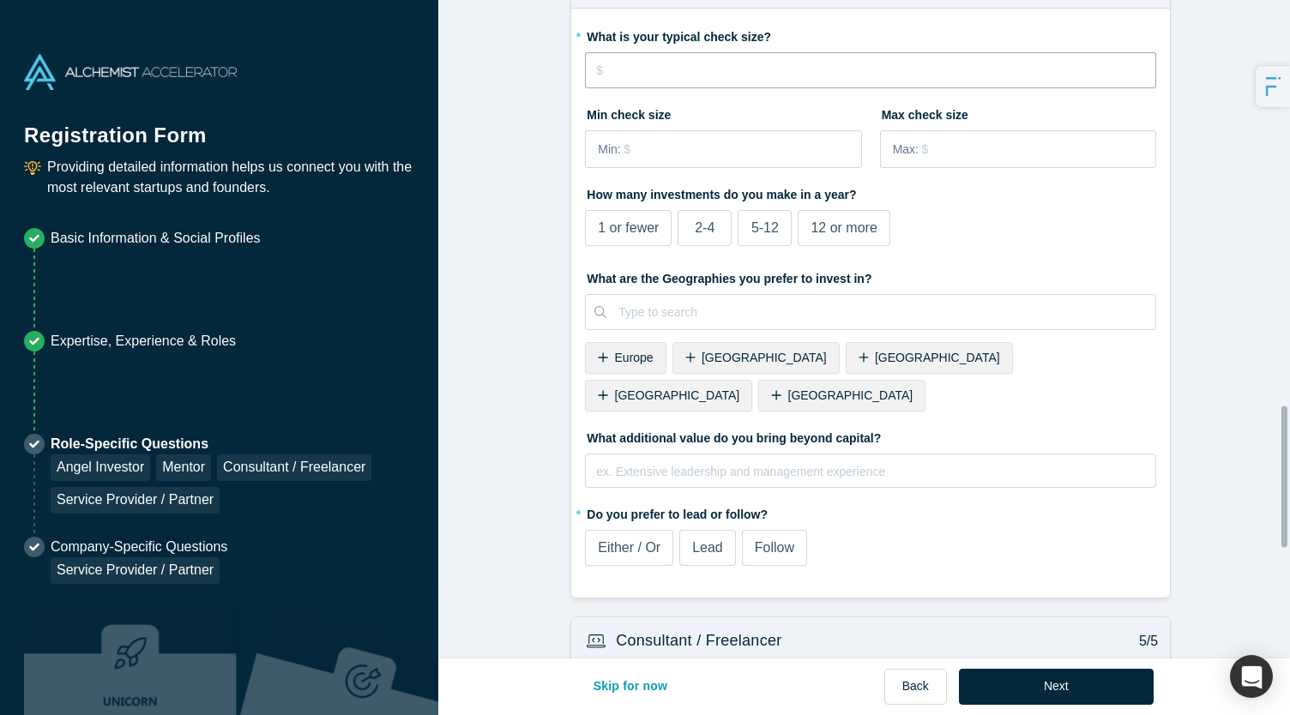
click at [735, 88] on input "tel" at bounding box center [870, 70] width 571 height 36
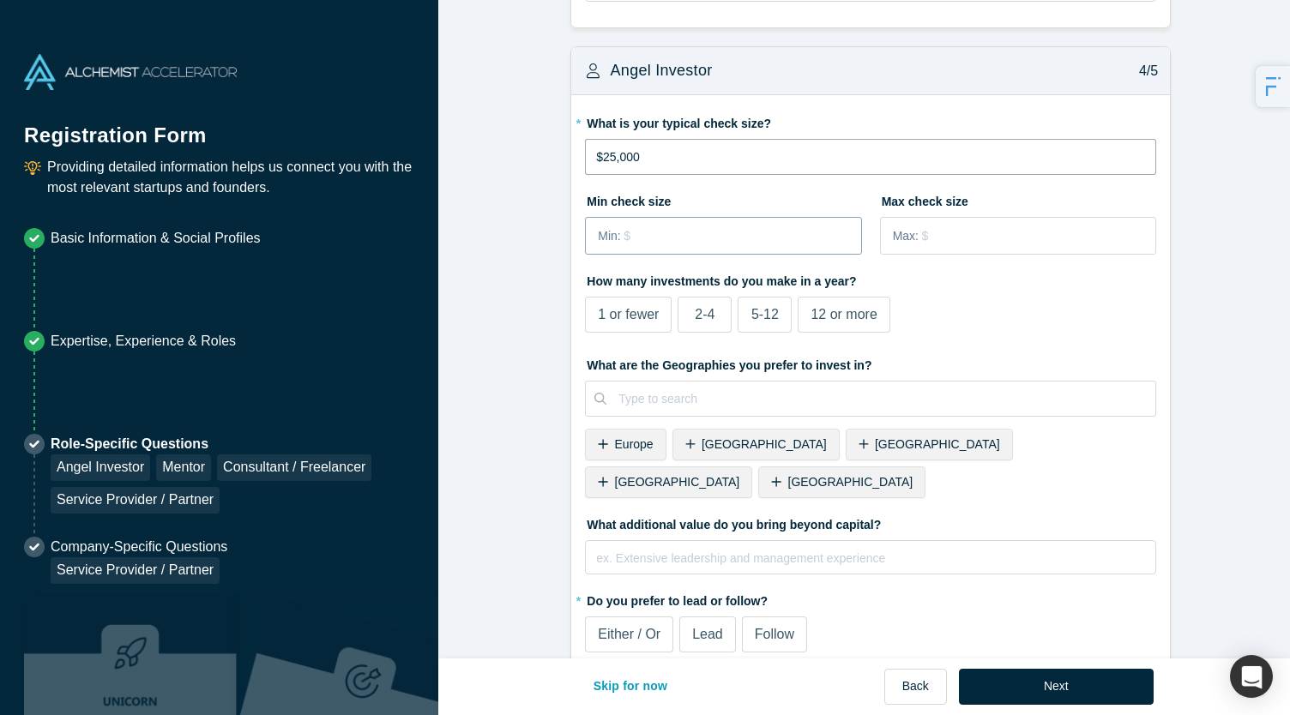
type input "$25,000"
click at [671, 226] on input "tel" at bounding box center [741, 236] width 236 height 36
type input "$10,000"
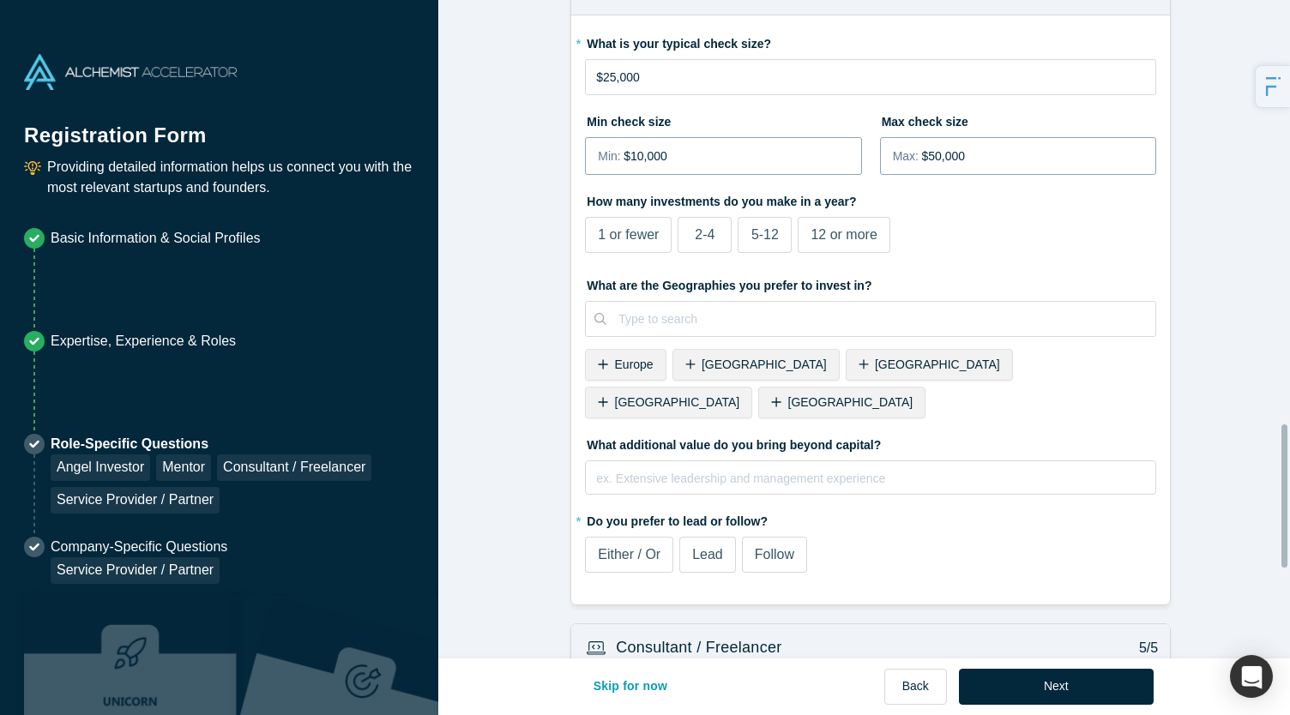
scroll to position [1971, 0]
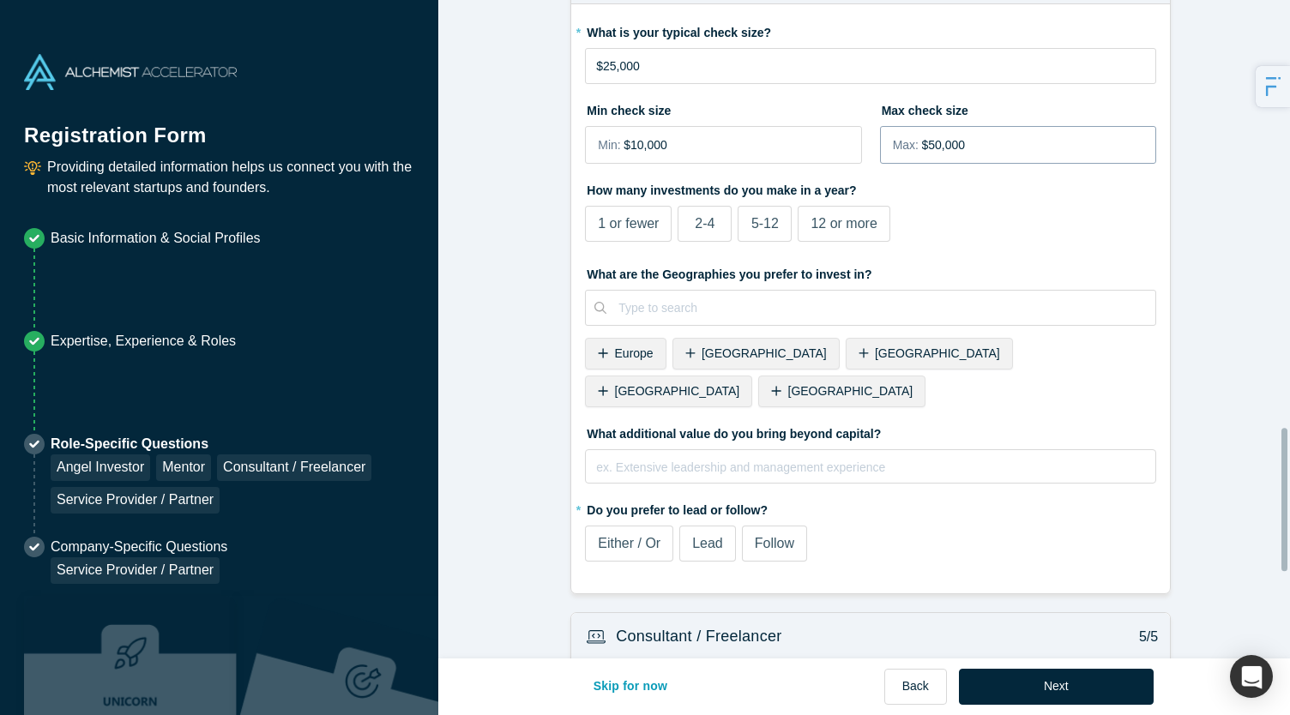
type input "$50,000"
click at [695, 219] on span "2-4" at bounding box center [705, 223] width 20 height 15
click at [0, 0] on input "2-4" at bounding box center [0, 0] width 0 height 0
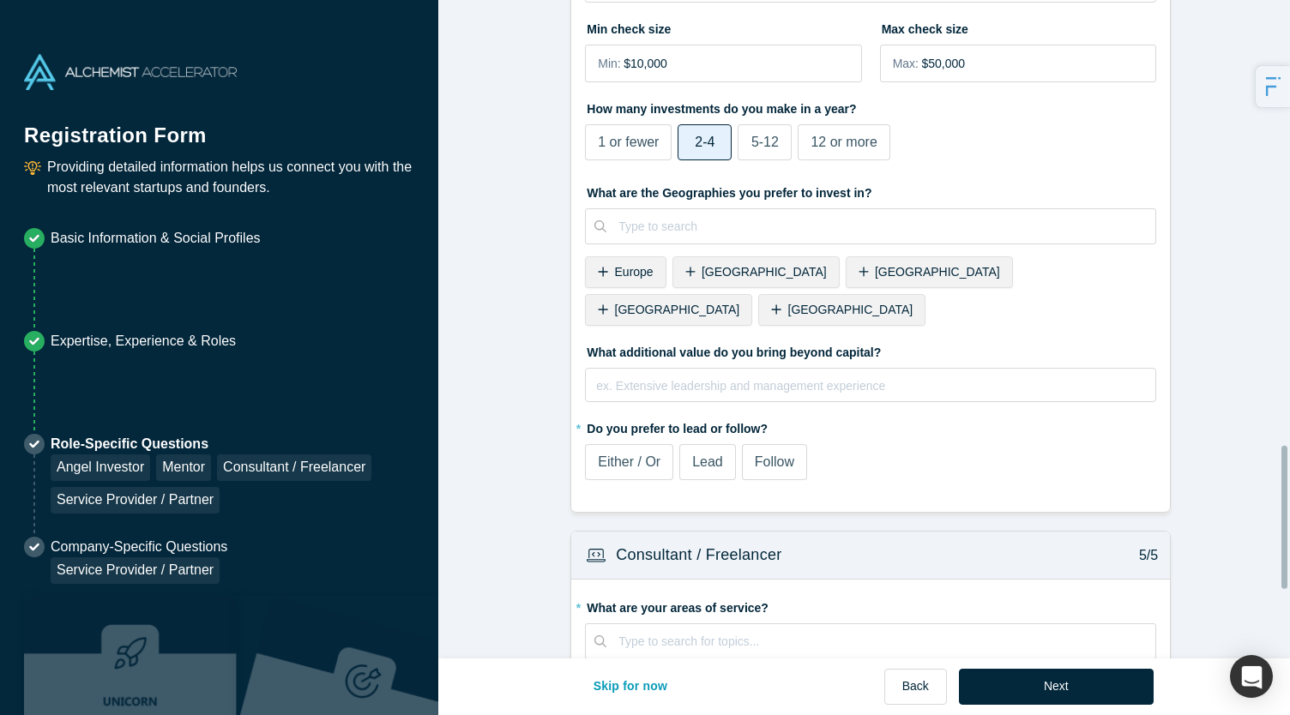
scroll to position [2054, 0]
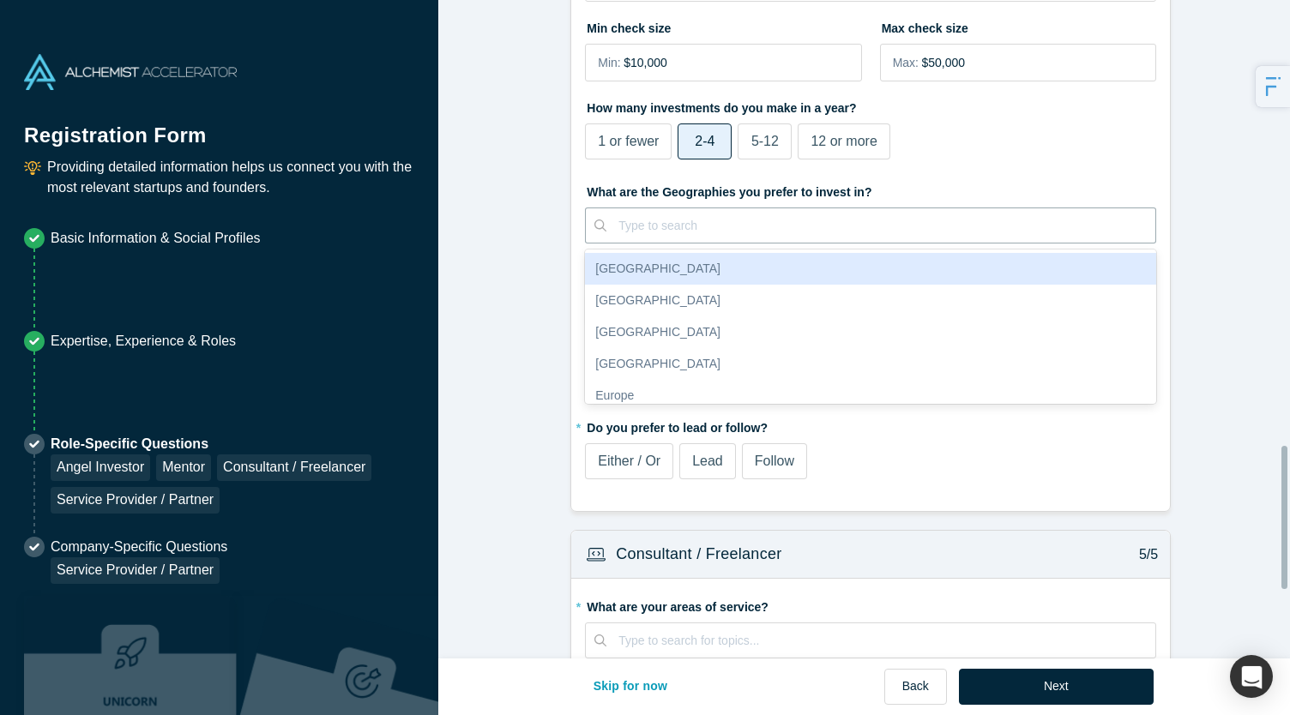
click at [693, 219] on div at bounding box center [880, 225] width 525 height 21
type input "aus"
click at [652, 253] on div "[GEOGRAPHIC_DATA]" at bounding box center [870, 269] width 571 height 32
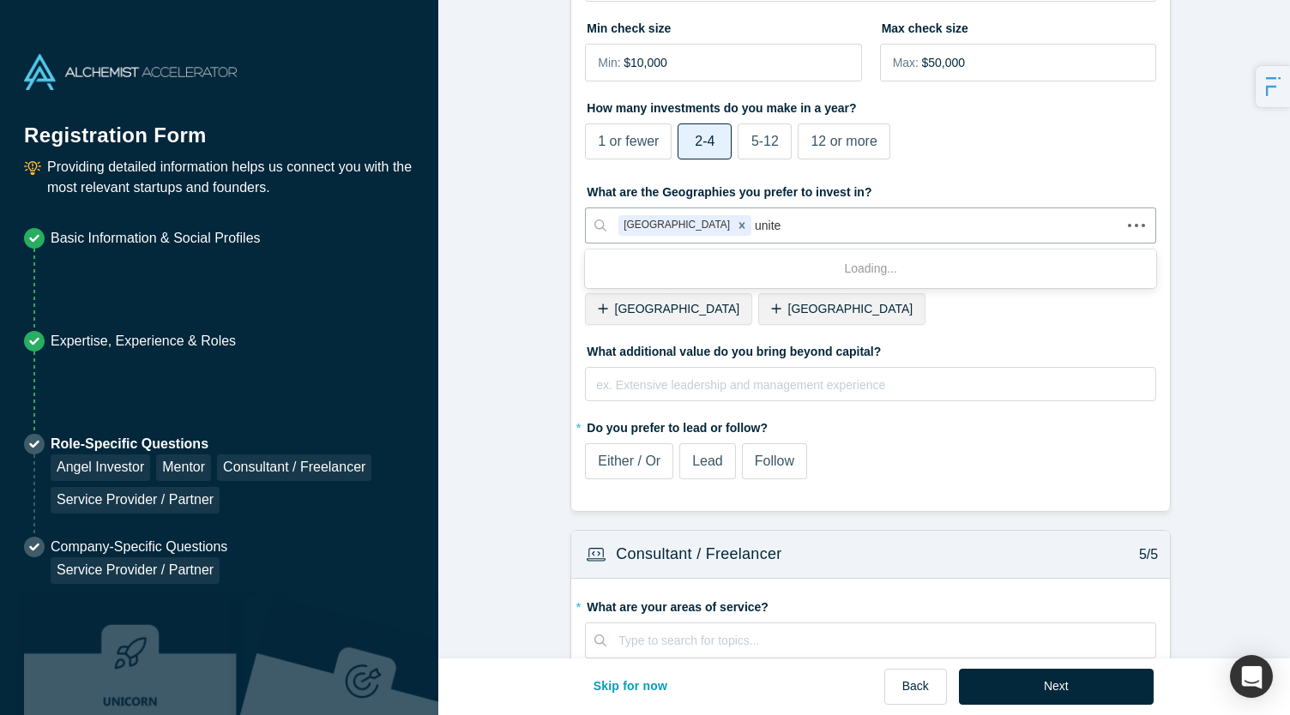
type input "united"
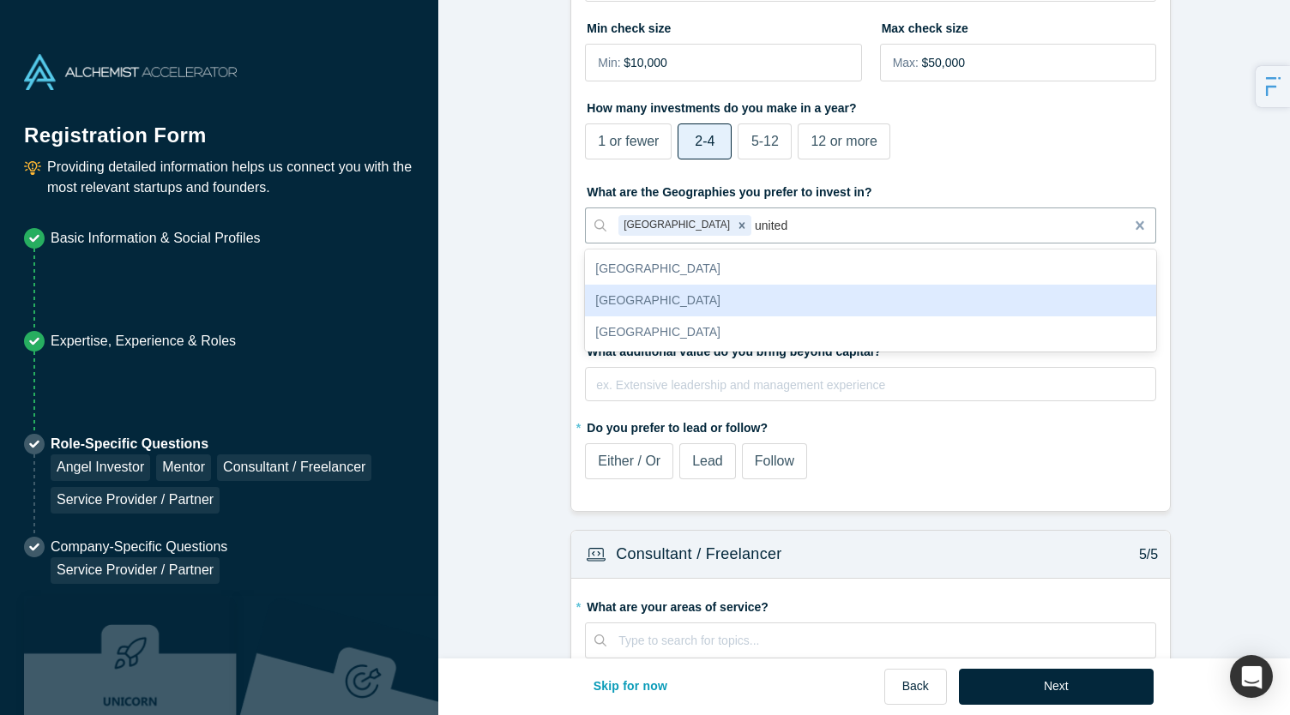
click at [636, 292] on div "[GEOGRAPHIC_DATA]" at bounding box center [870, 301] width 571 height 32
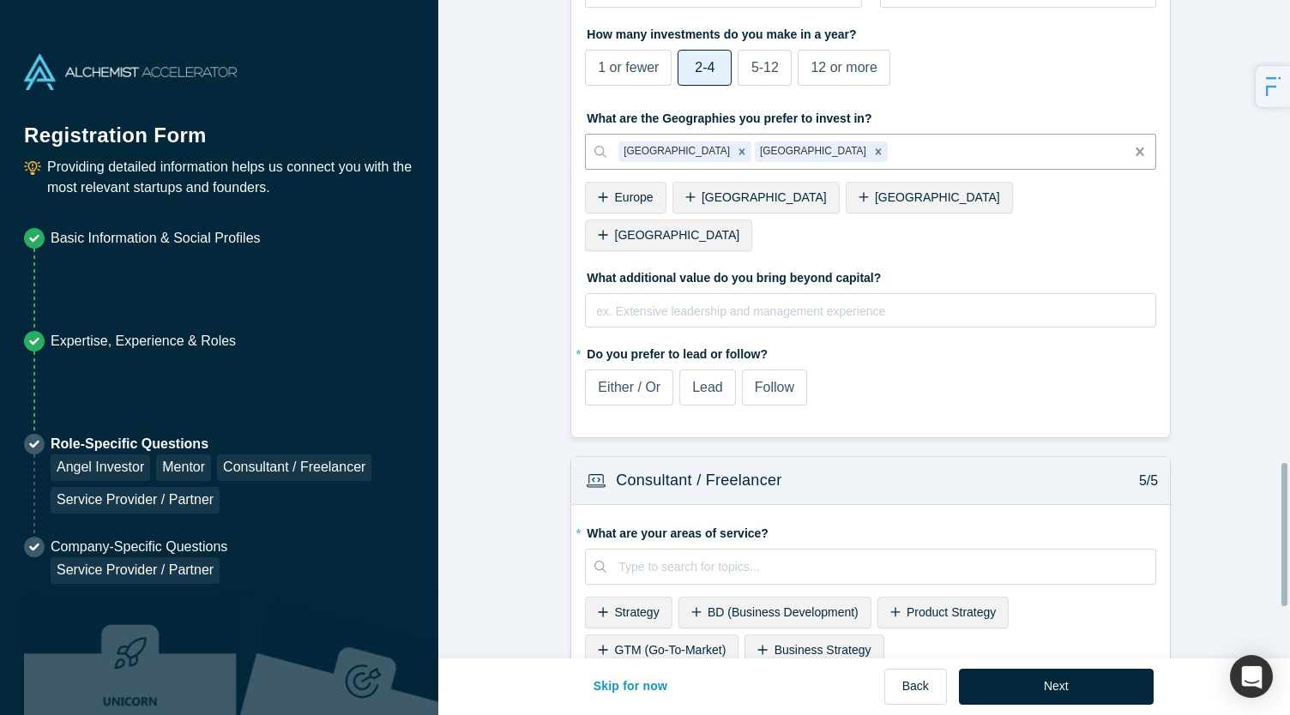
scroll to position [2132, 0]
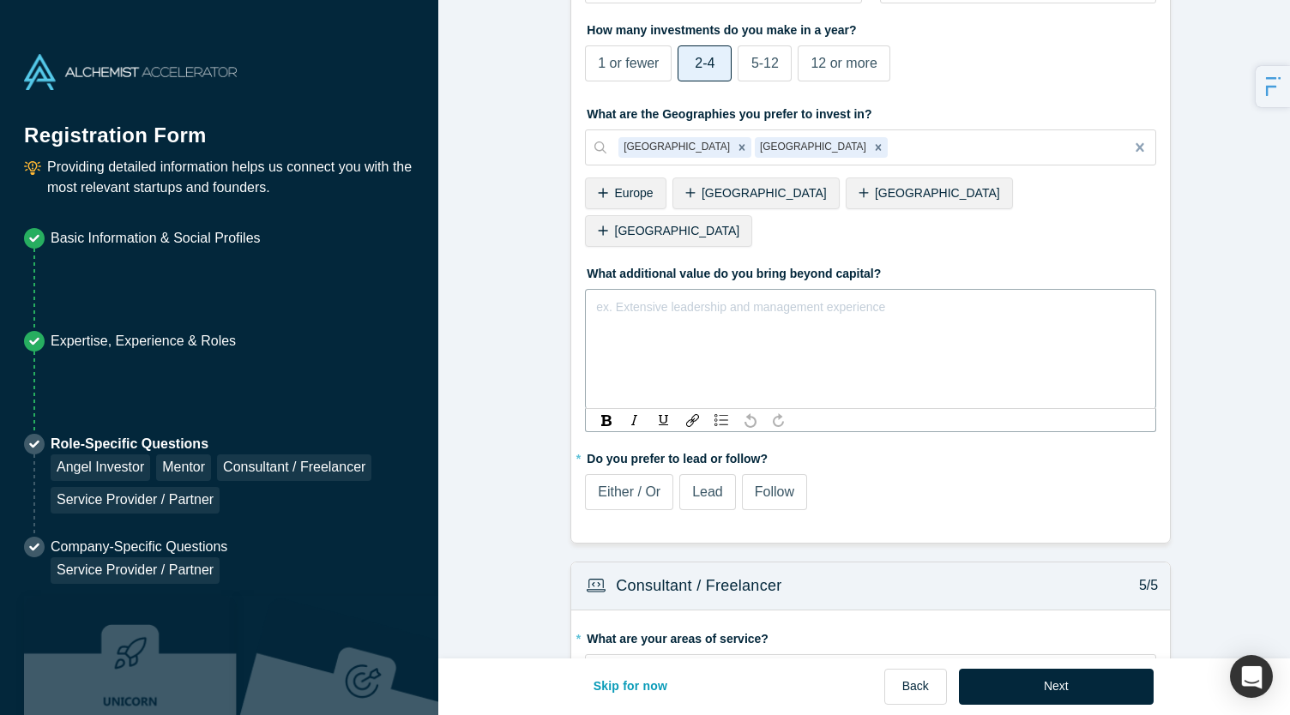
click at [677, 297] on div "rdw-editor" at bounding box center [871, 307] width 548 height 21
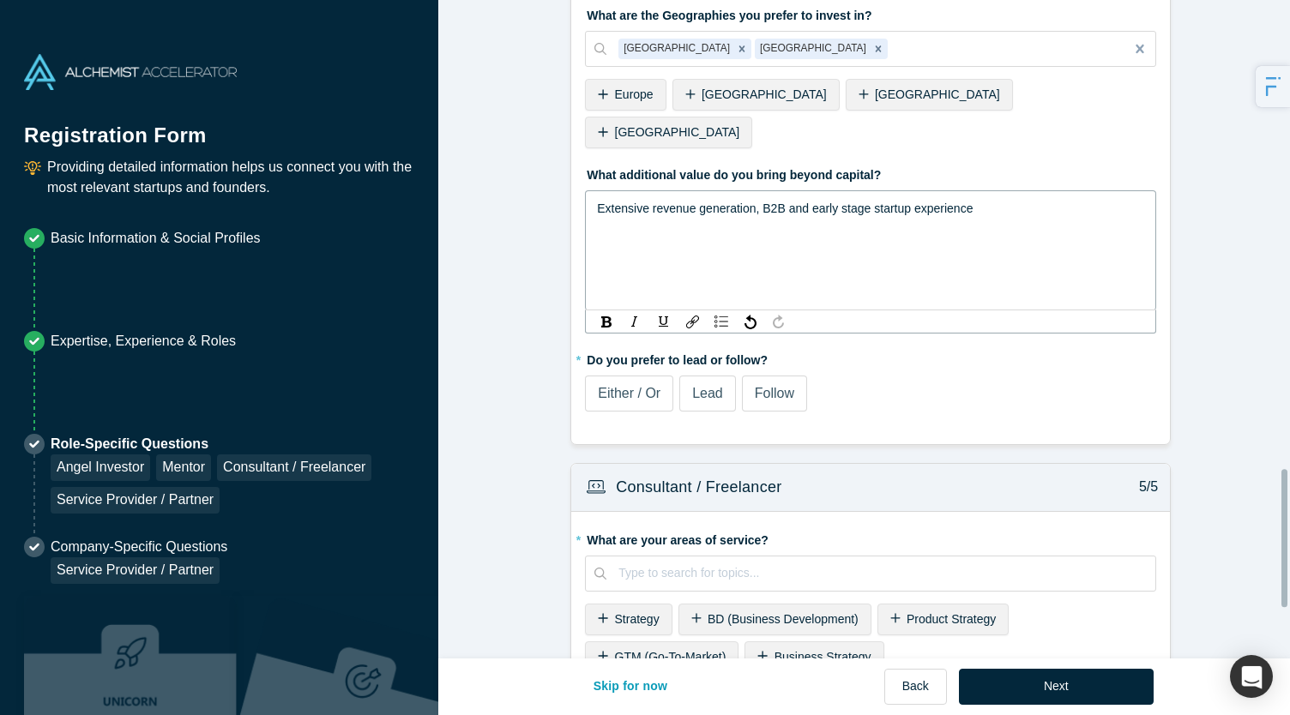
scroll to position [2240, 0]
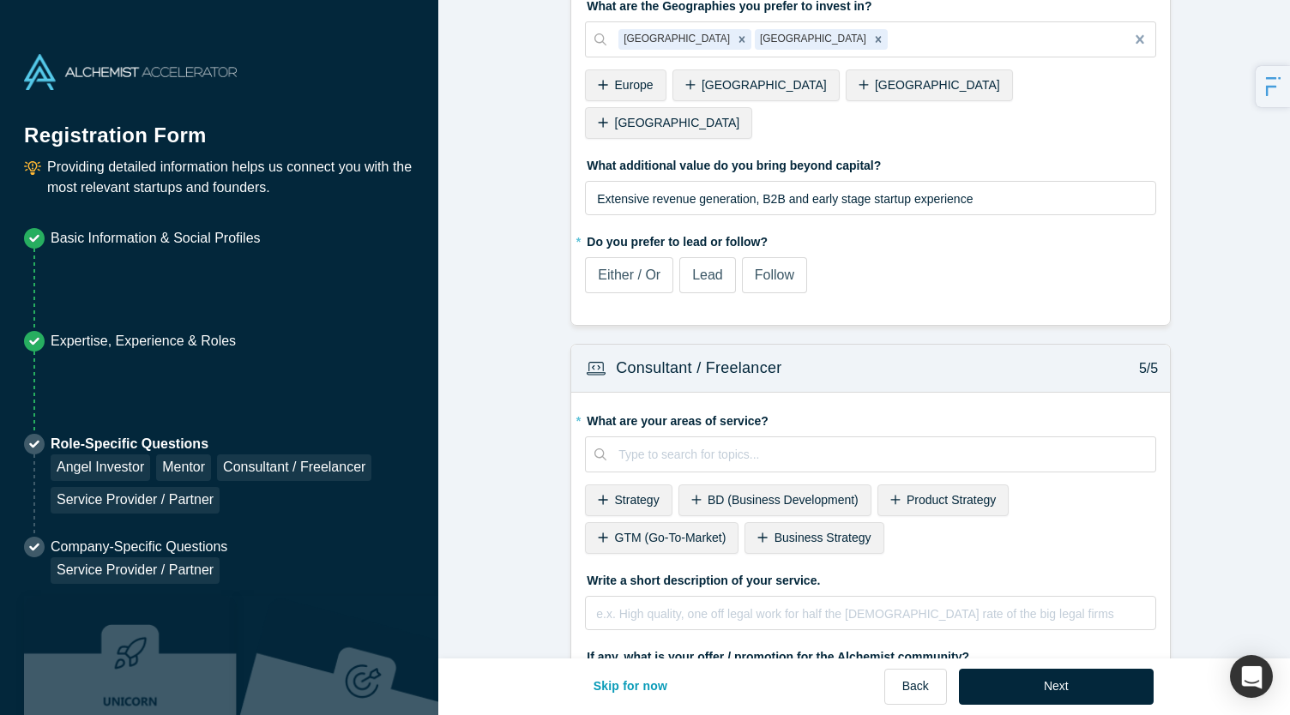
click at [645, 268] on span "Either / Or" at bounding box center [629, 275] width 63 height 15
click at [0, 0] on input "Either / Or" at bounding box center [0, 0] width 0 height 0
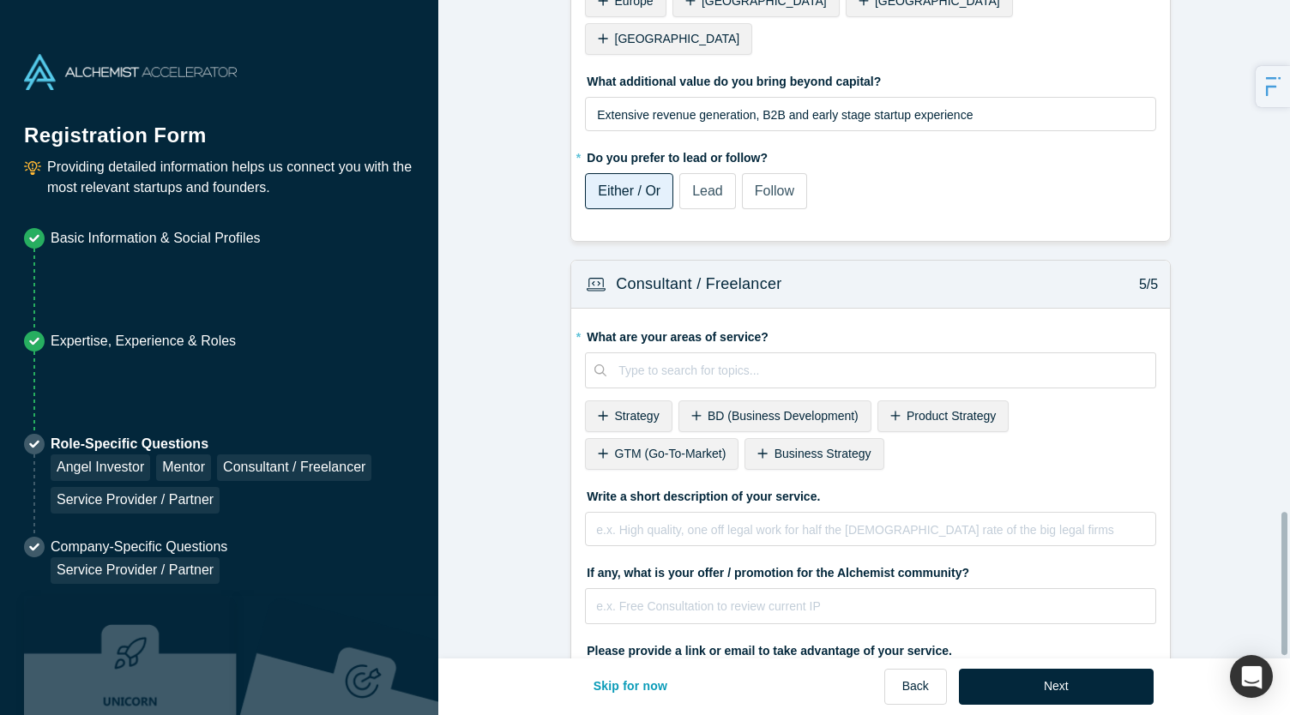
scroll to position [2366, 0]
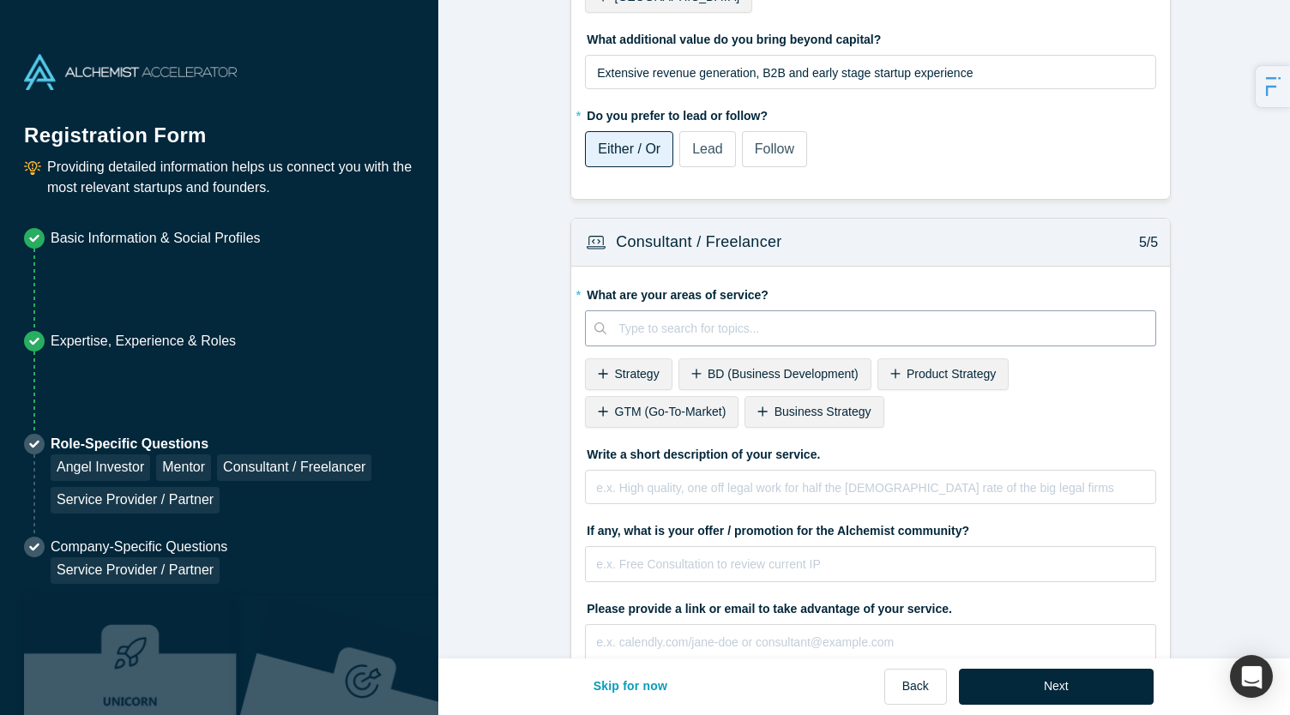
click at [688, 318] on div at bounding box center [880, 328] width 525 height 21
click at [683, 396] on div "GTM (Go-To-Market)" at bounding box center [662, 412] width 154 height 32
click at [641, 367] on span "Strategy" at bounding box center [637, 374] width 45 height 14
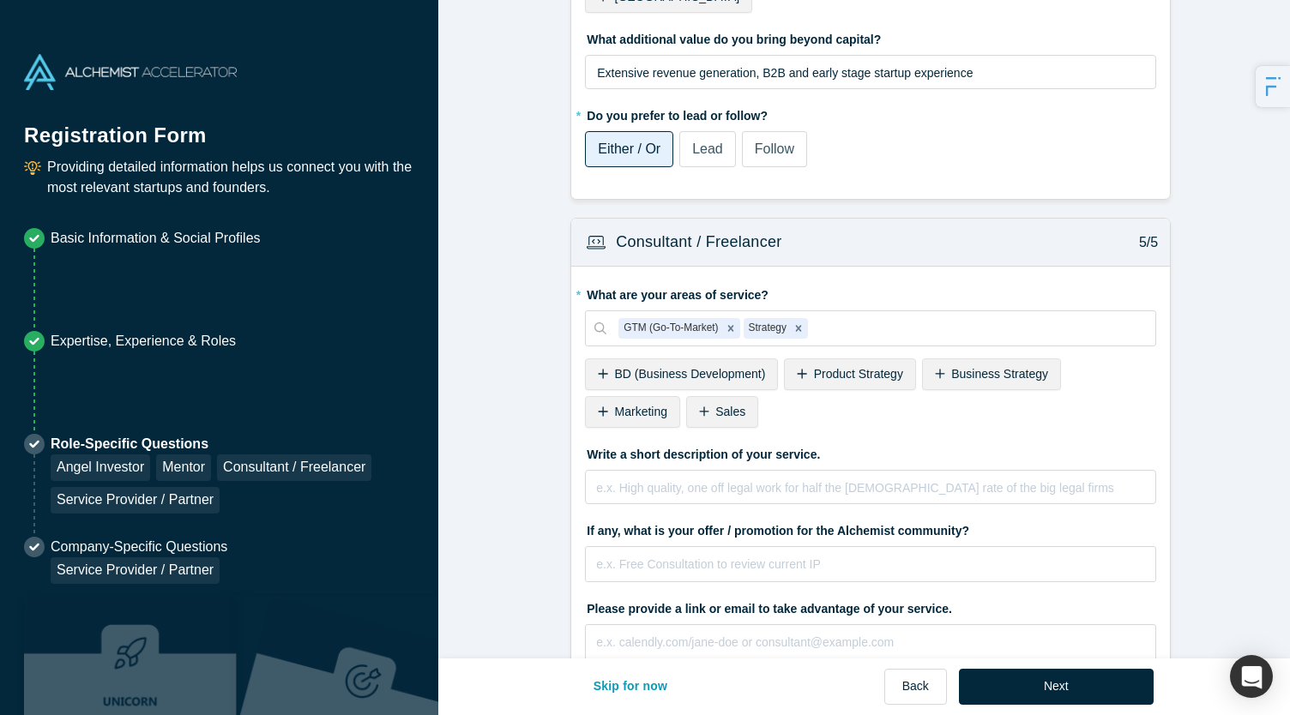
click at [676, 367] on span "BD (Business Development)" at bounding box center [690, 374] width 151 height 14
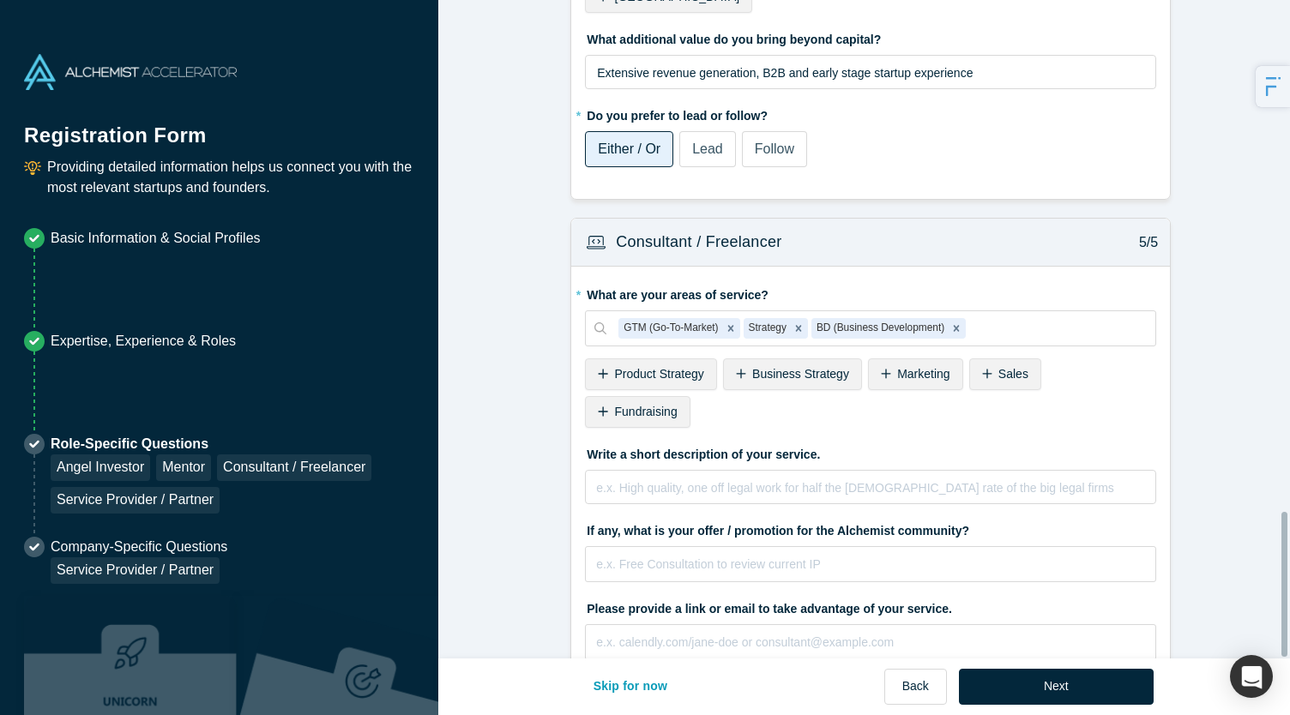
scroll to position [2329, 0]
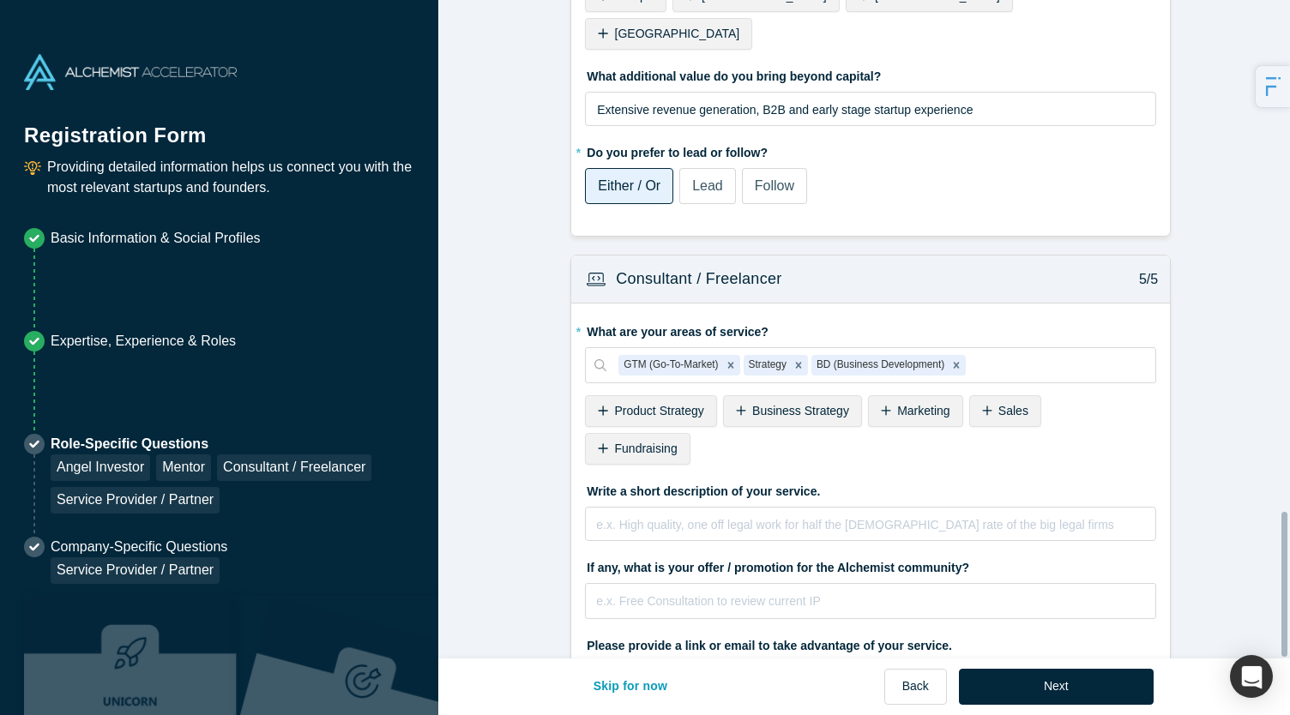
click at [773, 395] on div "Business Strategy" at bounding box center [792, 411] width 139 height 32
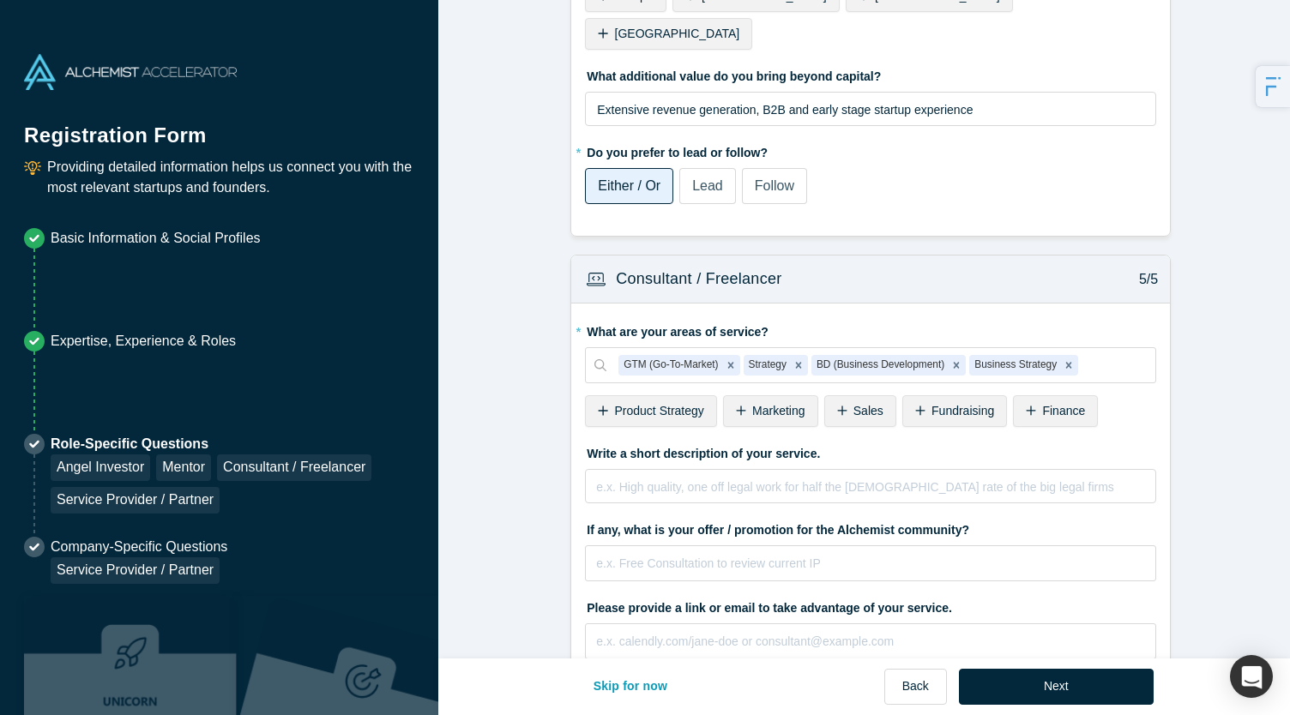
click at [787, 404] on span "Marketing" at bounding box center [778, 411] width 52 height 14
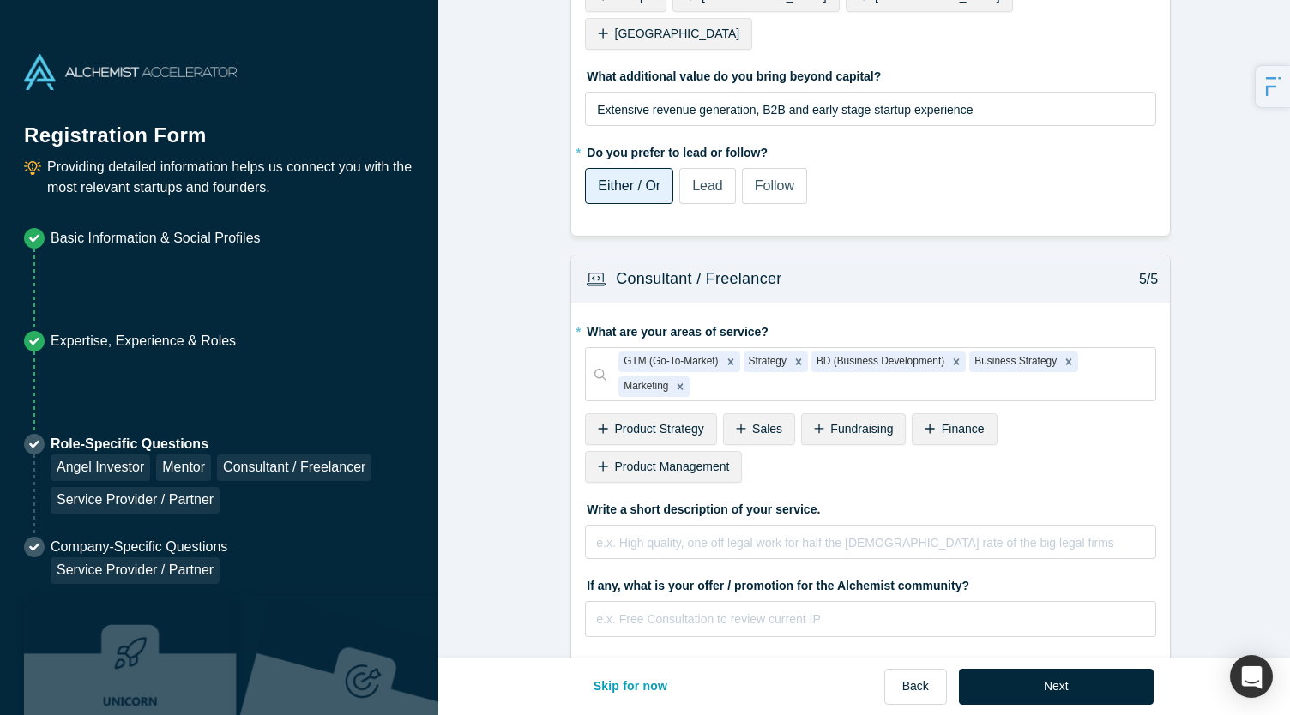
click at [758, 413] on div "Sales" at bounding box center [759, 429] width 72 height 32
click at [715, 451] on div "GTM Stategy (Go-To-Market Strategy)" at bounding box center [708, 467] width 246 height 32
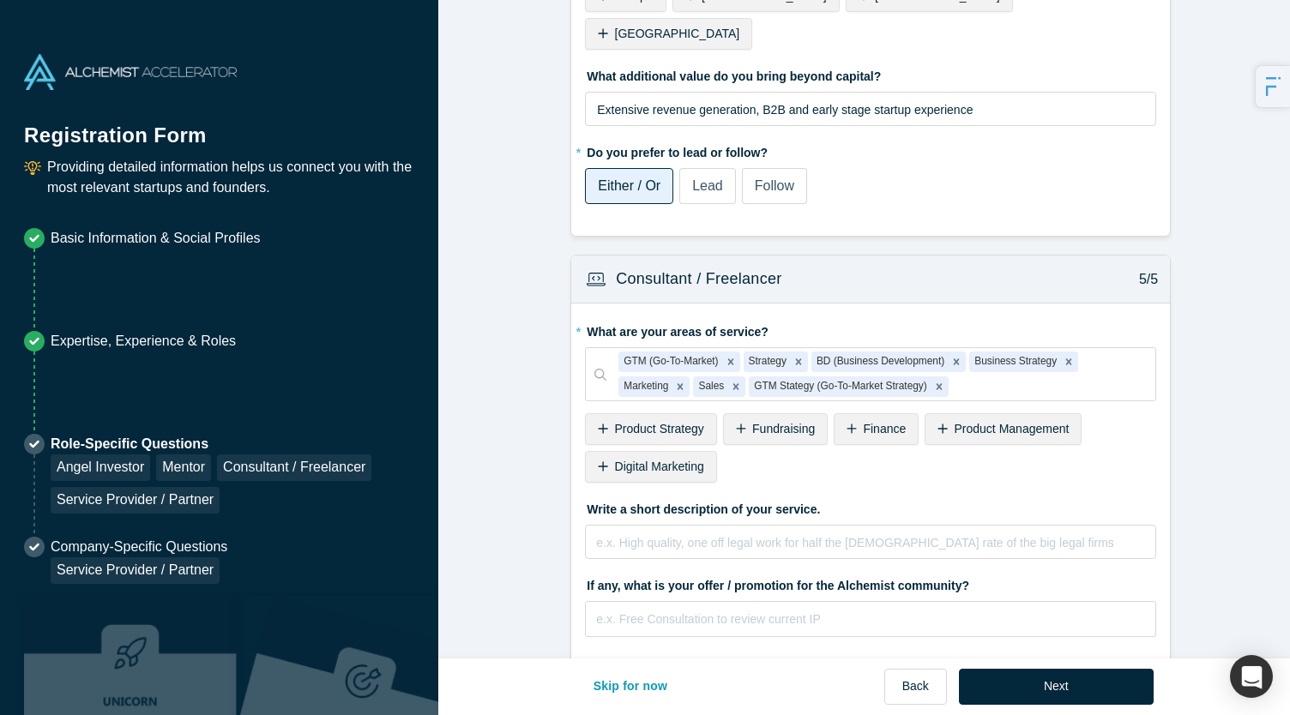
click at [623, 460] on span "Digital Marketing" at bounding box center [659, 467] width 89 height 14
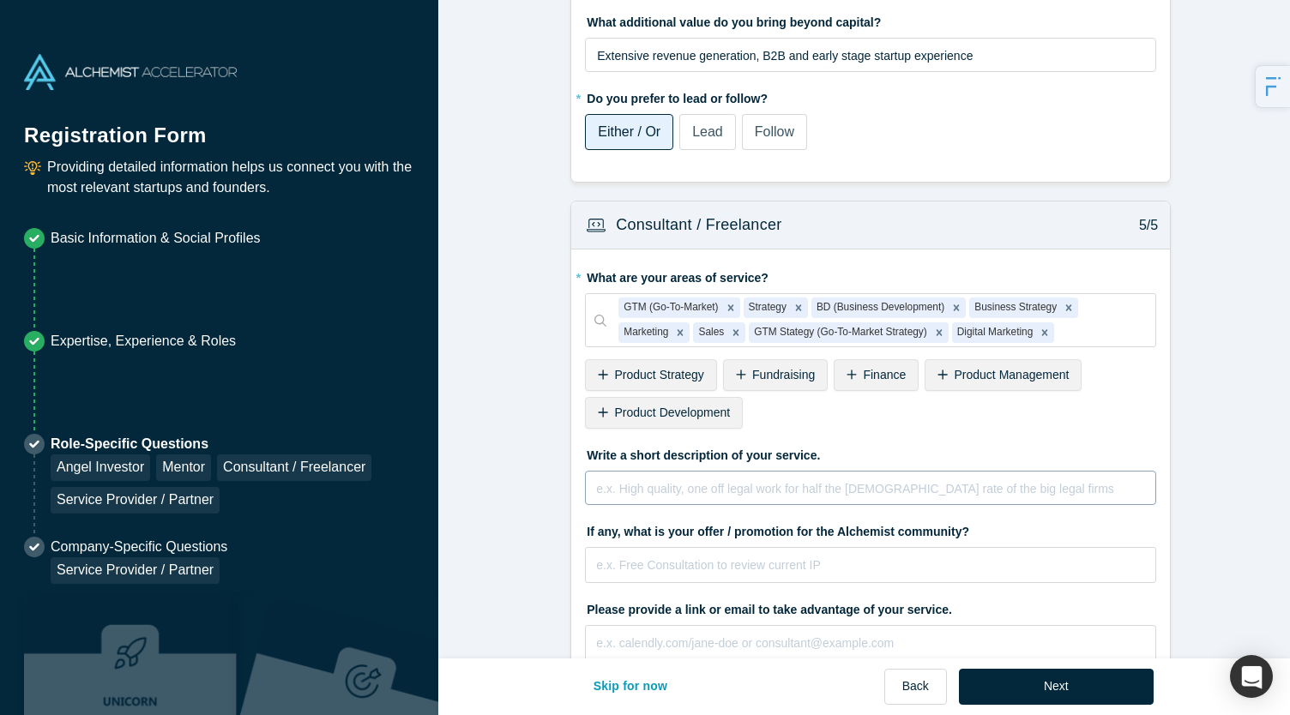
click at [681, 479] on div "rdw-editor" at bounding box center [871, 489] width 548 height 21
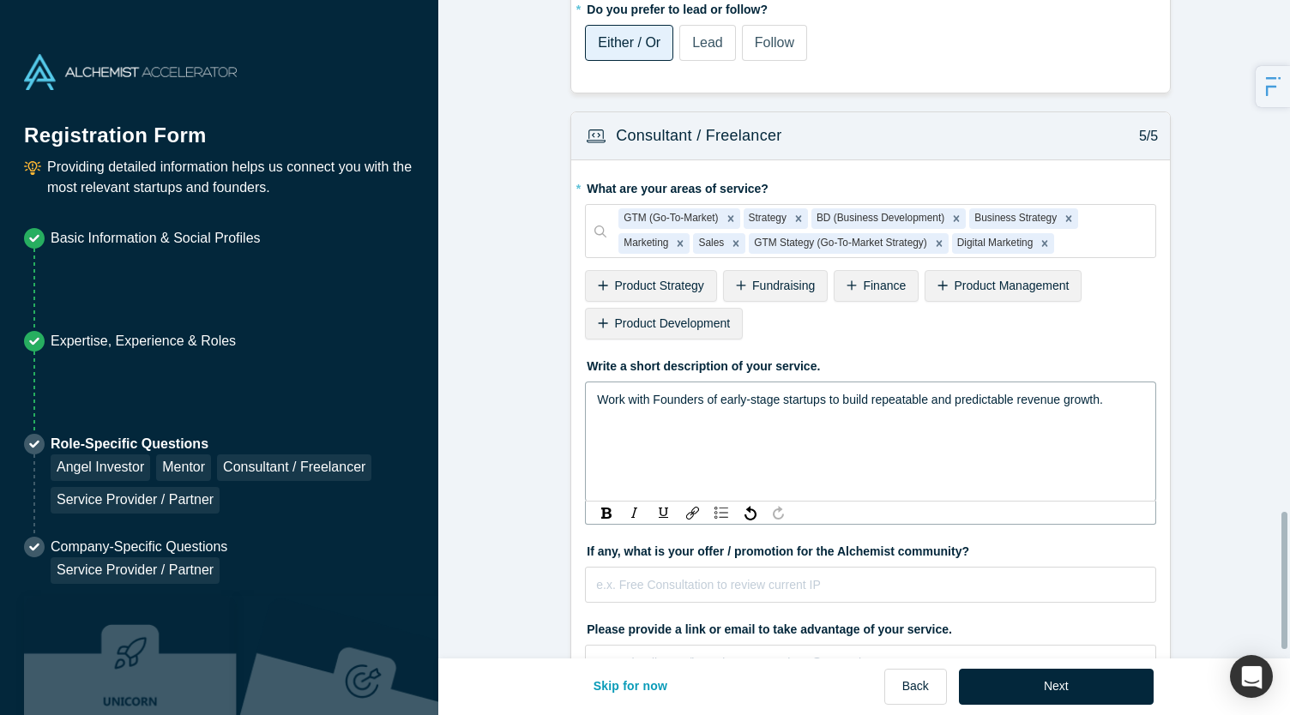
scroll to position [2492, 0]
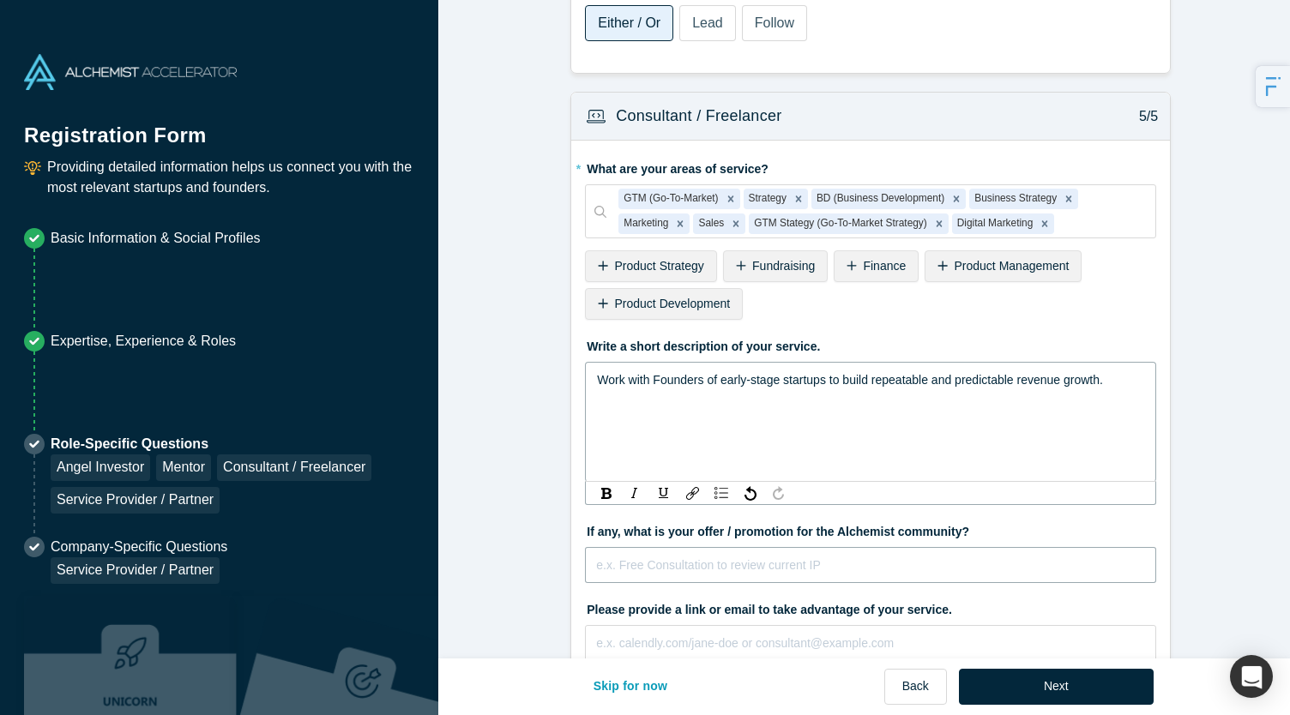
click at [688, 547] on input "text" at bounding box center [870, 565] width 571 height 36
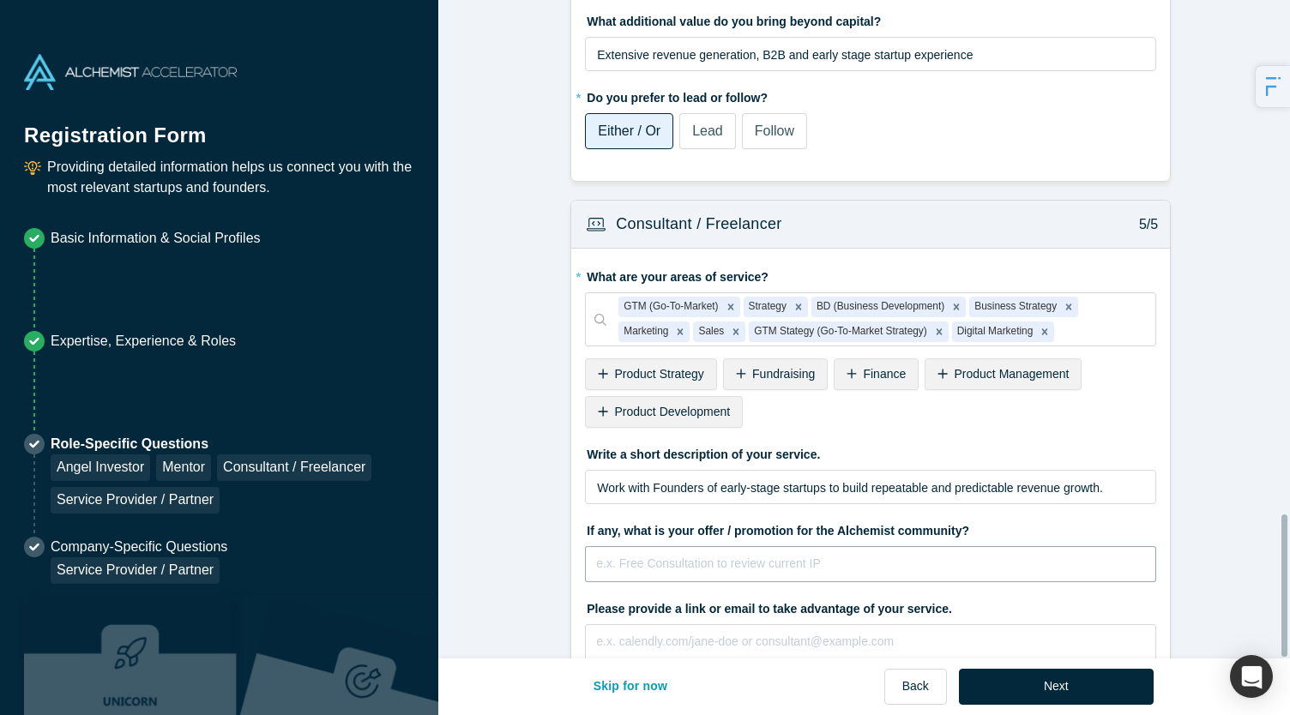
scroll to position [2382, 0]
type input "Free initial consultation & Go To Market Audit"
click at [693, 626] on input "text" at bounding box center [870, 644] width 571 height 36
click at [808, 626] on input "text" at bounding box center [870, 644] width 571 height 36
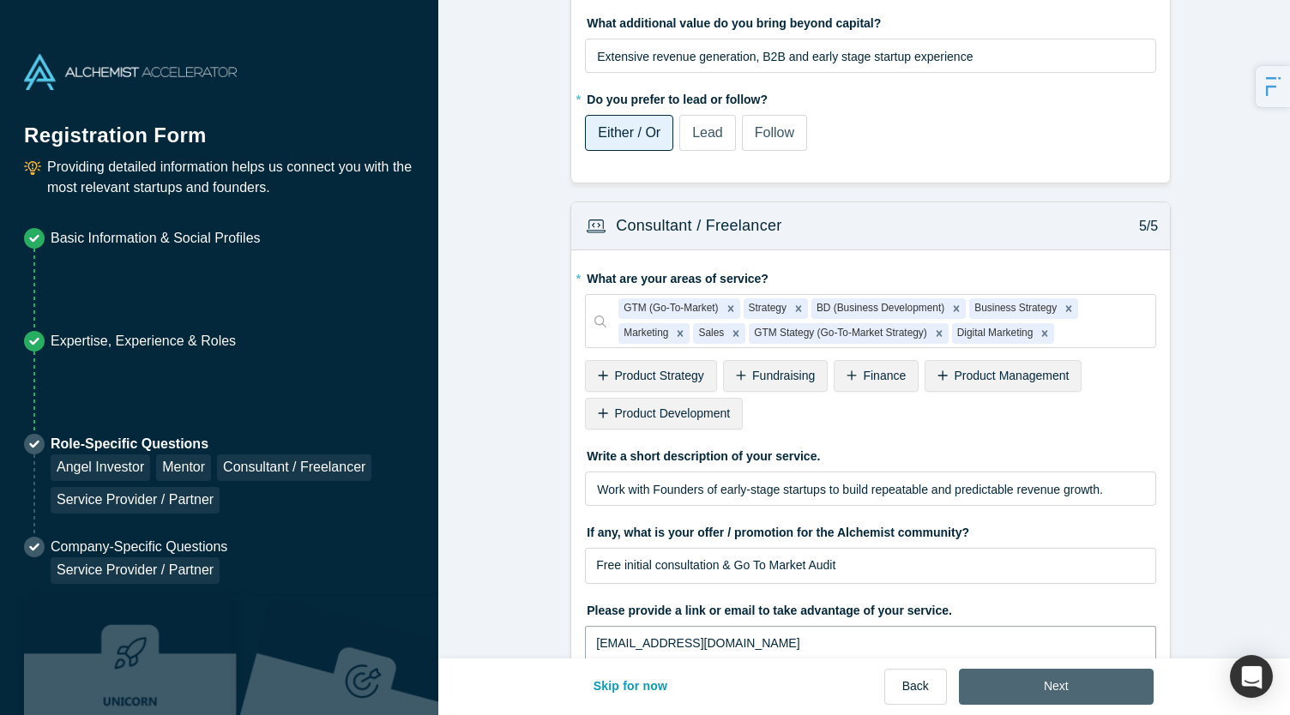
type input "[EMAIL_ADDRESS][DOMAIN_NAME]"
click at [1075, 683] on button "Next" at bounding box center [1056, 687] width 195 height 36
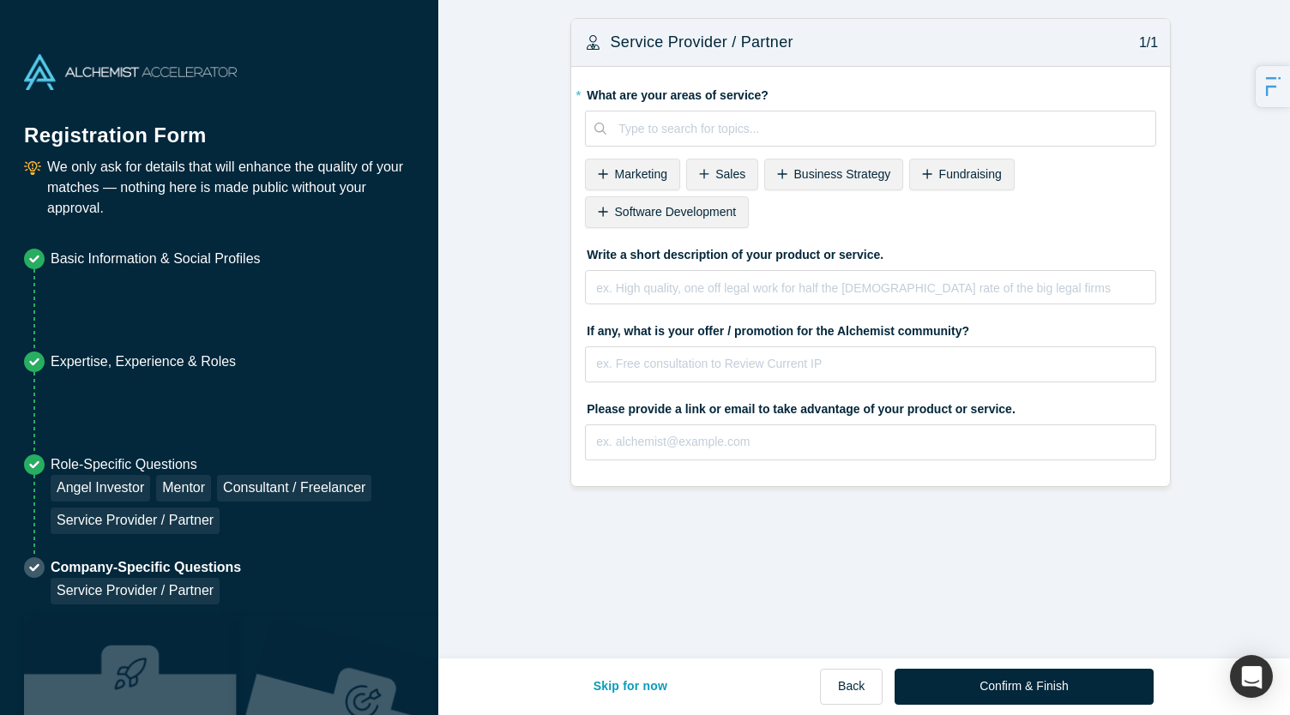
scroll to position [0, 0]
click at [640, 167] on span "Marketing" at bounding box center [641, 174] width 52 height 14
click at [640, 167] on div "Sales" at bounding box center [621, 175] width 72 height 32
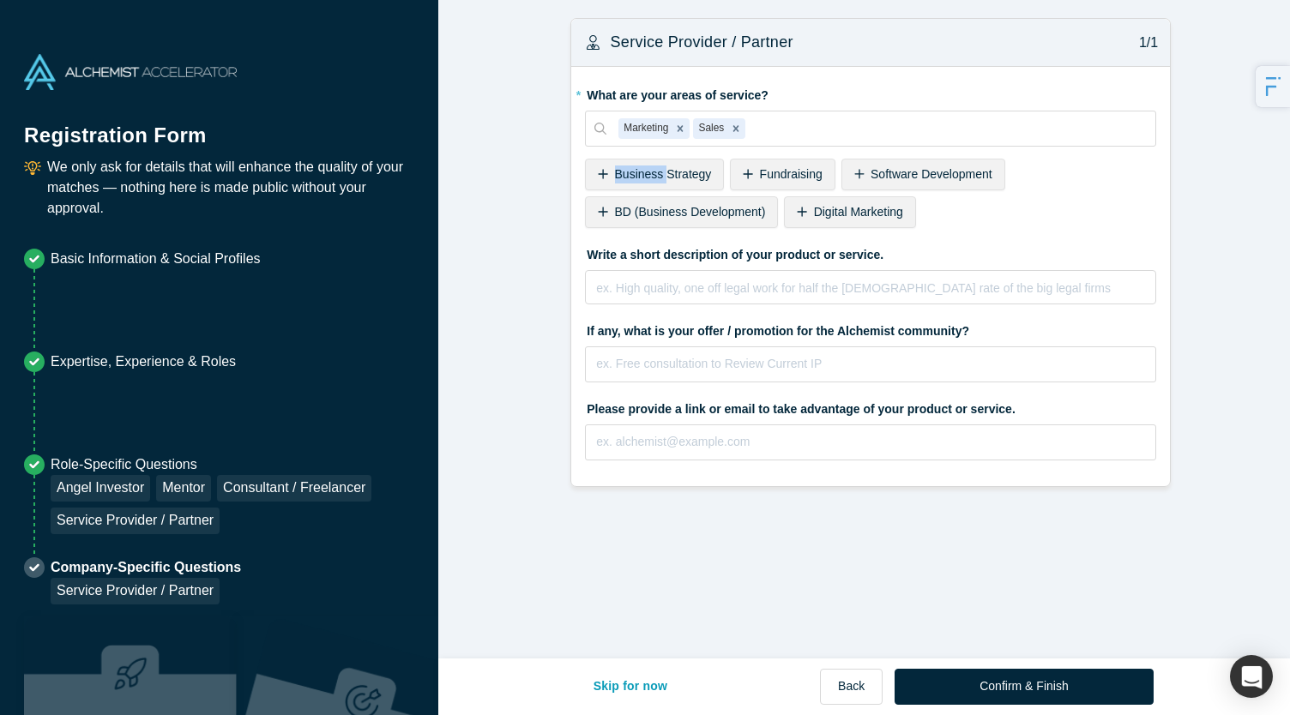
click at [640, 167] on span "Business Strategy" at bounding box center [663, 174] width 97 height 14
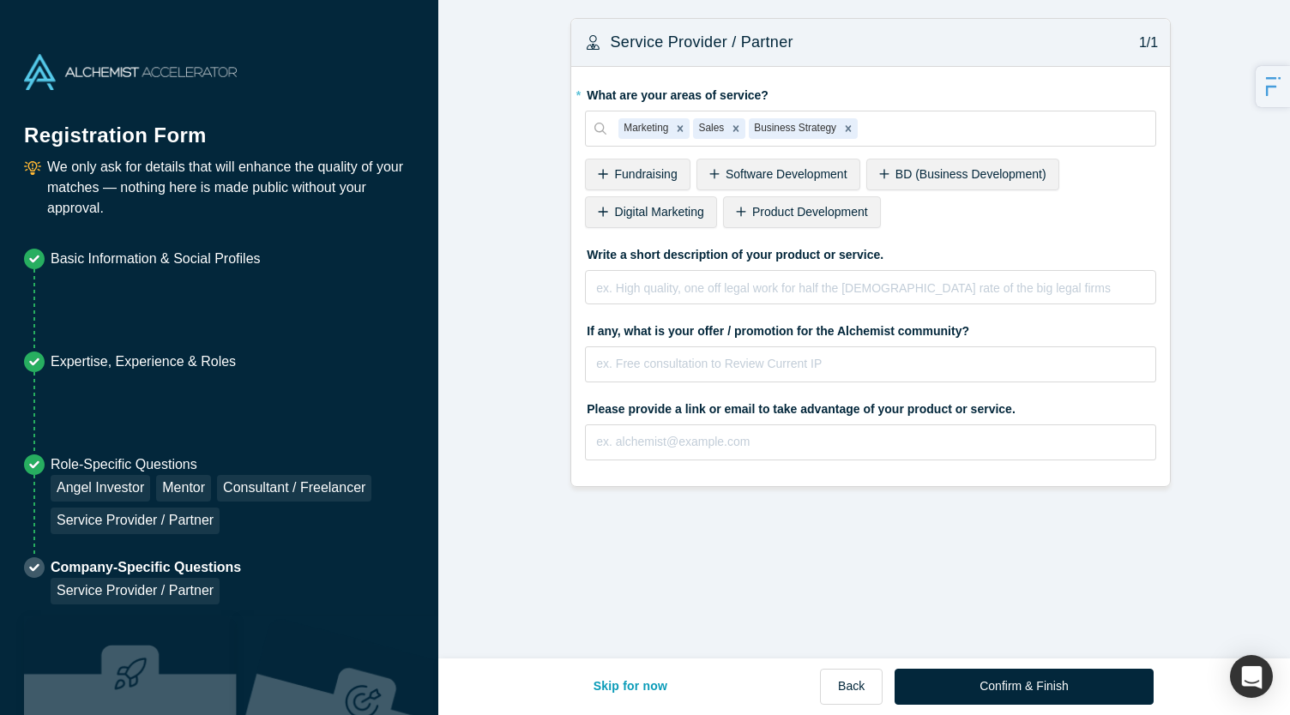
click at [670, 214] on span "Digital Marketing" at bounding box center [659, 212] width 89 height 14
click at [881, 179] on div "BD (Business Development)" at bounding box center [962, 175] width 193 height 32
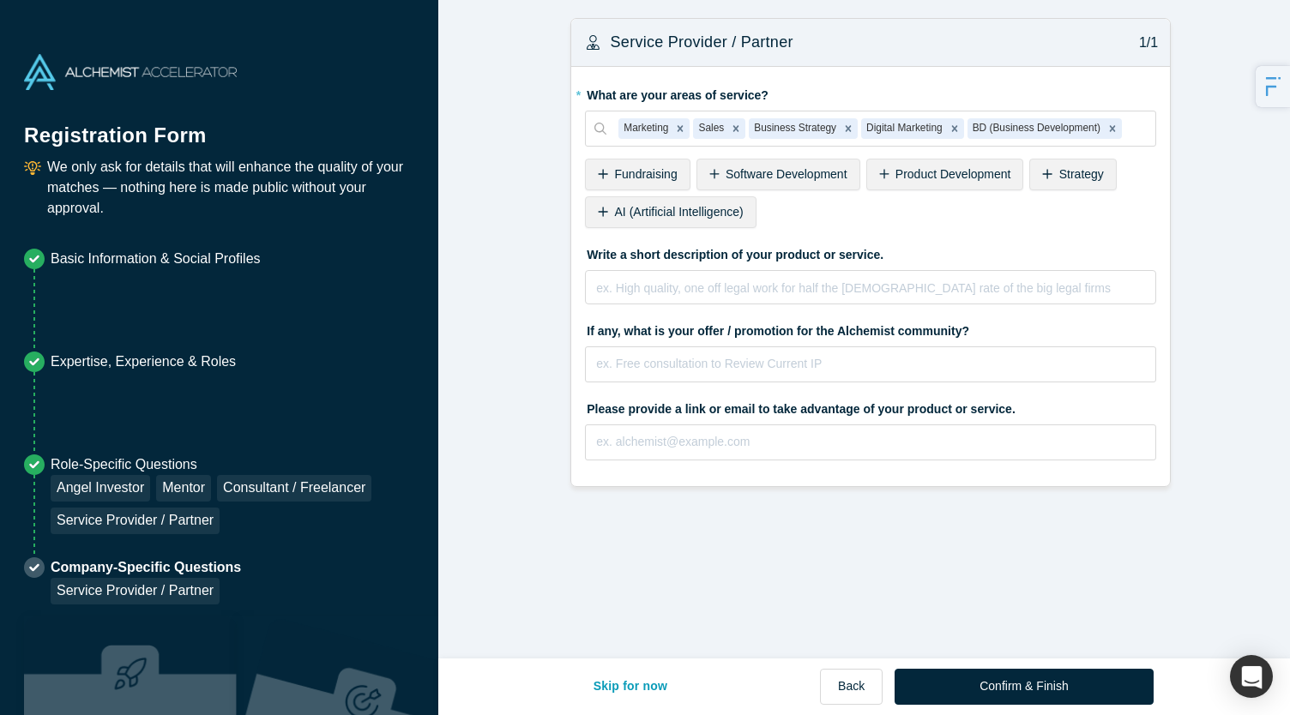
click at [1042, 170] on icon at bounding box center [1047, 174] width 10 height 12
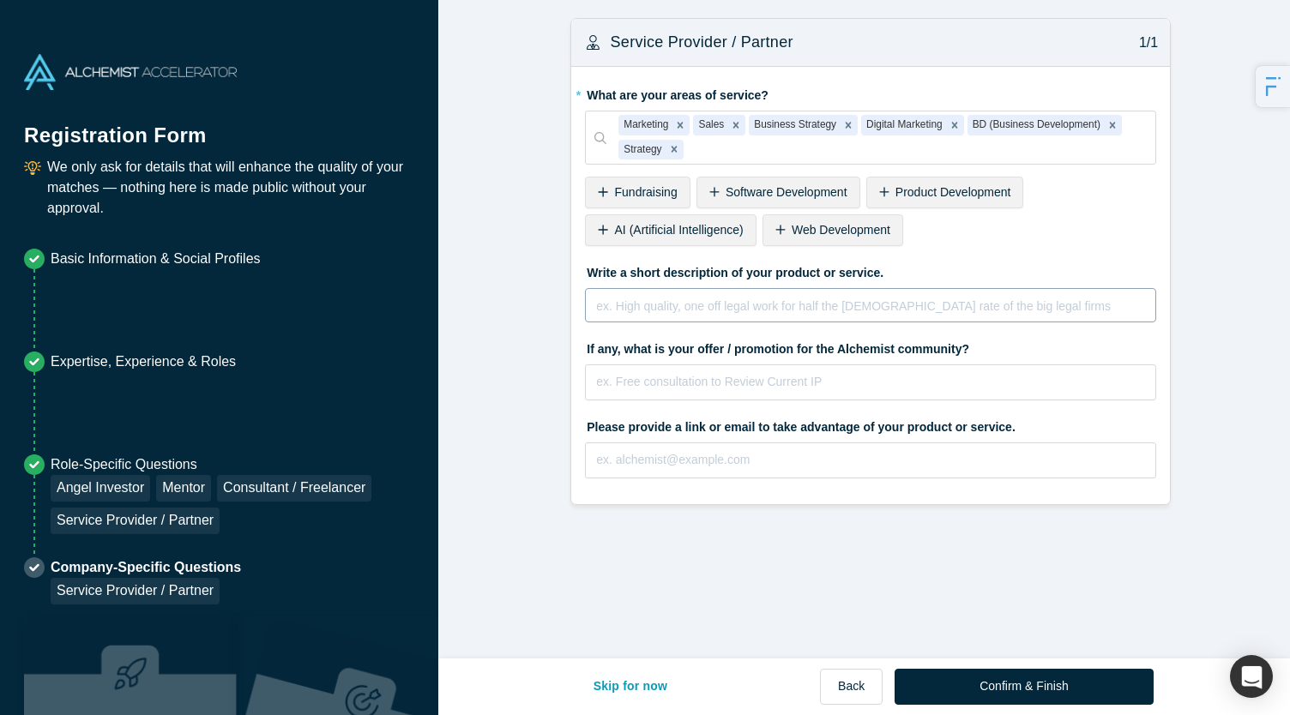
click at [731, 316] on div "ex. High quality, one off legal work for half the [DEMOGRAPHIC_DATA] rate of th…" at bounding box center [870, 305] width 571 height 34
click at [629, 489] on fieldset "* What are your areas of service? Marketing Sales Business Strategy Digital Mar…" at bounding box center [870, 286] width 571 height 410
type input "Free initial consultation & Go To Market Audit"
click at [698, 452] on input "text" at bounding box center [870, 460] width 571 height 36
type input "[EMAIL_ADDRESS][DOMAIN_NAME]"
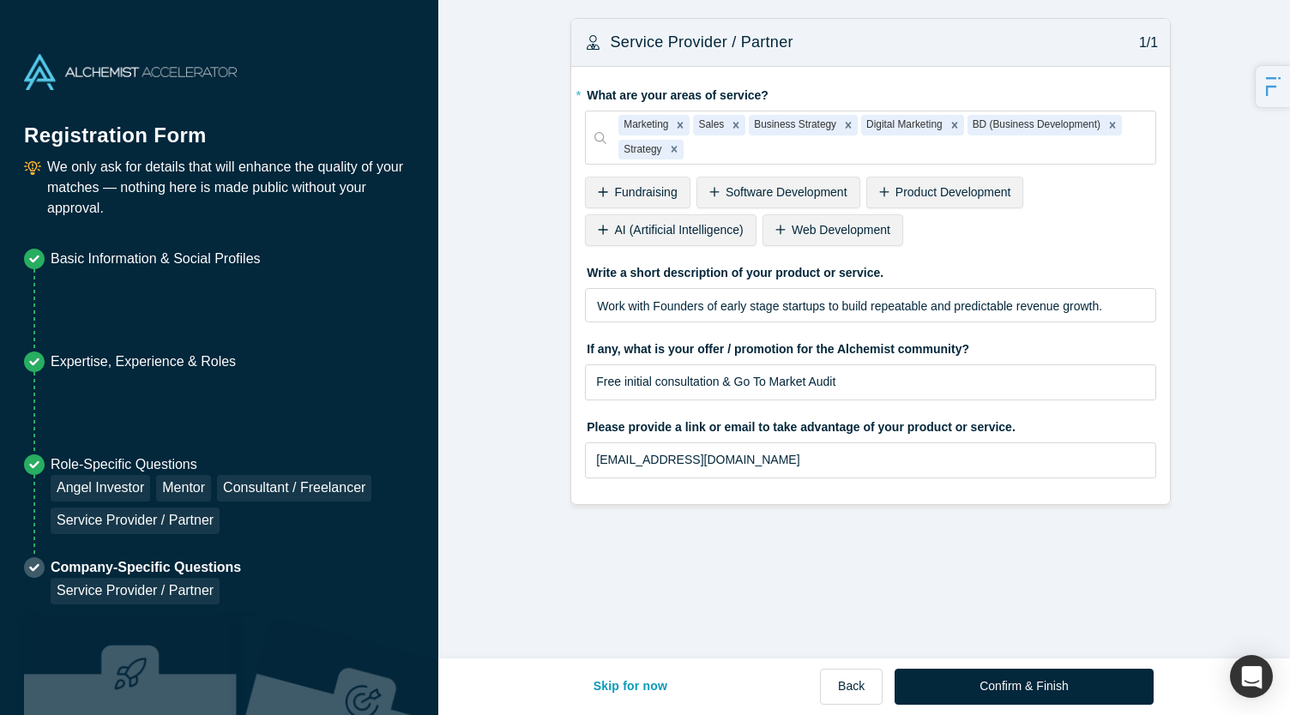
click at [820, 552] on div "Mentor / Advisor 1/5 * What mentor type would you prefer? Regular Mentor Direct…" at bounding box center [870, 335] width 864 height 671
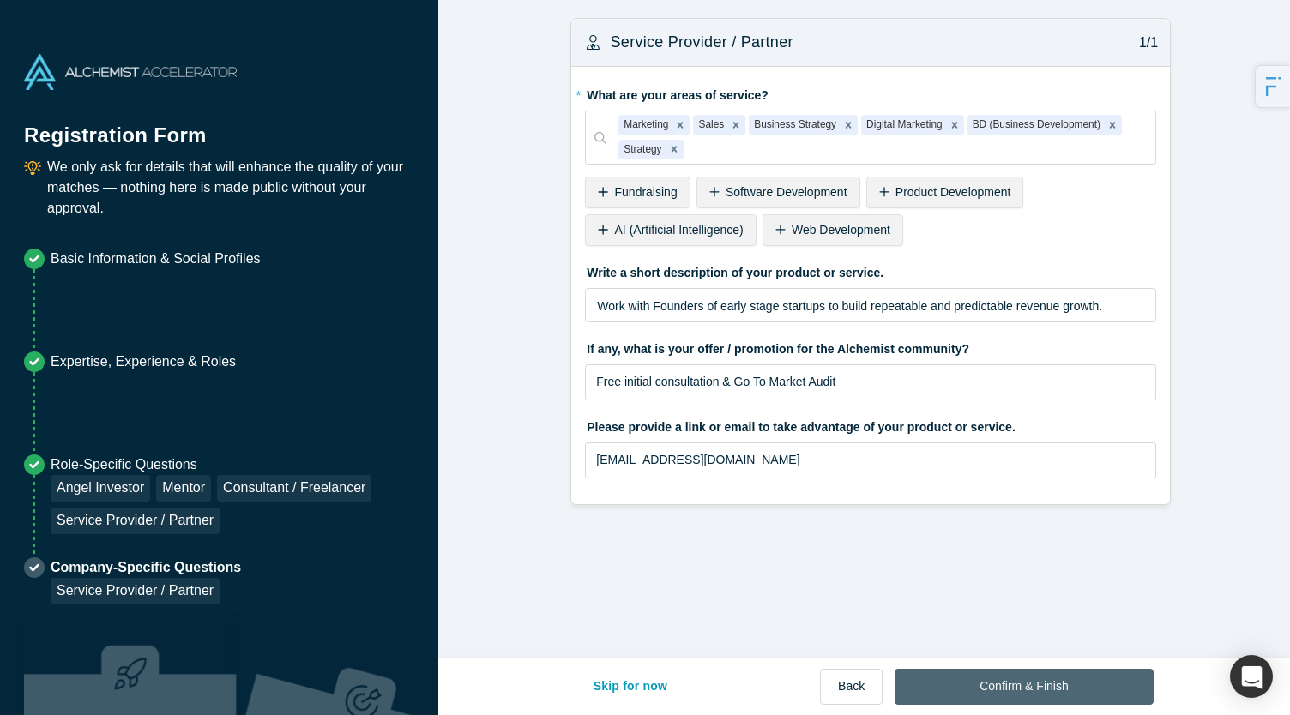
click at [1029, 685] on button "Confirm & Finish" at bounding box center [1023, 687] width 258 height 36
